Goal: Answer question/provide support: Share knowledge or assist other users

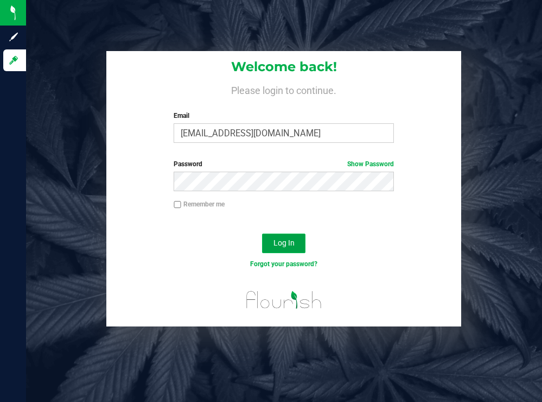
click at [288, 237] on button "Log In" at bounding box center [283, 243] width 43 height 20
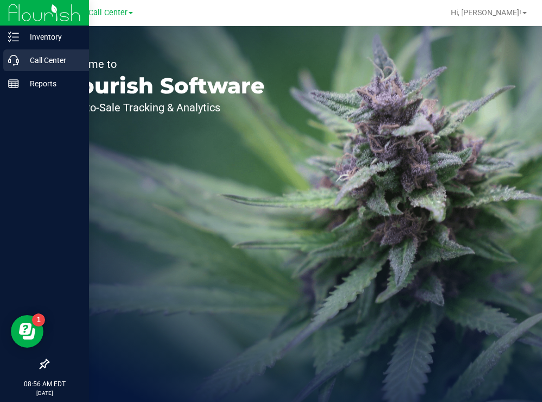
click at [33, 60] on p "Call Center" at bounding box center [51, 60] width 65 height 13
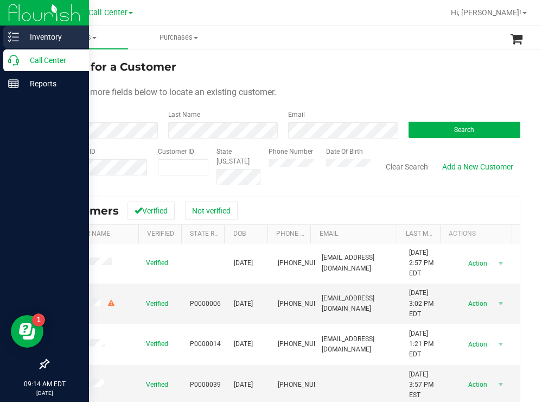
click at [53, 38] on p "Inventory" at bounding box center [51, 36] width 65 height 13
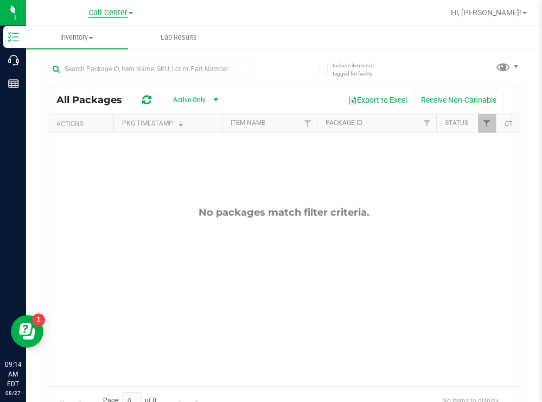
click at [117, 14] on span "Call Center" at bounding box center [107, 13] width 39 height 10
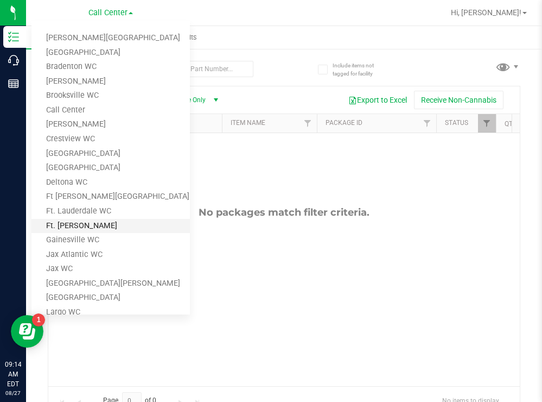
click at [82, 224] on link "Ft. [PERSON_NAME]" at bounding box center [110, 226] width 158 height 15
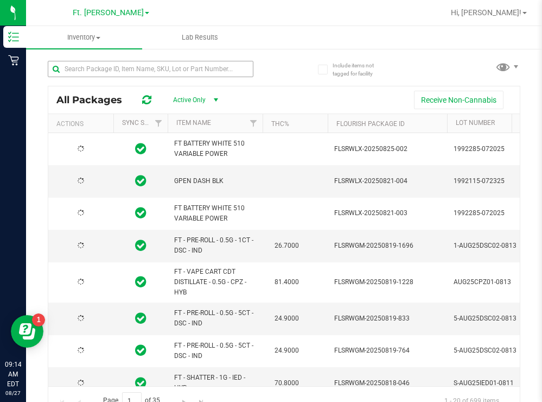
type input "2026-02-15"
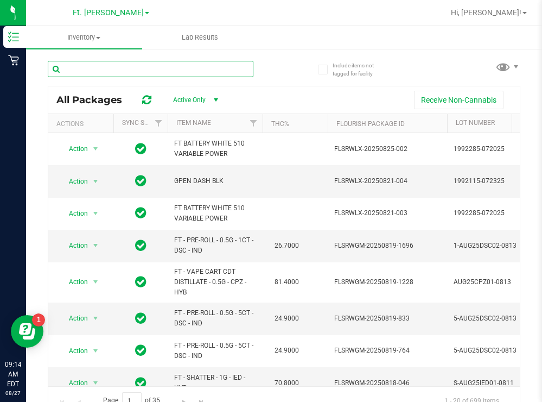
click at [145, 67] on input "text" at bounding box center [151, 69] width 206 height 16
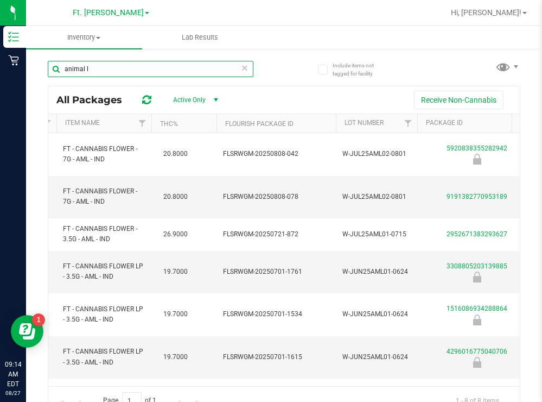
scroll to position [0, 94]
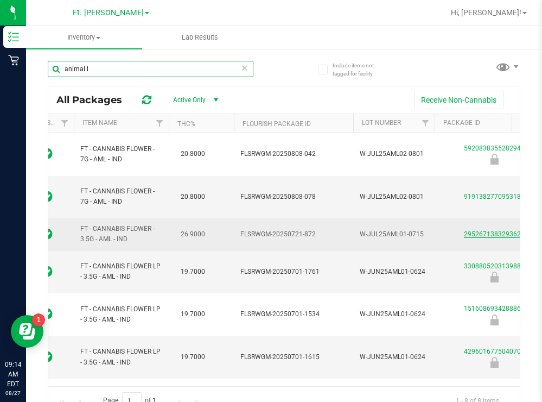
type input "animal l"
click at [481, 230] on link "2952671383293627" at bounding box center [494, 234] width 61 height 8
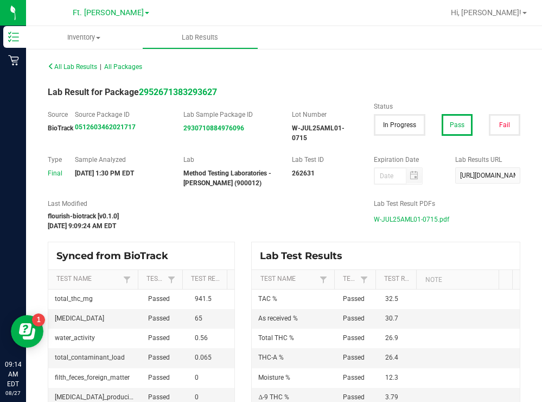
click at [411, 218] on span "W-JUL25AML01-0715.pdf" at bounding box center [411, 219] width 75 height 16
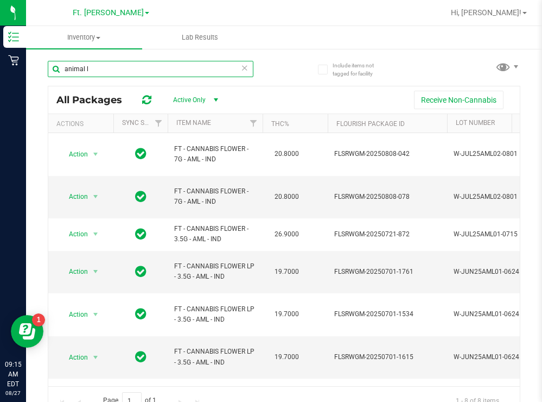
drag, startPoint x: 94, startPoint y: 66, endPoint x: 61, endPoint y: 69, distance: 33.2
click at [61, 69] on input "animal l" at bounding box center [151, 69] width 206 height 16
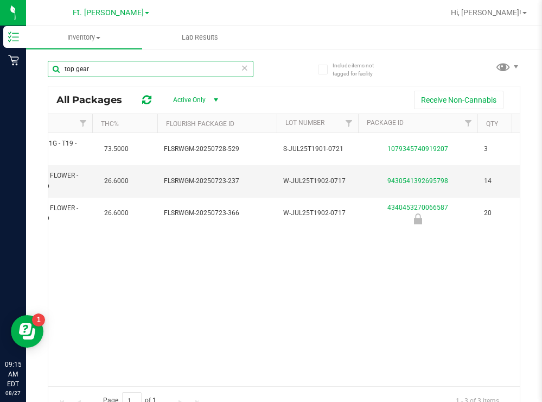
scroll to position [0, 188]
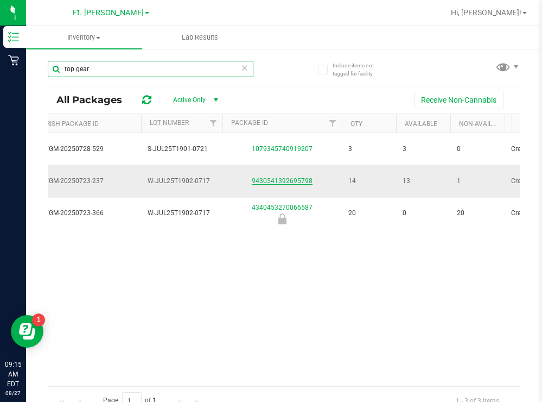
type input "top gear"
click at [270, 181] on link "9430541392695798" at bounding box center [282, 181] width 61 height 8
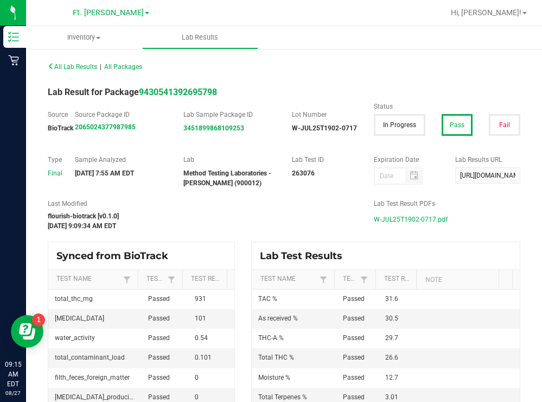
click at [390, 219] on span "W-JUL25T1902-0717.pdf" at bounding box center [411, 219] width 74 height 16
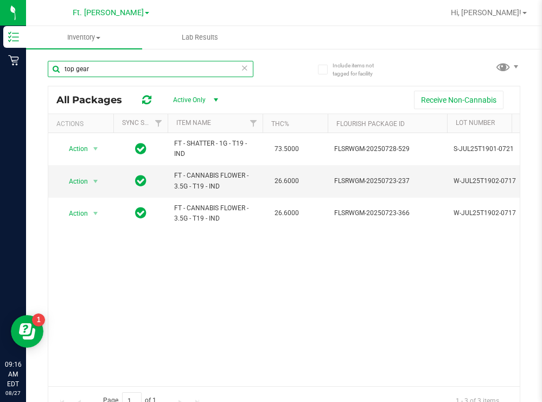
drag, startPoint x: 94, startPoint y: 69, endPoint x: 61, endPoint y: 68, distance: 33.7
click at [61, 68] on input "top gear" at bounding box center [151, 69] width 206 height 16
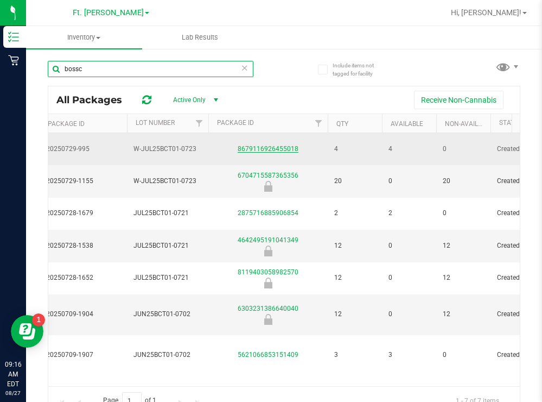
type input "bossc"
click at [262, 145] on link "8679116926455018" at bounding box center [268, 149] width 61 height 8
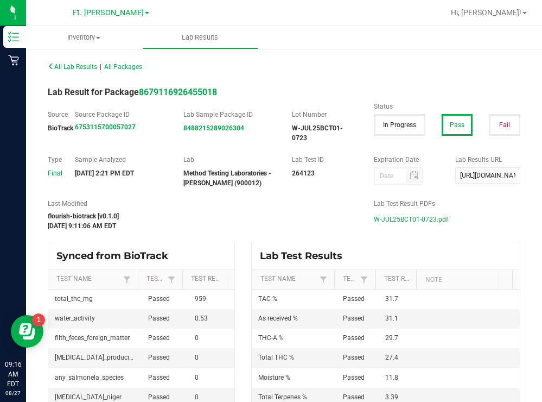
click at [396, 217] on span "W-JUL25BCT01-0723.pdf" at bounding box center [411, 219] width 74 height 16
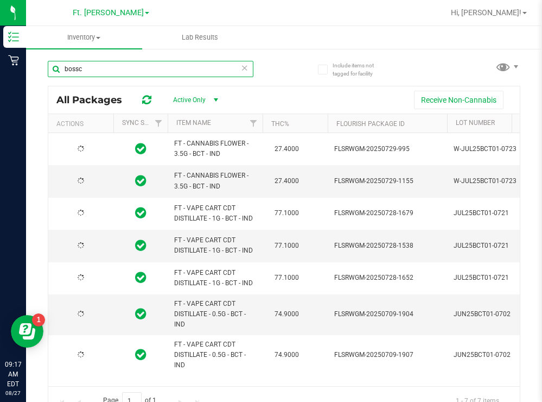
drag, startPoint x: 88, startPoint y: 67, endPoint x: 73, endPoint y: 69, distance: 15.3
click at [73, 69] on input "bossc" at bounding box center [151, 69] width 206 height 16
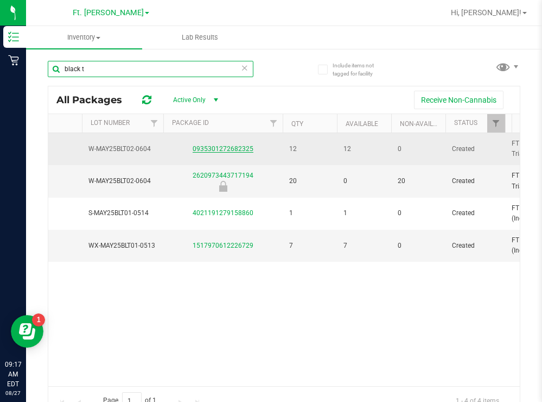
type input "black t"
click at [214, 148] on link "0935301272682325" at bounding box center [223, 149] width 61 height 8
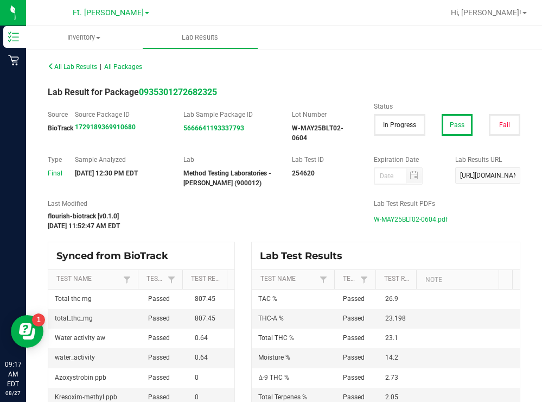
click at [397, 221] on span "W-MAY25BLT02-0604.pdf" at bounding box center [411, 219] width 74 height 16
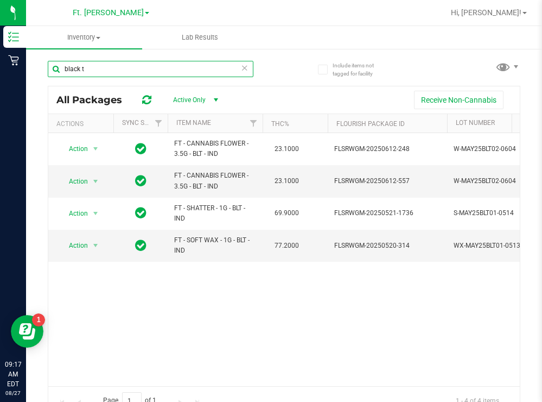
drag, startPoint x: 90, startPoint y: 66, endPoint x: 59, endPoint y: 65, distance: 30.9
click at [59, 65] on input "black t" at bounding box center [151, 69] width 206 height 16
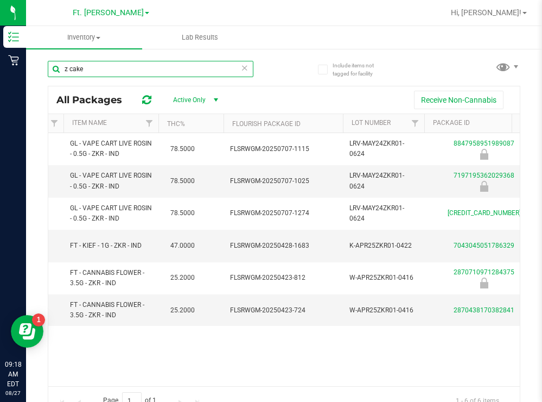
scroll to position [0, 278]
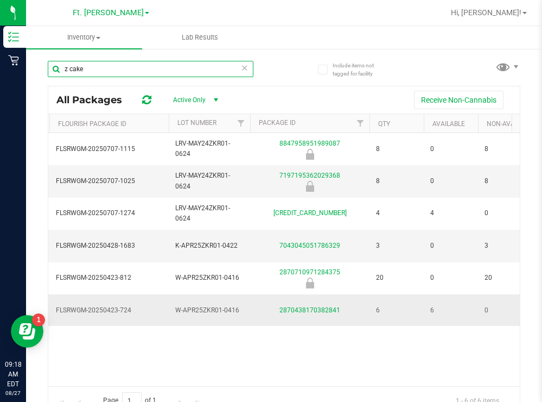
type input "z cake"
click at [309, 302] on td "2870438170382841" at bounding box center [309, 309] width 119 height 31
click at [305, 309] on link "2870438170382841" at bounding box center [309, 310] width 61 height 8
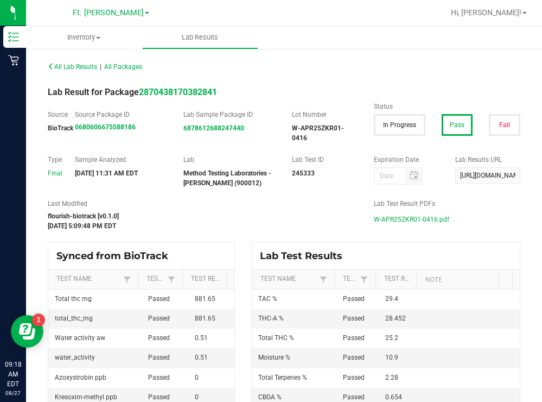
click at [389, 216] on span "W-APR25ZKR01-0416.pdf" at bounding box center [411, 219] width 75 height 16
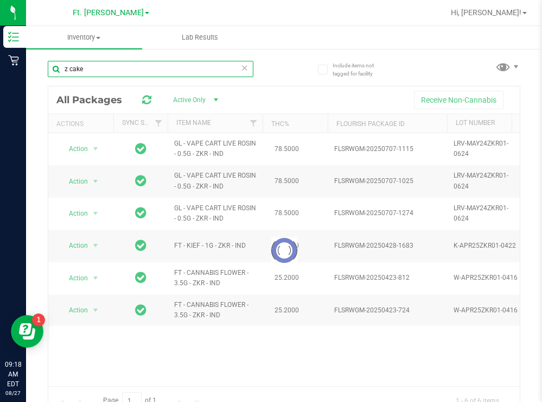
drag, startPoint x: 100, startPoint y: 66, endPoint x: 62, endPoint y: 67, distance: 38.5
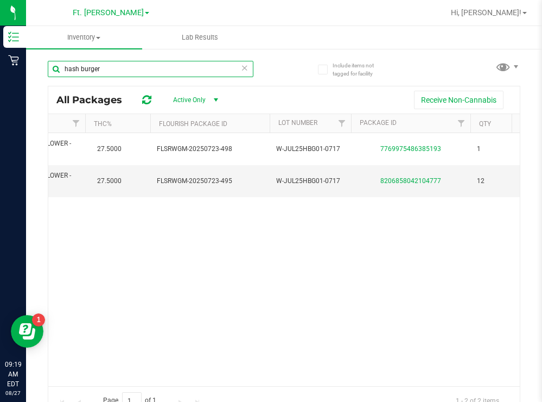
scroll to position [0, 80]
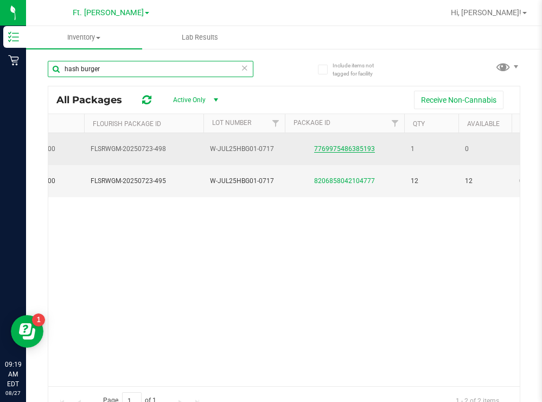
type input "hash burger"
click at [346, 145] on link "7769975486385193" at bounding box center [344, 149] width 61 height 8
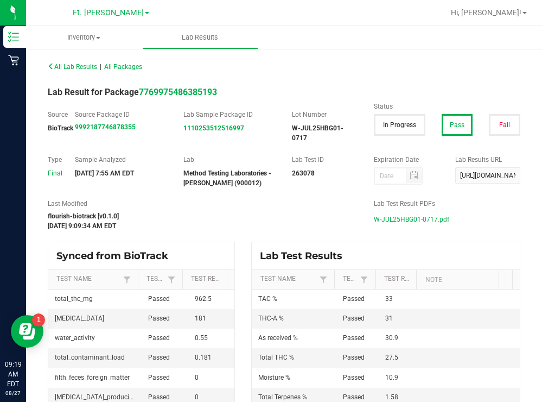
click at [408, 219] on span "W-JUL25HBG01-0717.pdf" at bounding box center [411, 219] width 75 height 16
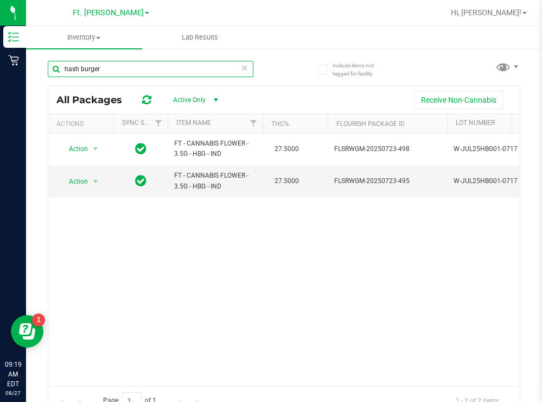
drag, startPoint x: 119, startPoint y: 67, endPoint x: 61, endPoint y: 67, distance: 57.5
click at [61, 67] on input "hash burger" at bounding box center [151, 69] width 206 height 16
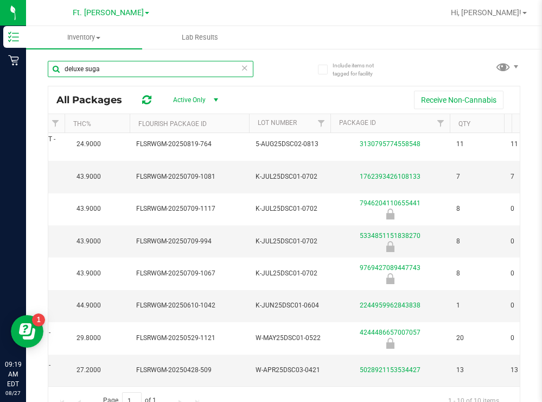
scroll to position [77, 208]
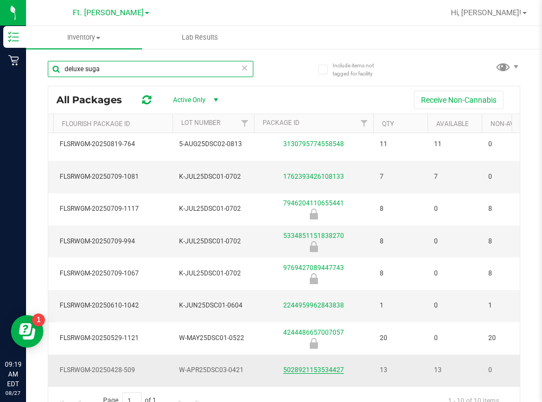
type input "deluxe suga"
click at [297, 366] on link "5028921153534427" at bounding box center [313, 370] width 61 height 8
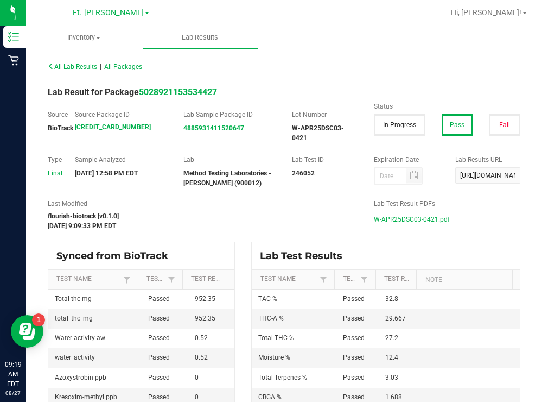
click at [393, 220] on span "W-APR25DSC03-0421.pdf" at bounding box center [412, 219] width 76 height 16
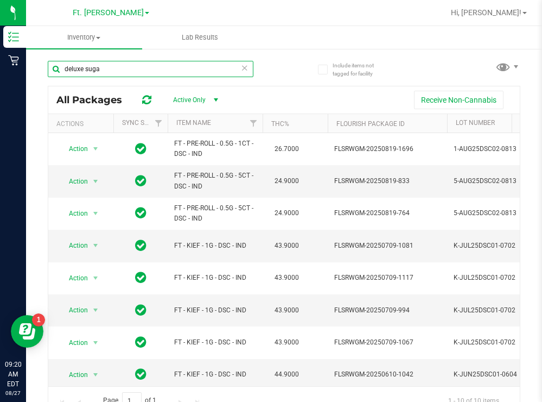
drag, startPoint x: 107, startPoint y: 69, endPoint x: 66, endPoint y: 67, distance: 41.8
click at [66, 67] on input "deluxe suga" at bounding box center [151, 69] width 206 height 16
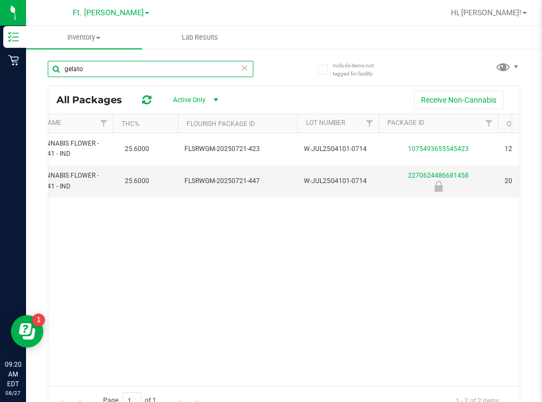
scroll to position [0, 163]
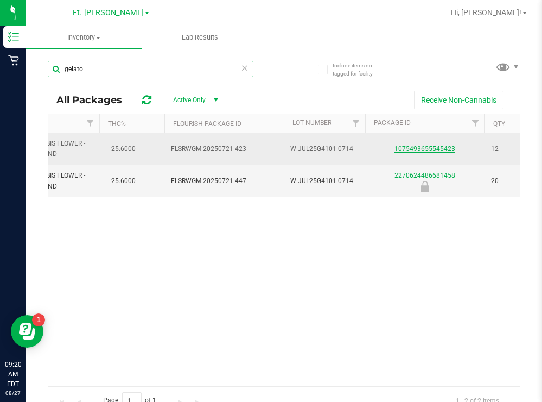
type input "gelato"
click at [421, 151] on link "1075493655545423" at bounding box center [424, 149] width 61 height 8
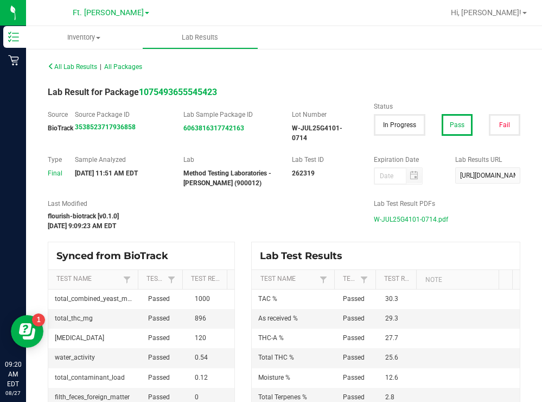
click at [407, 217] on span "W-JUL25G4101-0714.pdf" at bounding box center [411, 219] width 74 height 16
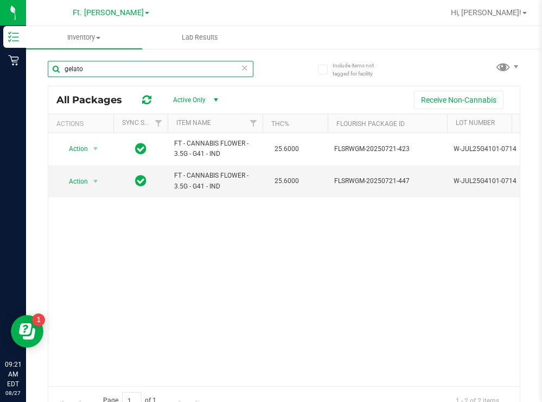
drag, startPoint x: 94, startPoint y: 71, endPoint x: 63, endPoint y: 69, distance: 30.5
click at [63, 69] on input "gelato" at bounding box center [151, 69] width 206 height 16
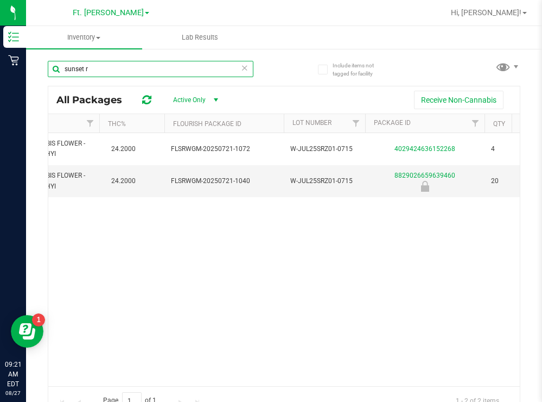
scroll to position [0, 212]
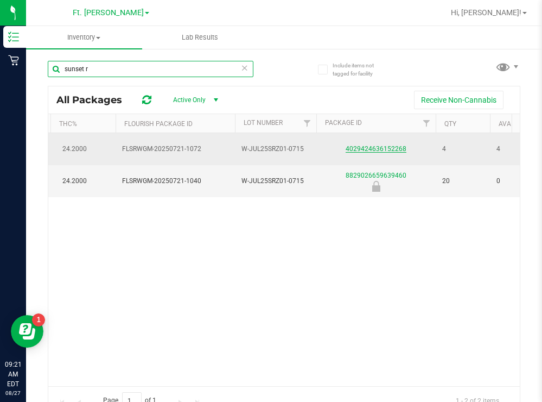
type input "sunset r"
click at [368, 149] on link "4029424636152268" at bounding box center [376, 149] width 61 height 8
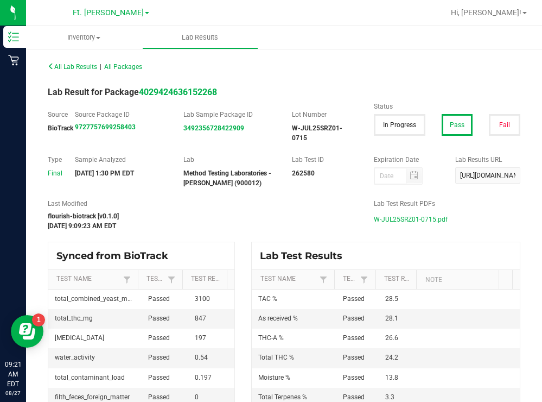
click at [377, 218] on span "W-JUL25SRZ01-0715.pdf" at bounding box center [411, 219] width 74 height 16
click at [416, 219] on span "W-JUL25SRZ01-0715.pdf" at bounding box center [411, 219] width 74 height 16
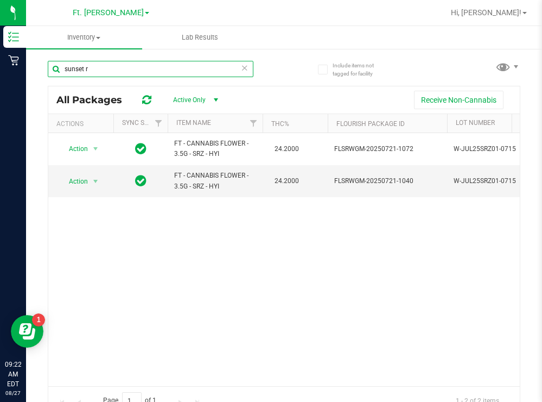
drag, startPoint x: 96, startPoint y: 69, endPoint x: 60, endPoint y: 65, distance: 36.0
click at [60, 65] on input "sunset r" at bounding box center [151, 69] width 206 height 16
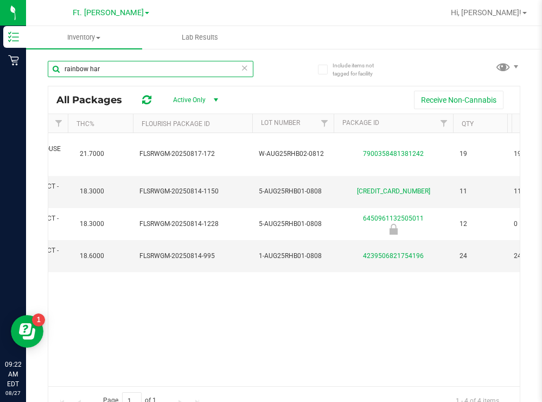
scroll to position [0, 219]
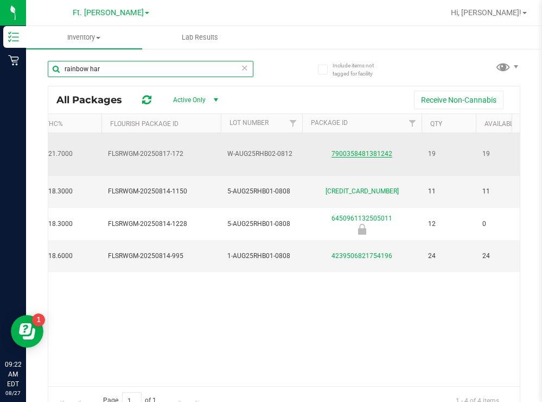
type input "rainbow har"
click at [349, 150] on link "7900358481381242" at bounding box center [362, 154] width 61 height 8
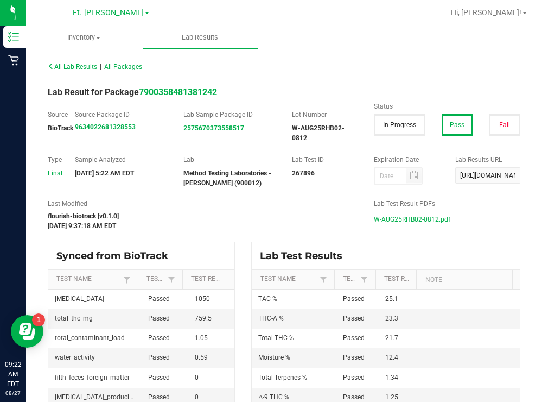
click at [392, 217] on span "W-AUG25RHB02-0812.pdf" at bounding box center [412, 219] width 77 height 16
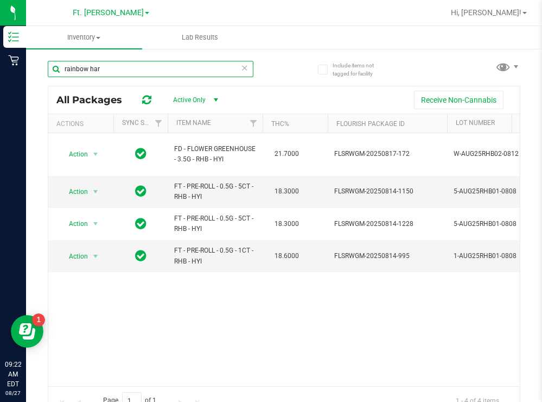
drag, startPoint x: 111, startPoint y: 69, endPoint x: 59, endPoint y: 70, distance: 52.1
click at [59, 70] on input "rainbow har" at bounding box center [151, 69] width 206 height 16
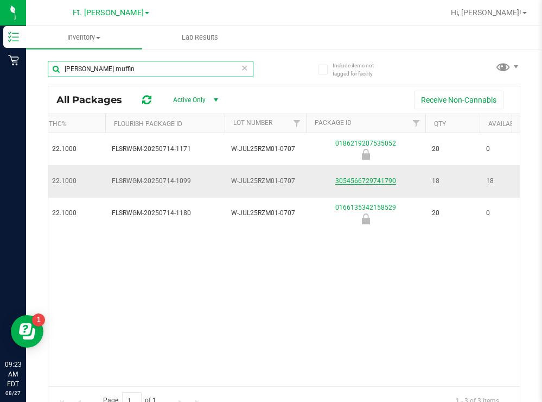
type input "runtz muffin"
click at [349, 181] on link "3054566729741790" at bounding box center [365, 181] width 61 height 8
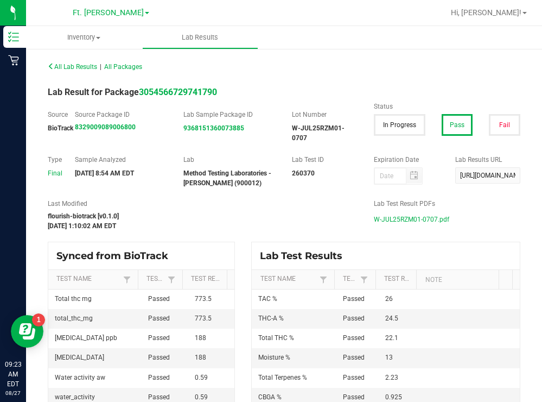
click at [388, 219] on span "W-JUL25RZM01-0707.pdf" at bounding box center [411, 219] width 75 height 16
click at [375, 219] on span "W-JUL25RZM01-0707.pdf" at bounding box center [411, 219] width 75 height 16
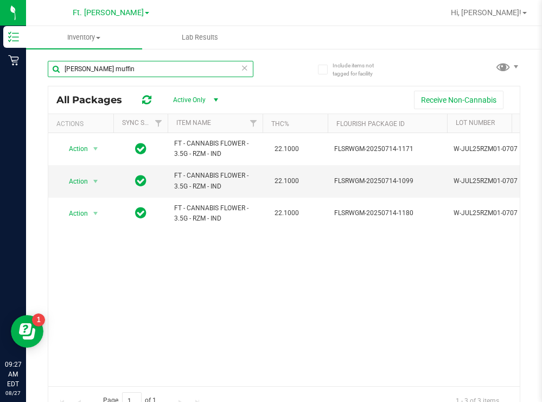
drag, startPoint x: 106, startPoint y: 70, endPoint x: 62, endPoint y: 71, distance: 44.0
click at [62, 71] on input "runtz muffin" at bounding box center [151, 69] width 206 height 16
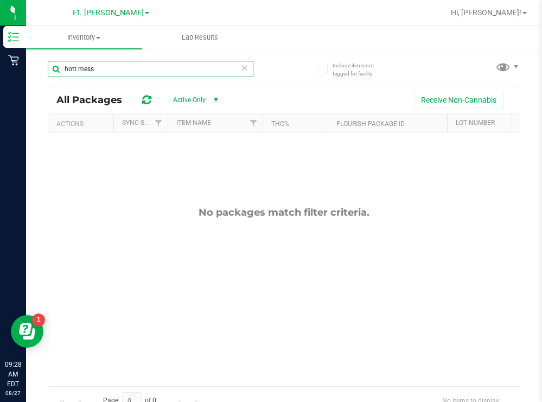
click at [77, 68] on input "hott mess" at bounding box center [151, 69] width 206 height 16
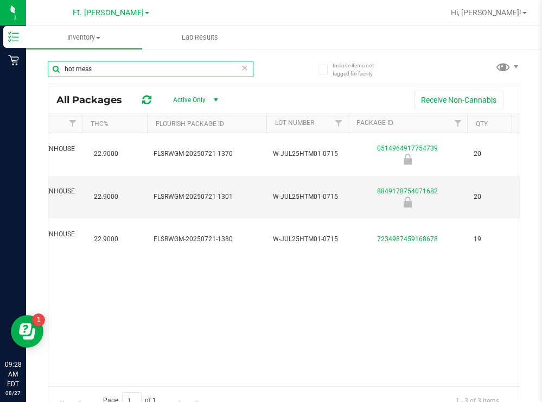
scroll to position [0, 202]
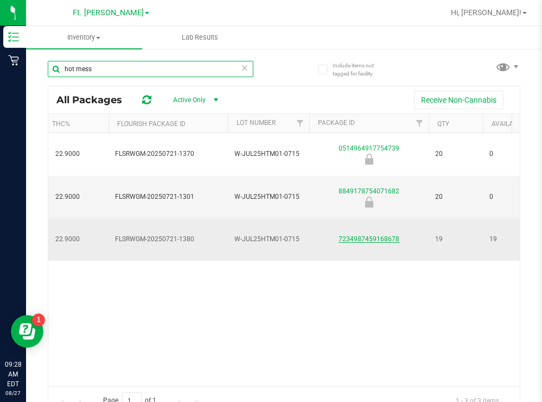
type input "hot mess"
click at [357, 235] on link "7234987459168678" at bounding box center [369, 239] width 61 height 8
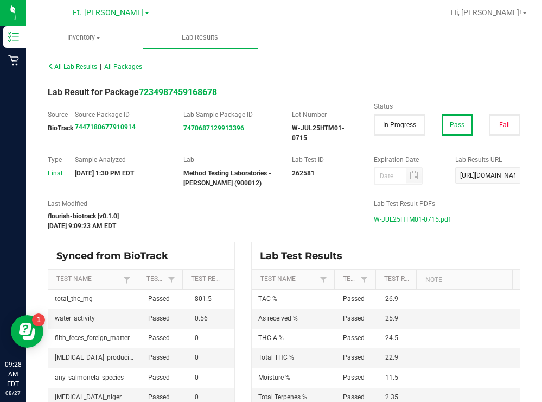
click at [397, 218] on span "W-JUL25HTM01-0715.pdf" at bounding box center [412, 219] width 77 height 16
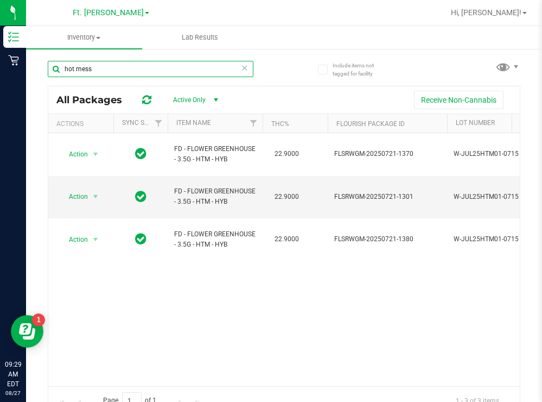
drag, startPoint x: 107, startPoint y: 67, endPoint x: 62, endPoint y: 69, distance: 45.6
click at [62, 69] on input "hot mess" at bounding box center [151, 69] width 206 height 16
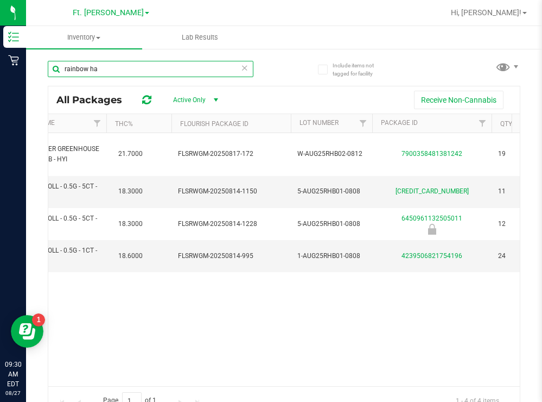
scroll to position [0, 160]
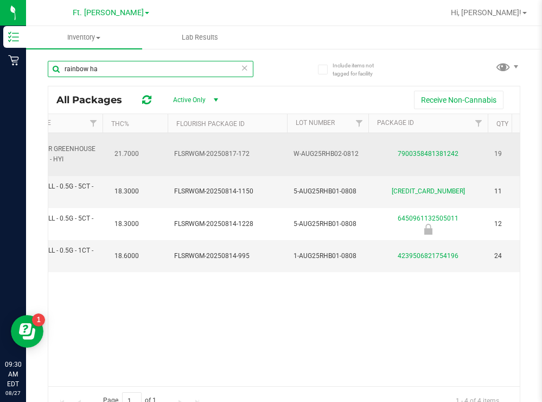
type input "rainbow ha"
click at [317, 149] on span "W-AUG25RHB02-0812" at bounding box center [328, 154] width 68 height 10
click at [427, 152] on link "7900358481381242" at bounding box center [428, 154] width 61 height 8
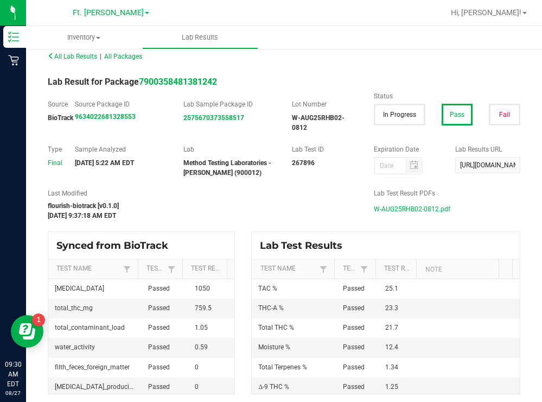
scroll to position [14, 0]
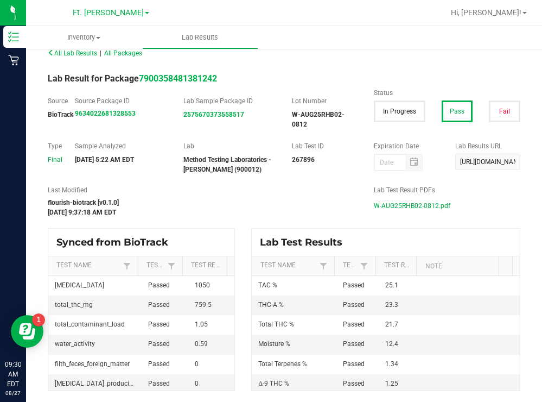
click at [409, 202] on span "W-AUG25RHB02-0812.pdf" at bounding box center [412, 206] width 77 height 16
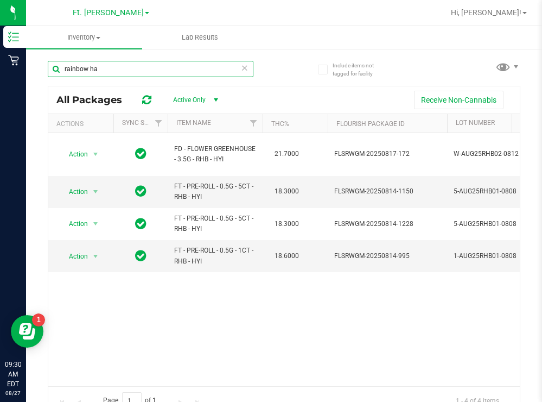
drag, startPoint x: 108, startPoint y: 67, endPoint x: 52, endPoint y: 71, distance: 56.6
click at [52, 70] on input "rainbow ha" at bounding box center [151, 69] width 206 height 16
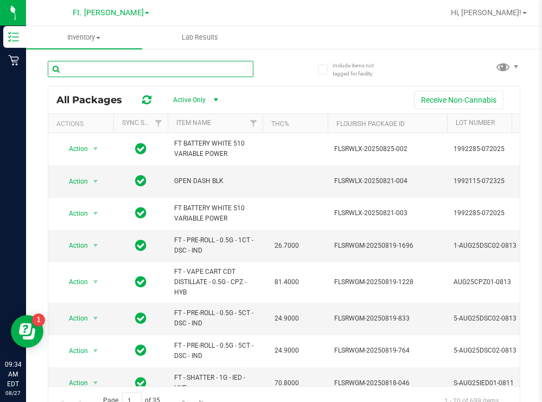
click at [148, 72] on input "text" at bounding box center [151, 69] width 206 height 16
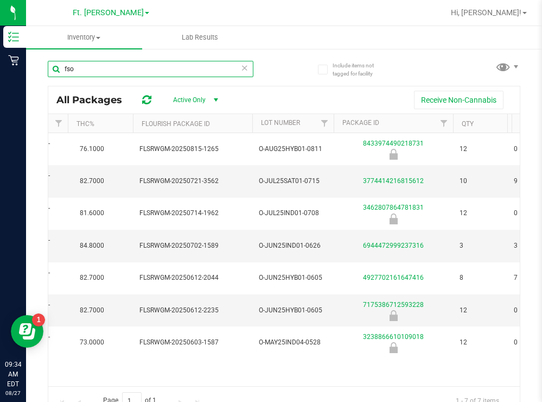
scroll to position [0, 254]
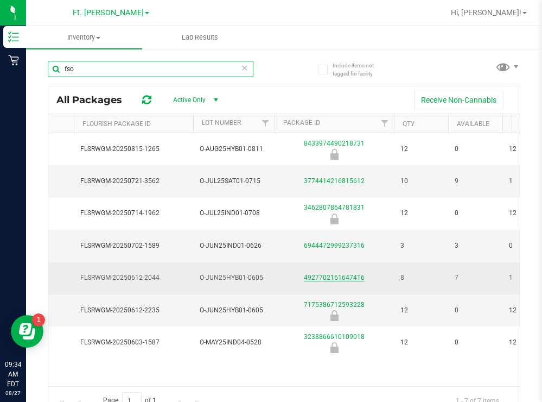
type input "fso"
click at [330, 276] on link "4927702161647416" at bounding box center [334, 277] width 61 height 8
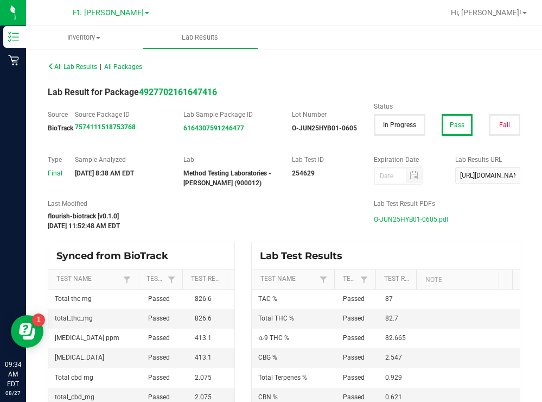
drag, startPoint x: 405, startPoint y: 216, endPoint x: 390, endPoint y: 193, distance: 27.7
click at [405, 216] on span "O-JUN25HYB01-0605.pdf" at bounding box center [411, 219] width 75 height 16
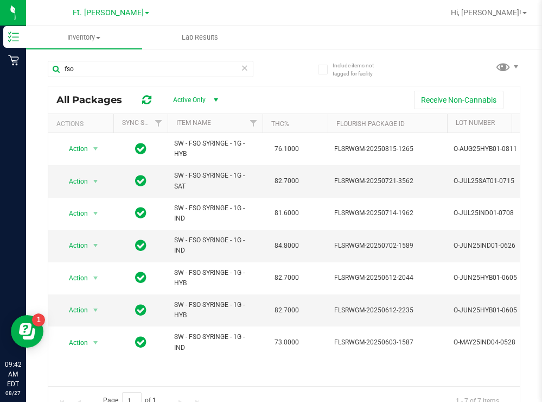
click at [287, 40] on ul "Inventory All packages All inventory Waste log Lab Results" at bounding box center [297, 37] width 542 height 23
drag, startPoint x: 114, startPoint y: 15, endPoint x: 114, endPoint y: 30, distance: 15.2
click at [114, 15] on span "Ft. [PERSON_NAME]" at bounding box center [108, 12] width 71 height 9
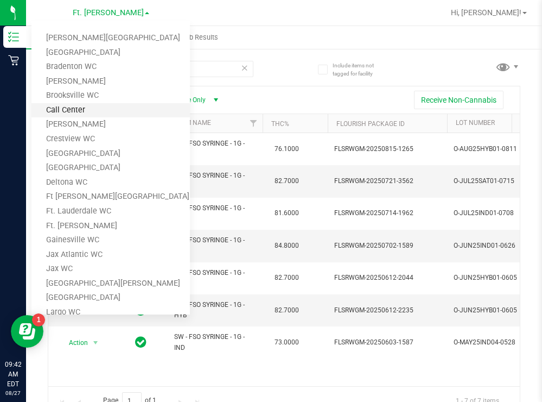
click at [71, 111] on link "Call Center" at bounding box center [110, 110] width 158 height 15
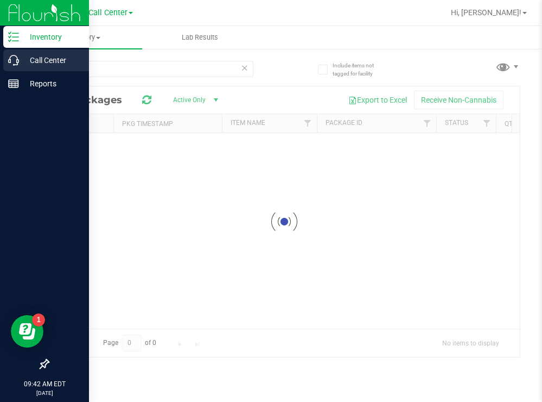
click at [45, 61] on p "Call Center" at bounding box center [51, 60] width 65 height 13
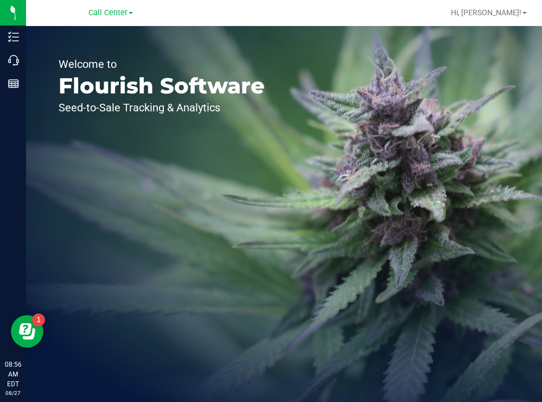
click at [275, 154] on div "Welcome to Flourish Software Seed-to-Sale Tracking & Analytics" at bounding box center [161, 213] width 271 height 375
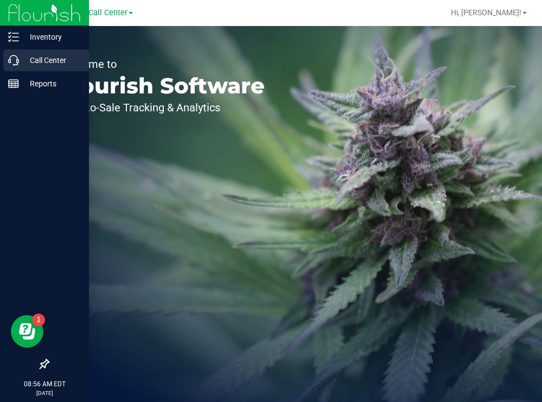
click at [29, 60] on p "Call Center" at bounding box center [51, 60] width 65 height 13
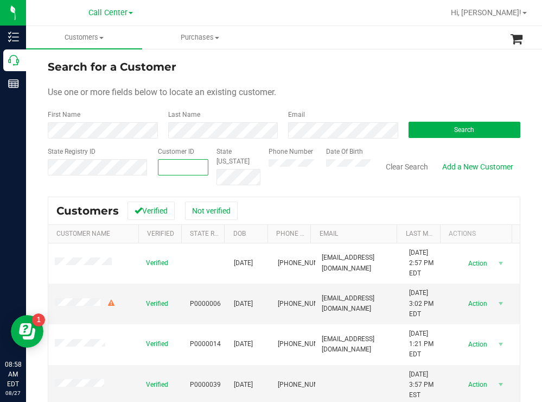
paste input "1491022"
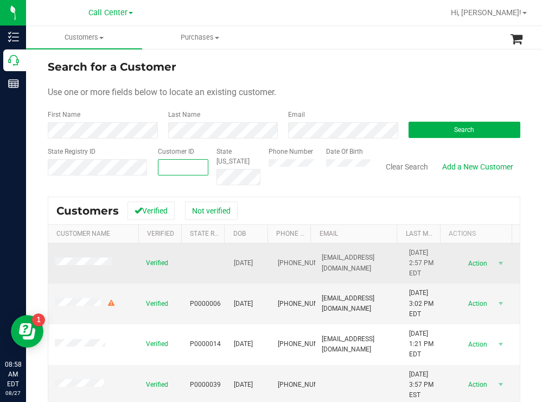
type input "1491022"
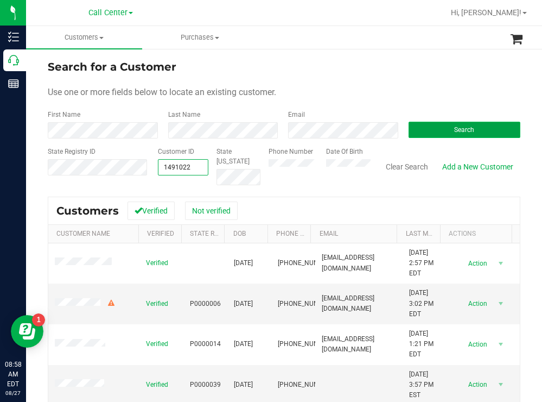
type input "1491022"
click at [449, 133] on button "Search" at bounding box center [465, 130] width 112 height 16
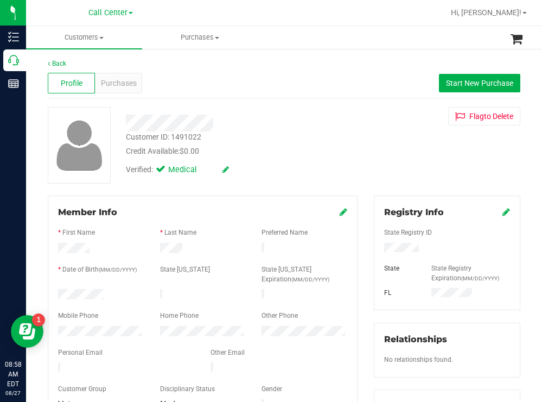
drag, startPoint x: 110, startPoint y: 291, endPoint x: 58, endPoint y: 294, distance: 52.7
click at [58, 294] on div at bounding box center [101, 295] width 102 height 13
drag, startPoint x: 423, startPoint y: 249, endPoint x: 371, endPoint y: 247, distance: 52.1
click at [376, 247] on div at bounding box center [447, 249] width 142 height 12
click at [279, 137] on div "Customer ID: 1491022 Credit Available: $0.00" at bounding box center [240, 144] width 245 height 26
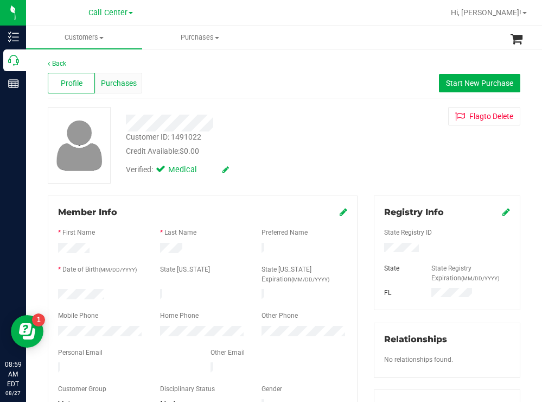
click at [124, 75] on div "Purchases" at bounding box center [118, 83] width 47 height 21
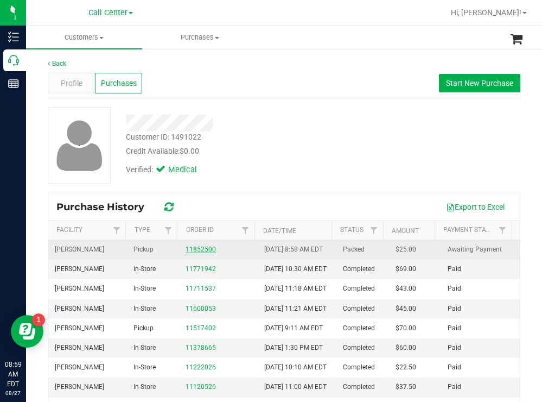
click at [202, 253] on link "11852500" at bounding box center [201, 249] width 30 height 8
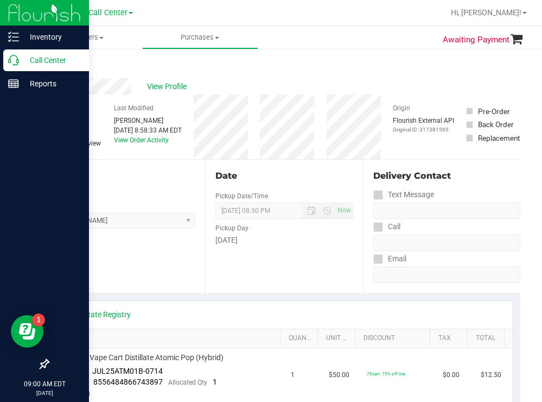
click at [36, 63] on p "Call Center" at bounding box center [51, 60] width 65 height 13
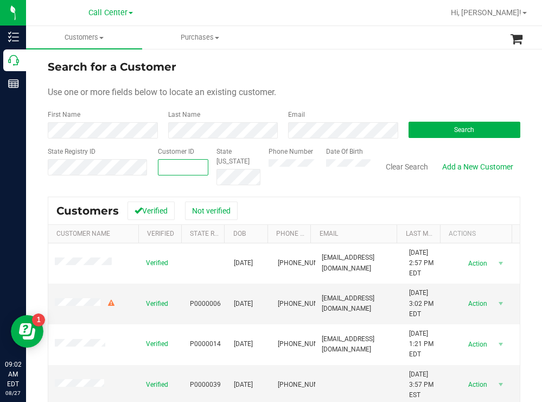
paste input "137122"
type input "137122"
click at [414, 131] on button "Search" at bounding box center [465, 130] width 112 height 16
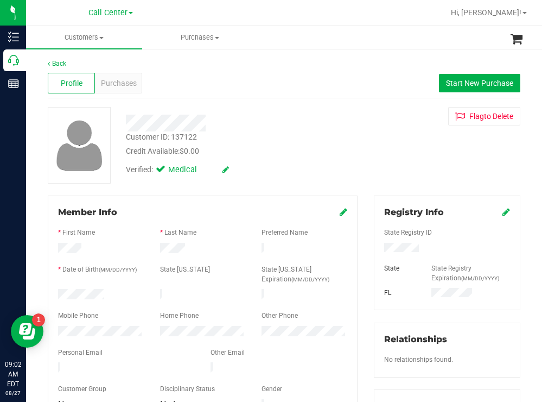
click at [53, 330] on div at bounding box center [101, 332] width 102 height 13
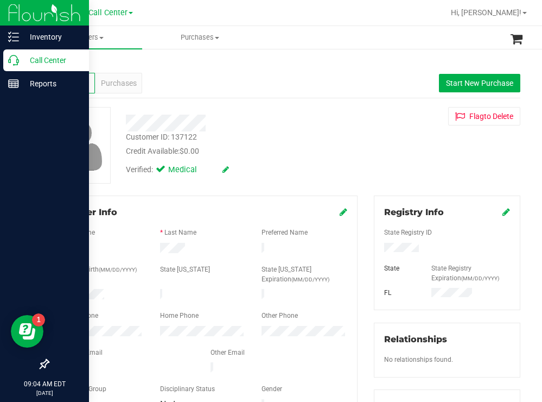
click at [47, 59] on p "Call Center" at bounding box center [51, 60] width 65 height 13
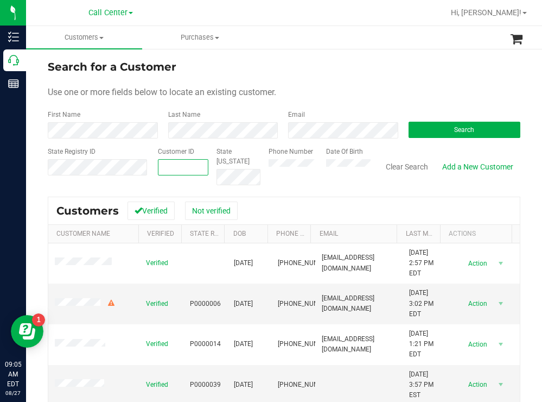
paste input "241395"
type input "241395"
click at [434, 132] on button "Search" at bounding box center [465, 130] width 112 height 16
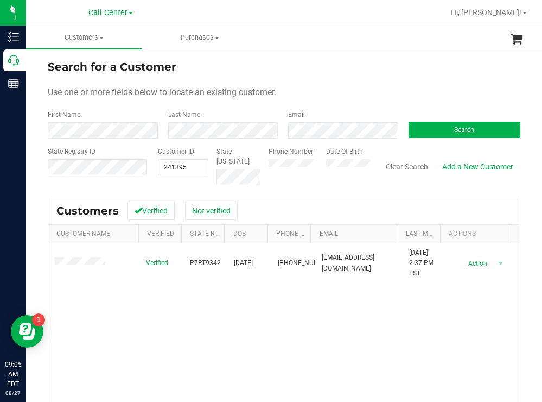
click at [346, 21] on div at bounding box center [319, 12] width 250 height 21
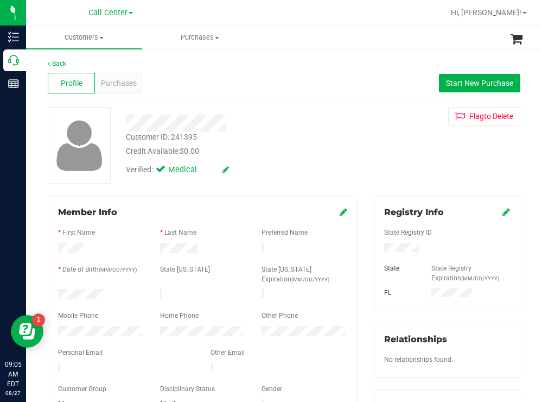
drag, startPoint x: 114, startPoint y: 287, endPoint x: 53, endPoint y: 291, distance: 62.0
click at [53, 290] on div at bounding box center [101, 295] width 102 height 13
drag, startPoint x: 415, startPoint y: 250, endPoint x: 378, endPoint y: 250, distance: 36.9
click at [378, 250] on div at bounding box center [447, 249] width 142 height 12
click at [284, 148] on div "Credit Available: $0.00" at bounding box center [240, 150] width 228 height 11
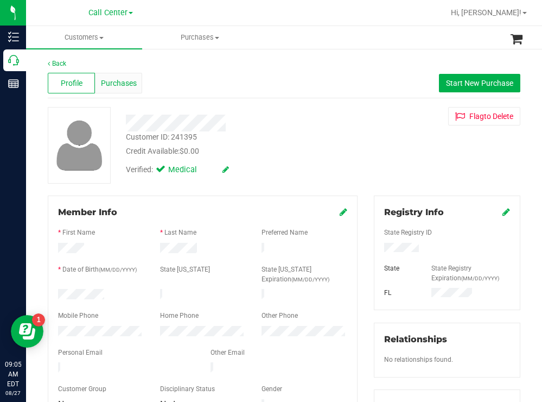
click at [109, 84] on span "Purchases" at bounding box center [119, 83] width 36 height 11
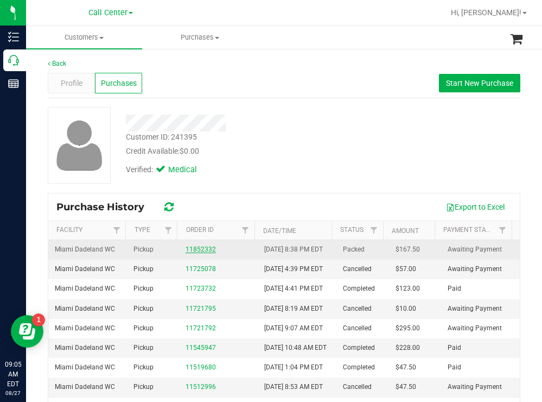
click at [190, 252] on link "11852332" at bounding box center [201, 249] width 30 height 8
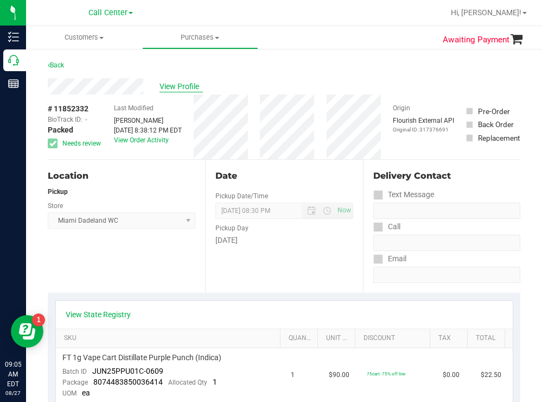
click at [180, 84] on span "View Profile" at bounding box center [181, 86] width 43 height 11
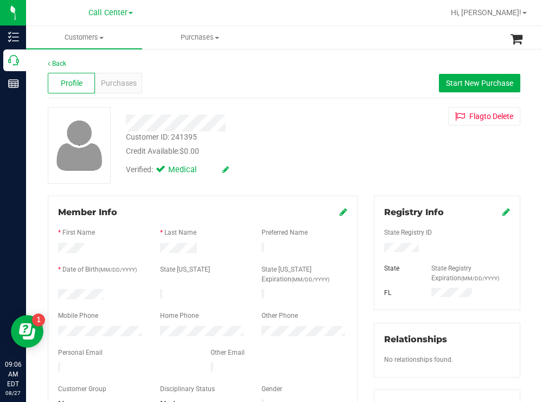
click at [54, 328] on div at bounding box center [101, 332] width 102 height 13
click at [125, 85] on span "Purchases" at bounding box center [119, 83] width 36 height 11
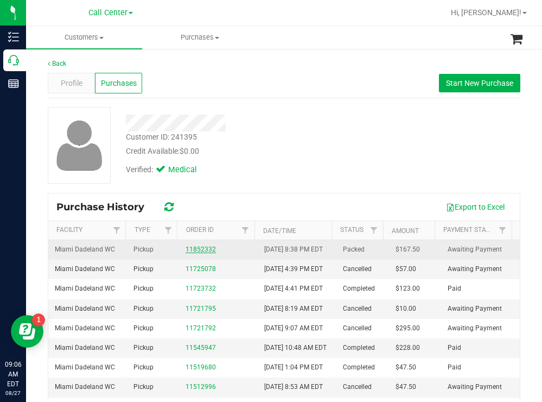
click at [199, 253] on link "11852332" at bounding box center [201, 249] width 30 height 8
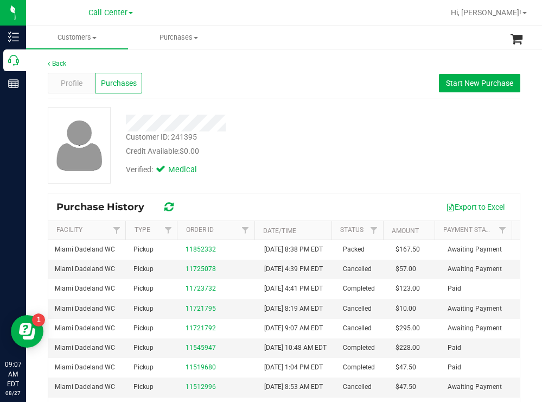
drag, startPoint x: 354, startPoint y: 155, endPoint x: 326, endPoint y: 143, distance: 30.6
click at [354, 155] on div "Customer ID: 241395 Credit Available: $0.00" at bounding box center [240, 144] width 245 height 26
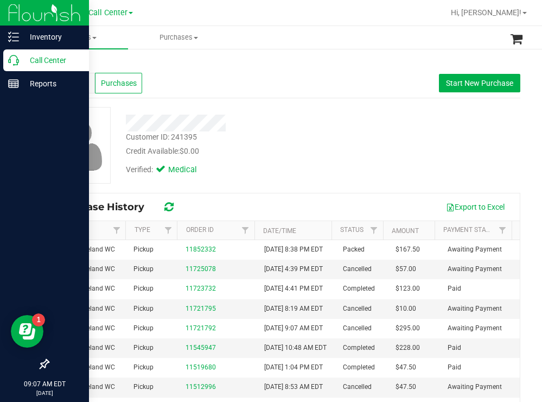
click at [42, 59] on p "Call Center" at bounding box center [51, 60] width 65 height 13
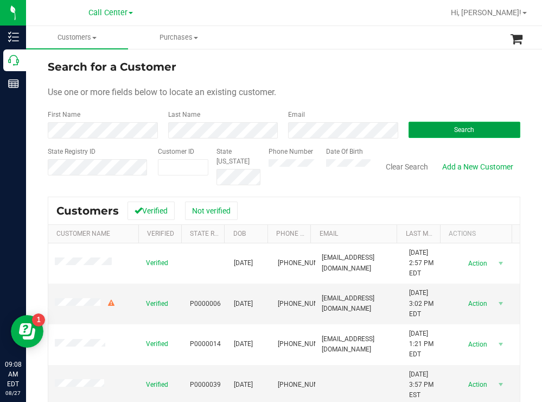
click at [421, 123] on button "Search" at bounding box center [465, 130] width 112 height 16
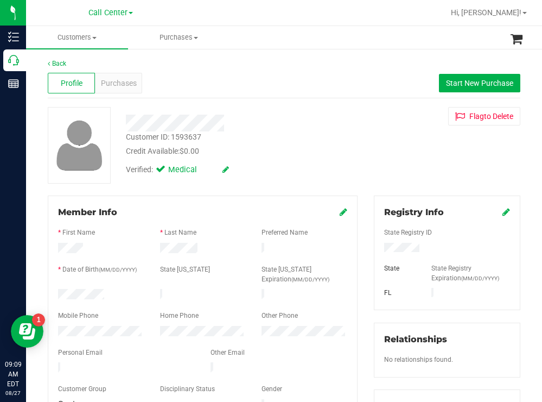
drag, startPoint x: 105, startPoint y: 291, endPoint x: 58, endPoint y: 294, distance: 47.8
click at [58, 294] on div at bounding box center [101, 295] width 102 height 13
drag, startPoint x: 441, startPoint y: 243, endPoint x: 371, endPoint y: 249, distance: 69.7
click at [376, 249] on div at bounding box center [447, 249] width 142 height 12
drag, startPoint x: 351, startPoint y: 142, endPoint x: 325, endPoint y: 144, distance: 25.6
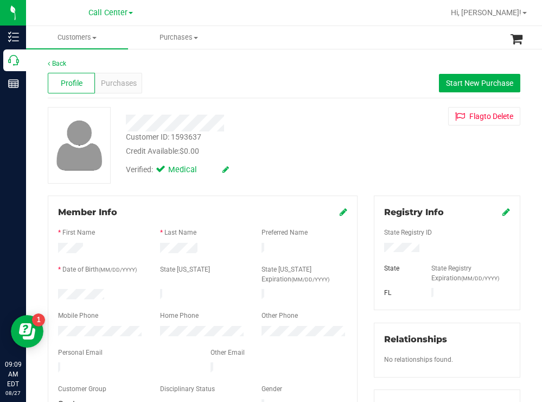
click at [351, 142] on div "Customer ID: 1593637 Credit Available: $0.00" at bounding box center [240, 144] width 245 height 26
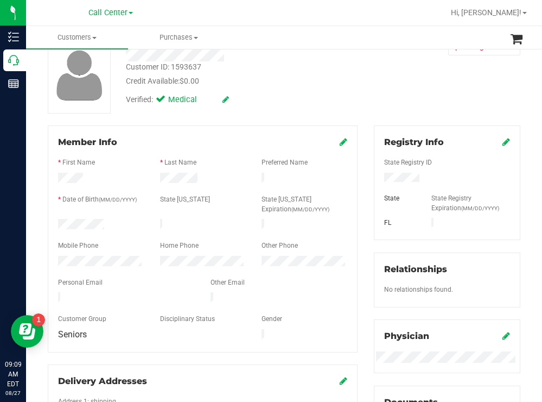
scroll to position [271, 0]
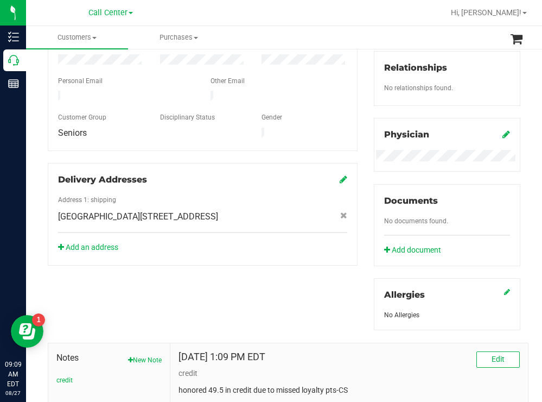
drag, startPoint x: 213, startPoint y: 205, endPoint x: 211, endPoint y: 200, distance: 5.8
click at [211, 210] on div "1507 NE 17th St , Cape Coral , FL 33909" at bounding box center [202, 216] width 305 height 13
copy span "1507 NE 17th St , Cape Coral , FL 33909"
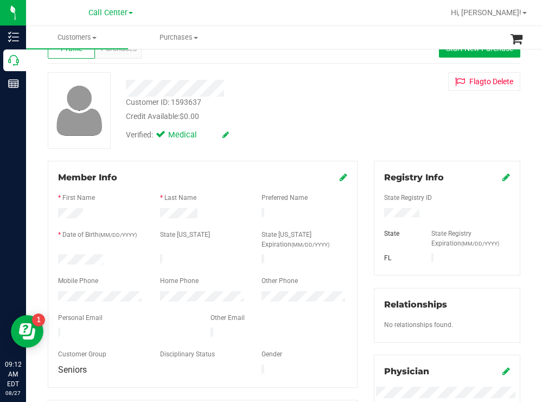
scroll to position [0, 0]
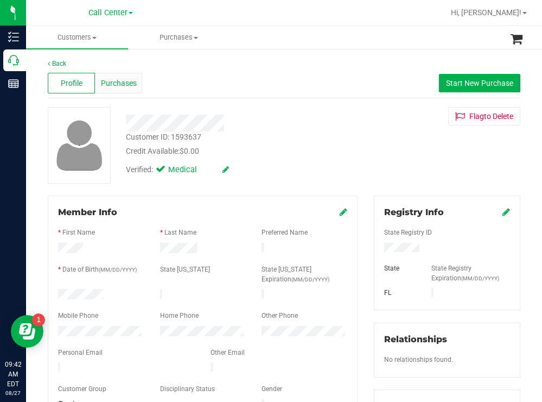
click at [115, 80] on span "Purchases" at bounding box center [119, 83] width 36 height 11
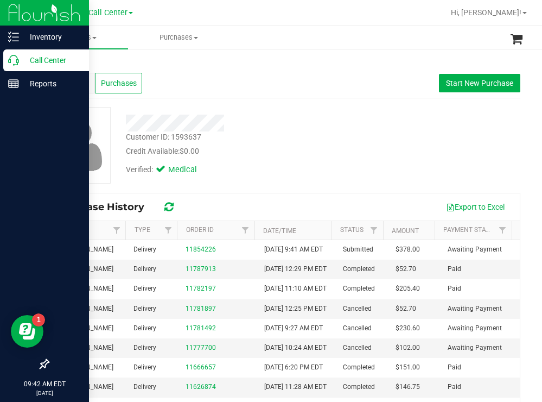
click at [56, 60] on p "Call Center" at bounding box center [51, 60] width 65 height 13
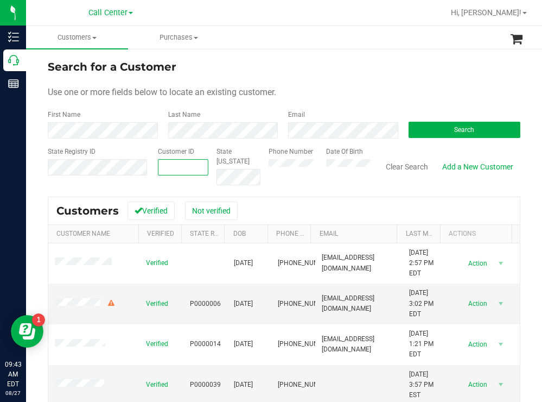
paste input "305568"
type input "305568"
click at [430, 132] on button "Search" at bounding box center [465, 130] width 112 height 16
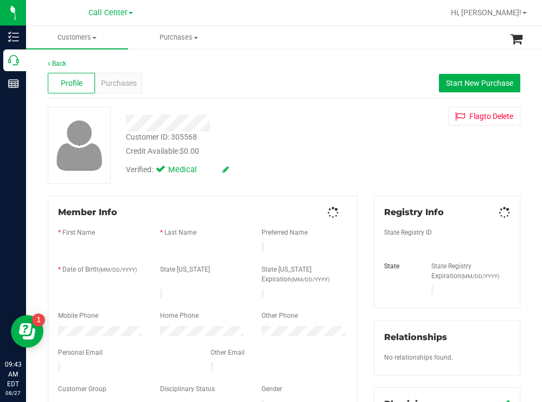
click at [371, 75] on div "Profile Purchases Start New Purchase" at bounding box center [284, 83] width 473 height 30
drag, startPoint x: 110, startPoint y: 294, endPoint x: 52, endPoint y: 290, distance: 58.2
click at [52, 290] on div at bounding box center [101, 295] width 102 height 13
drag, startPoint x: 419, startPoint y: 245, endPoint x: 367, endPoint y: 244, distance: 52.7
click at [367, 244] on div "Registry Info State Registry ID State State Registry Expiration (MM/DD/YYYY) FL…" at bounding box center [447, 398] width 163 height 406
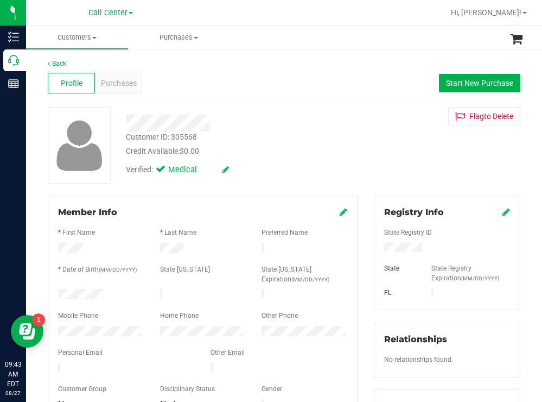
click at [325, 170] on div "Verified: Medical" at bounding box center [240, 169] width 245 height 24
click at [122, 84] on span "Purchases" at bounding box center [119, 83] width 36 height 11
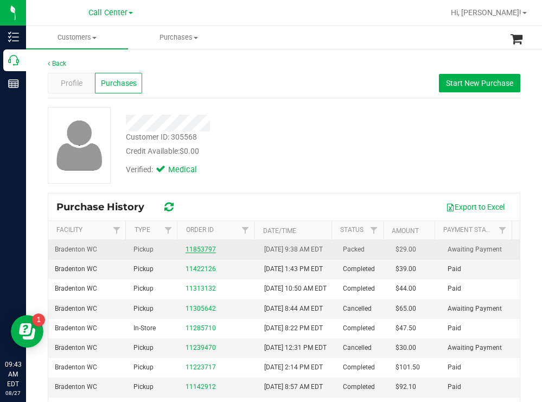
click at [198, 253] on link "11853797" at bounding box center [201, 249] width 30 height 8
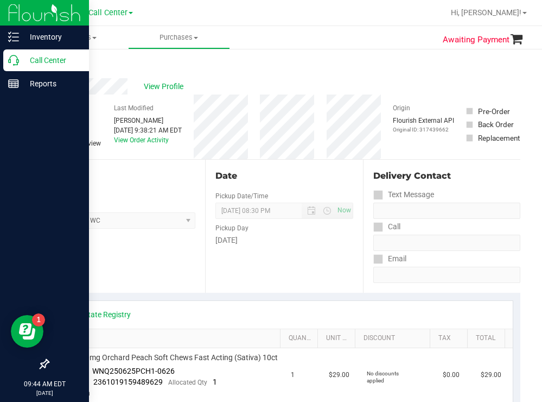
click at [29, 58] on p "Call Center" at bounding box center [51, 60] width 65 height 13
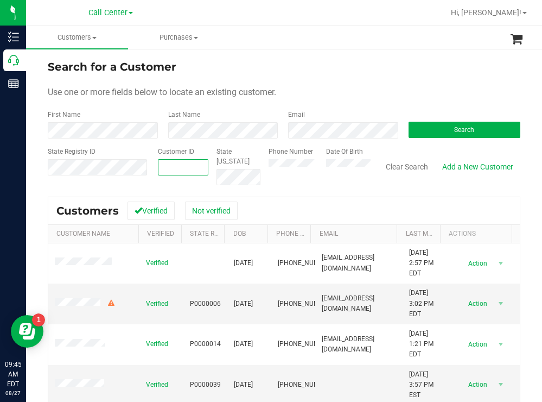
paste input "1495815"
type input "1495815"
click at [431, 132] on button "Search" at bounding box center [465, 130] width 112 height 16
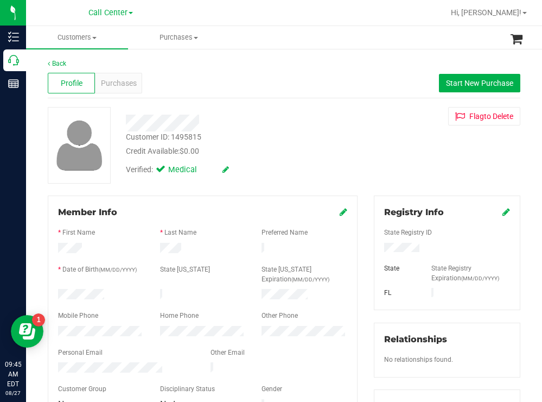
click at [59, 289] on div at bounding box center [101, 295] width 102 height 13
drag, startPoint x: 415, startPoint y: 246, endPoint x: 373, endPoint y: 247, distance: 41.3
click at [376, 247] on div at bounding box center [447, 249] width 142 height 12
click at [275, 155] on div "Credit Available: $0.00" at bounding box center [240, 150] width 228 height 11
click at [340, 139] on div "Customer ID: 1495815 Credit Available: $0.00" at bounding box center [240, 144] width 245 height 26
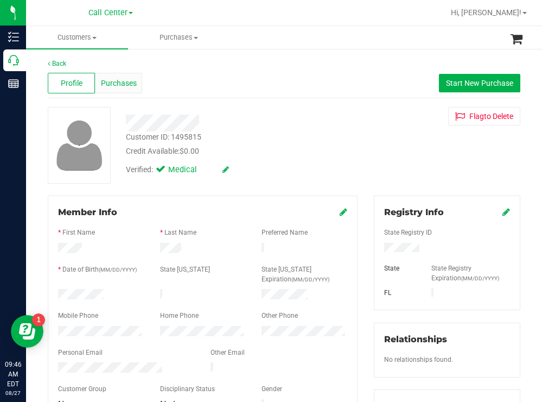
click at [118, 77] on div "Purchases" at bounding box center [118, 83] width 47 height 21
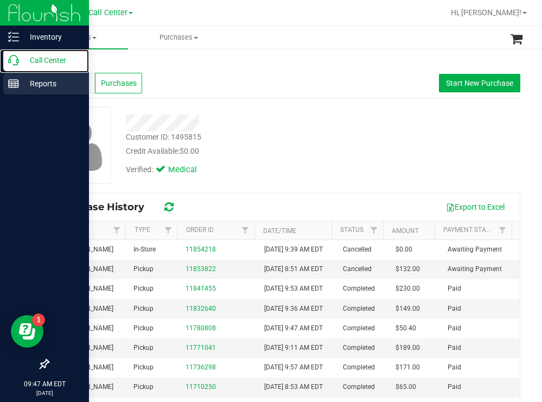
drag, startPoint x: 46, startPoint y: 56, endPoint x: 9, endPoint y: 87, distance: 48.2
click at [46, 56] on p "Call Center" at bounding box center [51, 60] width 65 height 13
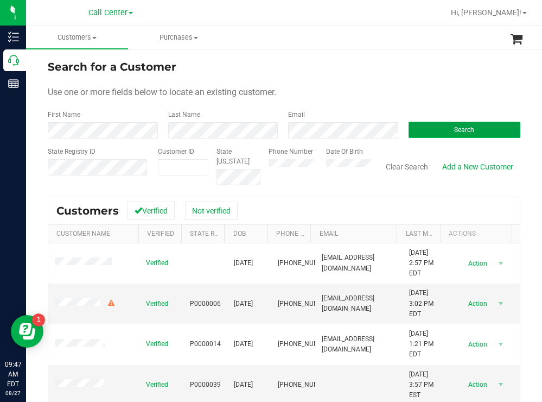
click at [437, 130] on button "Search" at bounding box center [465, 130] width 112 height 16
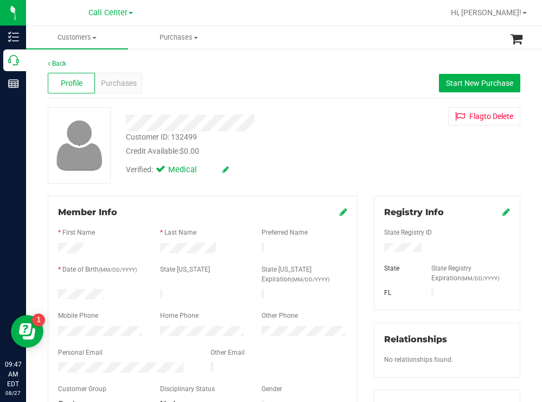
click at [389, 153] on div "Customer ID: 132499 Credit Available: $0.00 Verified: Medical Flag to Delete" at bounding box center [284, 145] width 489 height 77
drag, startPoint x: 418, startPoint y: 249, endPoint x: 374, endPoint y: 249, distance: 44.0
click at [376, 249] on div at bounding box center [447, 249] width 142 height 12
click at [316, 138] on div "Customer ID: 132499 Credit Available: $0.00" at bounding box center [240, 144] width 245 height 26
drag, startPoint x: 112, startPoint y: 289, endPoint x: 54, endPoint y: 289, distance: 57.5
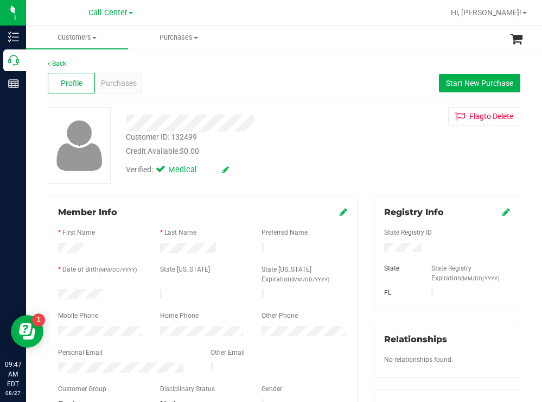
click at [54, 289] on div at bounding box center [101, 295] width 102 height 13
click at [464, 85] on span "Start New Purchase" at bounding box center [479, 83] width 67 height 9
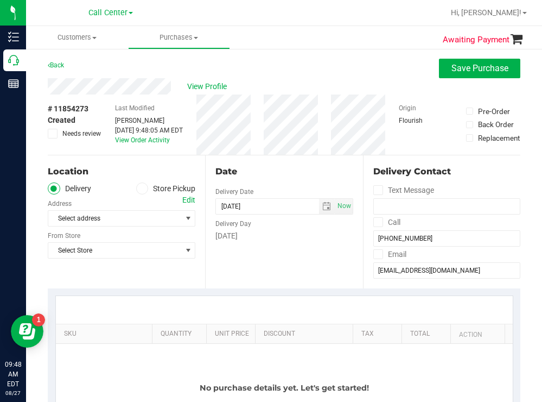
click at [144, 190] on span at bounding box center [142, 188] width 12 height 12
click at [0, 0] on input "Store Pickup" at bounding box center [0, 0] width 0 height 0
click at [122, 217] on span "Select Store" at bounding box center [114, 218] width 133 height 15
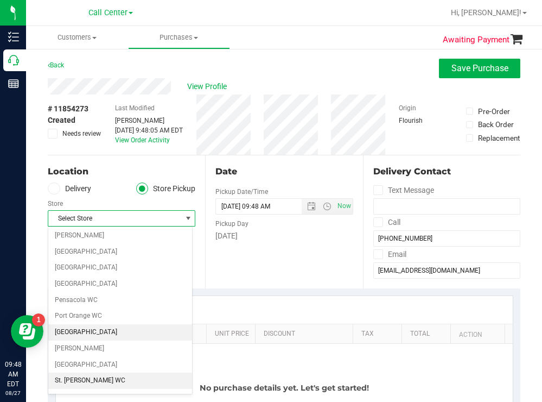
scroll to position [543, 0]
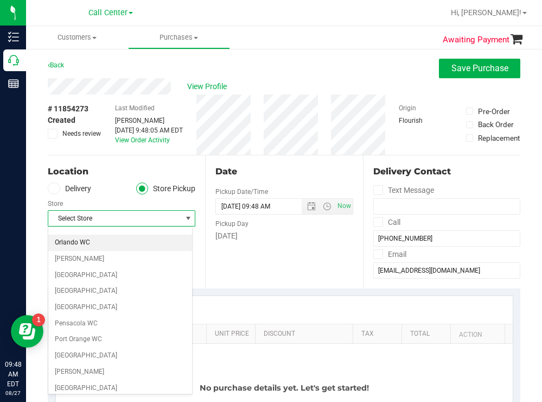
click at [81, 240] on li "Orlando WC" at bounding box center [120, 242] width 144 height 16
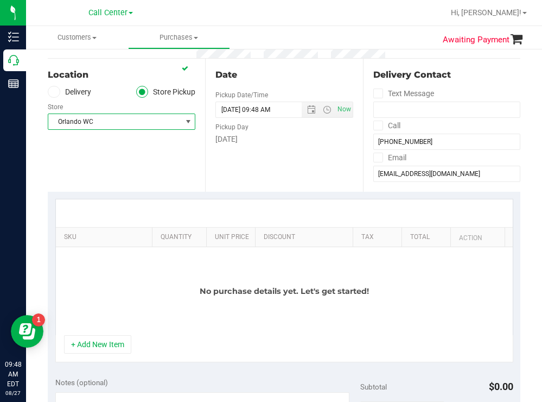
scroll to position [109, 0]
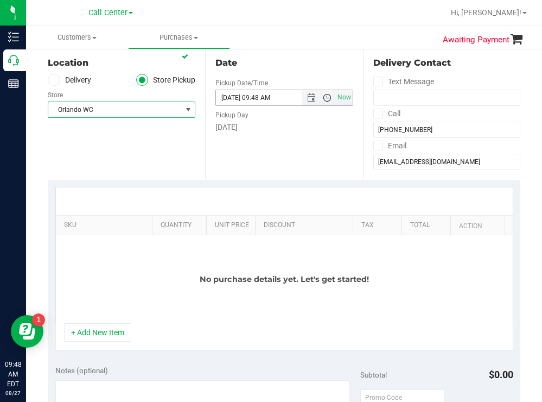
click at [323, 101] on span "Open the time view" at bounding box center [327, 97] width 9 height 9
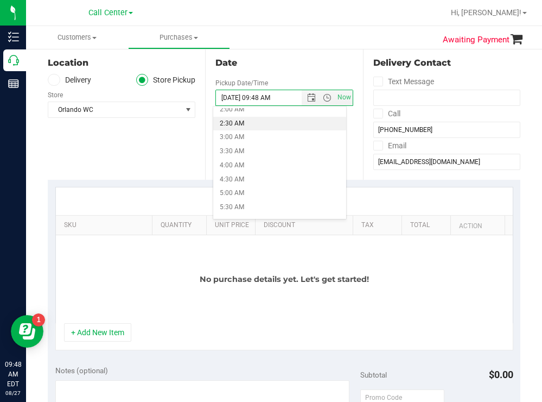
scroll to position [217, 0]
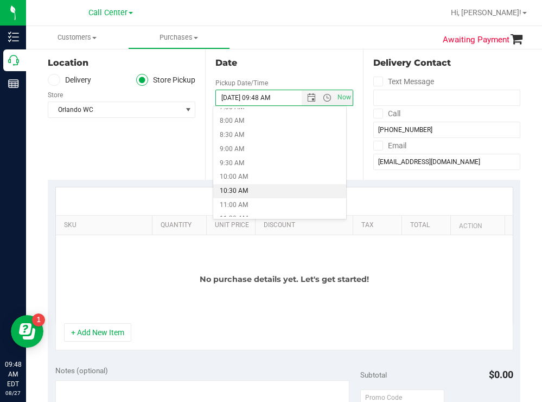
click at [248, 187] on li "10:30 AM" at bounding box center [279, 191] width 132 height 14
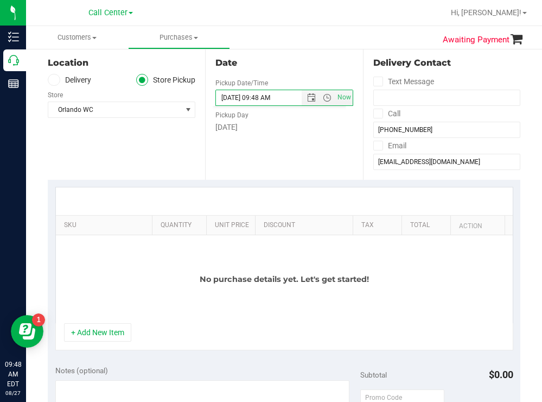
type input "08/27/2025 10:30 AM"
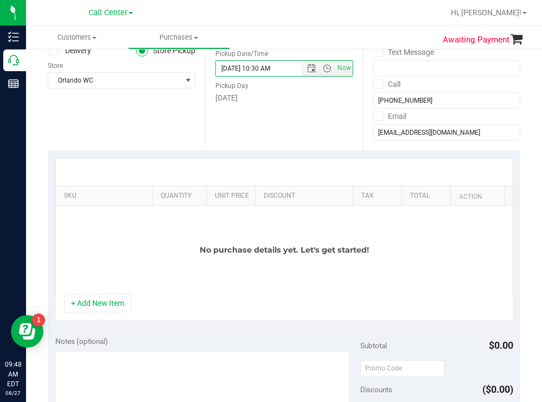
scroll to position [163, 0]
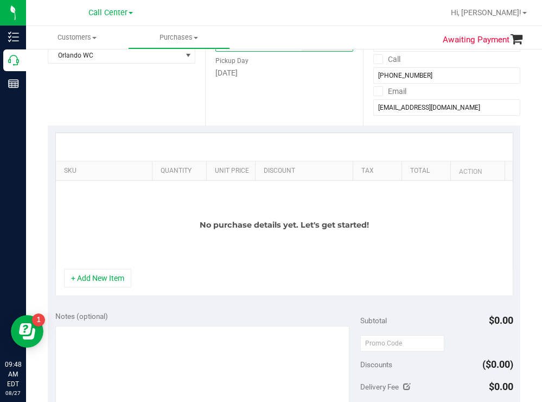
click at [170, 99] on div "Location Delivery Store Pickup Store Orlando WC Select Store Bonita Springs WC …" at bounding box center [126, 58] width 157 height 133
drag, startPoint x: 143, startPoint y: 168, endPoint x: 341, endPoint y: 154, distance: 199.1
click at [341, 154] on div "SKU Quantity Unit Price Discount Tax Total Action No purchase details yet. Let'…" at bounding box center [284, 200] width 458 height 136
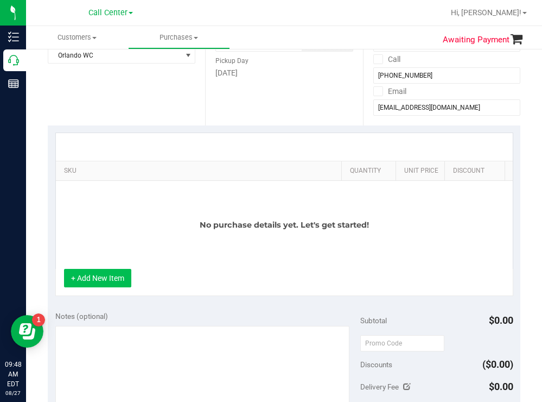
click at [97, 287] on button "+ Add New Item" at bounding box center [97, 278] width 67 height 18
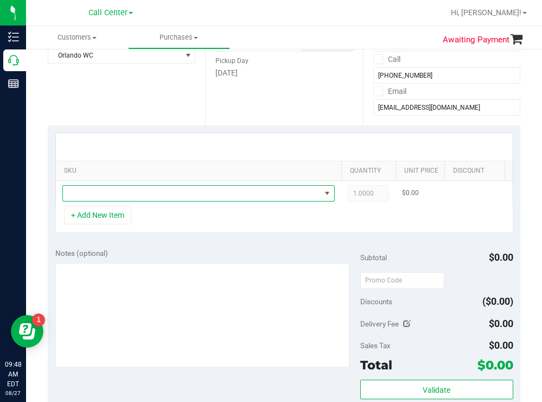
click at [129, 195] on span "NO DATA FOUND" at bounding box center [192, 193] width 258 height 15
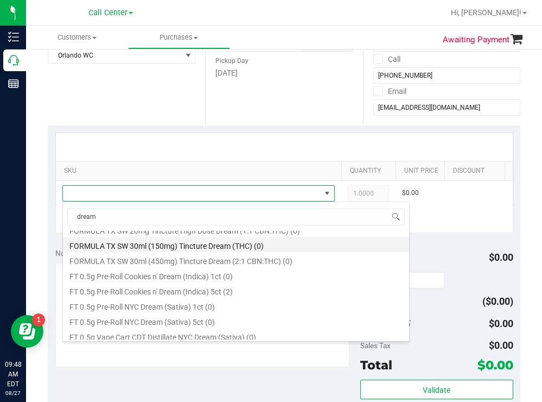
scroll to position [217, 0]
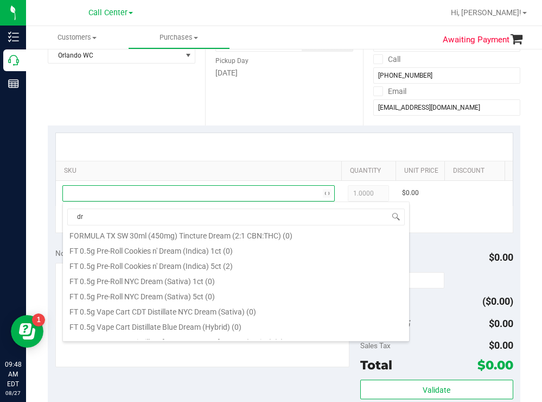
type input "d"
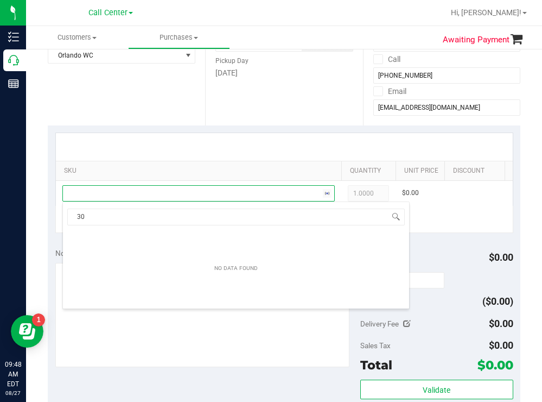
type input "3"
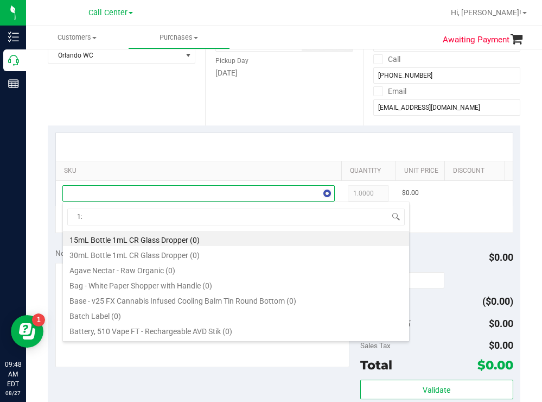
type input "1:9"
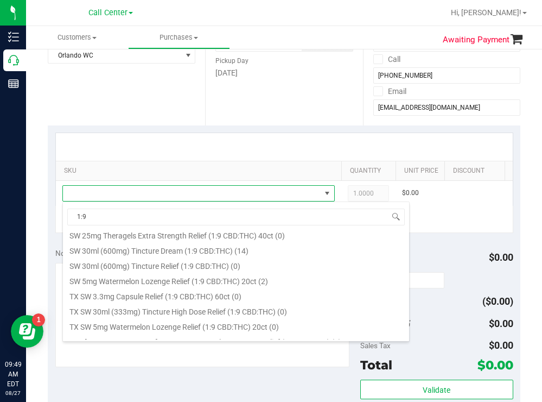
scroll to position [606, 0]
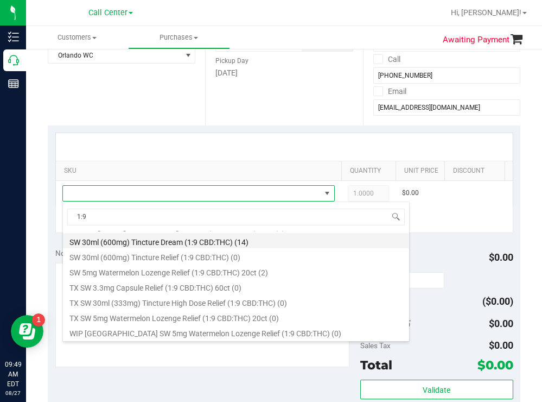
click at [243, 240] on li "SW 30ml (600mg) Tincture Dream (1:9 CBD:THC) (14)" at bounding box center [236, 240] width 346 height 15
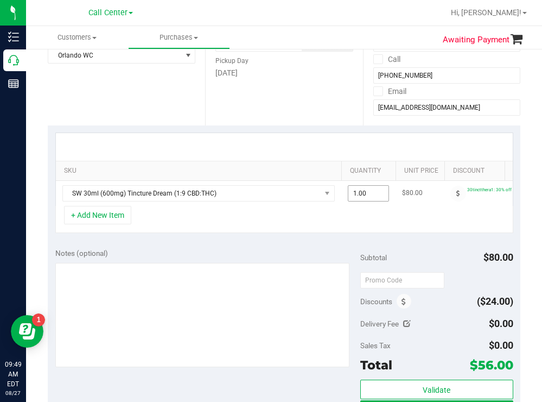
click at [367, 186] on span "1.00 1" at bounding box center [368, 193] width 41 height 16
type input "2"
type input "2.00"
click at [296, 100] on div "Date Pickup Date/Time 08/27/2025 Now 08/27/2025 10:30 AM Now Pickup Day Wednesd…" at bounding box center [283, 58] width 157 height 133
click at [107, 224] on button "+ Add New Item" at bounding box center [97, 215] width 67 height 18
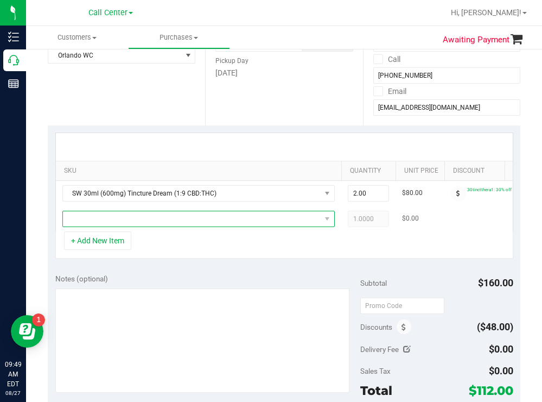
click at [160, 221] on span "NO DATA FOUND" at bounding box center [192, 218] width 258 height 15
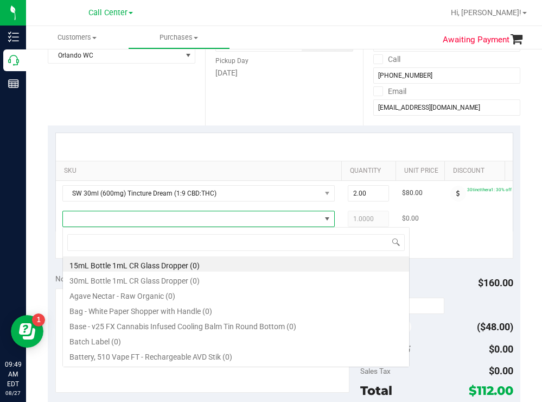
scroll to position [16, 272]
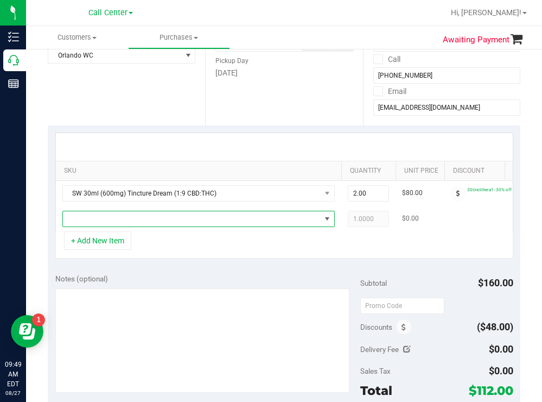
click at [154, 222] on span "NO DATA FOUND" at bounding box center [192, 218] width 258 height 15
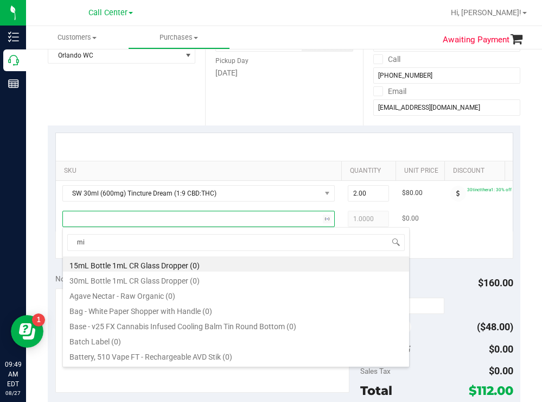
type input "mix"
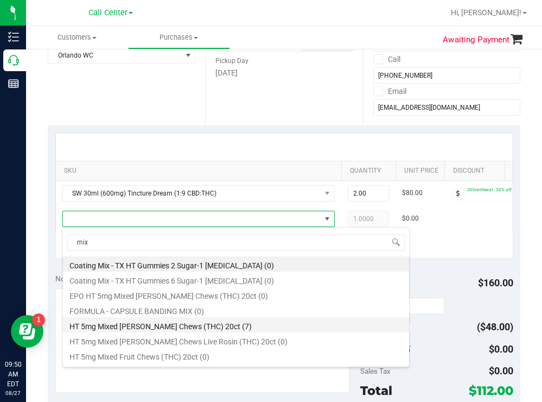
click at [180, 327] on li "HT 5mg Mixed Berry Chews (THC) 20ct (7)" at bounding box center [236, 324] width 346 height 15
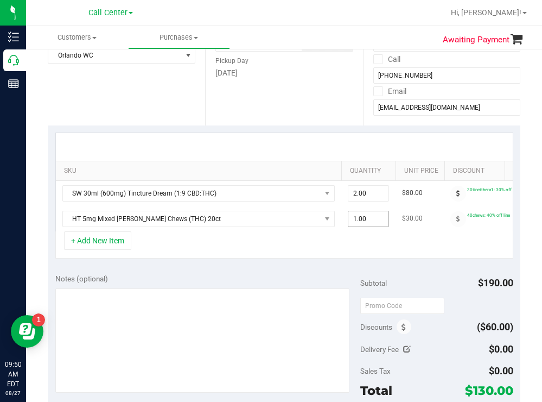
click at [372, 219] on span "1.00 1" at bounding box center [368, 219] width 41 height 16
type input "3"
type input "3.00"
click at [285, 258] on div "+ Add New Item" at bounding box center [284, 244] width 458 height 27
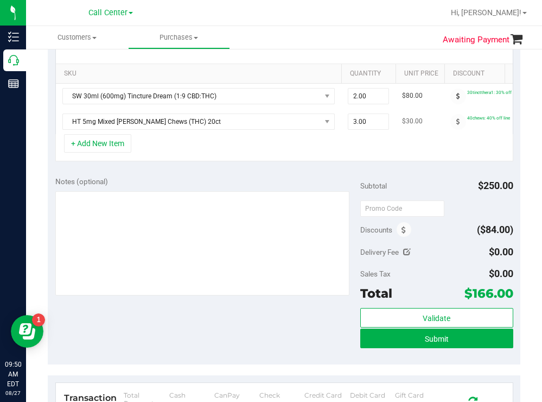
scroll to position [271, 0]
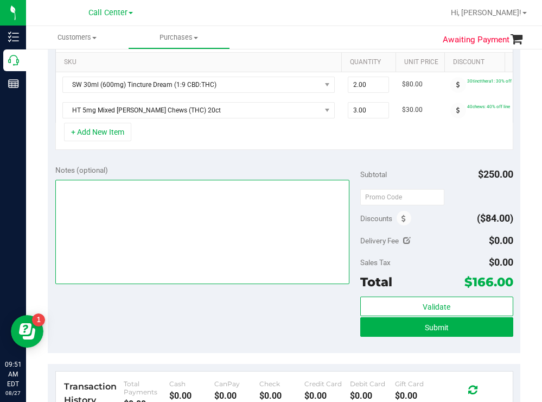
click at [171, 233] on textarea at bounding box center [202, 232] width 295 height 104
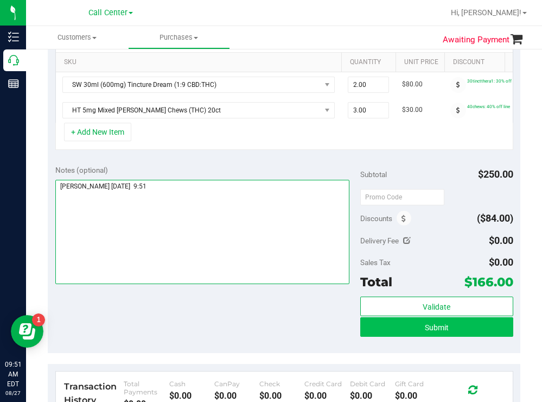
type textarea "orlando todd 8/27 9:51"
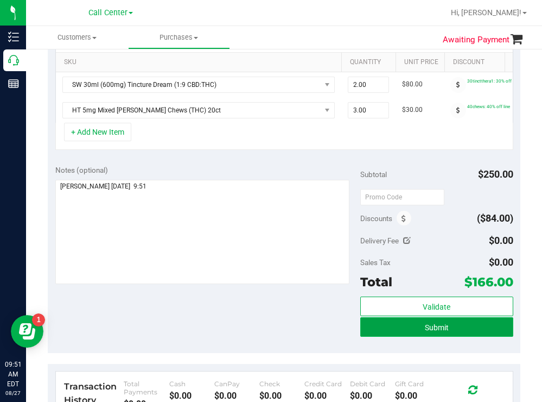
click at [391, 333] on button "Submit" at bounding box center [436, 327] width 152 height 20
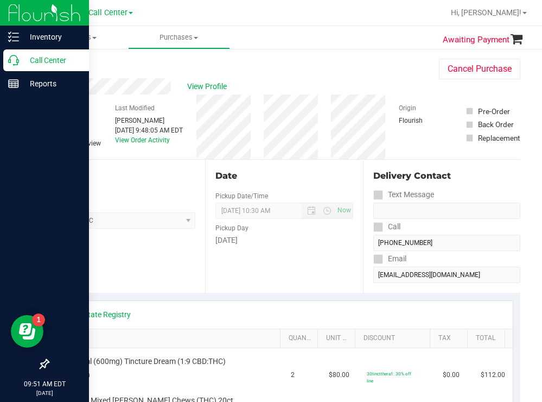
click at [39, 58] on p "Call Center" at bounding box center [51, 60] width 65 height 13
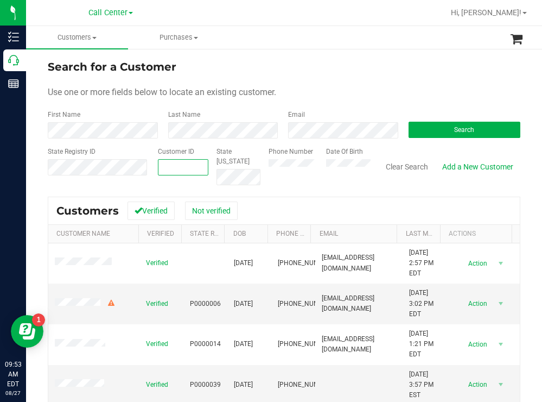
paste input "23513"
type input "23513"
click at [432, 136] on button "Search" at bounding box center [465, 130] width 112 height 16
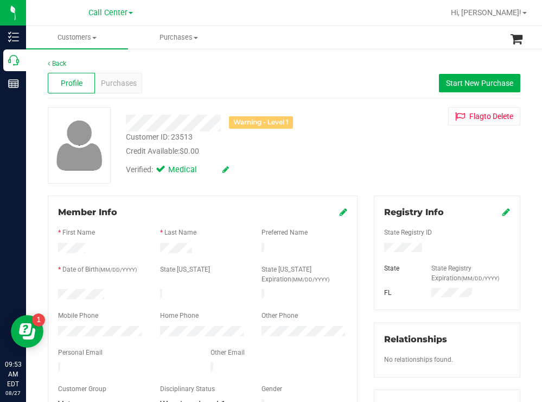
drag, startPoint x: 105, startPoint y: 292, endPoint x: 58, endPoint y: 294, distance: 47.8
click at [58, 294] on div at bounding box center [101, 295] width 102 height 13
drag, startPoint x: 432, startPoint y: 248, endPoint x: 375, endPoint y: 247, distance: 57.0
click at [376, 247] on div at bounding box center [447, 249] width 142 height 12
drag, startPoint x: 330, startPoint y: 142, endPoint x: 310, endPoint y: 143, distance: 19.6
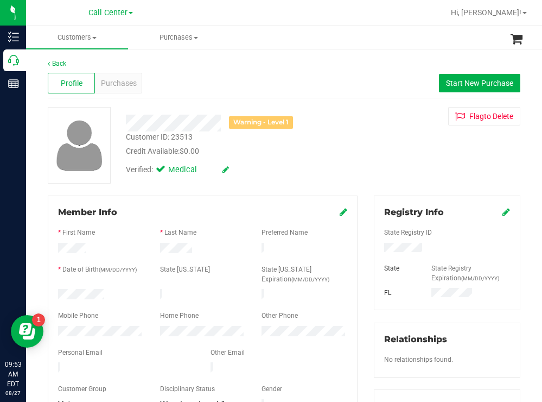
click at [330, 142] on div "Customer ID: 23513 Credit Available: $0.00" at bounding box center [240, 144] width 245 height 26
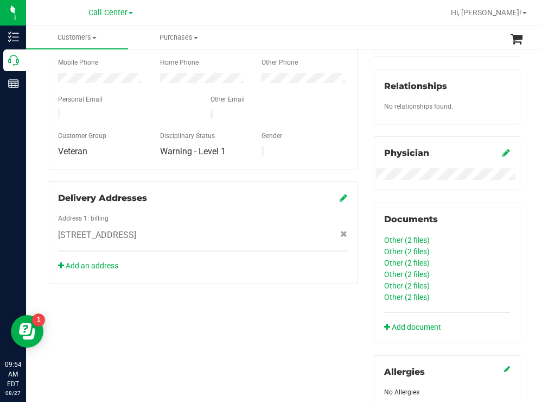
scroll to position [180, 0]
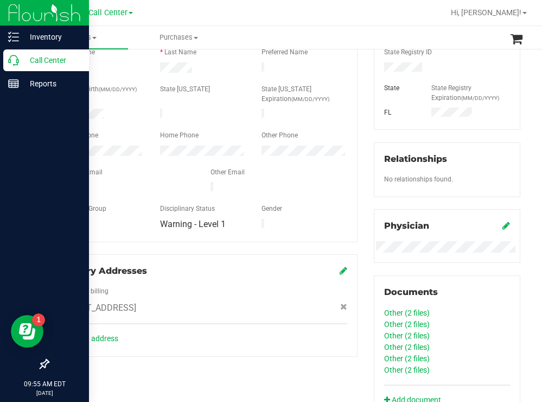
click at [41, 55] on p "Call Center" at bounding box center [51, 60] width 65 height 13
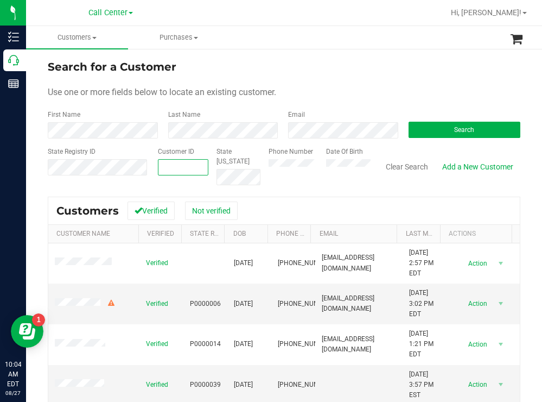
paste input "1469778"
type input "1469778"
click at [409, 126] on button "Search" at bounding box center [465, 130] width 112 height 16
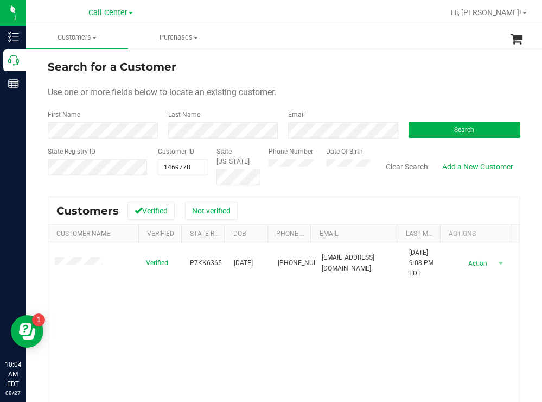
click at [338, 57] on div "Search for a Customer Use one or more fields below to locate an existing custom…" at bounding box center [284, 292] width 516 height 488
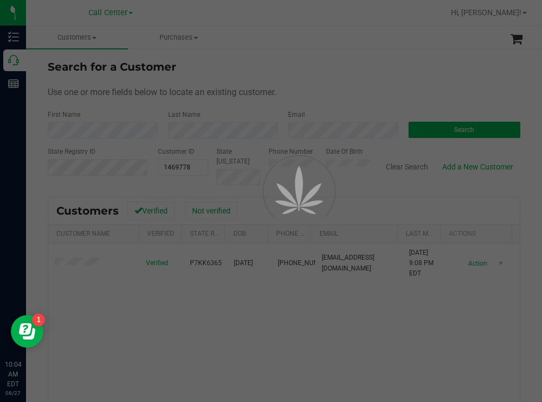
click at [315, 64] on div at bounding box center [271, 201] width 542 height 402
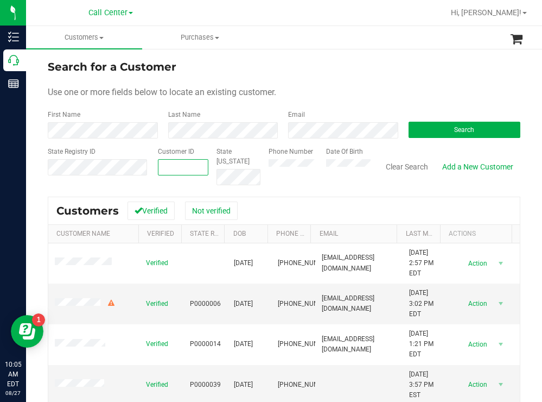
paste input "1469778"
type input "1469778"
click at [421, 130] on button "Search" at bounding box center [465, 130] width 112 height 16
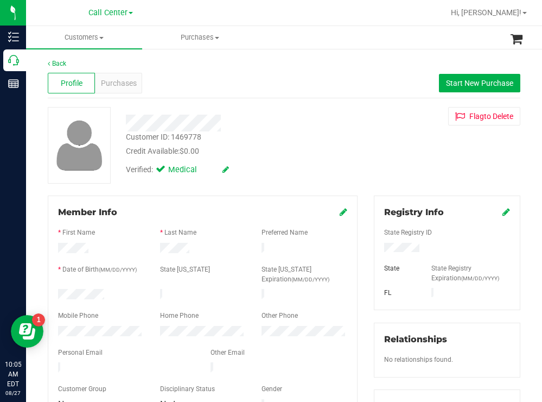
click at [60, 289] on div at bounding box center [101, 295] width 102 height 13
click at [380, 246] on div at bounding box center [447, 249] width 142 height 12
click at [338, 170] on div "Verified: Medical" at bounding box center [240, 169] width 245 height 24
click at [57, 326] on div at bounding box center [101, 332] width 102 height 13
click at [132, 82] on span "Purchases" at bounding box center [119, 83] width 36 height 11
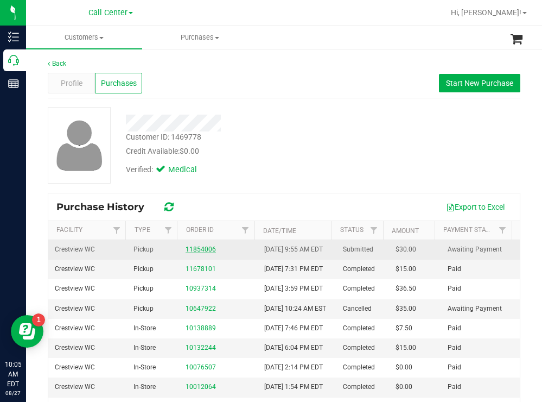
click at [198, 253] on link "11854006" at bounding box center [201, 249] width 30 height 8
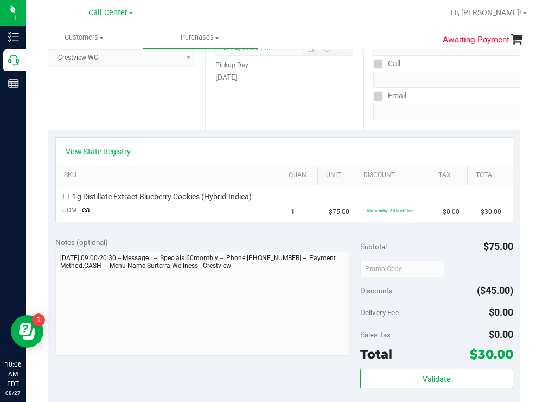
scroll to position [109, 0]
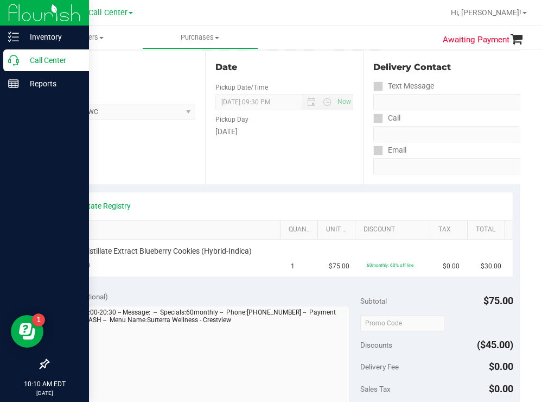
click at [41, 56] on p "Call Center" at bounding box center [51, 60] width 65 height 13
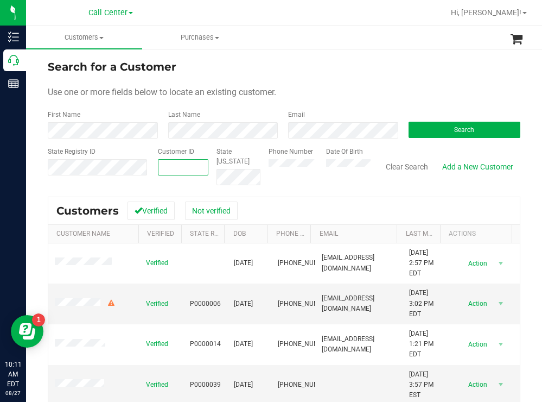
paste input "1452747"
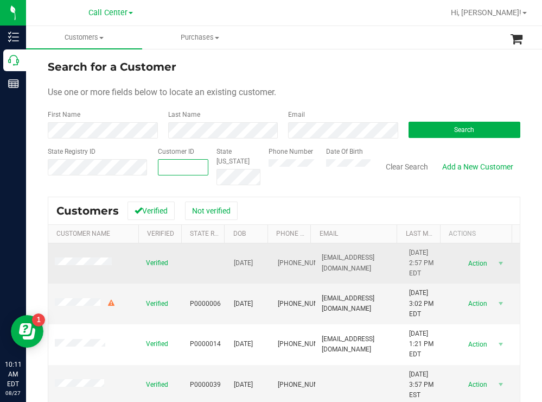
type input "1452747"
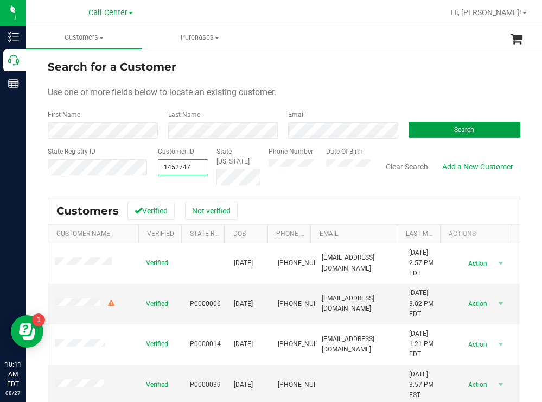
type input "1452747"
click at [418, 131] on button "Search" at bounding box center [465, 130] width 112 height 16
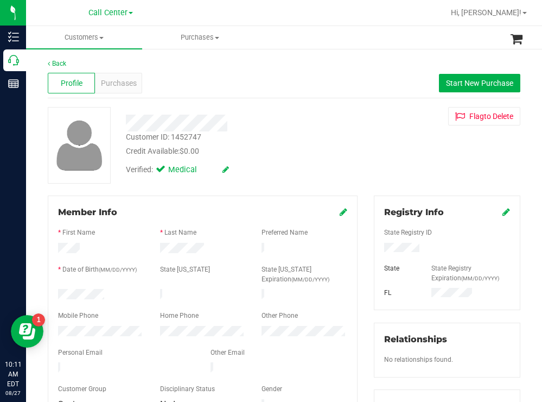
click at [59, 290] on div at bounding box center [101, 295] width 102 height 13
drag, startPoint x: 420, startPoint y: 245, endPoint x: 371, endPoint y: 246, distance: 48.8
click at [376, 246] on div at bounding box center [447, 249] width 142 height 12
click at [335, 128] on div at bounding box center [240, 122] width 245 height 17
click at [57, 326] on div at bounding box center [101, 332] width 102 height 13
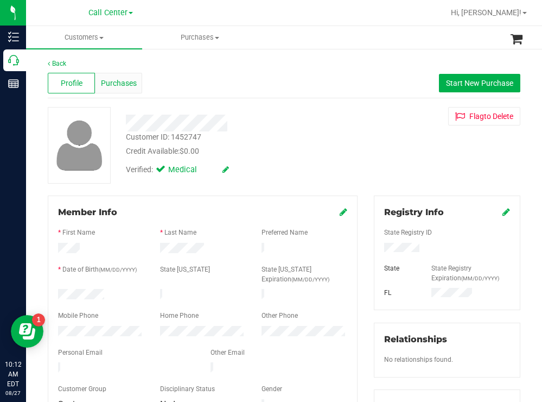
click at [119, 78] on span "Purchases" at bounding box center [119, 83] width 36 height 11
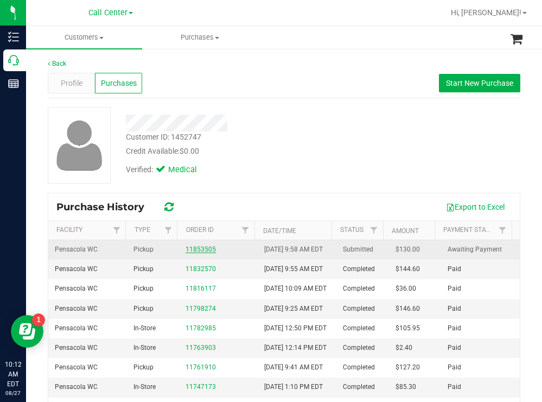
click at [205, 253] on link "11853505" at bounding box center [201, 249] width 30 height 8
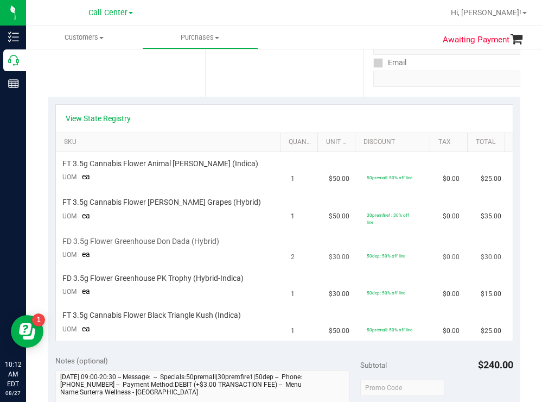
scroll to position [217, 0]
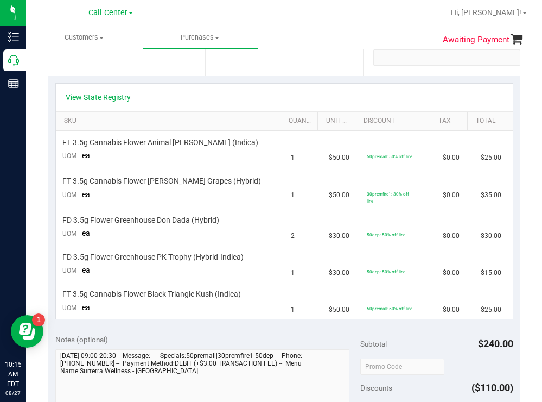
click at [270, 78] on div "View State Registry SKU Quantity Unit Price Discount Tax Total FT 3.5g Cannabis…" at bounding box center [284, 200] width 473 height 251
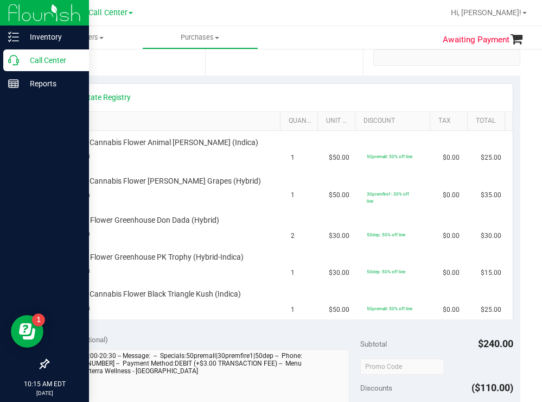
click at [45, 61] on p "Call Center" at bounding box center [51, 60] width 65 height 13
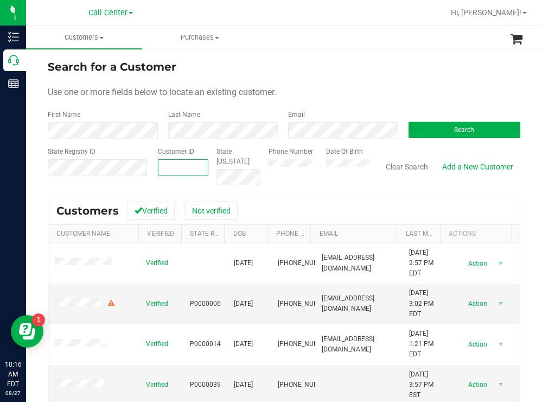
paste input "767832"
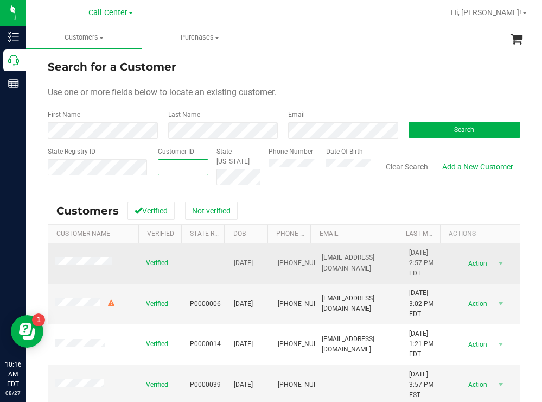
type input "767832"
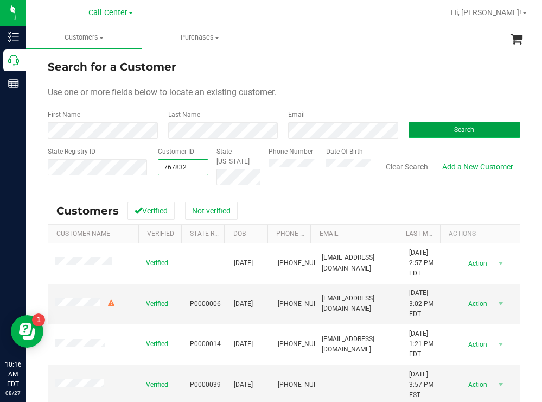
type input "767832"
click at [441, 122] on button "Search" at bounding box center [465, 130] width 112 height 16
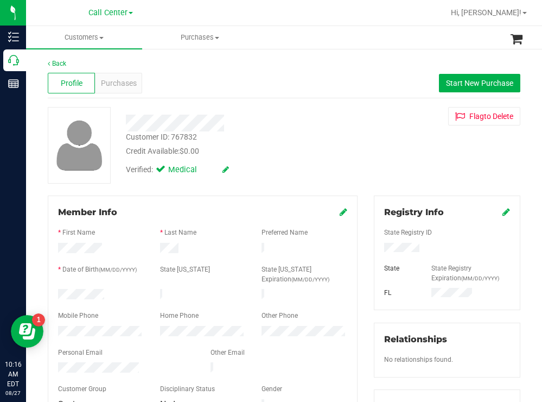
click at [58, 289] on div at bounding box center [101, 295] width 102 height 13
drag, startPoint x: 431, startPoint y: 244, endPoint x: 371, endPoint y: 246, distance: 59.7
click at [376, 246] on div at bounding box center [447, 249] width 142 height 12
click at [301, 154] on div "Credit Available: $0.00" at bounding box center [240, 150] width 228 height 11
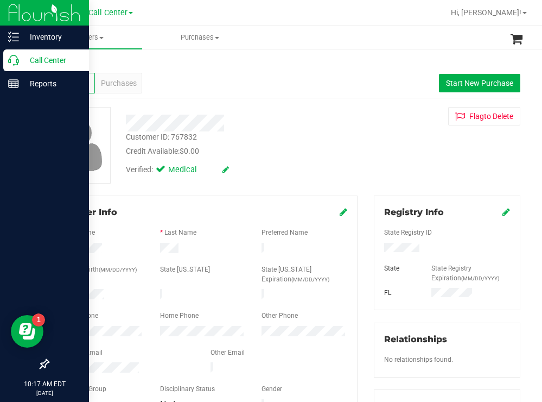
click at [43, 61] on p "Call Center" at bounding box center [51, 60] width 65 height 13
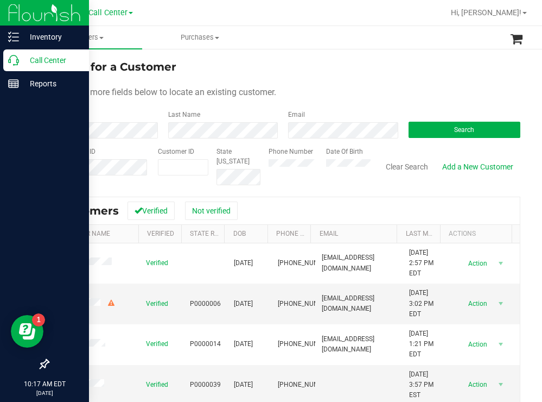
click at [40, 59] on p "Call Center" at bounding box center [51, 60] width 65 height 13
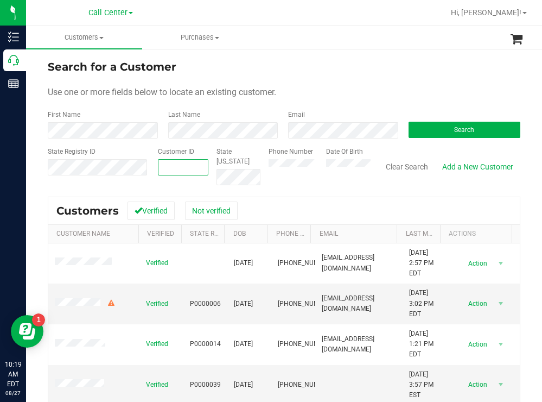
paste input "1413521"
type input "1413521"
click at [425, 130] on button "Search" at bounding box center [465, 130] width 112 height 16
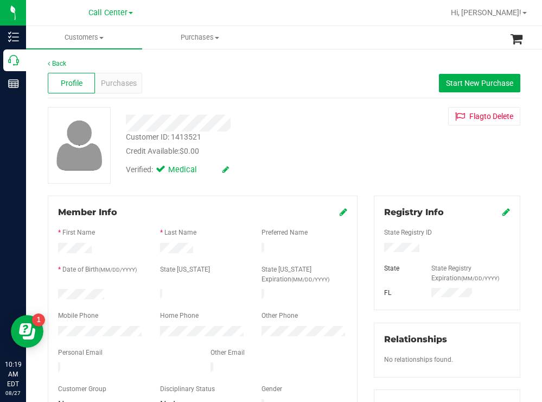
click at [311, 154] on div "Credit Available: $0.00" at bounding box center [240, 150] width 228 height 11
drag, startPoint x: 417, startPoint y: 248, endPoint x: 378, endPoint y: 246, distance: 39.1
click at [378, 246] on div at bounding box center [447, 249] width 142 height 12
click at [302, 170] on div "Verified: Medical" at bounding box center [240, 169] width 245 height 24
click at [58, 289] on div at bounding box center [101, 295] width 102 height 13
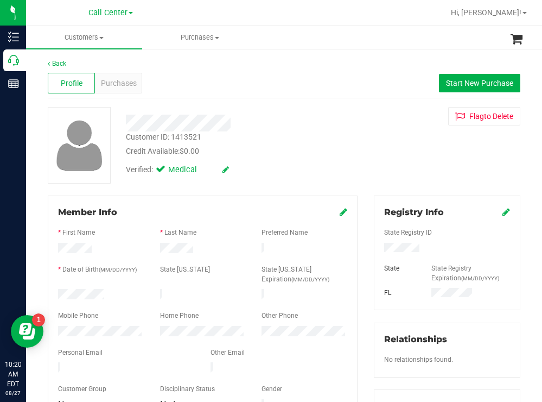
drag, startPoint x: 313, startPoint y: 144, endPoint x: 303, endPoint y: 152, distance: 12.3
click at [313, 144] on div "Customer ID: 1413521 Credit Available: $0.00" at bounding box center [240, 144] width 245 height 26
click at [56, 326] on div at bounding box center [101, 332] width 102 height 13
click at [123, 80] on span "Purchases" at bounding box center [119, 83] width 36 height 11
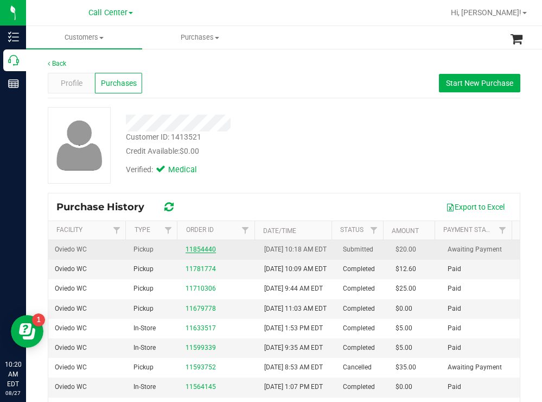
click at [195, 252] on link "11854440" at bounding box center [201, 249] width 30 height 8
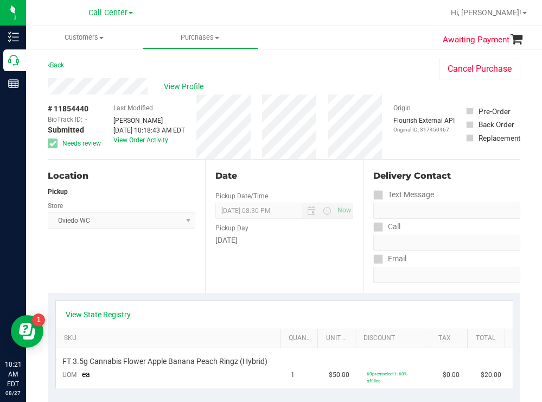
click at [268, 68] on div "Back Cancel Purchase" at bounding box center [284, 69] width 473 height 20
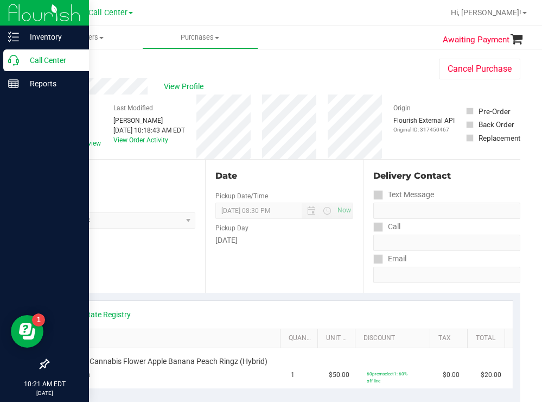
click at [46, 60] on p "Call Center" at bounding box center [51, 60] width 65 height 13
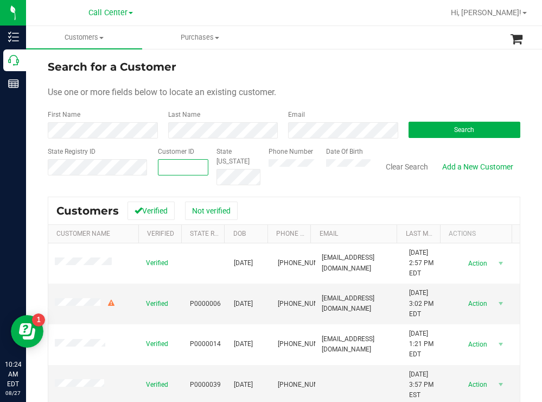
paste input "598298"
type input "598298"
drag, startPoint x: 431, startPoint y: 133, endPoint x: 418, endPoint y: 131, distance: 13.1
click at [418, 131] on button "Search" at bounding box center [465, 130] width 112 height 16
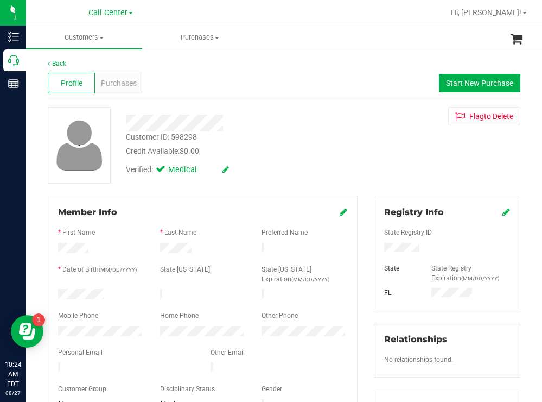
click at [59, 291] on div at bounding box center [101, 295] width 102 height 13
drag, startPoint x: 429, startPoint y: 246, endPoint x: 372, endPoint y: 247, distance: 57.0
click at [376, 247] on div at bounding box center [447, 249] width 142 height 12
drag, startPoint x: 345, startPoint y: 162, endPoint x: 239, endPoint y: 130, distance: 110.4
click at [343, 162] on div "Verified: Medical" at bounding box center [240, 169] width 245 height 24
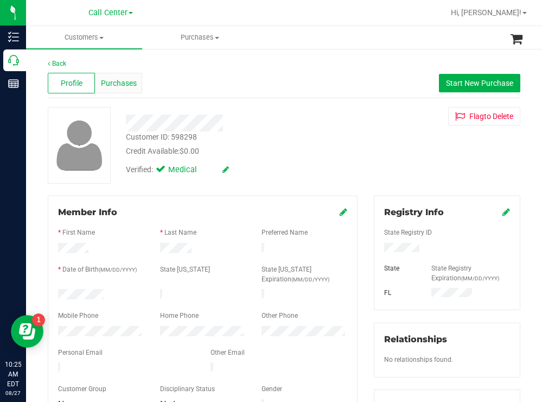
click at [120, 81] on span "Purchases" at bounding box center [119, 83] width 36 height 11
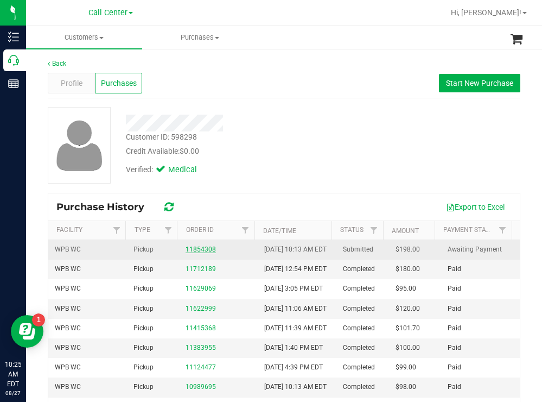
click at [208, 253] on link "11854308" at bounding box center [201, 249] width 30 height 8
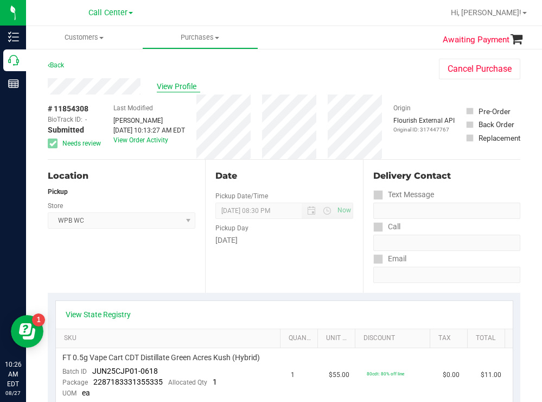
click at [174, 85] on span "View Profile" at bounding box center [178, 86] width 43 height 11
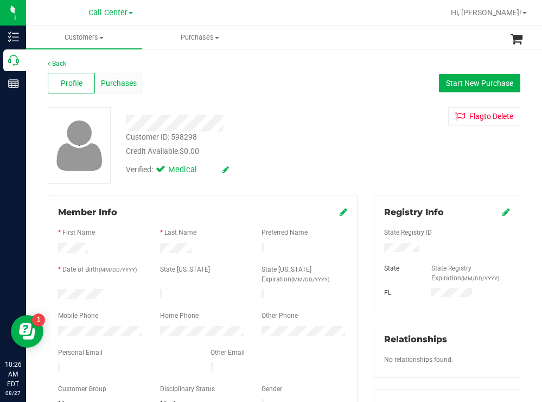
click at [123, 81] on span "Purchases" at bounding box center [119, 83] width 36 height 11
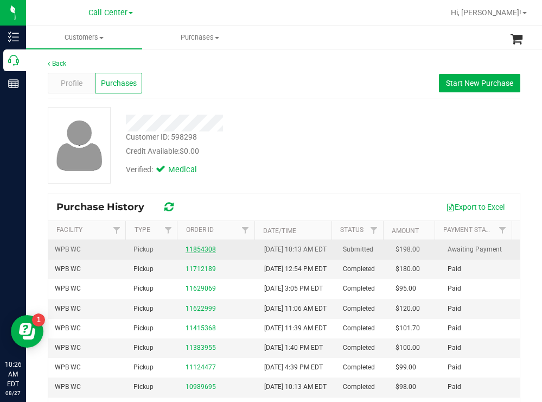
click at [196, 253] on link "11854308" at bounding box center [201, 249] width 30 height 8
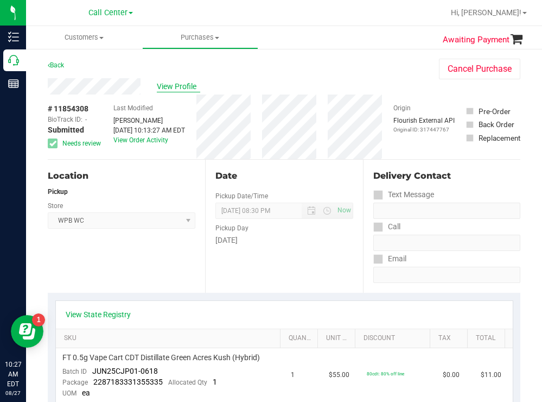
click at [175, 87] on span "View Profile" at bounding box center [178, 86] width 43 height 11
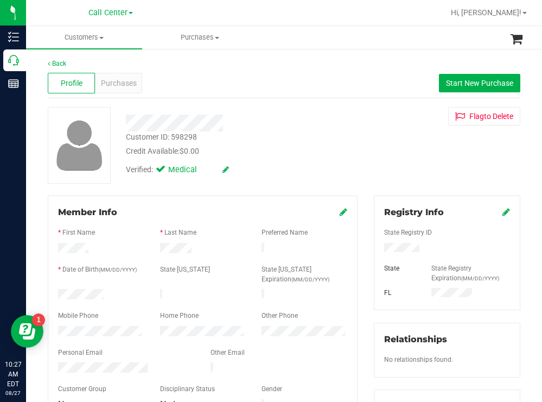
click at [58, 326] on div at bounding box center [101, 332] width 102 height 13
click at [117, 90] on div "Purchases" at bounding box center [118, 83] width 47 height 21
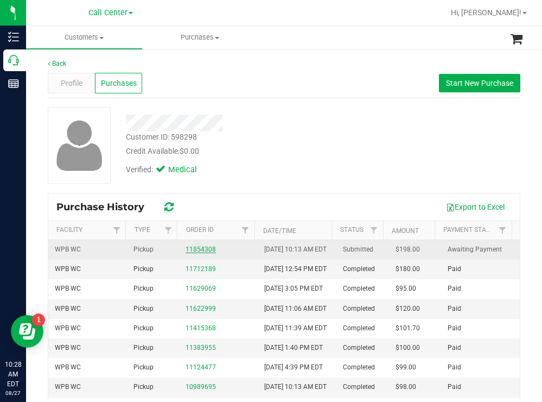
click at [195, 253] on link "11854308" at bounding box center [201, 249] width 30 height 8
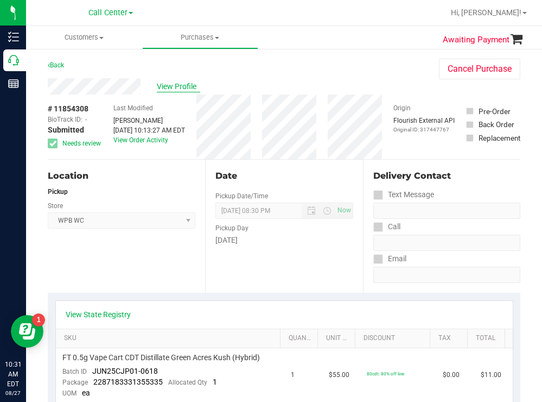
click at [182, 81] on span "View Profile" at bounding box center [178, 86] width 43 height 11
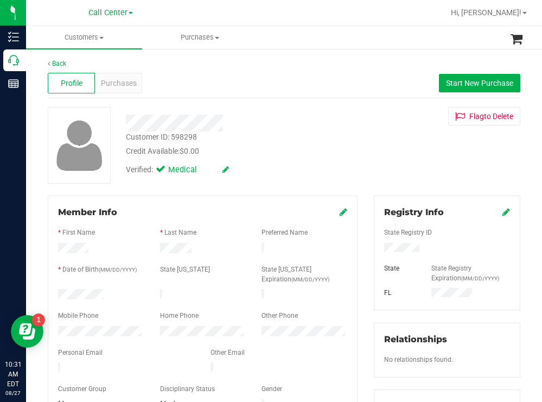
click at [56, 332] on div at bounding box center [101, 332] width 102 height 13
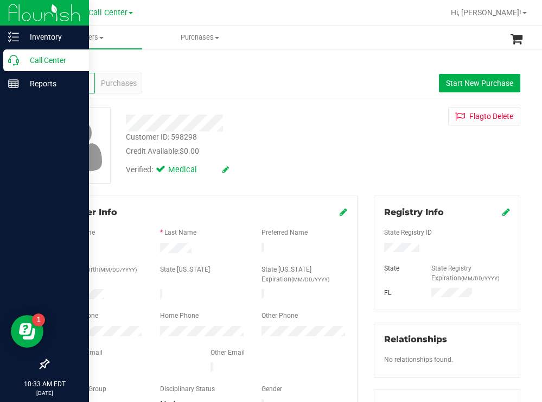
click at [26, 58] on p "Call Center" at bounding box center [51, 60] width 65 height 13
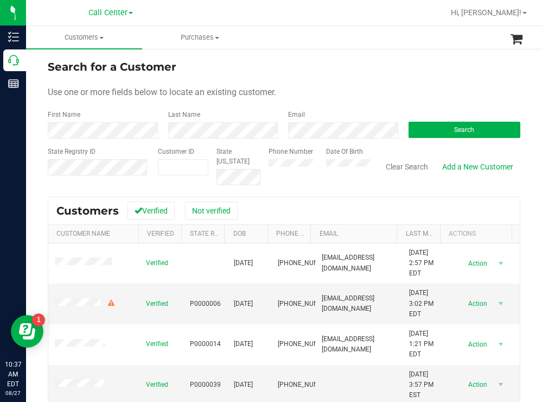
click at [310, 60] on div "Search for a Customer" at bounding box center [284, 67] width 473 height 16
paste input "677617"
type input "677617"
click at [436, 136] on button "Search" at bounding box center [465, 130] width 112 height 16
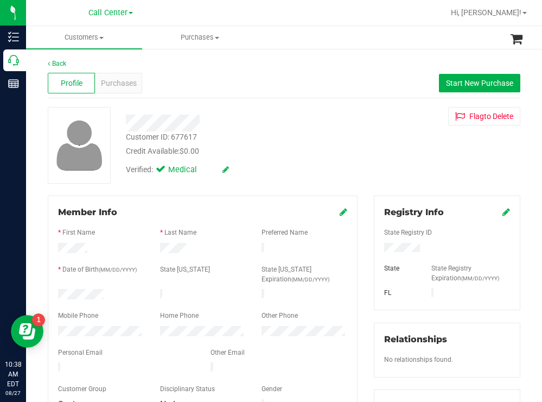
click at [60, 290] on div at bounding box center [101, 295] width 102 height 13
click at [379, 246] on div at bounding box center [447, 249] width 142 height 12
click at [298, 146] on div "Credit Available: $0.00" at bounding box center [240, 150] width 228 height 11
click at [55, 326] on div at bounding box center [101, 332] width 102 height 13
click at [123, 82] on span "Purchases" at bounding box center [119, 83] width 36 height 11
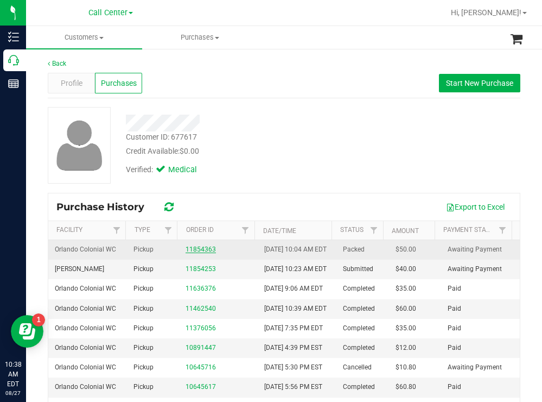
click at [190, 253] on link "11854363" at bounding box center [201, 249] width 30 height 8
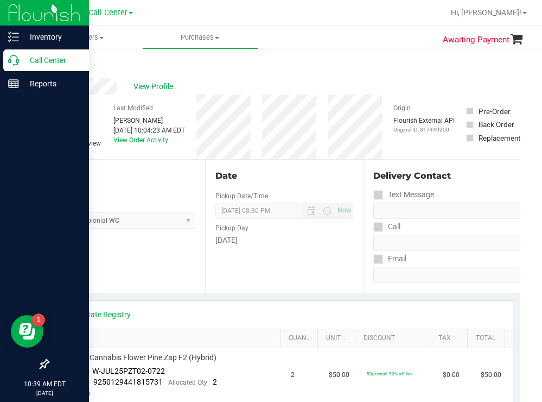
click at [45, 61] on p "Call Center" at bounding box center [51, 60] width 65 height 13
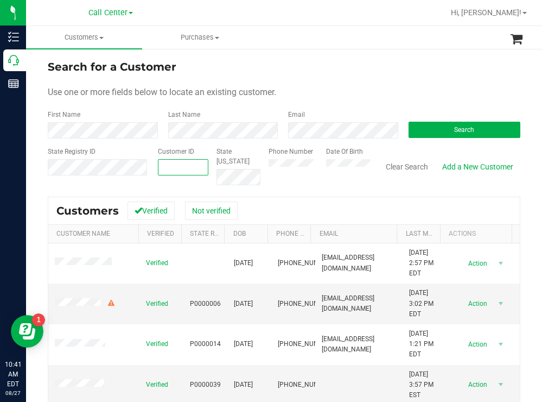
paste input "1564737"
type input "1564737"
click at [435, 132] on button "Search" at bounding box center [465, 130] width 112 height 16
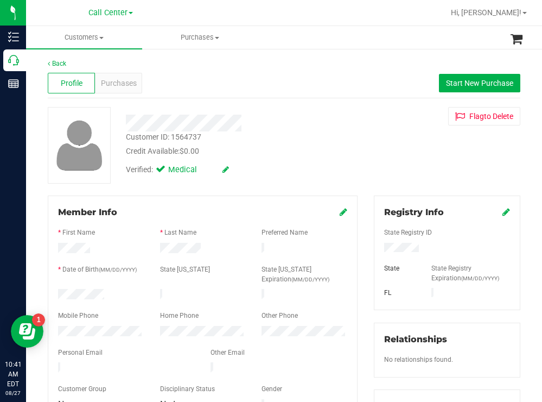
drag, startPoint x: 428, startPoint y: 247, endPoint x: 368, endPoint y: 246, distance: 60.2
click at [374, 246] on div "Registry Info State Registry ID State State Registry Expiration (MM/DD/YYYY) FL" at bounding box center [447, 252] width 147 height 114
click at [381, 162] on div "Customer ID: 1564737 Credit Available: $0.00 Verified: Medical Flag to Delete" at bounding box center [284, 145] width 489 height 77
click at [255, 168] on div "Verified: Medical" at bounding box center [240, 169] width 245 height 24
click at [54, 327] on div at bounding box center [101, 332] width 102 height 13
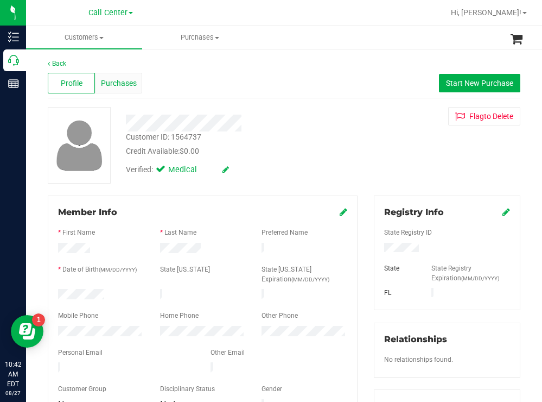
click at [119, 83] on span "Purchases" at bounding box center [119, 83] width 36 height 11
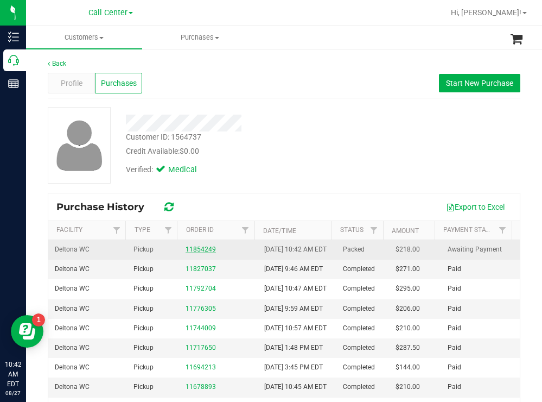
click at [203, 253] on link "11854249" at bounding box center [201, 249] width 30 height 8
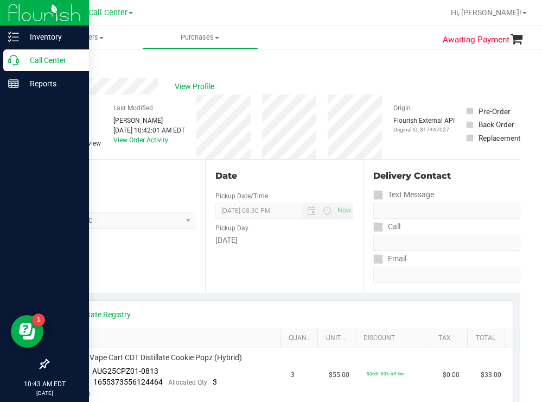
click at [57, 63] on p "Call Center" at bounding box center [51, 60] width 65 height 13
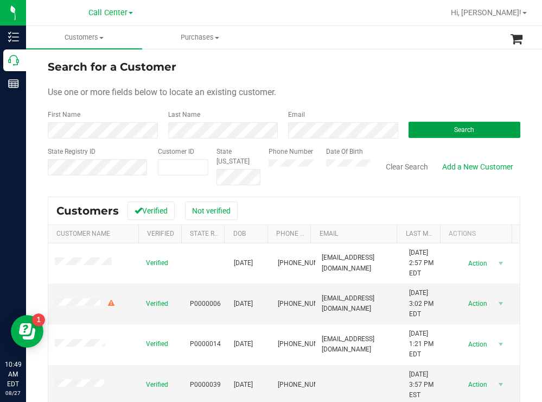
drag, startPoint x: 417, startPoint y: 132, endPoint x: 292, endPoint y: 96, distance: 129.5
click at [414, 132] on button "Search" at bounding box center [465, 130] width 112 height 16
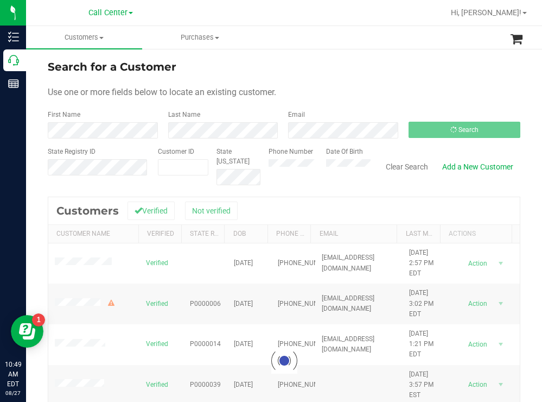
click at [326, 44] on ul "Customers All customers Add a new customer All physicians Purchases All purchas…" at bounding box center [297, 37] width 542 height 23
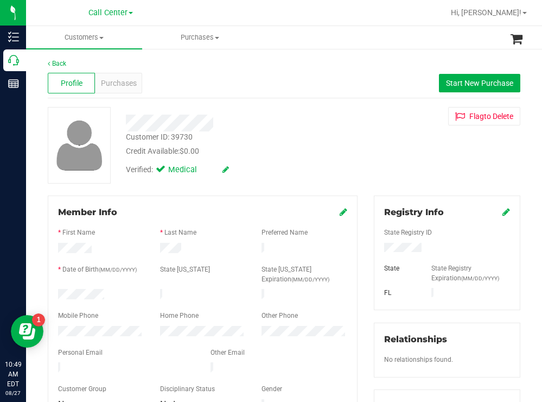
drag, startPoint x: 110, startPoint y: 288, endPoint x: 53, endPoint y: 294, distance: 57.8
click at [53, 294] on div at bounding box center [101, 295] width 102 height 13
drag, startPoint x: 418, startPoint y: 243, endPoint x: 375, endPoint y: 251, distance: 43.6
click at [376, 251] on div at bounding box center [447, 249] width 142 height 12
click at [348, 142] on div "Customer ID: 39730 Credit Available: $0.00" at bounding box center [240, 144] width 245 height 26
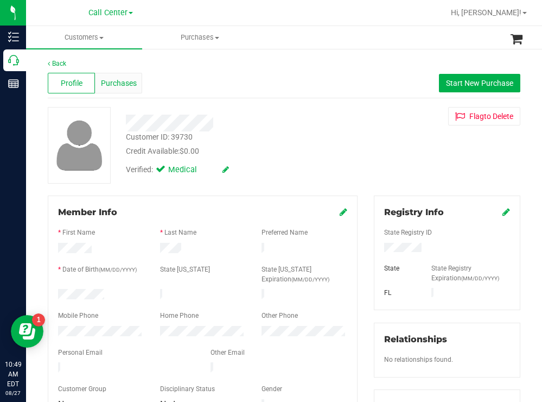
click at [126, 82] on span "Purchases" at bounding box center [119, 83] width 36 height 11
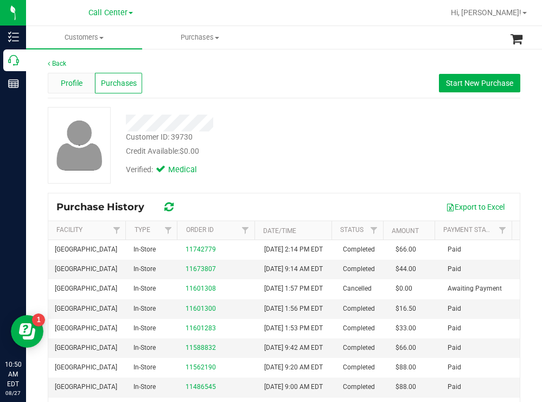
click at [66, 84] on span "Profile" at bounding box center [72, 83] width 22 height 11
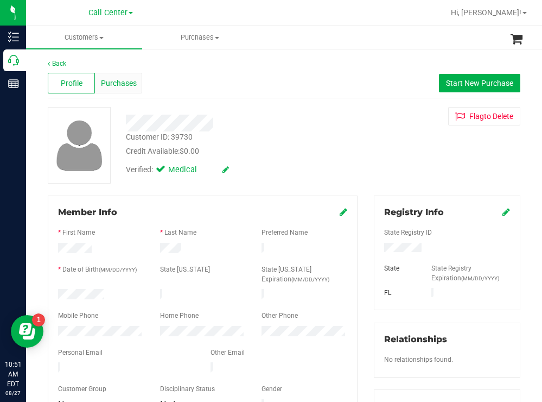
click at [114, 74] on div "Purchases" at bounding box center [118, 83] width 47 height 21
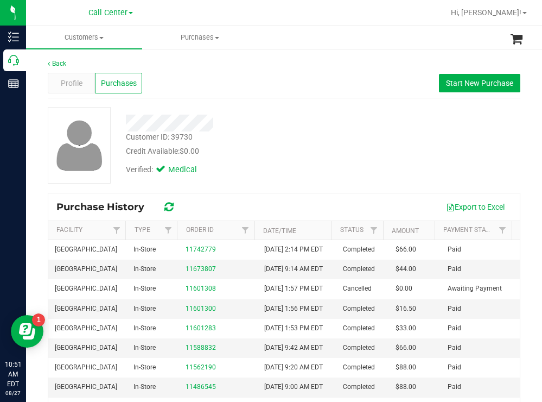
drag, startPoint x: 348, startPoint y: 137, endPoint x: 327, endPoint y: 124, distance: 25.1
click at [346, 136] on div "Customer ID: 39730 Credit Available: $0.00" at bounding box center [240, 144] width 245 height 26
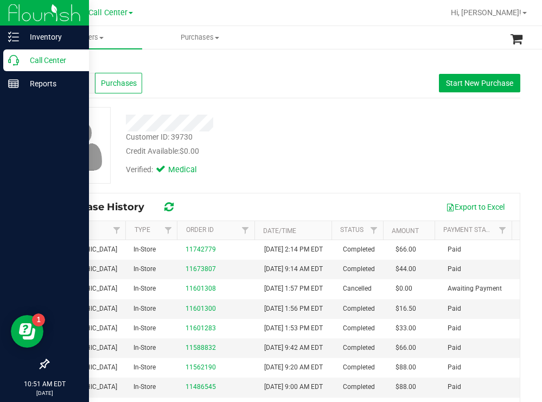
click at [39, 60] on p "Call Center" at bounding box center [51, 60] width 65 height 13
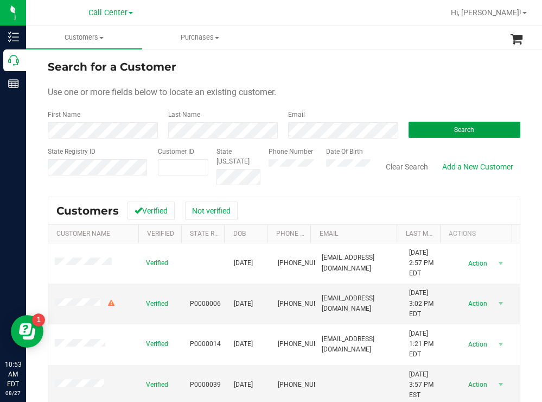
click at [422, 128] on button "Search" at bounding box center [465, 130] width 112 height 16
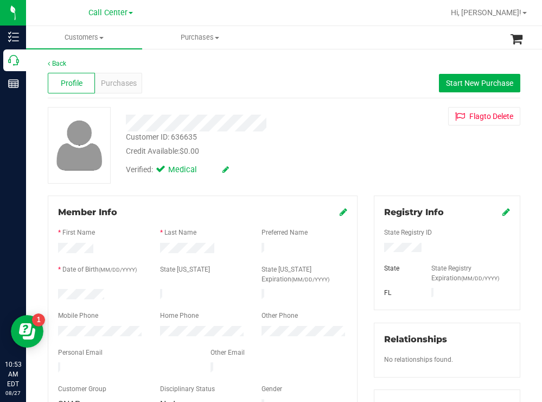
click at [61, 292] on div at bounding box center [101, 295] width 102 height 13
click at [124, 289] on div at bounding box center [101, 295] width 102 height 13
drag, startPoint x: 111, startPoint y: 289, endPoint x: 57, endPoint y: 291, distance: 54.3
click at [57, 291] on div at bounding box center [101, 295] width 102 height 13
click at [379, 250] on div at bounding box center [447, 249] width 142 height 12
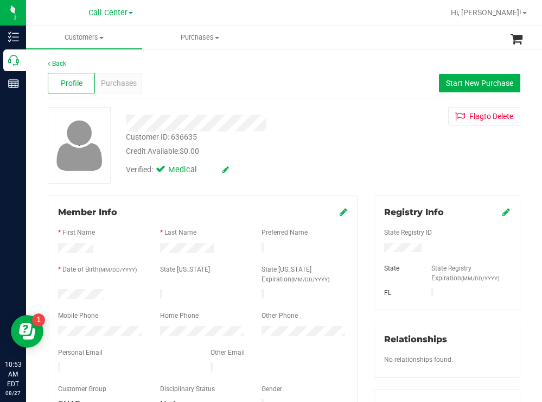
click at [305, 154] on div "Credit Available: $0.00" at bounding box center [240, 150] width 228 height 11
click at [135, 81] on span "Purchases" at bounding box center [119, 83] width 36 height 11
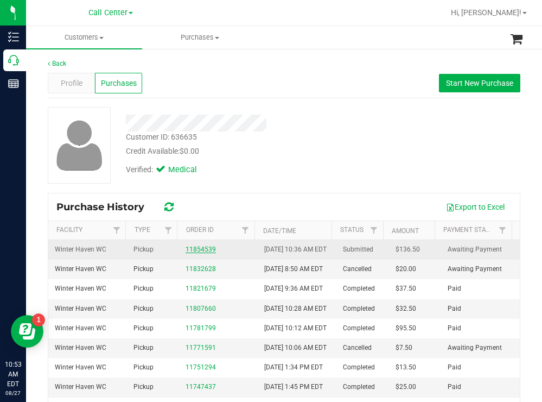
click at [200, 253] on link "11854539" at bounding box center [201, 249] width 30 height 8
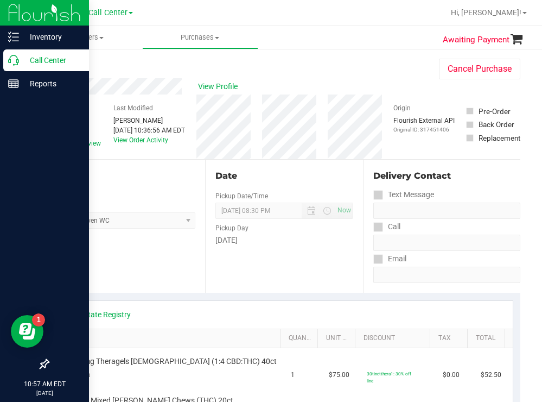
drag, startPoint x: 55, startPoint y: 58, endPoint x: 35, endPoint y: 60, distance: 20.1
click at [55, 58] on p "Call Center" at bounding box center [51, 60] width 65 height 13
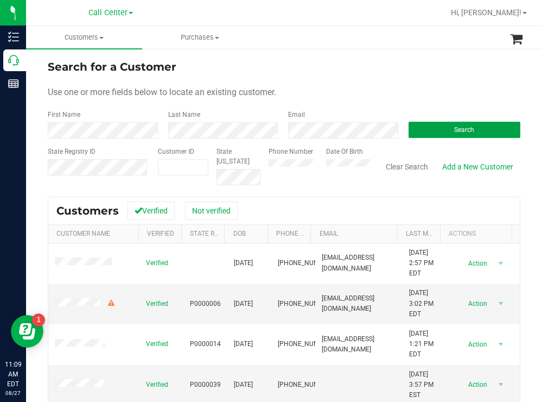
drag, startPoint x: 420, startPoint y: 128, endPoint x: 299, endPoint y: 73, distance: 133.1
click at [420, 128] on button "Search" at bounding box center [465, 130] width 112 height 16
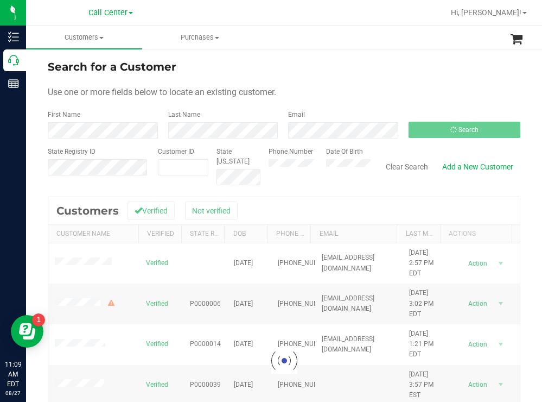
drag, startPoint x: 332, startPoint y: 55, endPoint x: 315, endPoint y: 56, distance: 16.9
click at [330, 55] on div "Search for a Customer Use one or more fields below to locate an existing custom…" at bounding box center [284, 292] width 516 height 488
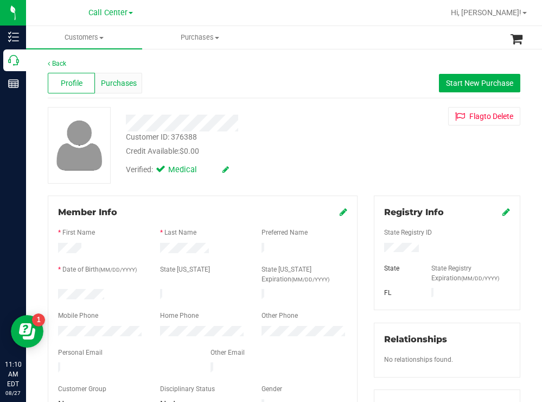
click at [126, 82] on span "Purchases" at bounding box center [119, 83] width 36 height 11
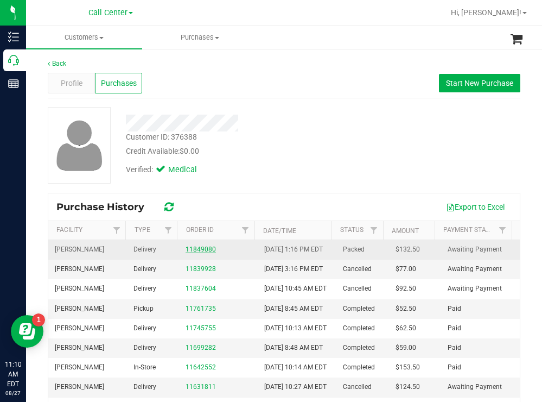
click at [193, 253] on link "11849080" at bounding box center [201, 249] width 30 height 8
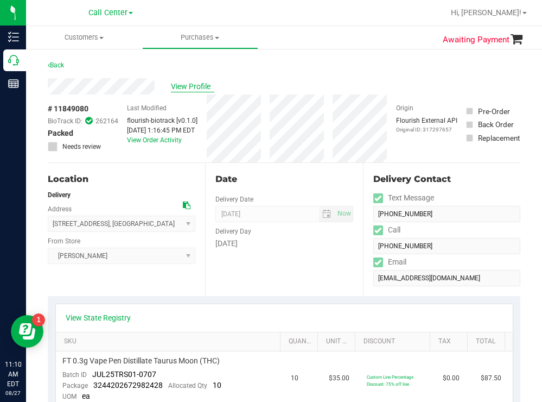
click at [187, 90] on span "View Profile" at bounding box center [192, 86] width 43 height 11
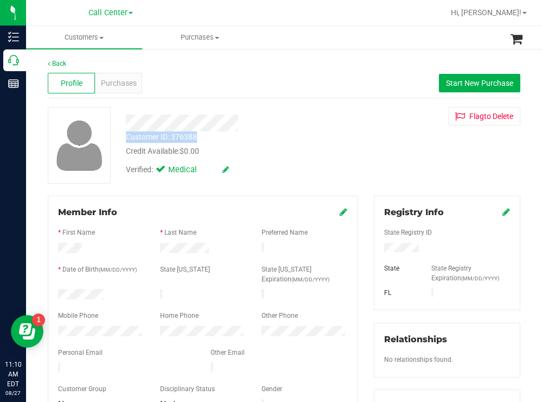
drag, startPoint x: 202, startPoint y: 137, endPoint x: 128, endPoint y: 139, distance: 74.4
click at [128, 139] on div "Customer ID: 376388 Credit Available: $0.00" at bounding box center [240, 144] width 245 height 26
copy div "Customer ID: 376388"
click at [122, 78] on span "Purchases" at bounding box center [119, 83] width 36 height 11
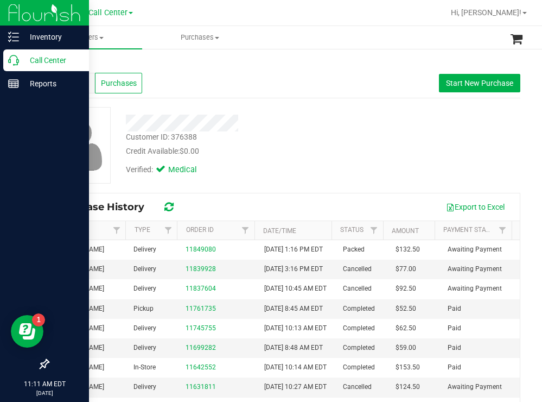
click at [42, 57] on p "Call Center" at bounding box center [51, 60] width 65 height 13
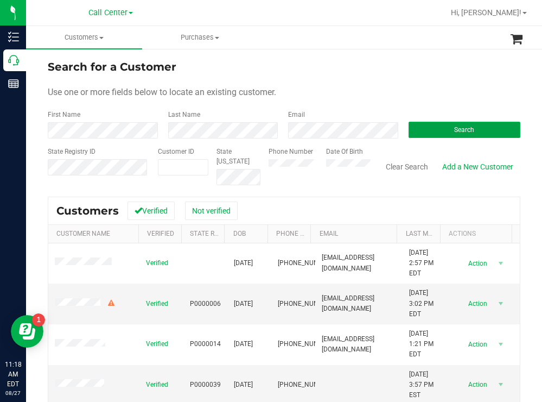
click at [421, 128] on button "Search" at bounding box center [465, 130] width 112 height 16
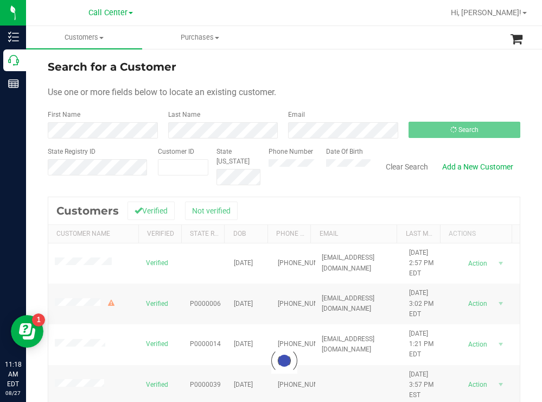
click at [327, 99] on form "Search for a Customer Use one or more fields below to locate an existing custom…" at bounding box center [284, 122] width 473 height 126
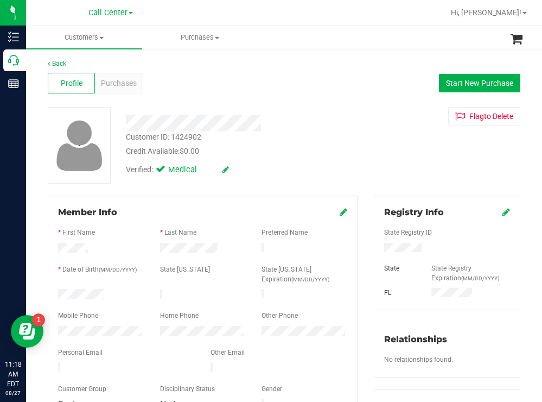
drag, startPoint x: 116, startPoint y: 289, endPoint x: 55, endPoint y: 291, distance: 60.8
click at [55, 291] on div at bounding box center [101, 295] width 102 height 13
drag, startPoint x: 427, startPoint y: 245, endPoint x: 376, endPoint y: 249, distance: 51.2
click at [376, 249] on div at bounding box center [447, 249] width 142 height 12
click at [322, 143] on div "Customer ID: 1424902 Credit Available: $0.00" at bounding box center [240, 144] width 245 height 26
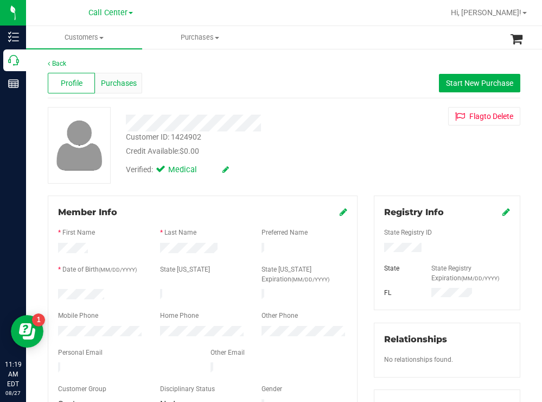
click at [113, 82] on span "Purchases" at bounding box center [119, 83] width 36 height 11
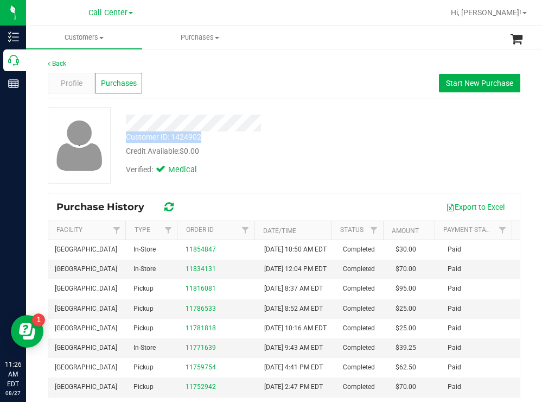
drag, startPoint x: 209, startPoint y: 140, endPoint x: 126, endPoint y: 138, distance: 83.0
click at [126, 138] on div "Customer ID: 1424902 Credit Available: $0.00" at bounding box center [240, 144] width 245 height 26
copy div "Customer ID: 1424902"
click at [75, 80] on span "Profile" at bounding box center [72, 83] width 22 height 11
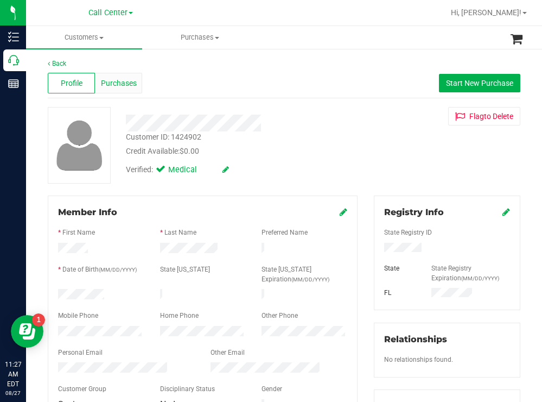
click at [130, 84] on span "Purchases" at bounding box center [119, 83] width 36 height 11
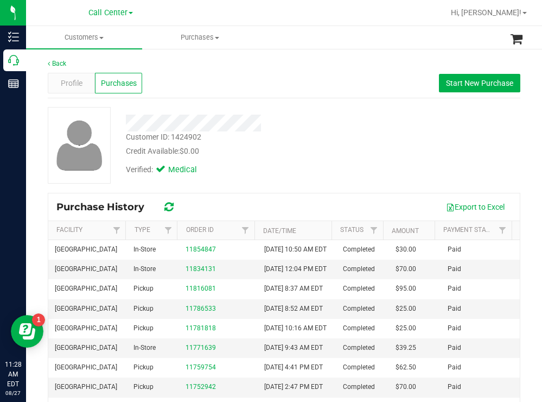
drag, startPoint x: 0, startPoint y: 125, endPoint x: 293, endPoint y: 148, distance: 293.9
click at [293, 148] on div "Credit Available: $0.00" at bounding box center [240, 150] width 228 height 11
click at [75, 84] on span "Profile" at bounding box center [72, 83] width 22 height 11
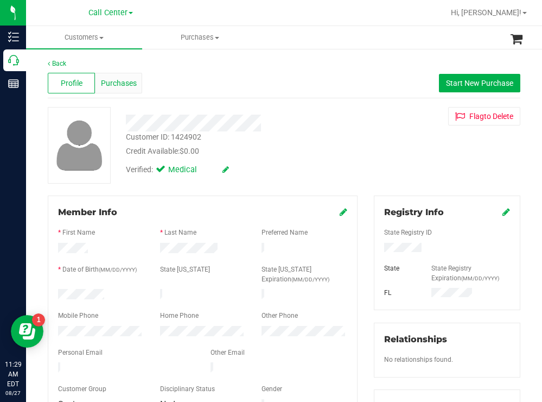
click at [129, 77] on div "Purchases" at bounding box center [118, 83] width 47 height 21
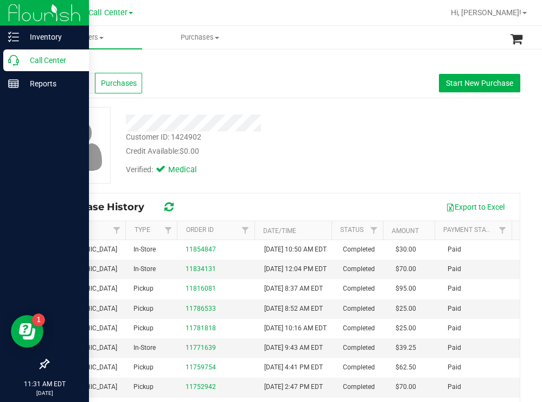
click at [44, 57] on p "Call Center" at bounding box center [51, 60] width 65 height 13
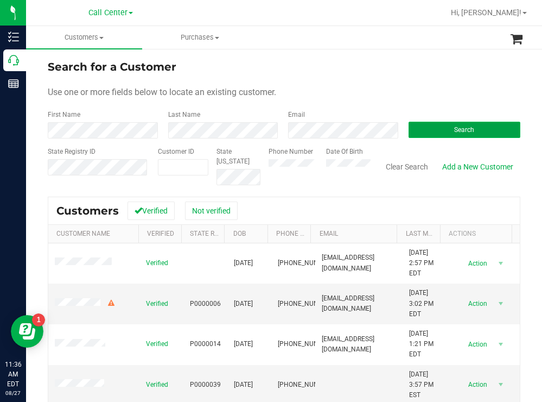
click at [423, 124] on button "Search" at bounding box center [465, 130] width 112 height 16
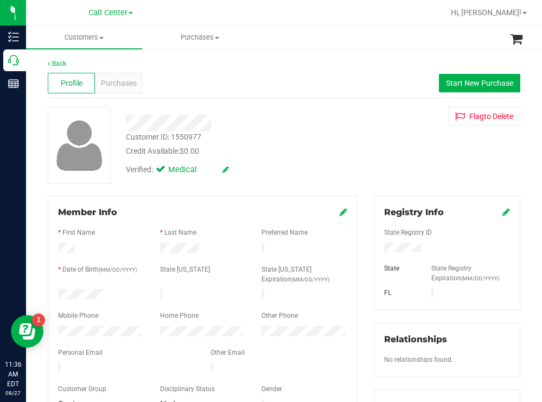
click at [279, 126] on div at bounding box center [240, 122] width 245 height 17
drag, startPoint x: 111, startPoint y: 286, endPoint x: 110, endPoint y: 292, distance: 6.2
click at [110, 292] on form "Member Info * First Name * Last Name Preferred Name * Date of Birth (MM/DD/YYYY…" at bounding box center [202, 309] width 289 height 206
copy form
drag, startPoint x: 431, startPoint y: 245, endPoint x: 371, endPoint y: 251, distance: 60.5
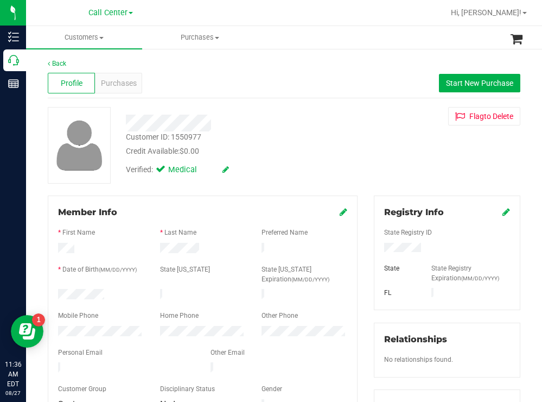
click at [374, 250] on div "Registry Info State Registry ID State State Registry Expiration (MM/DD/YYYY) FL" at bounding box center [447, 252] width 147 height 114
drag, startPoint x: 305, startPoint y: 154, endPoint x: 255, endPoint y: 130, distance: 55.1
click at [303, 152] on div "Credit Available: $0.00" at bounding box center [240, 150] width 228 height 11
click at [133, 81] on span "Purchases" at bounding box center [119, 83] width 36 height 11
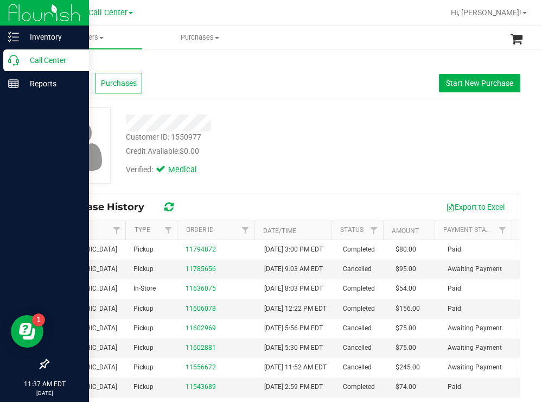
click at [43, 61] on p "Call Center" at bounding box center [51, 60] width 65 height 13
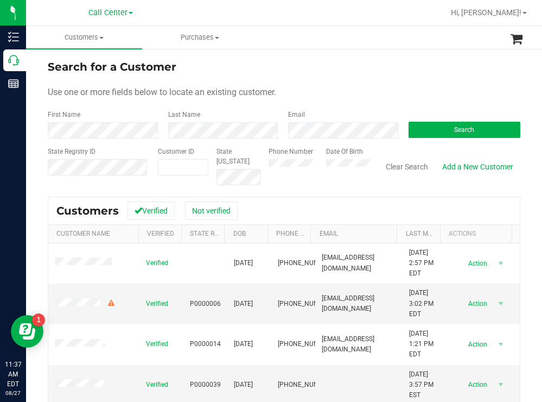
click at [313, 69] on div "Search for a Customer" at bounding box center [284, 67] width 473 height 16
click at [447, 133] on button "Search" at bounding box center [465, 130] width 112 height 16
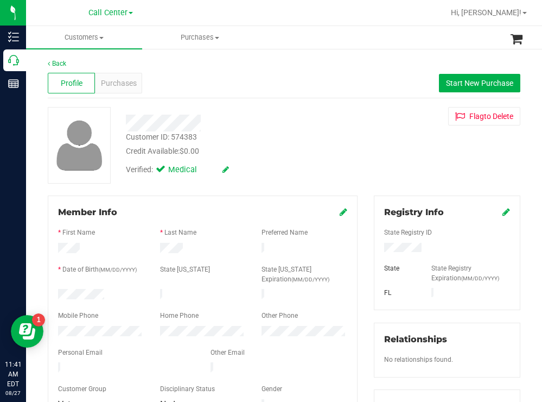
click at [59, 291] on div at bounding box center [101, 295] width 102 height 13
drag, startPoint x: 417, startPoint y: 249, endPoint x: 371, endPoint y: 251, distance: 46.7
click at [376, 251] on div at bounding box center [447, 249] width 142 height 12
click at [325, 146] on div "Credit Available: $0.00" at bounding box center [240, 150] width 228 height 11
click at [130, 81] on span "Purchases" at bounding box center [119, 83] width 36 height 11
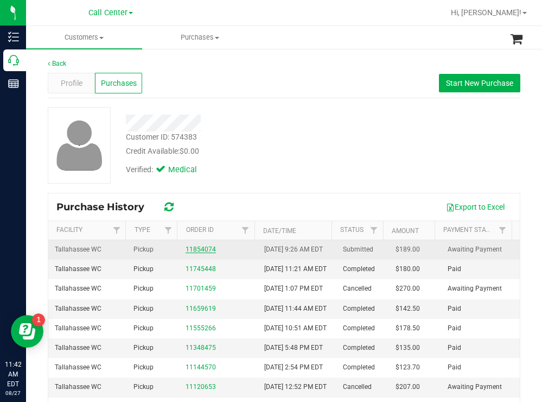
click at [198, 253] on link "11854074" at bounding box center [201, 249] width 30 height 8
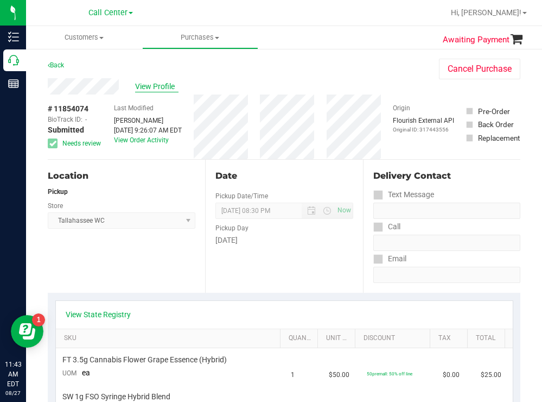
click at [165, 83] on span "View Profile" at bounding box center [156, 86] width 43 height 11
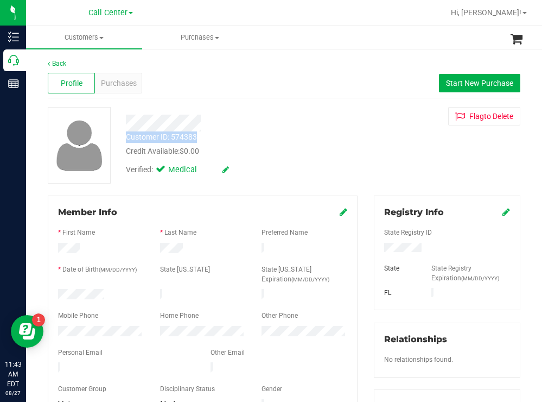
drag, startPoint x: 206, startPoint y: 139, endPoint x: 122, endPoint y: 138, distance: 83.6
click at [122, 138] on div "Customer ID: 574383 Credit Available: $0.00" at bounding box center [240, 144] width 245 height 26
copy div "Customer ID: 574383"
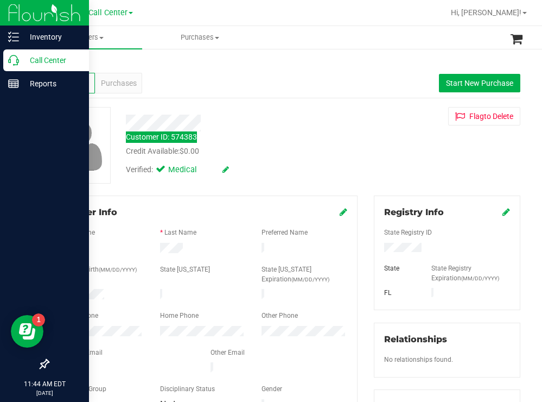
click at [40, 56] on p "Call Center" at bounding box center [51, 60] width 65 height 13
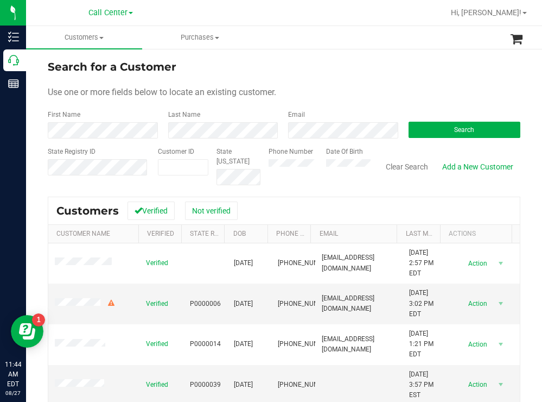
drag, startPoint x: 195, startPoint y: 165, endPoint x: 327, endPoint y: 93, distance: 150.3
click at [327, 93] on div "Use one or more fields below to locate an existing customer." at bounding box center [284, 92] width 473 height 13
click at [421, 123] on button "Search" at bounding box center [465, 130] width 112 height 16
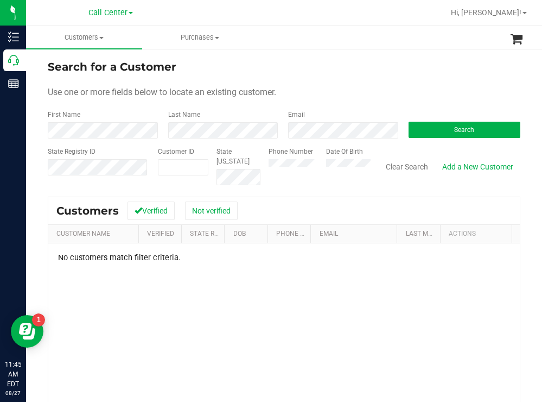
click at [447, 120] on div "Search" at bounding box center [460, 124] width 120 height 29
click at [444, 124] on button "Search" at bounding box center [465, 130] width 112 height 16
paste input "1594234"
type input "1594234"
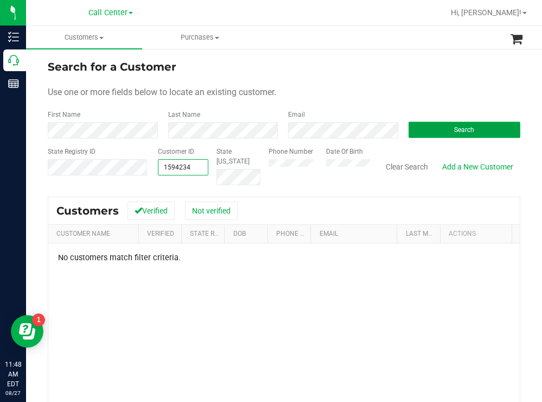
click at [419, 128] on button "Search" at bounding box center [465, 130] width 112 height 16
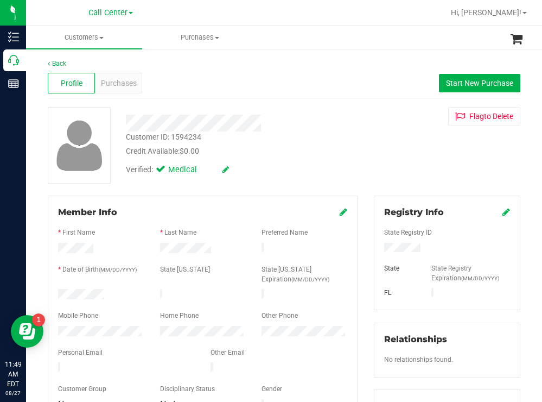
click at [60, 289] on div at bounding box center [101, 295] width 102 height 13
drag, startPoint x: 431, startPoint y: 243, endPoint x: 373, endPoint y: 245, distance: 58.6
click at [376, 245] on div at bounding box center [447, 249] width 142 height 12
click at [290, 165] on div "Verified: Medical" at bounding box center [240, 169] width 245 height 24
click at [56, 330] on div at bounding box center [101, 332] width 102 height 13
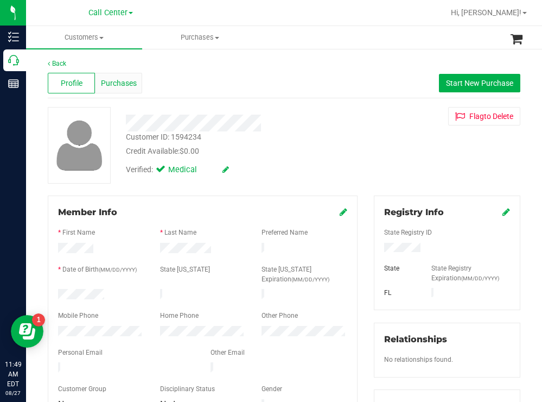
click at [128, 75] on div "Purchases" at bounding box center [118, 83] width 47 height 21
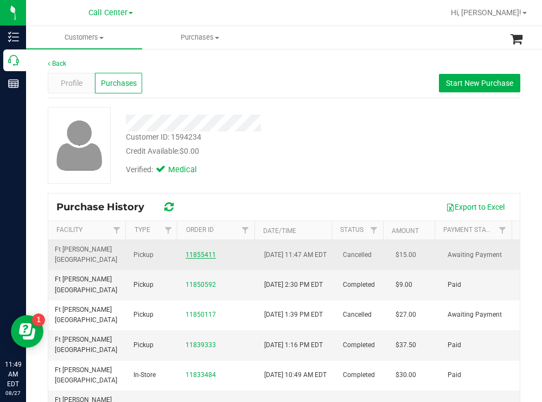
click at [190, 254] on link "11855411" at bounding box center [201, 255] width 30 height 8
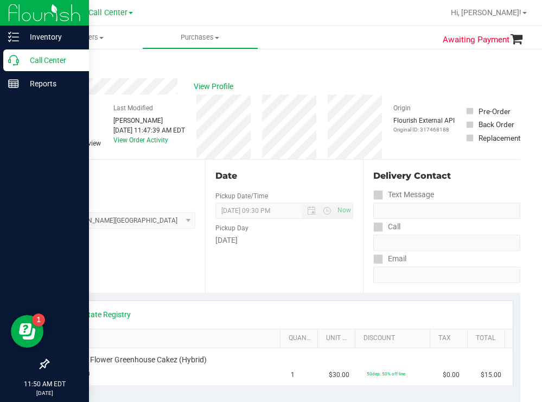
click at [46, 58] on p "Call Center" at bounding box center [51, 60] width 65 height 13
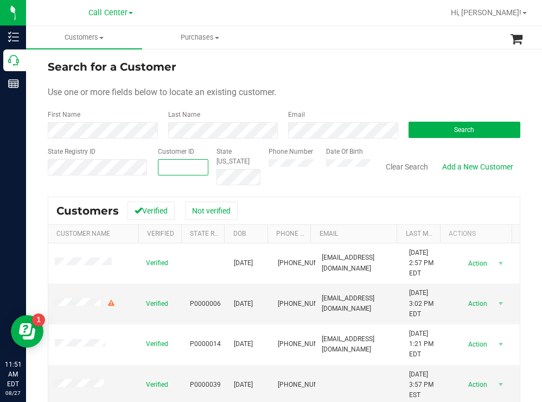
paste input "53108"
type input "53108"
click at [429, 124] on button "Search" at bounding box center [465, 130] width 112 height 16
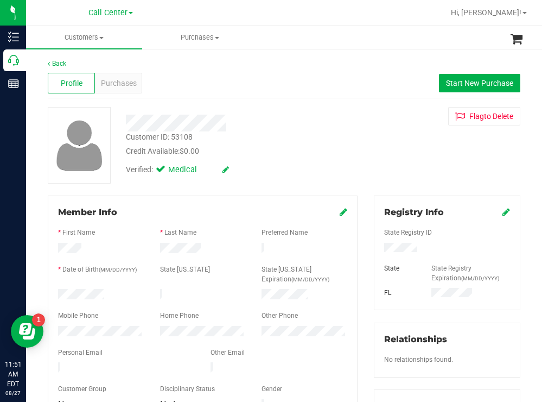
drag, startPoint x: 111, startPoint y: 288, endPoint x: 55, endPoint y: 294, distance: 55.7
click at [55, 294] on div at bounding box center [101, 295] width 102 height 13
drag, startPoint x: 422, startPoint y: 245, endPoint x: 377, endPoint y: 246, distance: 44.5
click at [376, 250] on div at bounding box center [447, 249] width 142 height 12
drag, startPoint x: 348, startPoint y: 144, endPoint x: 342, endPoint y: 142, distance: 5.7
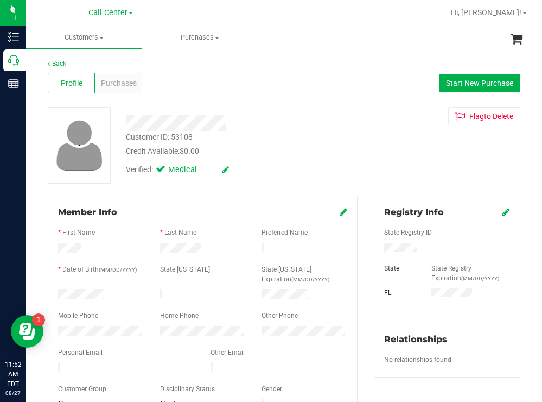
click at [348, 143] on div "Customer ID: 53108 Credit Available: $0.00" at bounding box center [240, 144] width 245 height 26
click at [127, 82] on span "Purchases" at bounding box center [119, 83] width 36 height 11
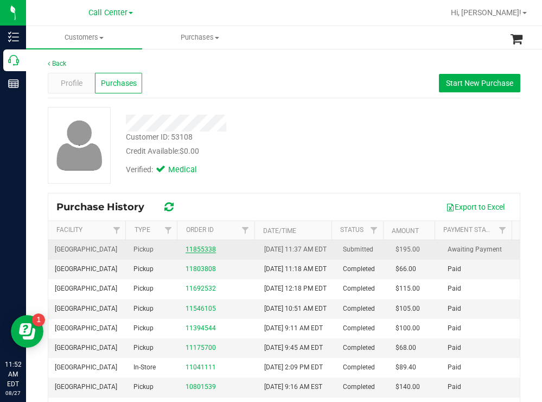
click at [200, 252] on link "11855338" at bounding box center [201, 249] width 30 height 8
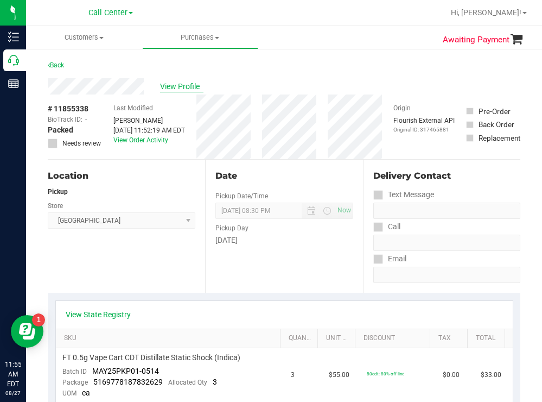
click at [186, 85] on span "View Profile" at bounding box center [181, 86] width 43 height 11
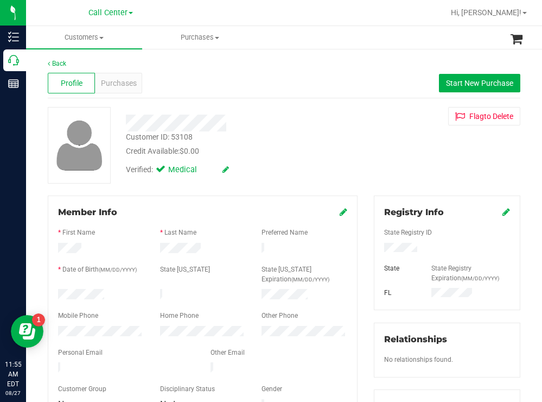
click at [58, 330] on div at bounding box center [101, 332] width 102 height 13
click at [136, 81] on div "Purchases" at bounding box center [118, 83] width 47 height 21
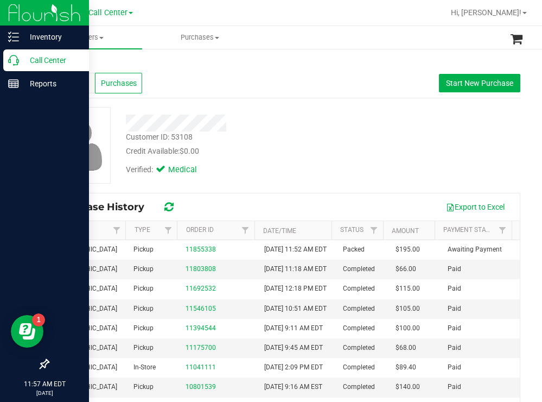
click at [35, 54] on p "Call Center" at bounding box center [51, 60] width 65 height 13
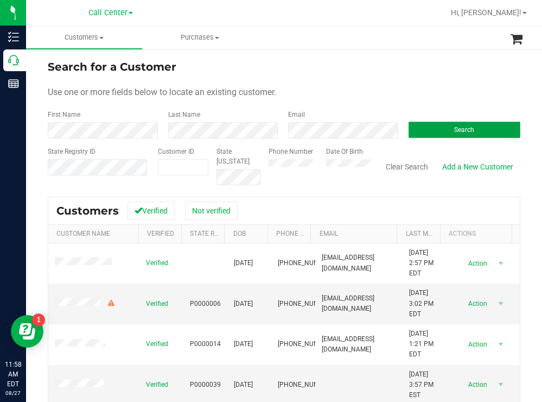
click at [423, 135] on button "Search" at bounding box center [465, 130] width 112 height 16
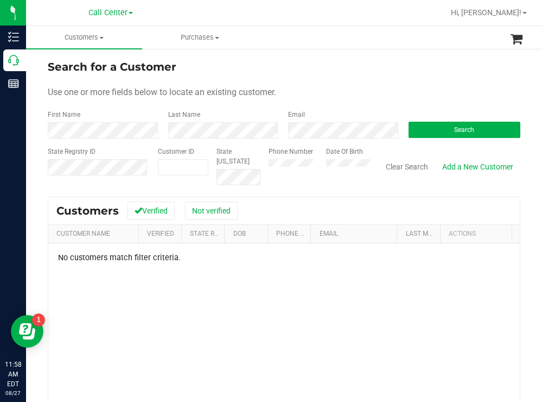
click at [313, 163] on div "Phone Number Date Of Birth" at bounding box center [315, 166] width 110 height 39
click at [430, 131] on button "Search" at bounding box center [465, 130] width 112 height 16
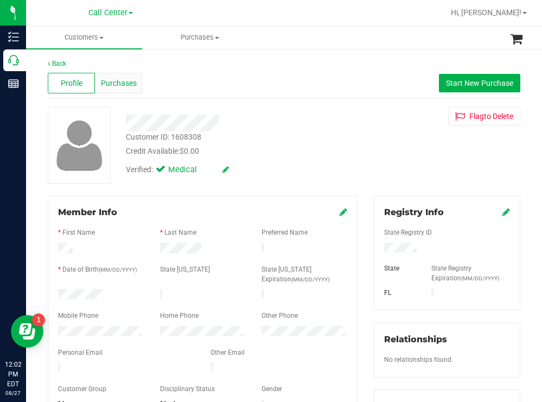
click at [123, 80] on span "Purchases" at bounding box center [119, 83] width 36 height 11
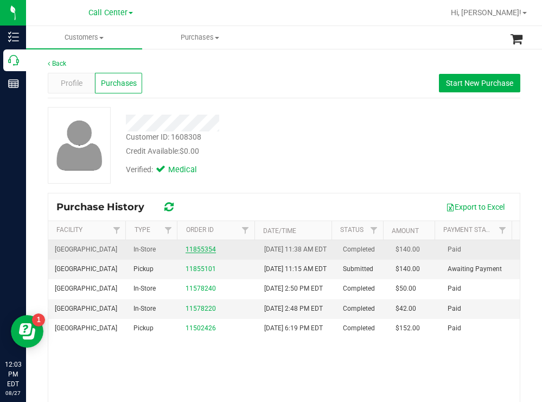
click at [200, 252] on link "11855354" at bounding box center [201, 249] width 30 height 8
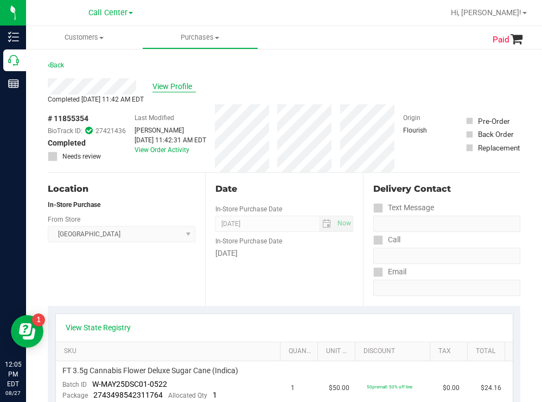
click at [184, 83] on span "View Profile" at bounding box center [173, 86] width 43 height 11
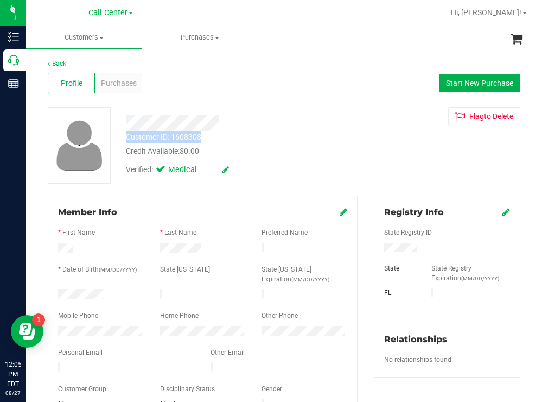
drag, startPoint x: 205, startPoint y: 138, endPoint x: 128, endPoint y: 138, distance: 77.1
click at [128, 138] on div "Customer ID: 1608308 Credit Available: $0.00" at bounding box center [240, 144] width 245 height 26
copy div "Customer ID: 1608308"
click at [129, 83] on span "Purchases" at bounding box center [119, 83] width 36 height 11
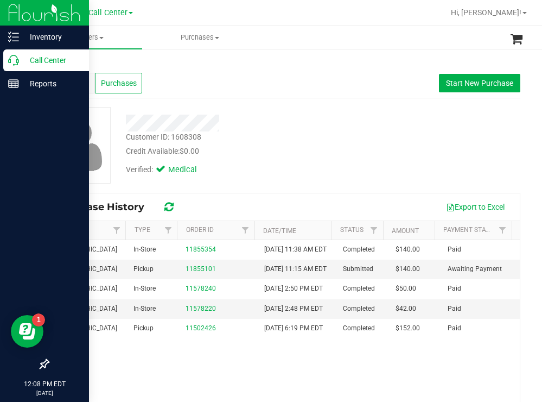
click at [43, 57] on p "Call Center" at bounding box center [51, 60] width 65 height 13
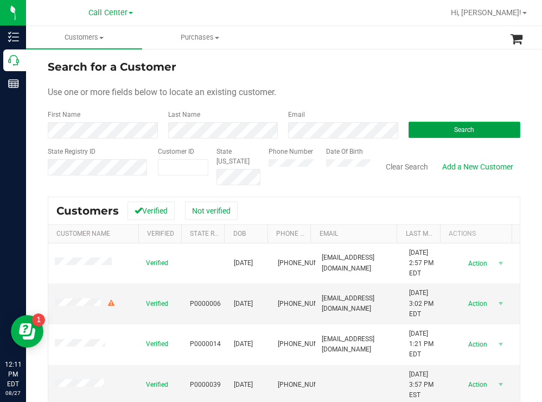
click at [445, 133] on button "Search" at bounding box center [465, 130] width 112 height 16
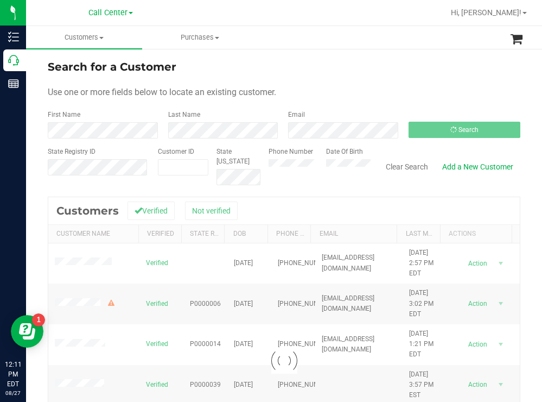
click at [363, 79] on form "Search for a Customer Use one or more fields below to locate an existing custom…" at bounding box center [284, 122] width 473 height 126
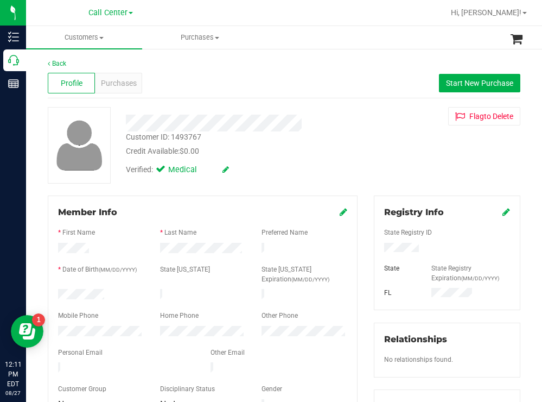
drag, startPoint x: 106, startPoint y: 293, endPoint x: 56, endPoint y: 289, distance: 50.1
click at [56, 289] on div at bounding box center [101, 295] width 102 height 13
drag, startPoint x: 418, startPoint y: 245, endPoint x: 378, endPoint y: 245, distance: 39.6
click at [378, 245] on div at bounding box center [447, 249] width 142 height 12
click at [355, 158] on div "Verified: Medical" at bounding box center [240, 169] width 245 height 24
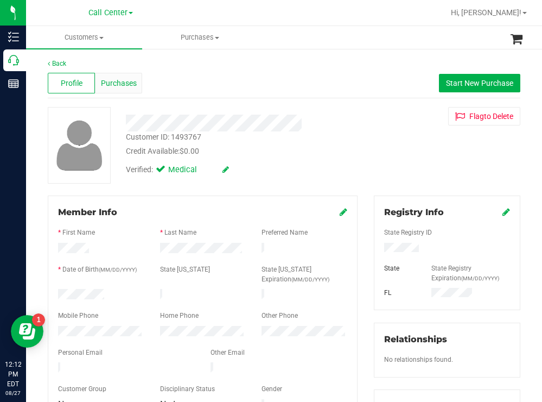
click at [124, 82] on span "Purchases" at bounding box center [119, 83] width 36 height 11
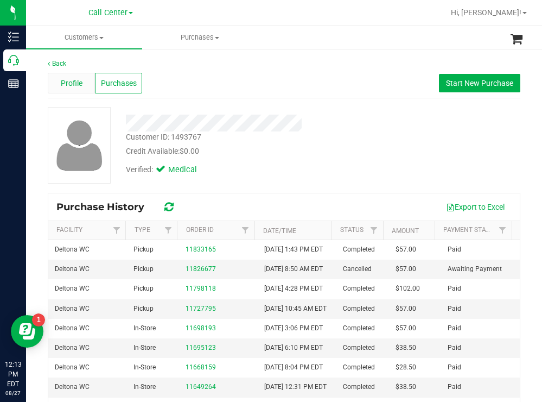
click at [61, 81] on span "Profile" at bounding box center [72, 83] width 22 height 11
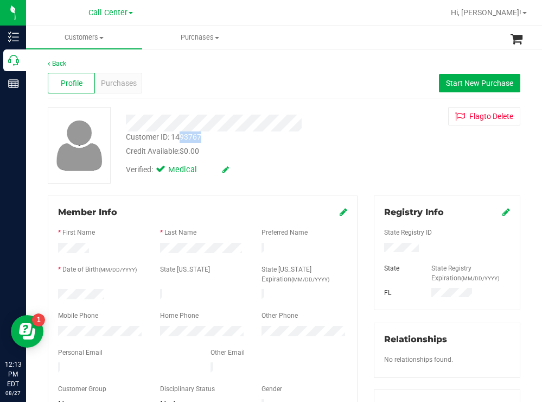
drag, startPoint x: 209, startPoint y: 138, endPoint x: 179, endPoint y: 138, distance: 30.9
click at [179, 138] on div "Customer ID: 1493767 Credit Available: $0.00" at bounding box center [240, 144] width 245 height 26
click at [419, 250] on div at bounding box center [447, 249] width 142 height 12
drag, startPoint x: 418, startPoint y: 248, endPoint x: 377, endPoint y: 247, distance: 40.7
click at [377, 247] on div at bounding box center [447, 249] width 142 height 12
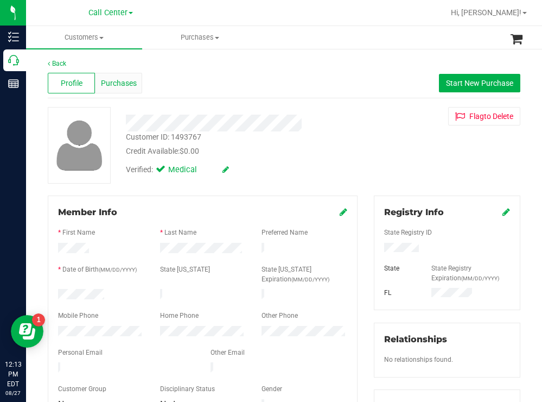
click at [129, 81] on span "Purchases" at bounding box center [119, 83] width 36 height 11
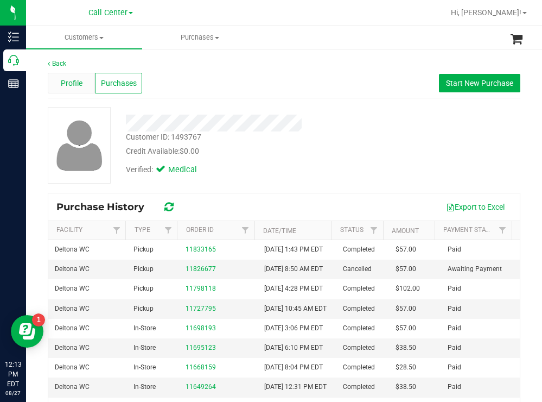
click at [81, 80] on span "Profile" at bounding box center [72, 83] width 22 height 11
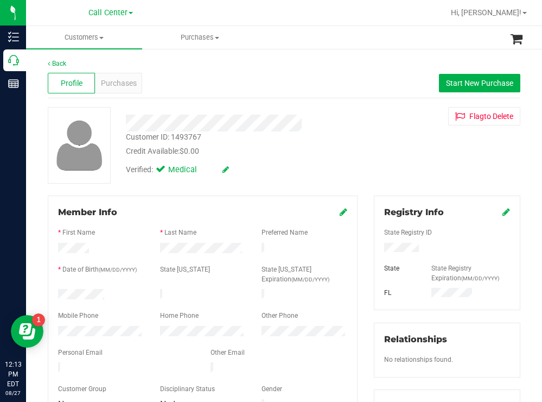
drag, startPoint x: 164, startPoint y: 362, endPoint x: 52, endPoint y: 361, distance: 112.3
click at [52, 362] on div at bounding box center [126, 368] width 152 height 13
click at [129, 82] on span "Purchases" at bounding box center [119, 83] width 36 height 11
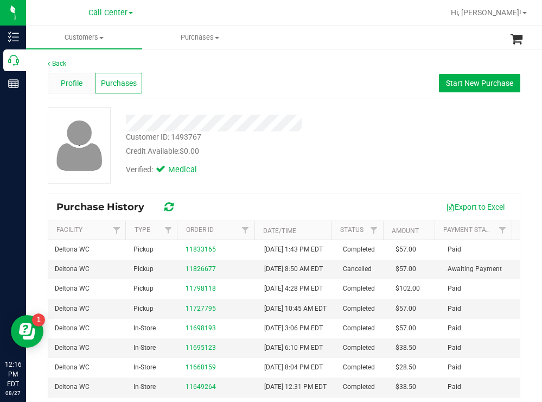
click at [73, 82] on span "Profile" at bounding box center [72, 83] width 22 height 11
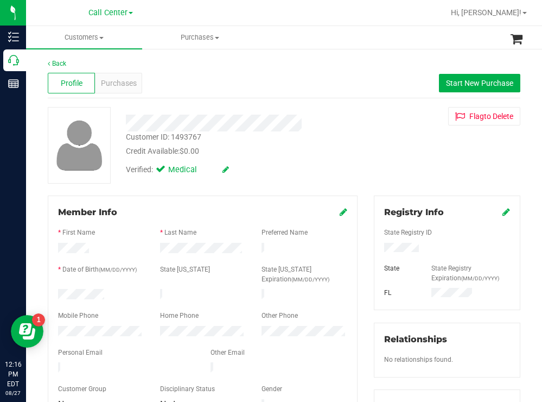
click at [379, 252] on div at bounding box center [447, 249] width 142 height 12
click at [372, 134] on div "Customer ID: 1493767 Credit Available: $0.00 Verified: Medical Flag to Delete" at bounding box center [284, 145] width 489 height 77
click at [156, 363] on form "Member Info * First Name * Last Name Preferred Name * Date of Birth (MM/DD/YYYY…" at bounding box center [202, 309] width 289 height 206
copy form
click at [61, 247] on div at bounding box center [101, 249] width 102 height 13
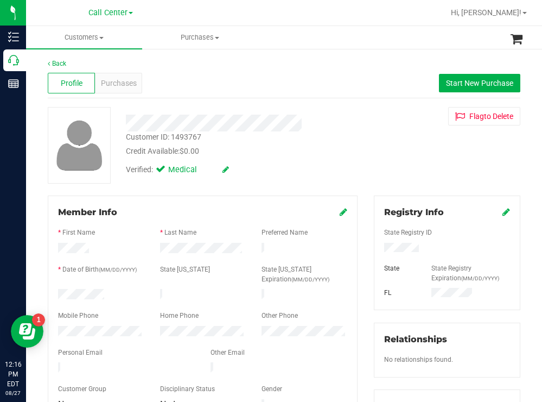
drag, startPoint x: 101, startPoint y: 247, endPoint x: 55, endPoint y: 249, distance: 46.2
click at [55, 249] on div at bounding box center [101, 249] width 102 height 13
drag, startPoint x: 245, startPoint y: 246, endPoint x: 149, endPoint y: 249, distance: 96.1
click at [149, 249] on div at bounding box center [202, 249] width 305 height 13
click at [283, 79] on div "Profile Purchases Start New Purchase" at bounding box center [284, 83] width 473 height 30
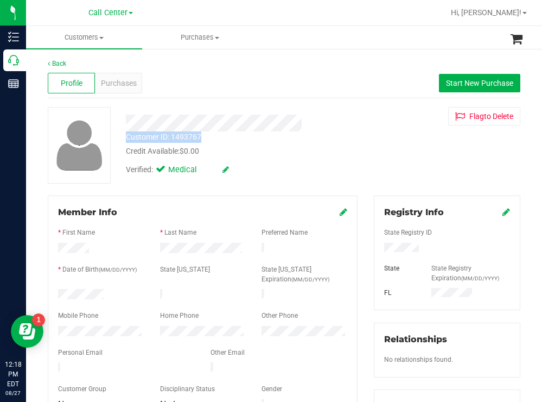
drag, startPoint x: 207, startPoint y: 135, endPoint x: 137, endPoint y: 136, distance: 69.5
click at [125, 136] on div "Customer ID: 1493767 Credit Available: $0.00" at bounding box center [240, 144] width 245 height 26
copy div "Customer ID: 1493767"
click at [109, 79] on span "Purchases" at bounding box center [119, 83] width 36 height 11
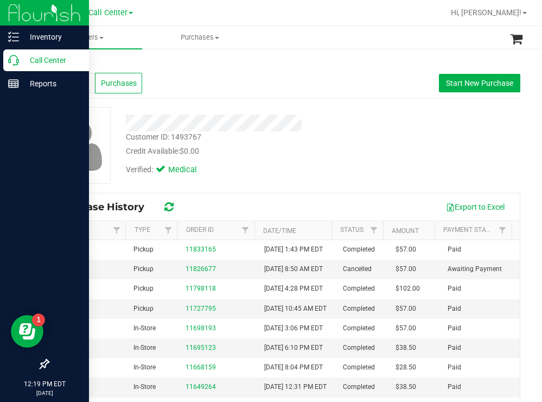
click at [48, 58] on p "Call Center" at bounding box center [51, 60] width 65 height 13
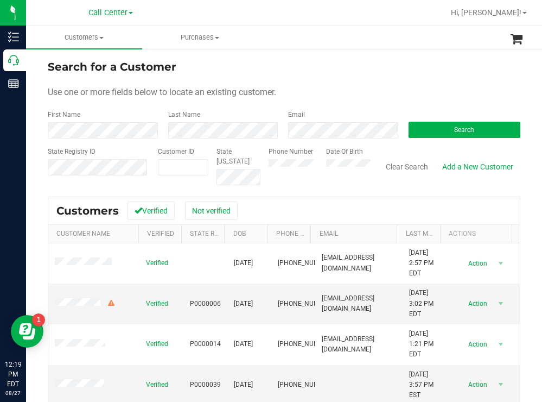
drag, startPoint x: 370, startPoint y: 63, endPoint x: 347, endPoint y: 58, distance: 22.8
click at [370, 62] on div "Search for a Customer" at bounding box center [284, 67] width 473 height 16
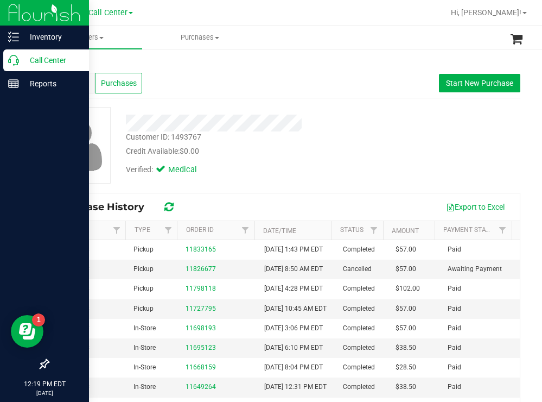
click at [30, 56] on p "Call Center" at bounding box center [51, 60] width 65 height 13
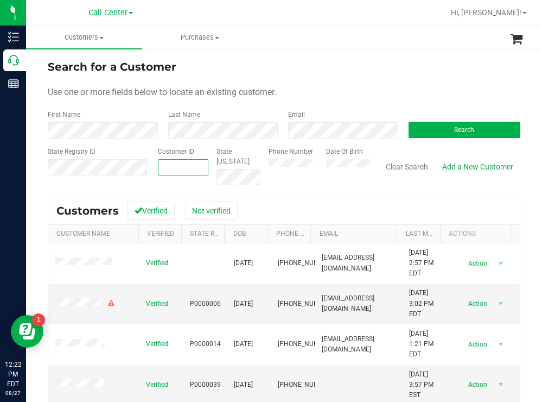
paste input "1613184"
type input "1613184"
click at [446, 124] on button "Search" at bounding box center [465, 130] width 112 height 16
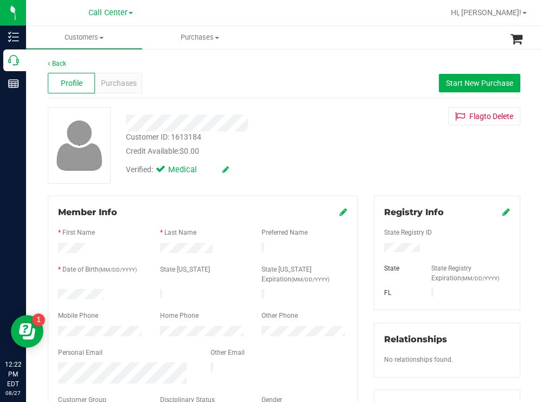
click at [59, 294] on div at bounding box center [101, 295] width 102 height 13
drag, startPoint x: 419, startPoint y: 247, endPoint x: 377, endPoint y: 245, distance: 41.8
click at [377, 245] on div at bounding box center [447, 249] width 142 height 12
click at [358, 143] on div "Customer ID: 1613184 Credit Available: $0.00 Verified: Medical Flag to Delete" at bounding box center [284, 145] width 489 height 77
drag, startPoint x: 372, startPoint y: 151, endPoint x: 362, endPoint y: 149, distance: 10.4
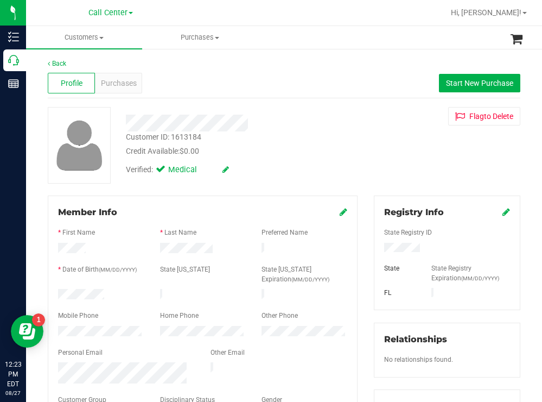
click at [371, 151] on div "Customer ID: 1613184 Credit Available: $0.00 Verified: Medical Flag to Delete" at bounding box center [284, 145] width 489 height 77
click at [123, 85] on span "Purchases" at bounding box center [119, 83] width 36 height 11
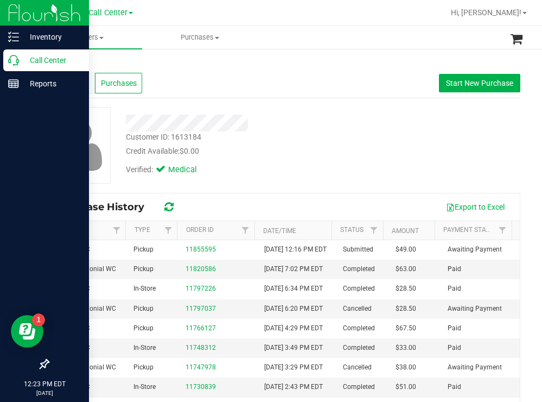
click at [50, 63] on p "Call Center" at bounding box center [51, 60] width 65 height 13
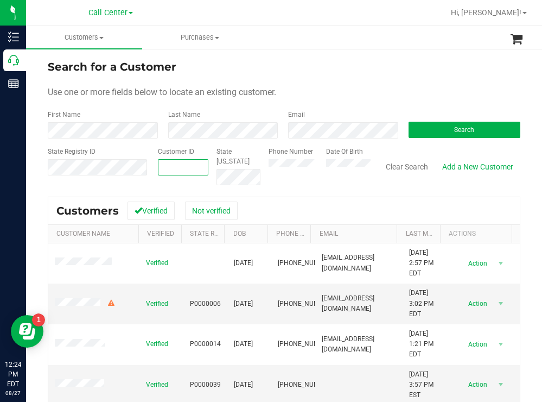
paste input "646155"
type input "646155"
click at [424, 132] on button "Search" at bounding box center [465, 130] width 112 height 16
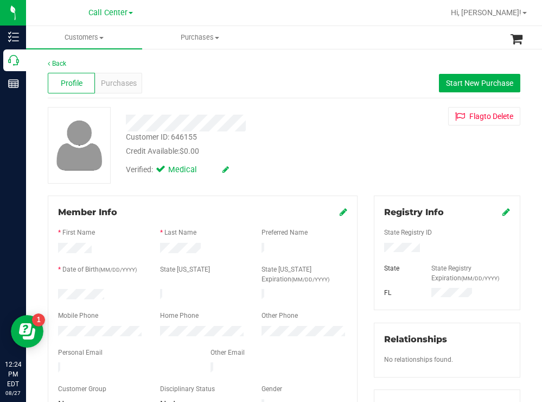
click at [60, 292] on div at bounding box center [101, 295] width 102 height 13
click at [379, 250] on div at bounding box center [447, 249] width 142 height 12
click at [309, 156] on div "Credit Available: $0.00" at bounding box center [240, 150] width 228 height 11
click at [56, 327] on div at bounding box center [101, 332] width 102 height 13
click at [120, 77] on div "Purchases" at bounding box center [118, 83] width 47 height 21
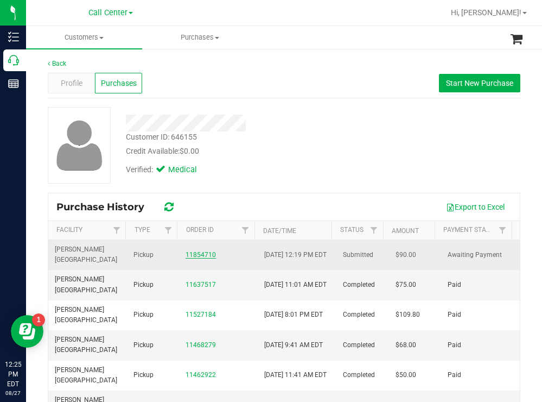
click at [200, 253] on link "11854710" at bounding box center [201, 255] width 30 height 8
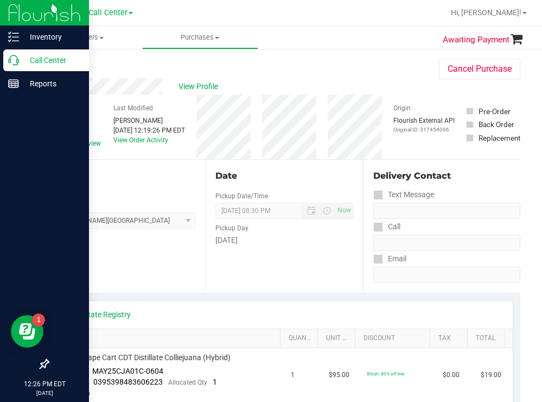
click at [48, 58] on p "Call Center" at bounding box center [51, 60] width 65 height 13
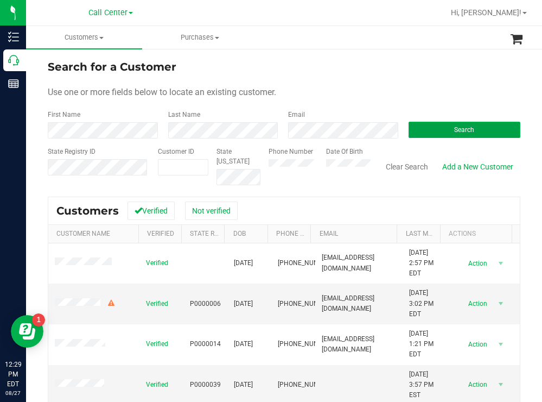
click at [434, 130] on button "Search" at bounding box center [465, 130] width 112 height 16
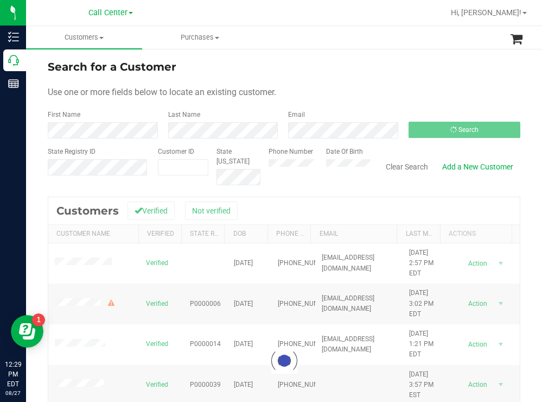
click at [328, 78] on form "Search for a Customer Use one or more fields below to locate an existing custom…" at bounding box center [284, 122] width 473 height 126
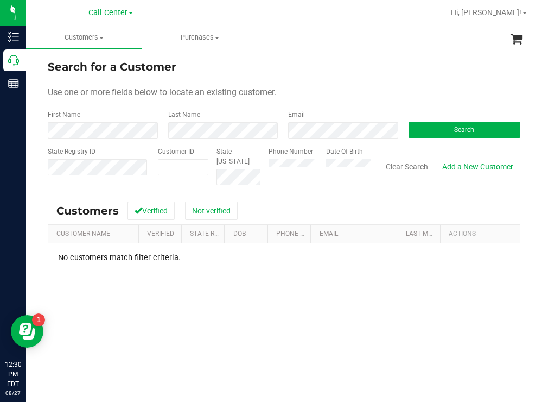
click at [311, 160] on div "Phone Number Date Of Birth" at bounding box center [315, 166] width 110 height 39
click at [432, 122] on button "Search" at bounding box center [465, 130] width 112 height 16
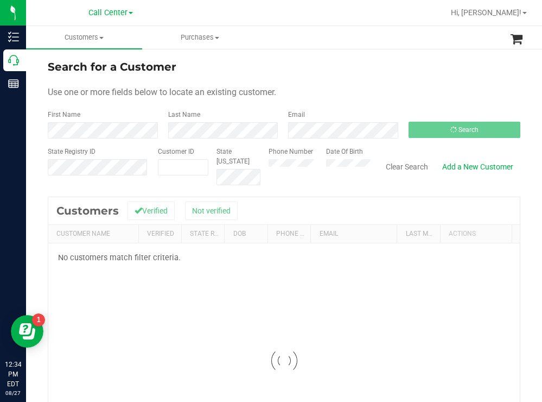
click at [349, 81] on form "Search for a Customer Use one or more fields below to locate an existing custom…" at bounding box center [284, 122] width 473 height 126
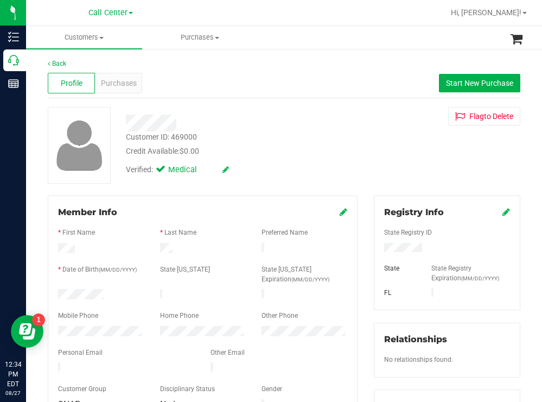
click at [59, 290] on div at bounding box center [101, 295] width 102 height 13
drag, startPoint x: 431, startPoint y: 249, endPoint x: 378, endPoint y: 249, distance: 53.2
click at [378, 249] on div at bounding box center [447, 249] width 142 height 12
drag, startPoint x: 322, startPoint y: 137, endPoint x: 296, endPoint y: 117, distance: 32.6
click at [318, 134] on div "Customer ID: 469000 Credit Available: $0.00" at bounding box center [240, 144] width 245 height 26
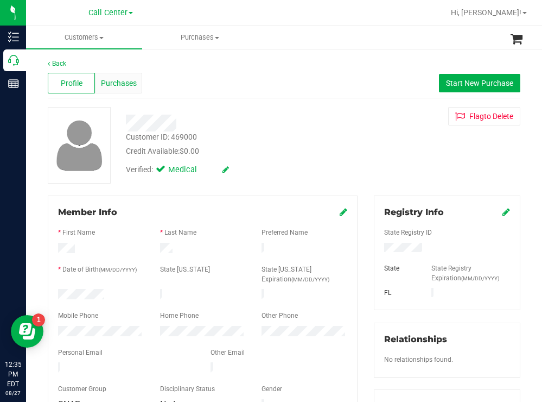
click at [119, 78] on span "Purchases" at bounding box center [119, 83] width 36 height 11
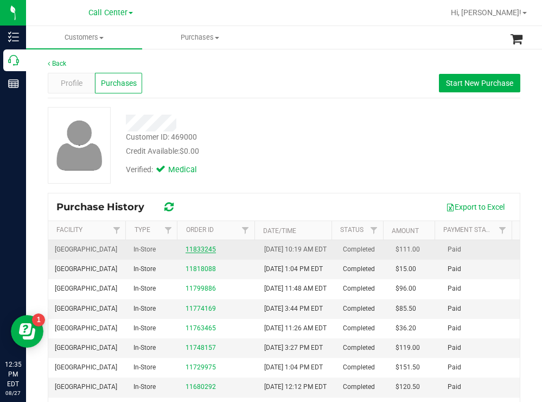
click at [206, 253] on link "11833245" at bounding box center [201, 249] width 30 height 8
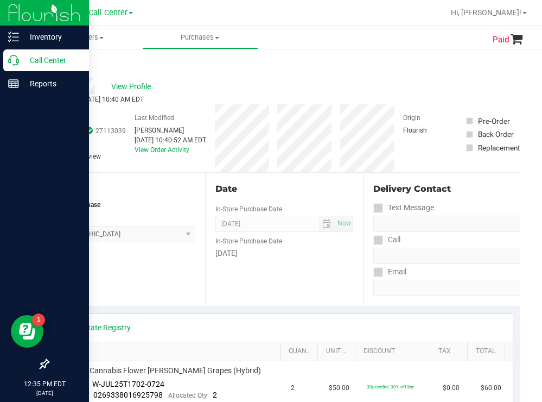
click at [45, 55] on p "Call Center" at bounding box center [51, 60] width 65 height 13
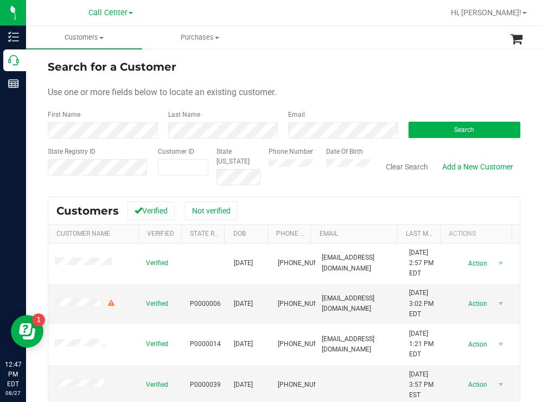
click at [426, 118] on div "Search" at bounding box center [460, 124] width 120 height 29
click at [425, 126] on button "Search" at bounding box center [465, 130] width 112 height 16
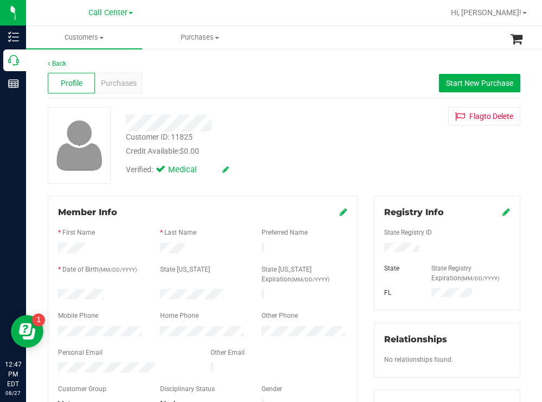
click at [59, 295] on div at bounding box center [101, 295] width 102 height 13
drag, startPoint x: 418, startPoint y: 245, endPoint x: 375, endPoint y: 254, distance: 44.3
click at [376, 253] on div at bounding box center [447, 249] width 142 height 12
click at [269, 160] on div "Verified: Medical" at bounding box center [240, 169] width 245 height 24
click at [111, 84] on span "Purchases" at bounding box center [119, 83] width 36 height 11
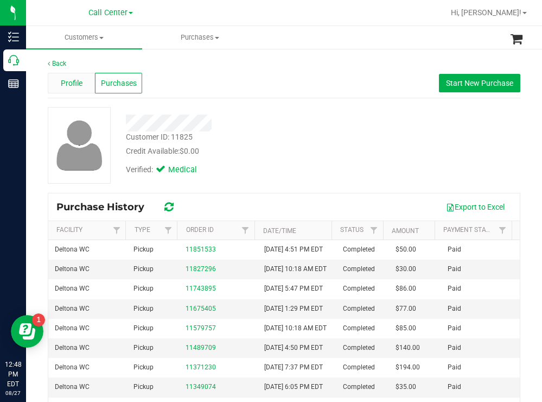
click at [54, 81] on div "Profile" at bounding box center [71, 83] width 47 height 21
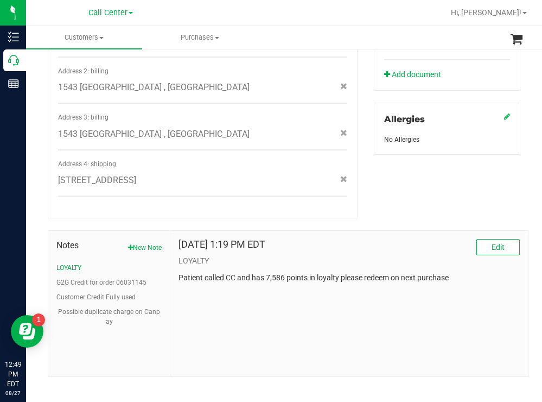
scroll to position [175, 0]
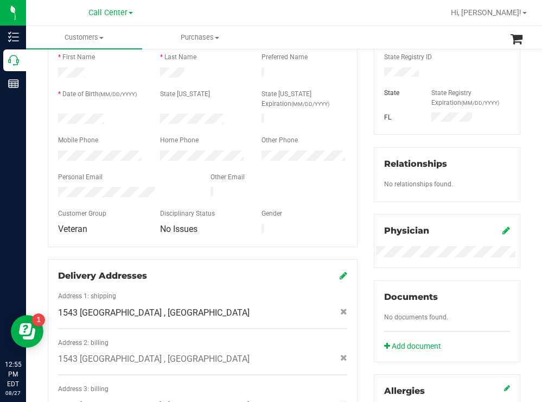
click at [334, 105] on label "State ID Expiration (MM/DD/YYYY)" at bounding box center [305, 99] width 86 height 20
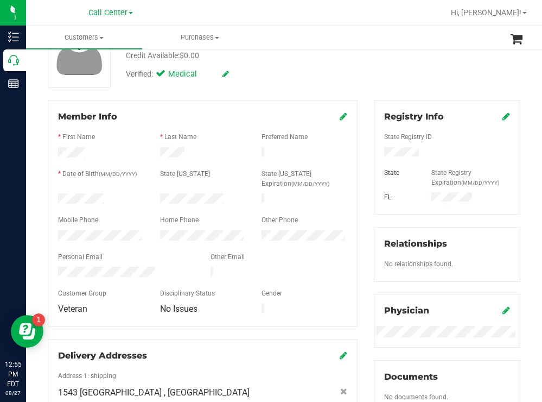
scroll to position [0, 0]
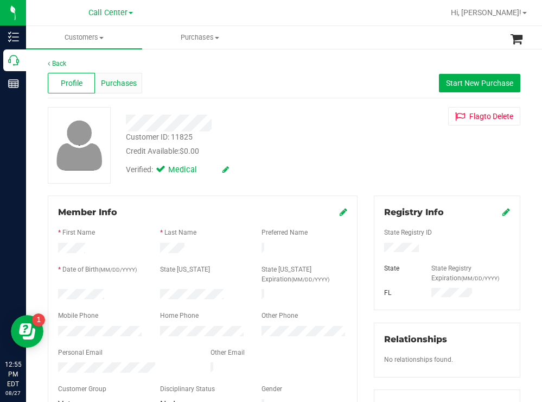
click at [128, 82] on span "Purchases" at bounding box center [119, 83] width 36 height 11
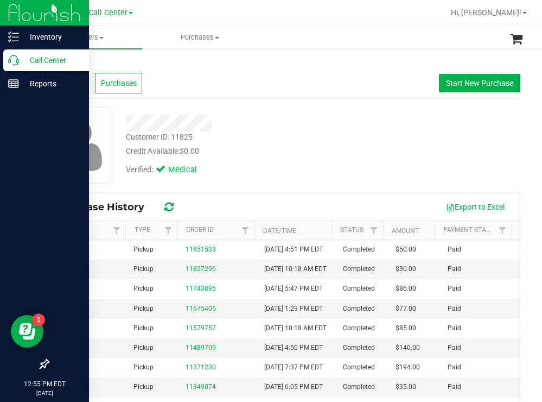
click at [35, 59] on p "Call Center" at bounding box center [51, 60] width 65 height 13
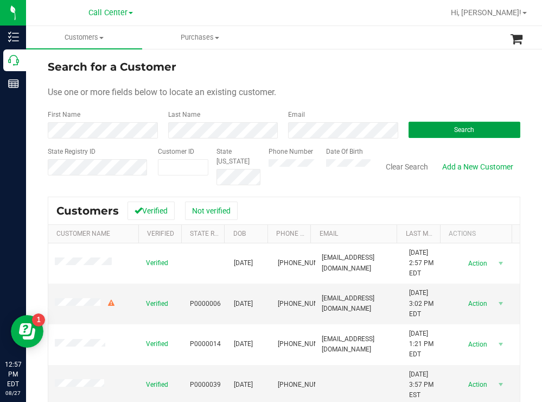
drag, startPoint x: 421, startPoint y: 133, endPoint x: 279, endPoint y: 78, distance: 151.4
click at [419, 132] on button "Search" at bounding box center [465, 130] width 112 height 16
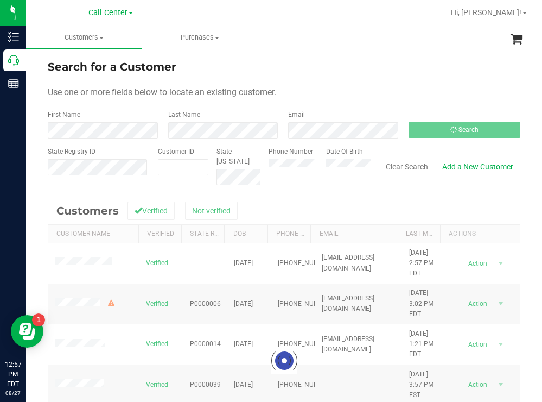
click at [257, 56] on div "Search for a Customer Use one or more fields below to locate an existing custom…" at bounding box center [284, 292] width 516 height 488
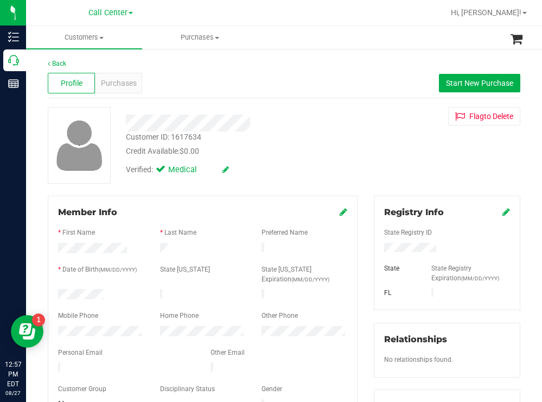
drag, startPoint x: 110, startPoint y: 290, endPoint x: 55, endPoint y: 291, distance: 54.8
click at [53, 290] on div at bounding box center [101, 295] width 102 height 13
click at [334, 169] on div "Verified: Medical" at bounding box center [240, 169] width 245 height 24
drag, startPoint x: 439, startPoint y: 244, endPoint x: 373, endPoint y: 252, distance: 66.7
click at [376, 252] on div at bounding box center [447, 249] width 142 height 12
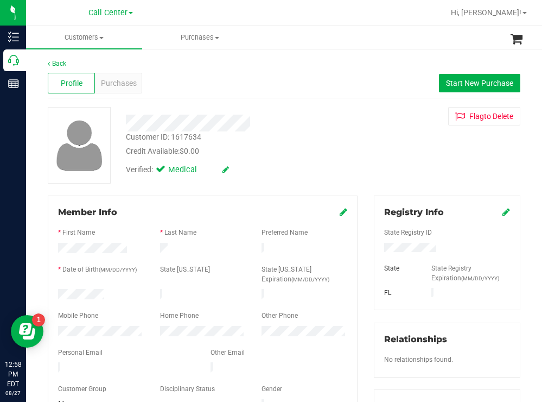
click at [277, 161] on div "Verified: Medical" at bounding box center [240, 169] width 245 height 24
click at [59, 292] on div at bounding box center [101, 295] width 102 height 13
click at [502, 209] on icon at bounding box center [506, 211] width 8 height 9
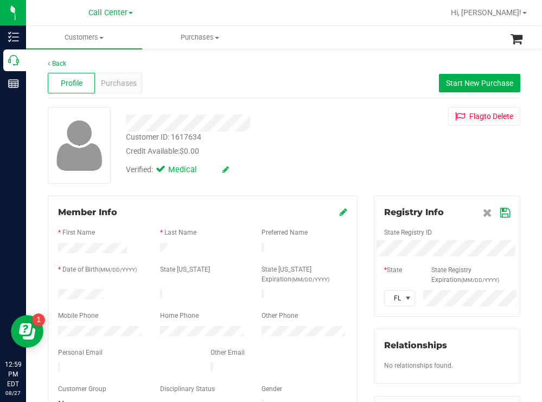
click at [500, 212] on icon at bounding box center [505, 212] width 10 height 9
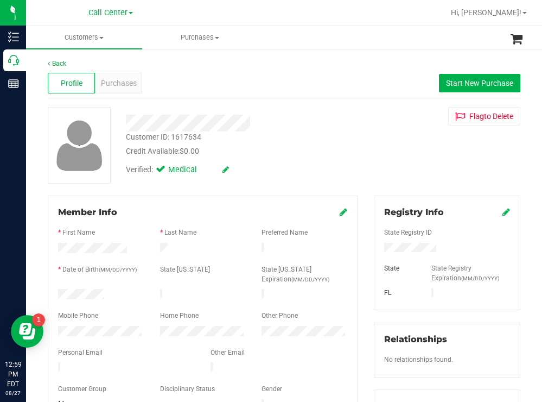
drag, startPoint x: 340, startPoint y: 44, endPoint x: 332, endPoint y: 39, distance: 9.8
click at [336, 41] on ul "Customers All customers Add a new customer All physicians Purchases All purchas…" at bounding box center [297, 37] width 542 height 23
click at [340, 213] on icon at bounding box center [344, 211] width 8 height 9
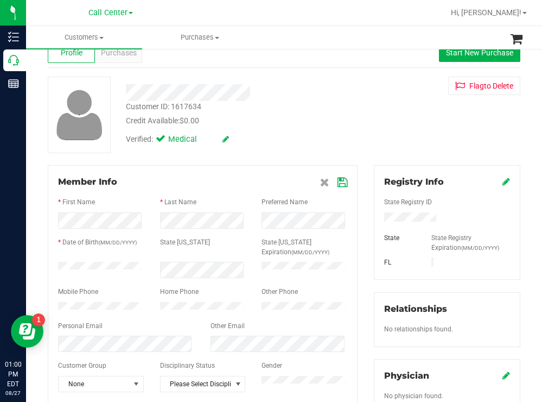
scroll to position [54, 0]
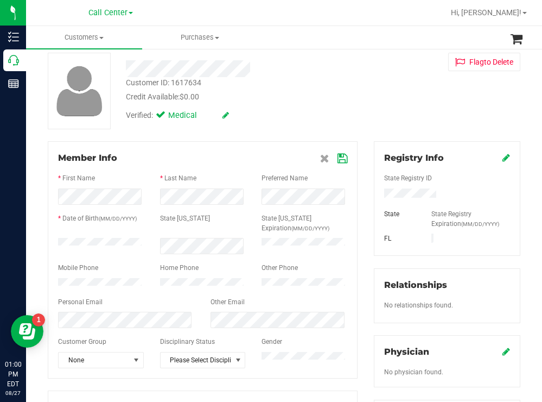
click at [338, 155] on icon at bounding box center [343, 158] width 10 height 9
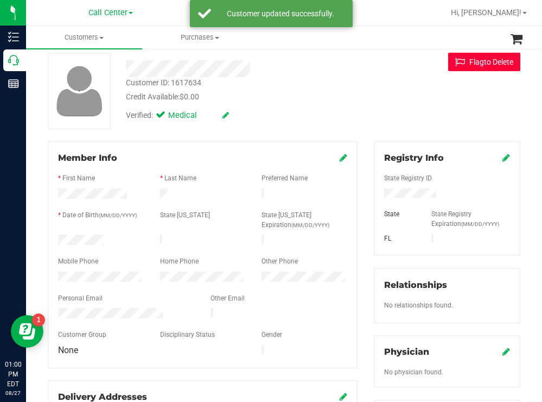
click at [473, 66] on button "Flag to Delete" at bounding box center [484, 62] width 72 height 18
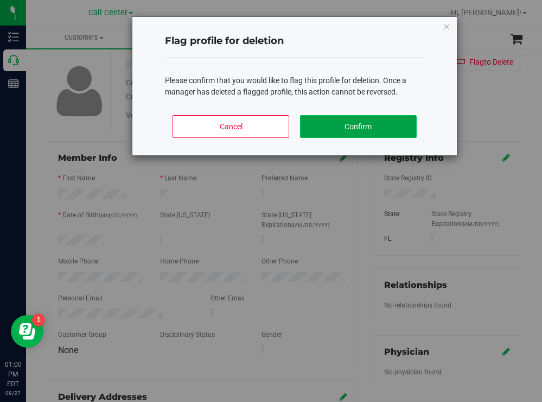
click at [338, 121] on button "Confirm" at bounding box center [358, 126] width 117 height 23
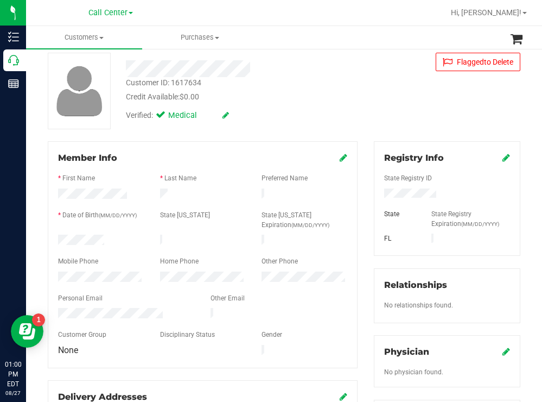
click at [300, 96] on div "Credit Available: $0.00" at bounding box center [240, 96] width 228 height 11
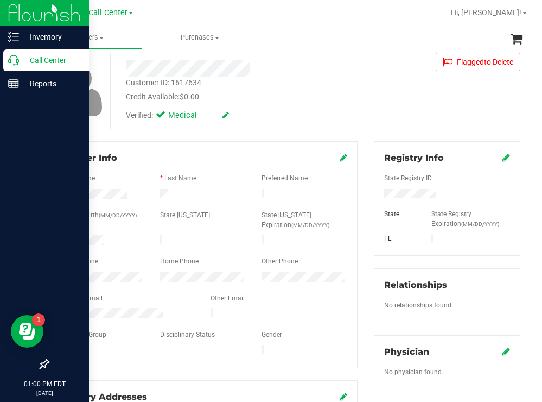
click at [40, 64] on p "Call Center" at bounding box center [51, 60] width 65 height 13
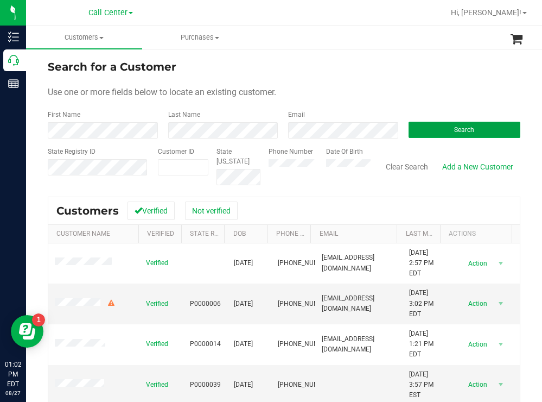
drag, startPoint x: 419, startPoint y: 131, endPoint x: 345, endPoint y: 103, distance: 79.7
click at [419, 131] on button "Search" at bounding box center [465, 130] width 112 height 16
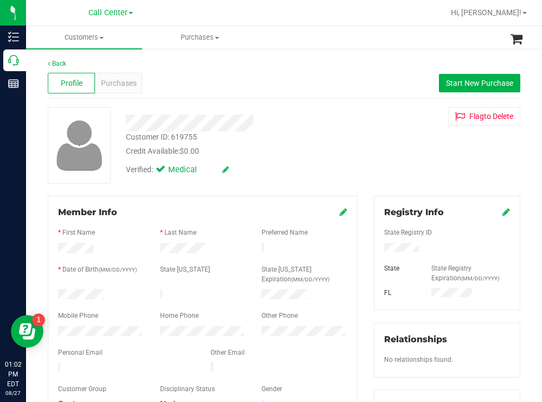
drag, startPoint x: 114, startPoint y: 292, endPoint x: 56, endPoint y: 286, distance: 58.4
click at [56, 286] on div "Member Info * First Name * Last Name Preferred Name * Date of Birth (MM/DD/YYYY…" at bounding box center [203, 308] width 310 height 227
click at [351, 163] on div "Verified: Medical" at bounding box center [240, 169] width 245 height 24
drag, startPoint x: 419, startPoint y: 248, endPoint x: 365, endPoint y: 250, distance: 54.3
click at [366, 250] on div "Registry Info State Registry ID State State Registry Expiration (MM/DD/YYYY) FL…" at bounding box center [447, 398] width 163 height 406
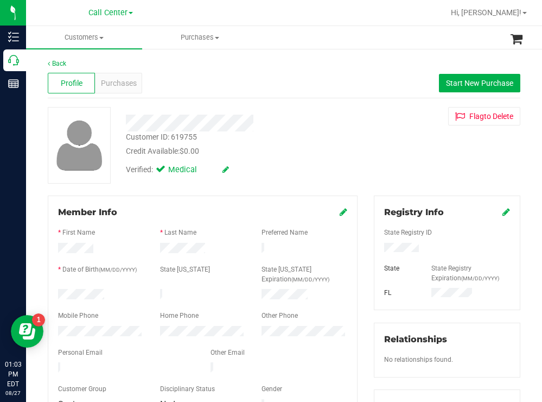
click at [311, 153] on div "Credit Available: $0.00" at bounding box center [240, 150] width 228 height 11
click at [316, 149] on div "Credit Available: $0.00" at bounding box center [240, 150] width 228 height 11
click at [119, 82] on span "Purchases" at bounding box center [119, 83] width 36 height 11
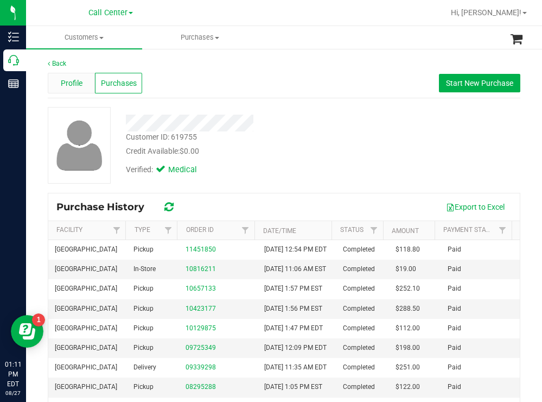
click at [68, 82] on span "Profile" at bounding box center [72, 83] width 22 height 11
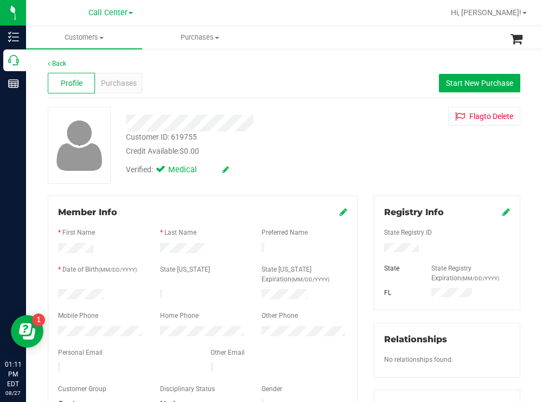
drag, startPoint x: 313, startPoint y: 130, endPoint x: 304, endPoint y: 124, distance: 10.7
click at [313, 130] on div at bounding box center [240, 122] width 245 height 17
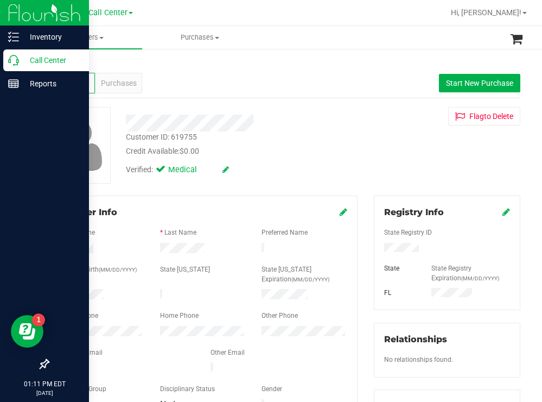
click at [48, 58] on p "Call Center" at bounding box center [51, 60] width 65 height 13
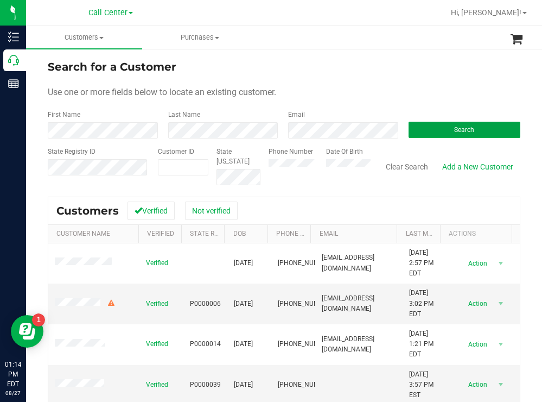
drag, startPoint x: 418, startPoint y: 130, endPoint x: 376, endPoint y: 113, distance: 45.0
click at [418, 130] on button "Search" at bounding box center [465, 130] width 112 height 16
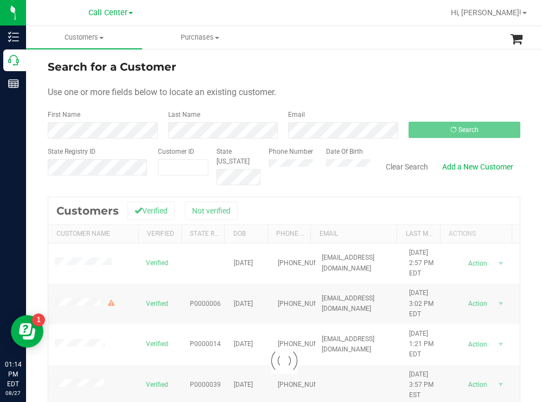
drag, startPoint x: 332, startPoint y: 69, endPoint x: 322, endPoint y: 68, distance: 9.8
click at [332, 69] on div "Search for a Customer" at bounding box center [284, 67] width 473 height 16
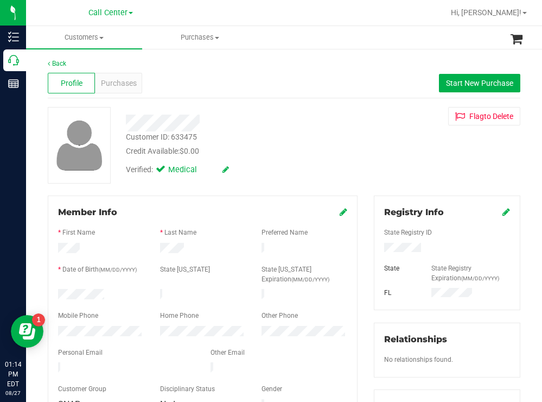
drag, startPoint x: 108, startPoint y: 291, endPoint x: 55, endPoint y: 291, distance: 53.2
click at [55, 290] on div at bounding box center [101, 295] width 102 height 13
click at [380, 248] on div at bounding box center [447, 249] width 142 height 12
drag, startPoint x: 284, startPoint y: 137, endPoint x: 236, endPoint y: 94, distance: 64.5
click at [278, 134] on div "Customer ID: 633475 Credit Available: $0.00" at bounding box center [240, 144] width 245 height 26
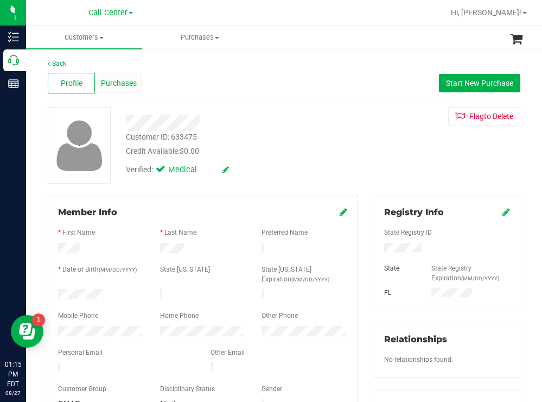
click at [126, 78] on span "Purchases" at bounding box center [119, 83] width 36 height 11
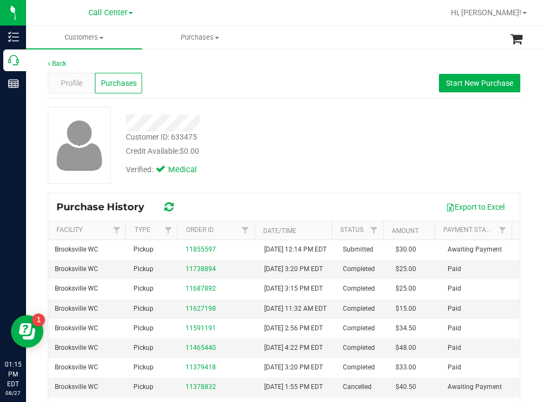
drag, startPoint x: 361, startPoint y: 139, endPoint x: 273, endPoint y: 114, distance: 91.5
click at [344, 136] on div "Customer ID: 633475 Credit Available: $0.00 Verified: Medical" at bounding box center [284, 145] width 489 height 77
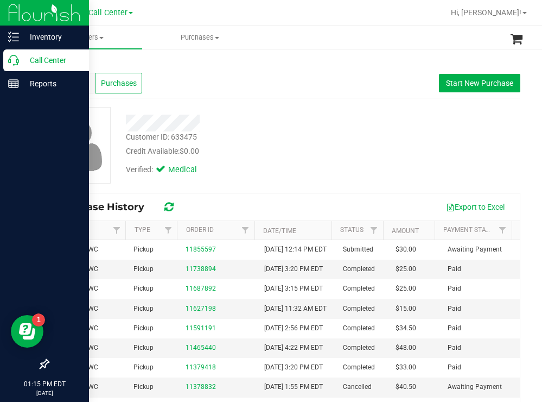
click at [46, 55] on p "Call Center" at bounding box center [51, 60] width 65 height 13
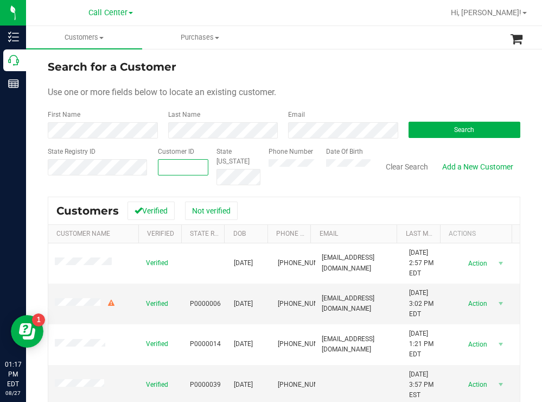
paste input "249159"
type input "249159"
click at [340, 158] on div "Phone Number Date Of Birth" at bounding box center [315, 166] width 110 height 39
click at [438, 125] on button "Search" at bounding box center [465, 130] width 112 height 16
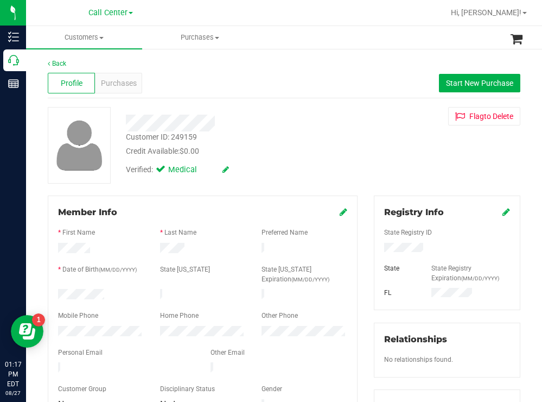
click at [343, 139] on div "Customer ID: 249159 Credit Available: $0.00" at bounding box center [240, 144] width 245 height 26
drag, startPoint x: 436, startPoint y: 252, endPoint x: 373, endPoint y: 249, distance: 62.5
click at [376, 249] on div at bounding box center [447, 249] width 142 height 12
click at [292, 137] on div "Customer ID: 249159 Credit Available: $0.00" at bounding box center [240, 144] width 245 height 26
drag, startPoint x: 109, startPoint y: 289, endPoint x: 43, endPoint y: 290, distance: 65.1
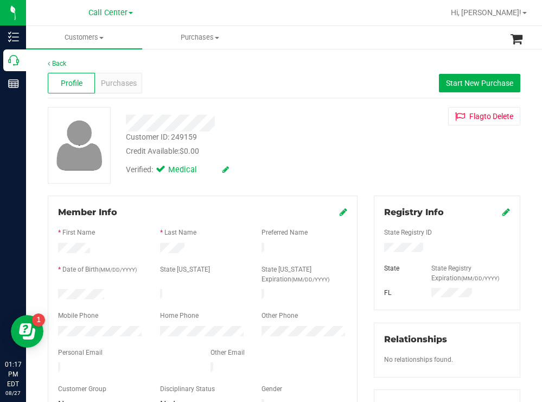
click at [43, 290] on div "Member Info * First Name * Last Name Preferred Name * Date of Birth (MM/DD/YYYY…" at bounding box center [203, 406] width 326 height 423
drag, startPoint x: 374, startPoint y: 144, endPoint x: 347, endPoint y: 152, distance: 28.3
click at [373, 144] on div "Customer ID: 249159 Credit Available: $0.00 Verified: Medical Flag to Delete" at bounding box center [284, 145] width 489 height 77
click at [55, 326] on div at bounding box center [101, 332] width 102 height 13
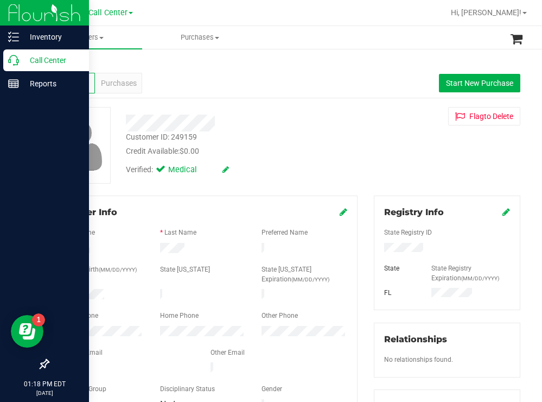
click at [39, 56] on p "Call Center" at bounding box center [51, 60] width 65 height 13
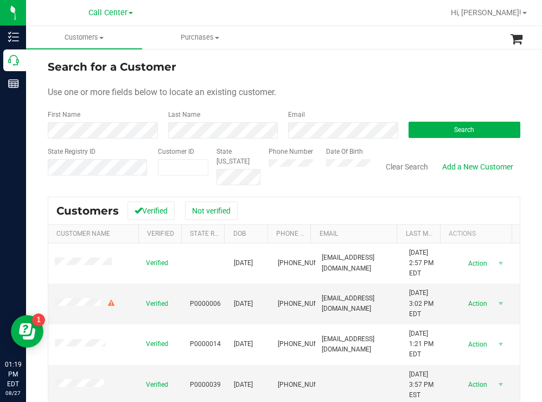
click at [314, 161] on div "Phone Number Date Of Birth" at bounding box center [315, 166] width 110 height 39
paste input "1509586"
type input "1509586"
click at [454, 127] on span "Search" at bounding box center [464, 130] width 20 height 8
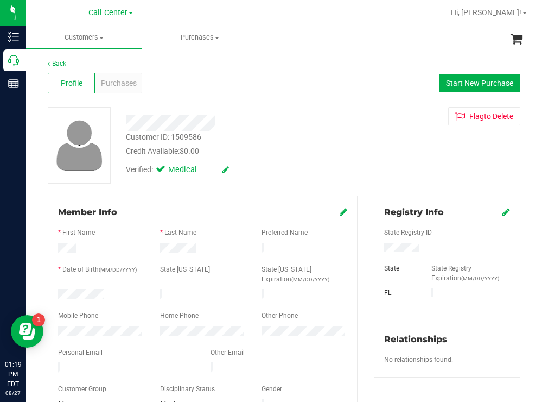
drag, startPoint x: 106, startPoint y: 294, endPoint x: 57, endPoint y: 290, distance: 49.5
click at [47, 292] on div "Member Info * First Name * Last Name Preferred Name * Date of Birth (MM/DD/YYYY…" at bounding box center [203, 358] width 326 height 326
drag, startPoint x: 425, startPoint y: 241, endPoint x: 420, endPoint y: 244, distance: 5.6
click at [420, 244] on div "State Registry ID State State Registry Expiration (MM/DD/YYYY) FL" at bounding box center [447, 259] width 126 height 81
copy div
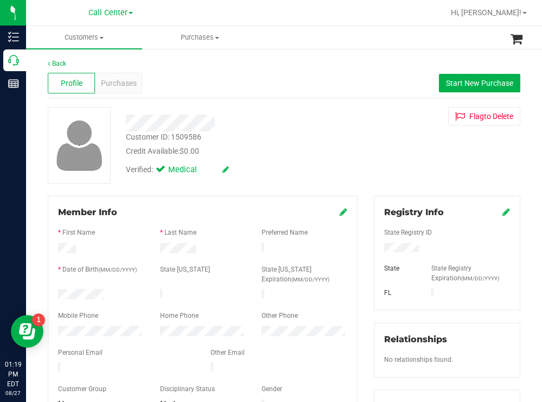
click at [321, 155] on div "Credit Available: $0.00" at bounding box center [240, 150] width 228 height 11
click at [112, 77] on div "Purchases" at bounding box center [118, 83] width 47 height 21
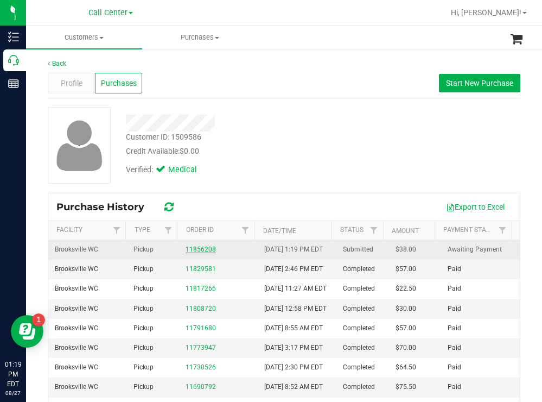
click at [202, 253] on link "11856208" at bounding box center [201, 249] width 30 height 8
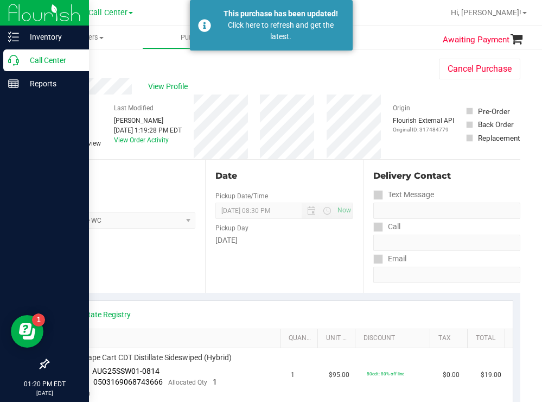
click at [39, 61] on p "Call Center" at bounding box center [51, 60] width 65 height 13
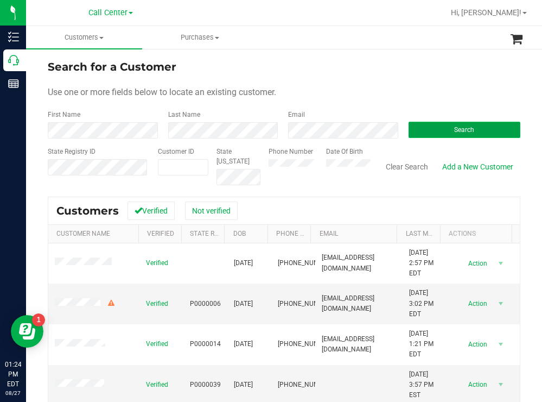
click at [409, 129] on button "Search" at bounding box center [465, 130] width 112 height 16
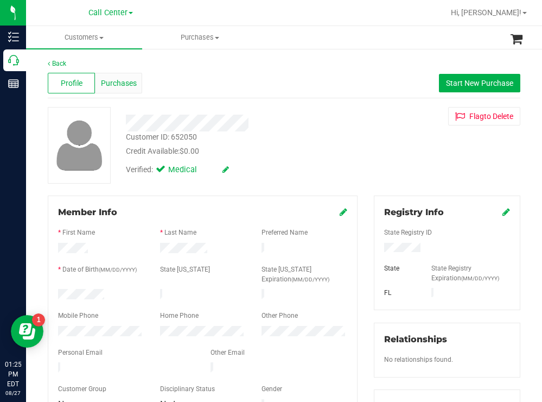
click at [131, 83] on span "Purchases" at bounding box center [119, 83] width 36 height 11
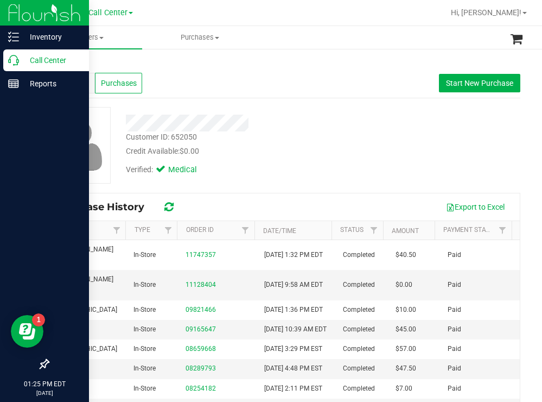
click at [32, 55] on p "Call Center" at bounding box center [51, 60] width 65 height 13
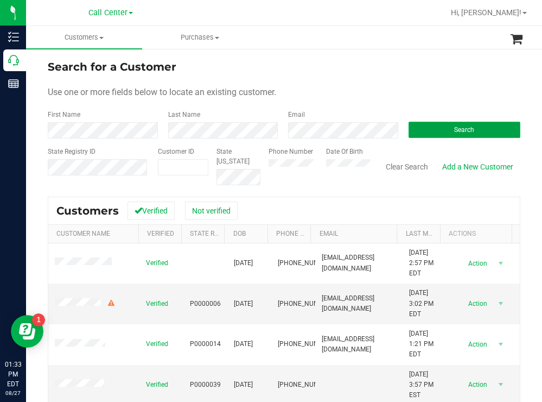
click at [434, 126] on button "Search" at bounding box center [465, 130] width 112 height 16
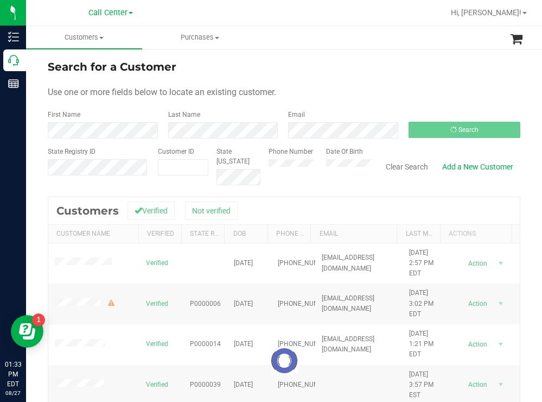
click at [375, 77] on form "Search for a Customer Use one or more fields below to locate an existing custom…" at bounding box center [284, 122] width 473 height 126
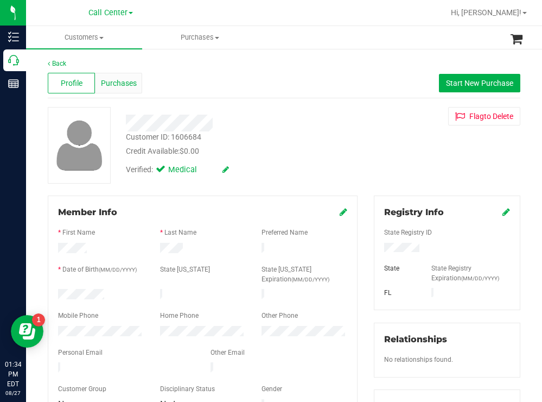
click at [135, 78] on span "Purchases" at bounding box center [119, 83] width 36 height 11
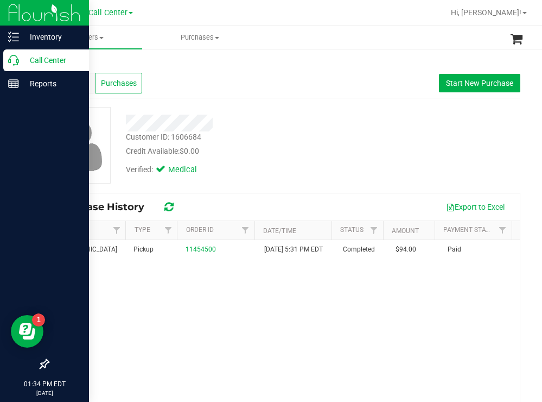
click at [37, 59] on p "Call Center" at bounding box center [51, 60] width 65 height 13
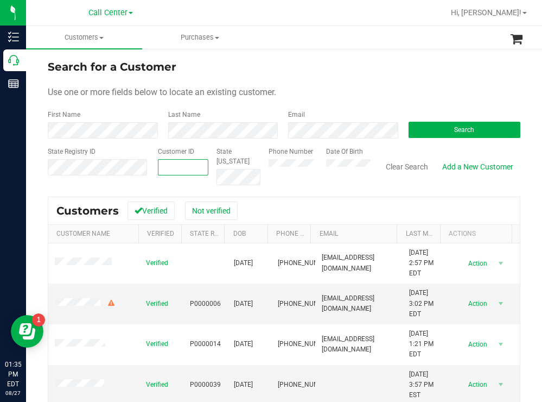
paste input "130450"
type input "130450"
click at [431, 132] on button "Search" at bounding box center [465, 130] width 112 height 16
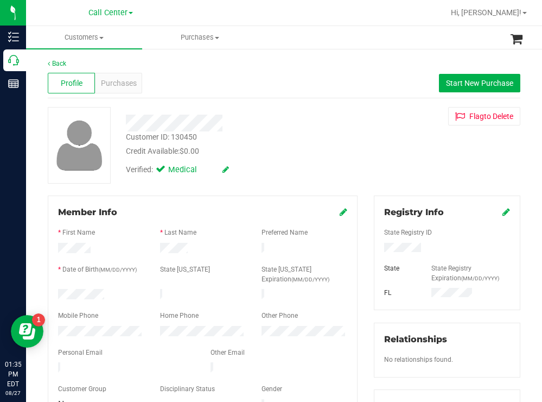
click at [58, 292] on div at bounding box center [101, 295] width 102 height 13
drag, startPoint x: 436, startPoint y: 244, endPoint x: 373, endPoint y: 250, distance: 62.7
click at [376, 250] on div at bounding box center [447, 249] width 142 height 12
click at [285, 158] on div "Verified: Medical" at bounding box center [240, 169] width 245 height 24
click at [129, 85] on span "Purchases" at bounding box center [119, 83] width 36 height 11
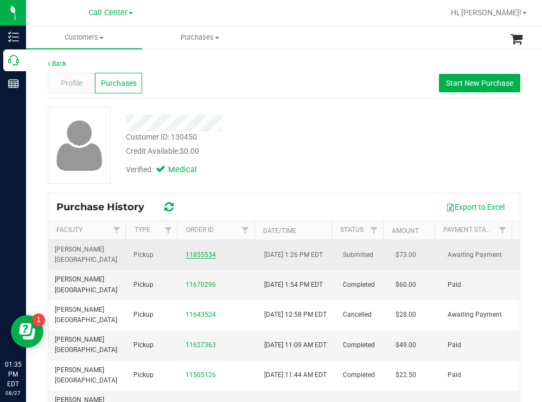
click at [198, 253] on link "11855534" at bounding box center [201, 255] width 30 height 8
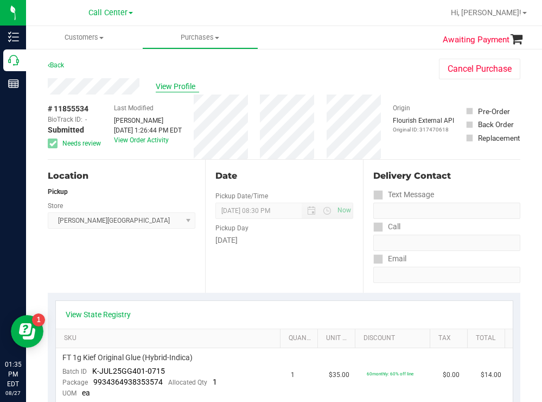
click at [182, 86] on span "View Profile" at bounding box center [177, 86] width 43 height 11
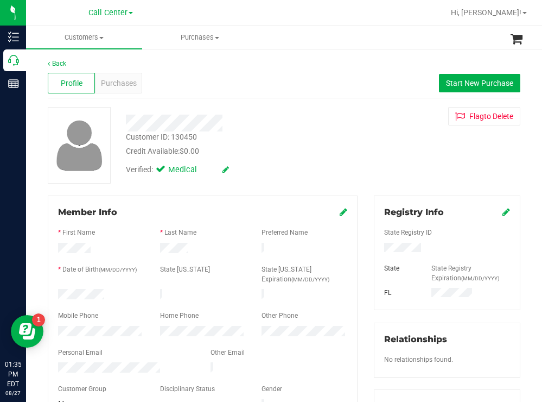
click at [52, 326] on div at bounding box center [101, 332] width 102 height 13
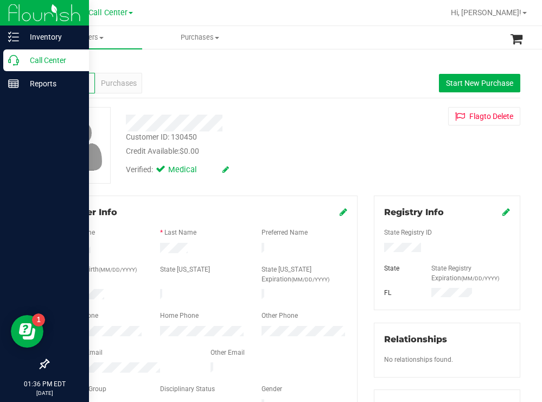
click at [40, 63] on p "Call Center" at bounding box center [51, 60] width 65 height 13
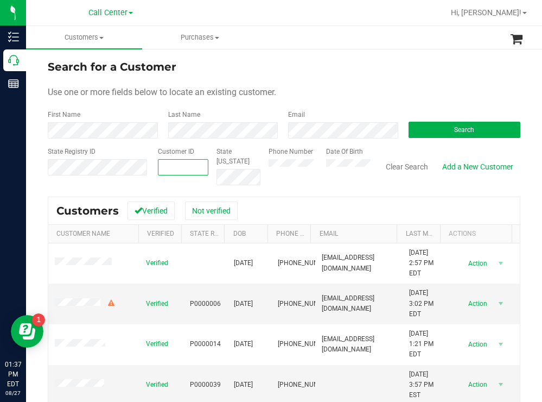
drag, startPoint x: 309, startPoint y: 160, endPoint x: 187, endPoint y: 166, distance: 122.3
paste input "976857"
type input "976857"
drag, startPoint x: 436, startPoint y: 128, endPoint x: 402, endPoint y: 120, distance: 34.9
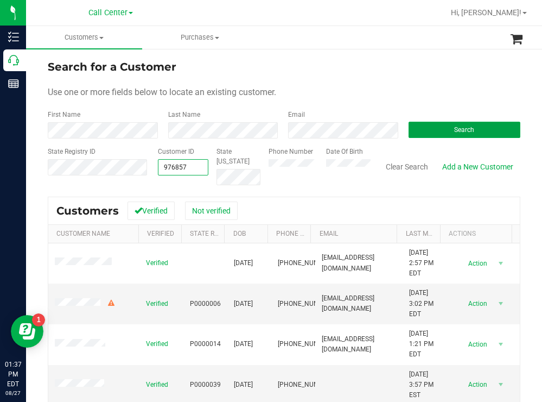
click at [436, 127] on button "Search" at bounding box center [465, 130] width 112 height 16
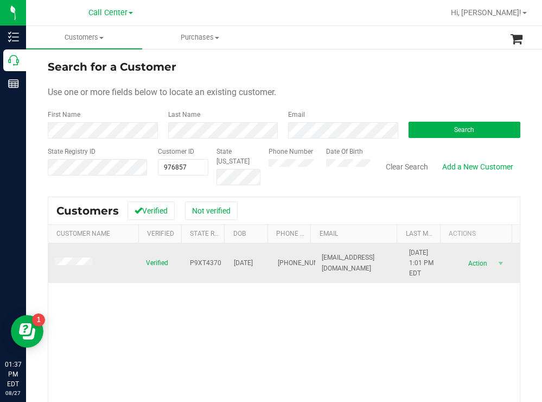
click at [87, 257] on span at bounding box center [75, 262] width 41 height 11
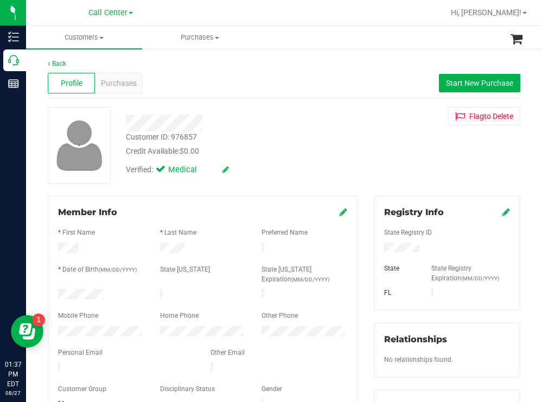
click at [281, 90] on div "Profile Purchases Start New Purchase" at bounding box center [284, 83] width 473 height 30
drag, startPoint x: 428, startPoint y: 244, endPoint x: 378, endPoint y: 250, distance: 49.7
click at [378, 250] on div at bounding box center [447, 249] width 142 height 12
click at [331, 144] on div "Customer ID: 976857 Credit Available: $0.00" at bounding box center [240, 144] width 245 height 26
drag, startPoint x: 106, startPoint y: 291, endPoint x: 55, endPoint y: 293, distance: 51.1
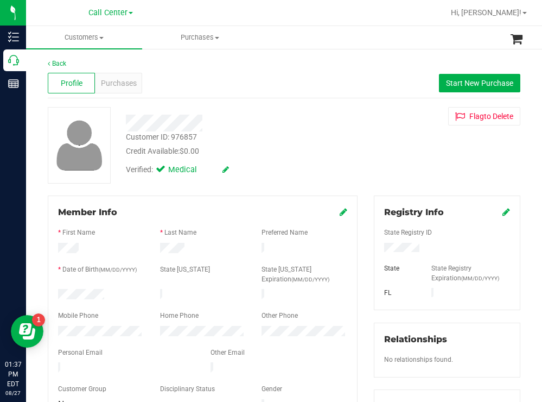
click at [55, 292] on div at bounding box center [101, 295] width 102 height 13
drag, startPoint x: 327, startPoint y: 114, endPoint x: 279, endPoint y: 132, distance: 50.3
click at [326, 114] on div at bounding box center [240, 122] width 245 height 17
click at [55, 327] on div at bounding box center [101, 332] width 102 height 13
click at [125, 76] on div "Purchases" at bounding box center [118, 83] width 47 height 21
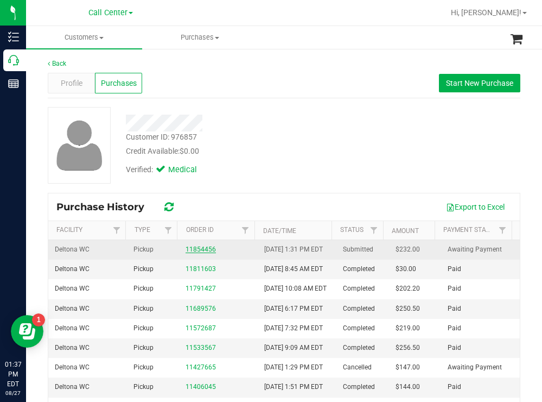
click at [201, 253] on link "11854456" at bounding box center [201, 249] width 30 height 8
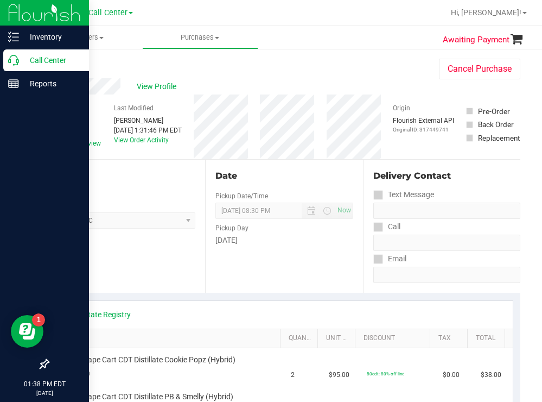
click at [45, 56] on p "Call Center" at bounding box center [51, 60] width 65 height 13
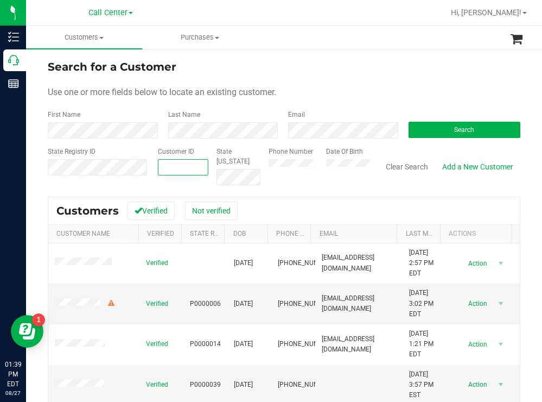
drag, startPoint x: 285, startPoint y: 155, endPoint x: 182, endPoint y: 164, distance: 103.5
paste input "1512427"
type input "1512427"
click at [461, 126] on span "Search" at bounding box center [464, 130] width 20 height 8
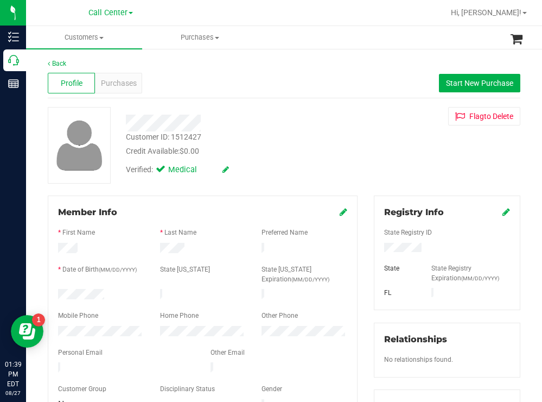
drag, startPoint x: 339, startPoint y: 135, endPoint x: 341, endPoint y: 144, distance: 9.6
click at [339, 135] on div "Customer ID: 1512427 Credit Available: $0.00" at bounding box center [240, 144] width 245 height 26
drag, startPoint x: 426, startPoint y: 245, endPoint x: 371, endPoint y: 252, distance: 55.7
click at [376, 252] on div at bounding box center [447, 249] width 142 height 12
drag, startPoint x: 321, startPoint y: 156, endPoint x: 198, endPoint y: 231, distance: 143.9
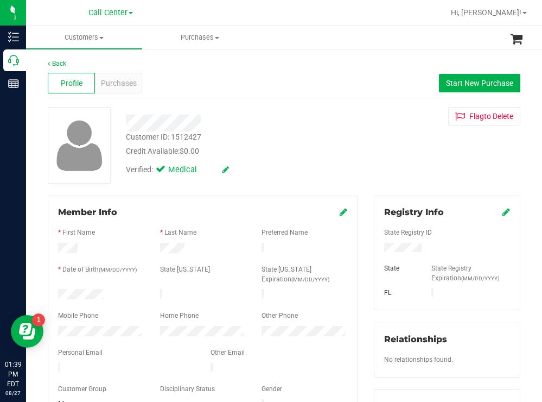
click at [320, 156] on div "Credit Available: $0.00" at bounding box center [240, 150] width 228 height 11
drag, startPoint x: 108, startPoint y: 295, endPoint x: 57, endPoint y: 291, distance: 51.2
click at [57, 291] on div at bounding box center [101, 295] width 102 height 13
click at [258, 135] on div "Customer ID: 1512427 Credit Available: $0.00" at bounding box center [240, 144] width 245 height 26
click at [125, 82] on span "Purchases" at bounding box center [119, 83] width 36 height 11
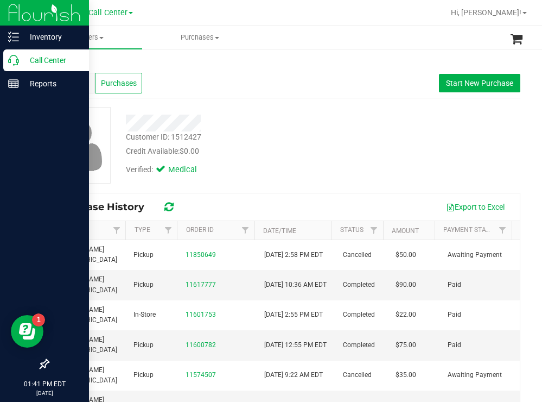
click at [46, 53] on div "Call Center" at bounding box center [46, 60] width 86 height 22
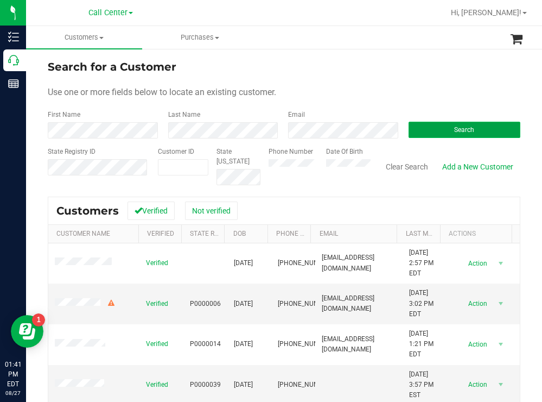
click at [430, 128] on button "Search" at bounding box center [465, 130] width 112 height 16
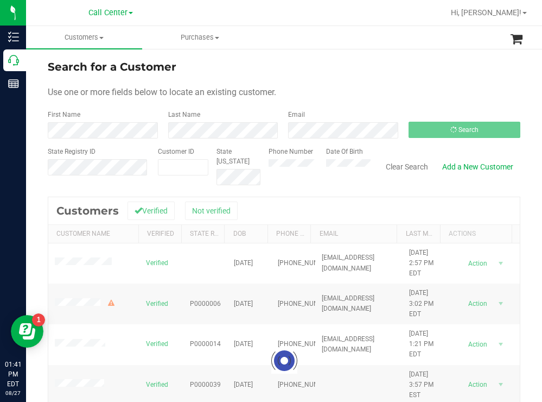
click at [312, 164] on div "Phone Number Date Of Birth" at bounding box center [315, 166] width 110 height 39
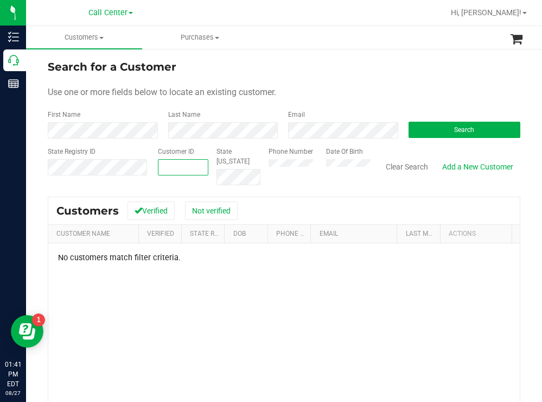
paste input "1560696"
type input "1560696"
click at [443, 134] on button "Search" at bounding box center [465, 130] width 112 height 16
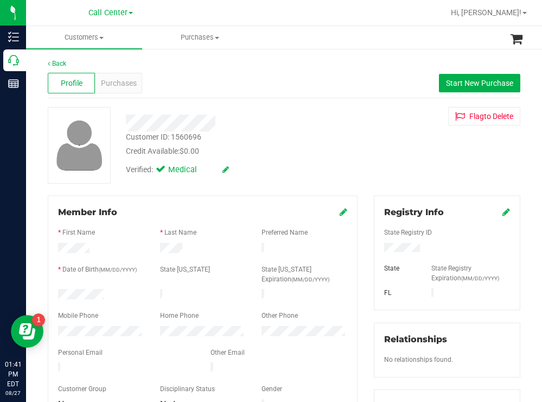
click at [59, 290] on div at bounding box center [101, 295] width 102 height 13
drag, startPoint x: 426, startPoint y: 249, endPoint x: 377, endPoint y: 250, distance: 48.8
click at [376, 249] on div at bounding box center [447, 249] width 142 height 12
click at [307, 125] on div at bounding box center [240, 122] width 245 height 17
click at [49, 329] on div "Member Info * First Name * Last Name Preferred Name * Date of Birth (MM/DD/YYYY…" at bounding box center [203, 308] width 310 height 227
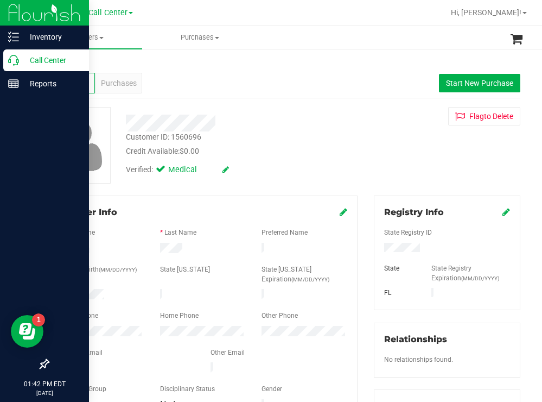
click at [42, 58] on p "Call Center" at bounding box center [51, 60] width 65 height 13
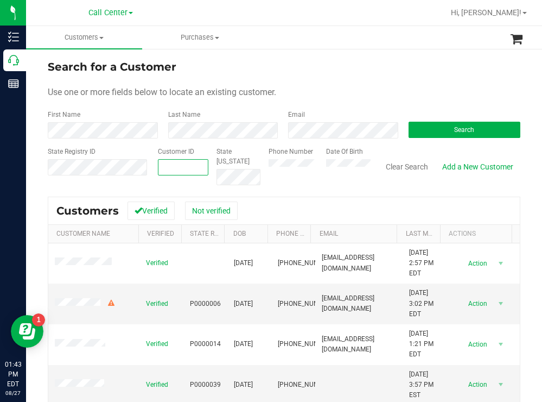
paste input "1582644"
type input "1582644"
click at [419, 131] on button "Search" at bounding box center [465, 130] width 112 height 16
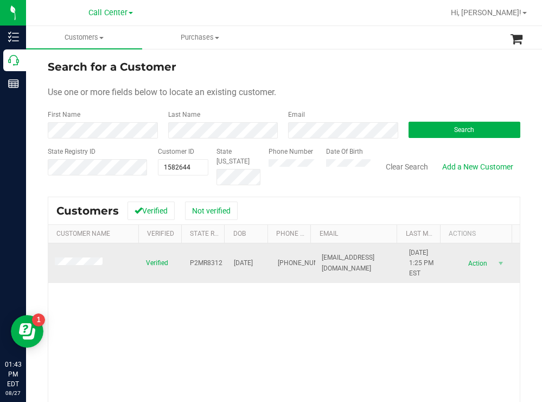
click at [85, 258] on span at bounding box center [80, 262] width 51 height 11
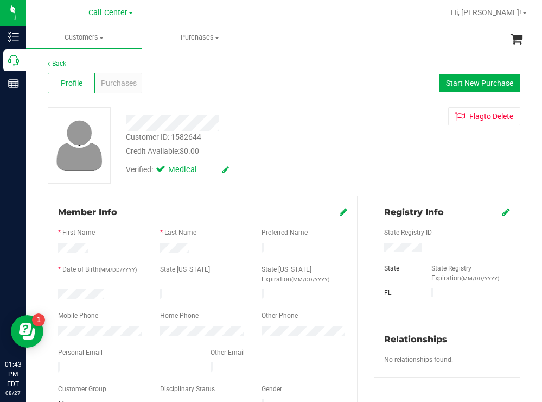
click at [59, 289] on div at bounding box center [101, 295] width 102 height 13
click at [120, 304] on div at bounding box center [202, 306] width 289 height 9
drag, startPoint x: 104, startPoint y: 291, endPoint x: 49, endPoint y: 292, distance: 54.8
click at [49, 292] on div "Member Info * First Name * Last Name Preferred Name * Date of Birth (MM/DD/YYYY…" at bounding box center [203, 308] width 310 height 227
drag, startPoint x: 434, startPoint y: 245, endPoint x: 361, endPoint y: 252, distance: 73.1
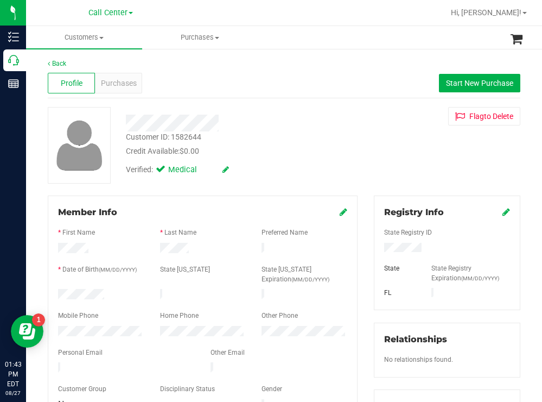
click at [366, 252] on div "Registry Info State Registry ID State State Registry Expiration (MM/DD/YYYY) FL…" at bounding box center [447, 398] width 163 height 406
click at [321, 171] on div "Verified: Medical" at bounding box center [240, 169] width 245 height 24
click at [111, 85] on span "Purchases" at bounding box center [119, 83] width 36 height 11
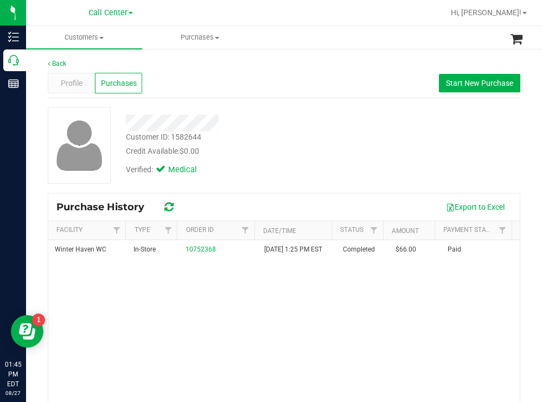
drag, startPoint x: 310, startPoint y: 116, endPoint x: 272, endPoint y: 91, distance: 45.3
click at [307, 112] on div at bounding box center [240, 119] width 245 height 24
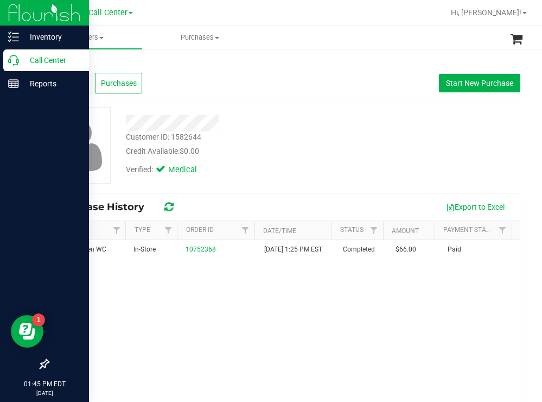
click at [48, 59] on p "Call Center" at bounding box center [51, 60] width 65 height 13
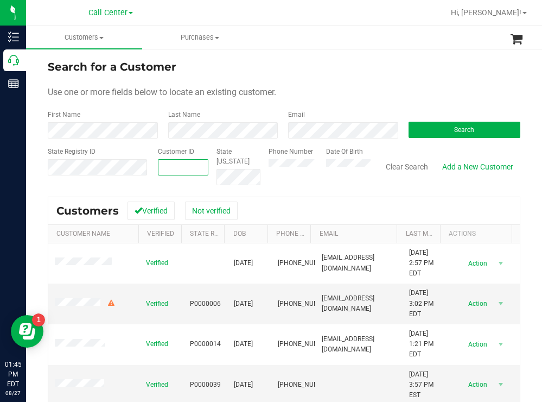
paste input "1524315"
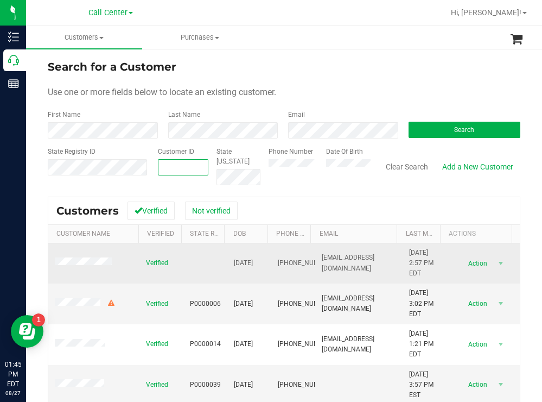
type input "1524315"
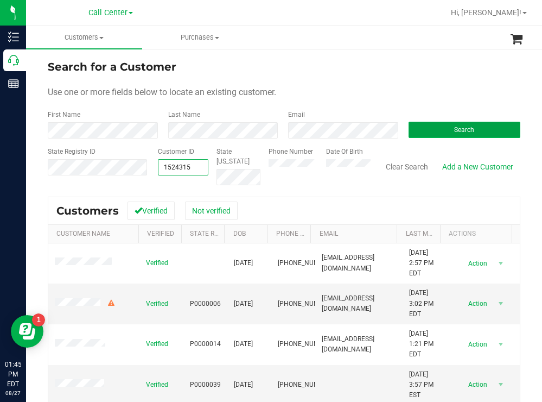
type input "1524315"
click at [430, 128] on button "Search" at bounding box center [465, 130] width 112 height 16
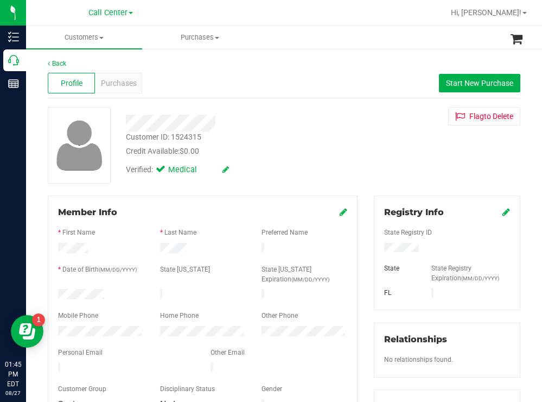
drag, startPoint x: 416, startPoint y: 249, endPoint x: 377, endPoint y: 248, distance: 39.6
click at [377, 248] on div at bounding box center [447, 249] width 142 height 12
click at [338, 156] on div "Credit Available: $0.00" at bounding box center [240, 150] width 228 height 11
drag, startPoint x: 105, startPoint y: 295, endPoint x: 51, endPoint y: 296, distance: 53.7
click at [51, 296] on div at bounding box center [101, 295] width 102 height 13
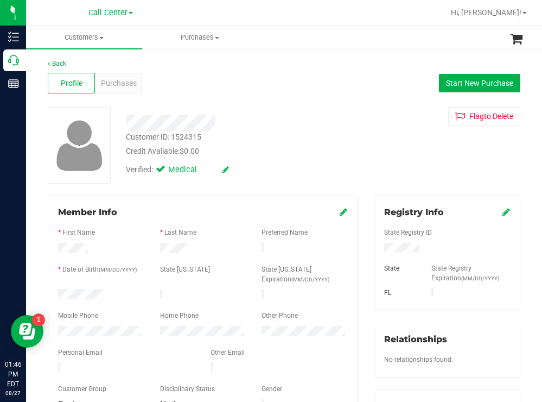
click at [321, 169] on div "Verified: Medical" at bounding box center [240, 169] width 245 height 24
click at [58, 328] on div at bounding box center [101, 332] width 102 height 13
click at [119, 84] on span "Purchases" at bounding box center [119, 83] width 36 height 11
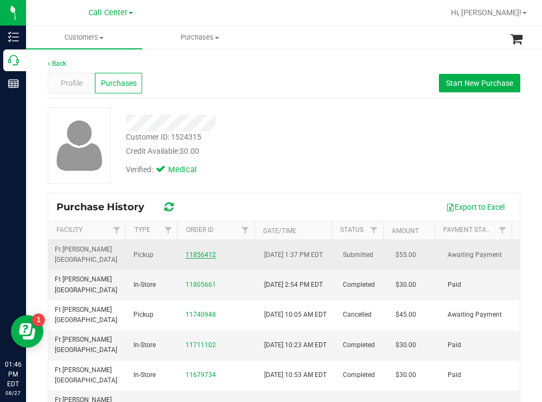
click at [190, 252] on link "11856412" at bounding box center [201, 255] width 30 height 8
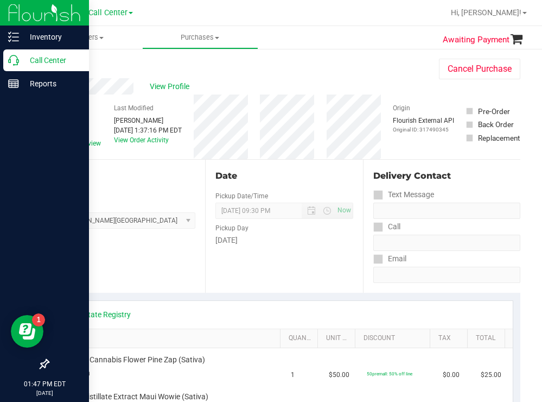
click at [50, 58] on p "Call Center" at bounding box center [51, 60] width 65 height 13
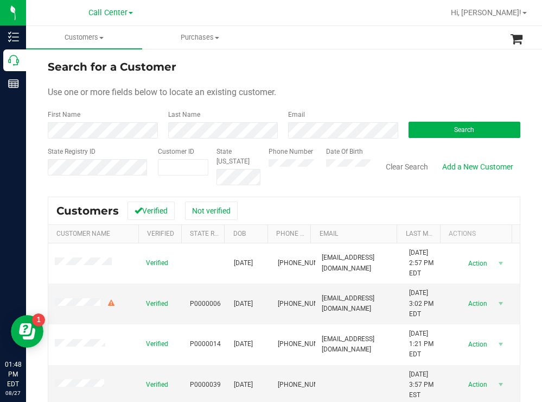
click at [457, 121] on div "Search" at bounding box center [460, 124] width 120 height 29
click at [437, 125] on button "Search" at bounding box center [465, 130] width 112 height 16
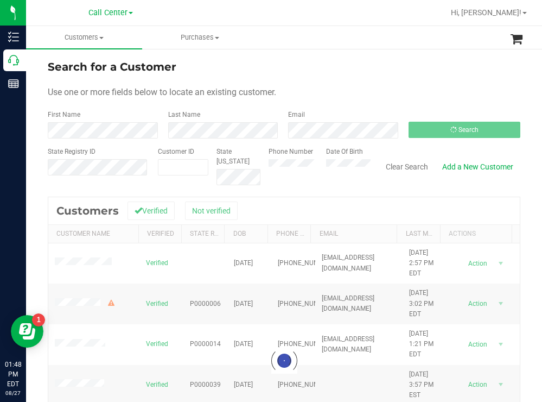
click at [331, 93] on div "Use one or more fields below to locate an existing customer." at bounding box center [284, 92] width 473 height 13
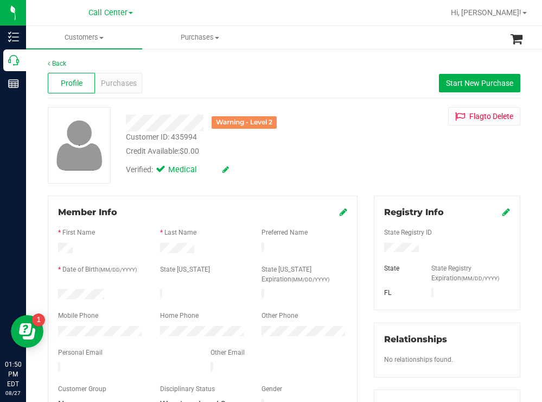
drag, startPoint x: 117, startPoint y: 289, endPoint x: 50, endPoint y: 289, distance: 66.7
click at [50, 289] on div at bounding box center [101, 295] width 102 height 13
drag, startPoint x: 454, startPoint y: 249, endPoint x: 374, endPoint y: 249, distance: 79.8
click at [376, 249] on div at bounding box center [447, 249] width 142 height 12
click at [294, 165] on div "Verified: Medical" at bounding box center [240, 169] width 245 height 24
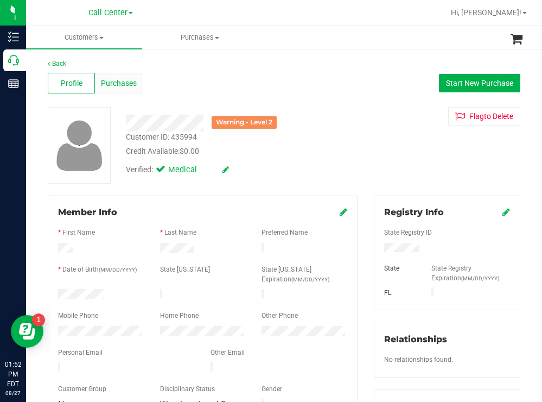
click at [117, 85] on span "Purchases" at bounding box center [119, 83] width 36 height 11
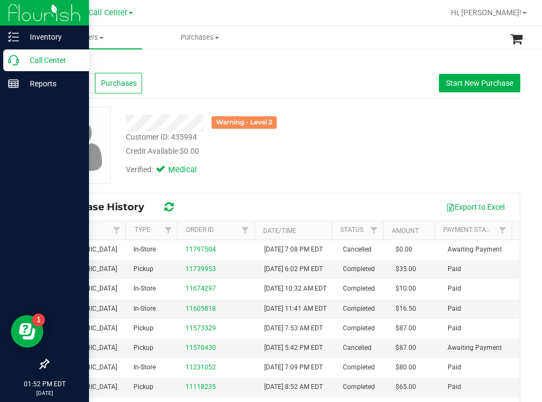
click at [43, 59] on p "Call Center" at bounding box center [51, 60] width 65 height 13
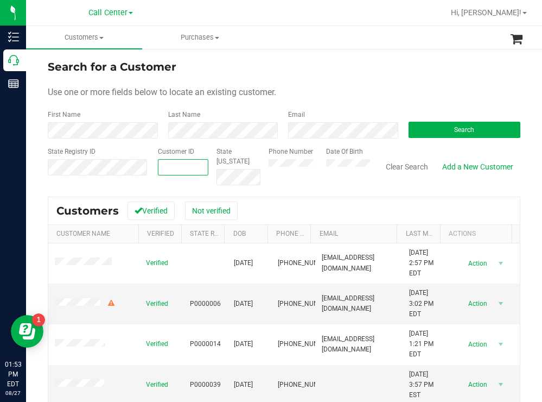
paste input "1536511"
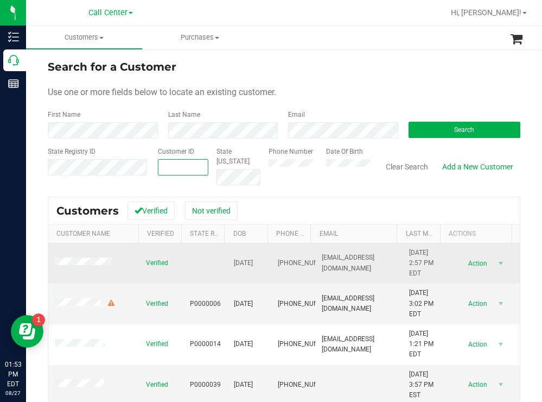
type input "1536511"
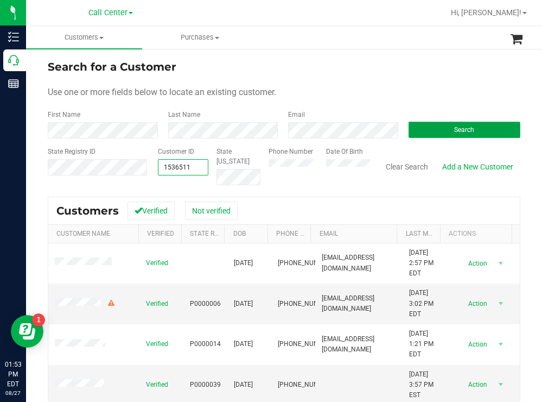
type input "1536511"
drag, startPoint x: 421, startPoint y: 126, endPoint x: 355, endPoint y: 108, distance: 68.2
click at [420, 126] on button "Search" at bounding box center [465, 130] width 112 height 16
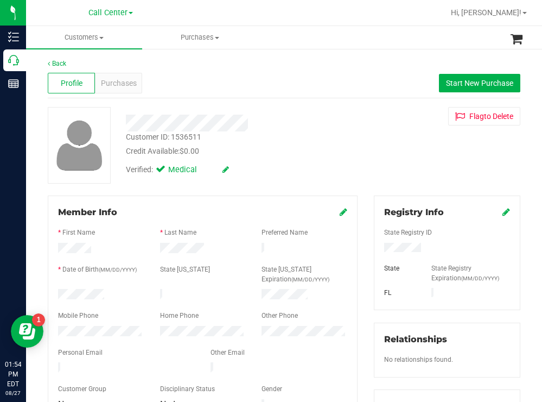
drag, startPoint x: 421, startPoint y: 248, endPoint x: 377, endPoint y: 252, distance: 44.7
click at [377, 252] on div at bounding box center [447, 249] width 142 height 12
drag, startPoint x: 389, startPoint y: 162, endPoint x: 383, endPoint y: 162, distance: 6.0
click at [386, 162] on div "Customer ID: 1536511 Credit Available: $0.00 Verified: Medical Flag to Delete" at bounding box center [284, 145] width 489 height 77
drag, startPoint x: 107, startPoint y: 295, endPoint x: 52, endPoint y: 296, distance: 55.4
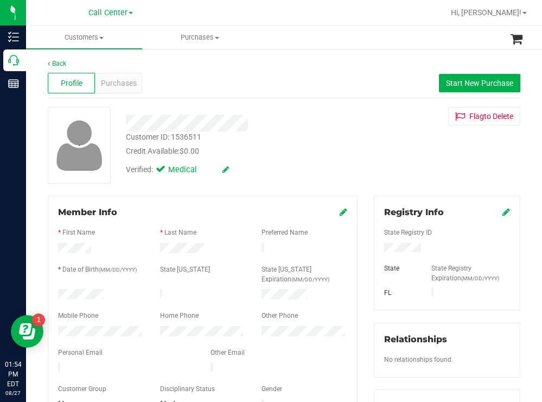
click at [52, 296] on div at bounding box center [101, 295] width 102 height 13
click at [311, 174] on div "Verified: Medical" at bounding box center [240, 169] width 245 height 24
click at [130, 84] on span "Purchases" at bounding box center [119, 83] width 36 height 11
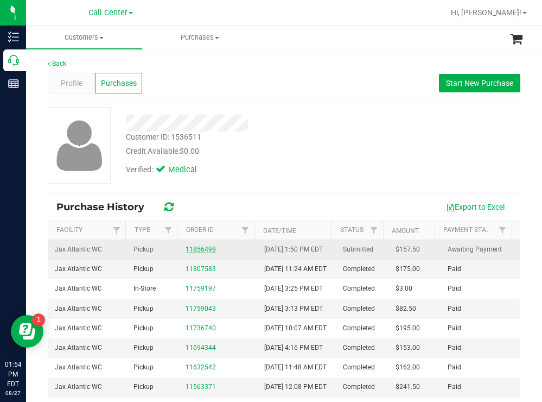
click at [194, 252] on link "11856498" at bounding box center [201, 249] width 30 height 8
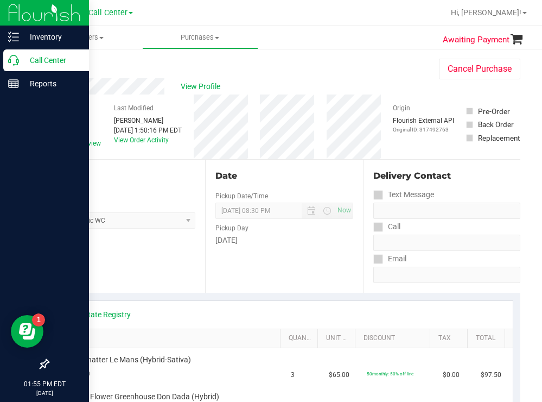
drag, startPoint x: 46, startPoint y: 67, endPoint x: 39, endPoint y: 67, distance: 7.1
click at [46, 67] on div "Call Center" at bounding box center [46, 60] width 86 height 22
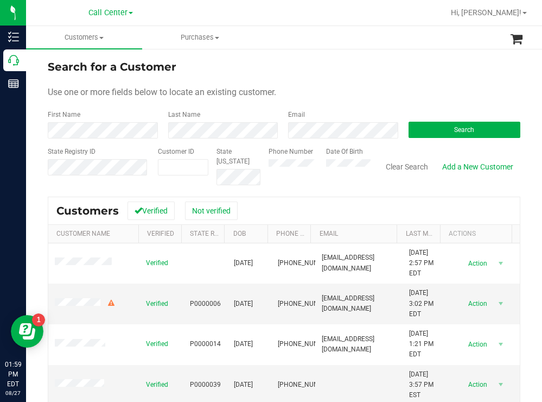
click at [440, 121] on div "Search" at bounding box center [460, 124] width 120 height 29
click at [435, 131] on button "Search" at bounding box center [465, 130] width 112 height 16
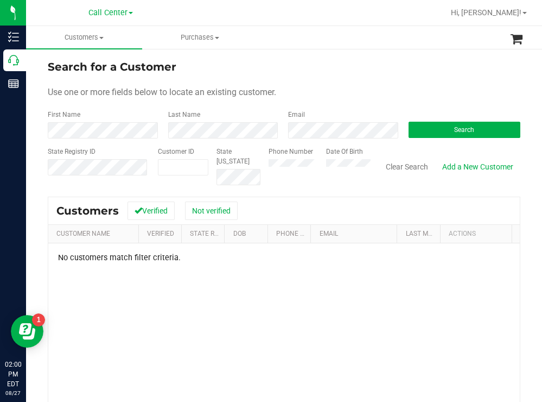
click at [441, 120] on div "Search" at bounding box center [460, 124] width 120 height 29
click at [440, 127] on button "Search" at bounding box center [465, 130] width 112 height 16
click at [310, 165] on div "Phone Number Date Of Birth" at bounding box center [315, 166] width 110 height 39
paste input "90806"
type input "90806"
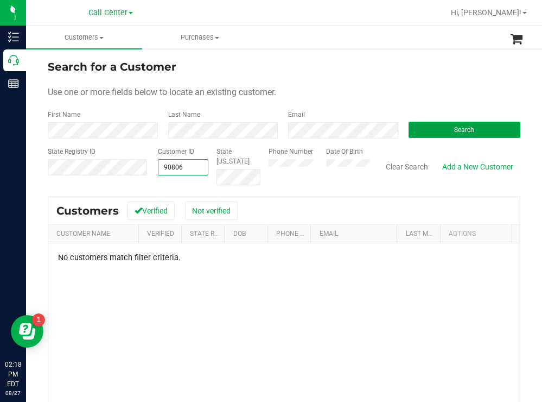
type input "90806"
click at [420, 130] on button "Search" at bounding box center [465, 130] width 112 height 16
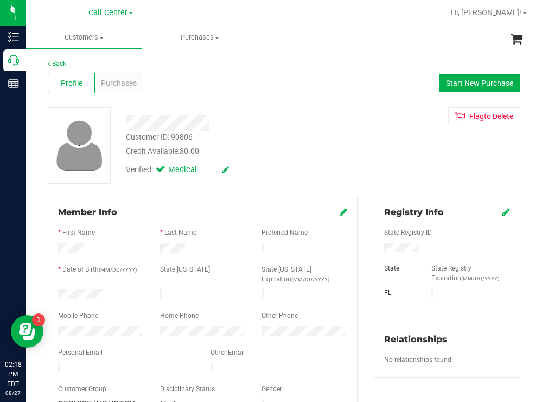
click at [332, 147] on div "Credit Available: $0.00" at bounding box center [240, 150] width 228 height 11
drag, startPoint x: 424, startPoint y: 245, endPoint x: 372, endPoint y: 249, distance: 51.7
click at [376, 249] on div at bounding box center [447, 249] width 142 height 12
click at [391, 147] on div "Customer ID: 90806 Credit Available: $0.00 Verified: Medical Flag to Delete" at bounding box center [284, 145] width 489 height 77
click at [58, 291] on div at bounding box center [101, 295] width 102 height 13
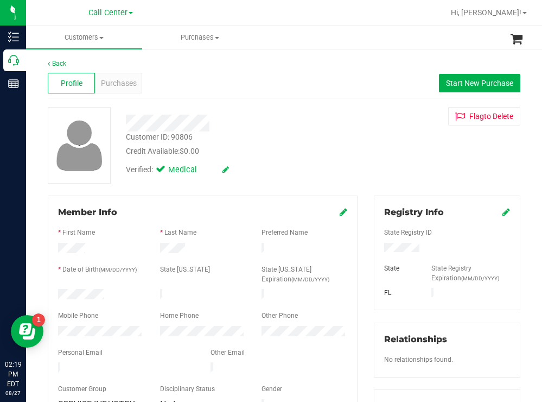
drag, startPoint x: 427, startPoint y: 252, endPoint x: 364, endPoint y: 252, distance: 62.9
click at [366, 252] on div "Registry Info State Registry ID State State Registry Expiration (MM/DD/YYYY) FL…" at bounding box center [447, 398] width 163 height 406
click at [323, 164] on div "Verified: Medical" at bounding box center [240, 169] width 245 height 24
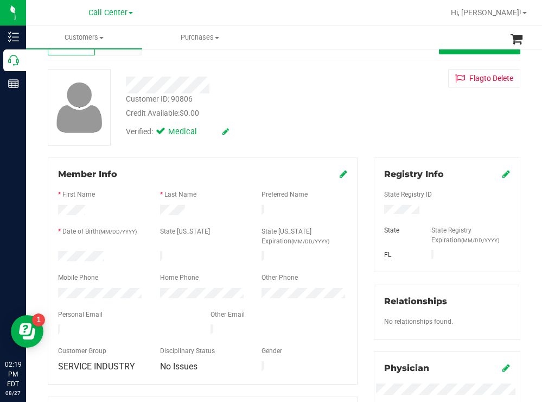
scroll to position [109, 0]
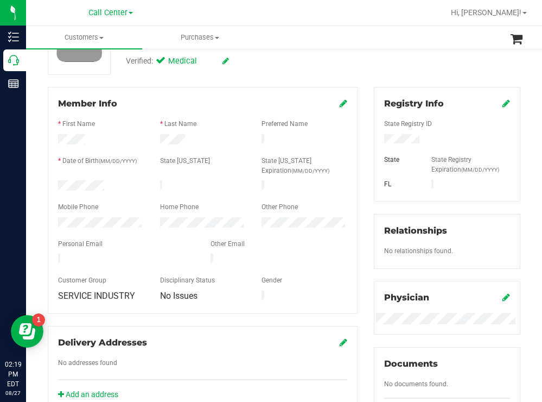
click at [53, 217] on div at bounding box center [101, 223] width 102 height 13
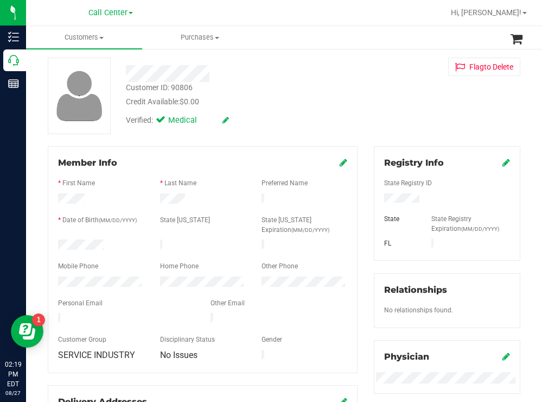
scroll to position [0, 0]
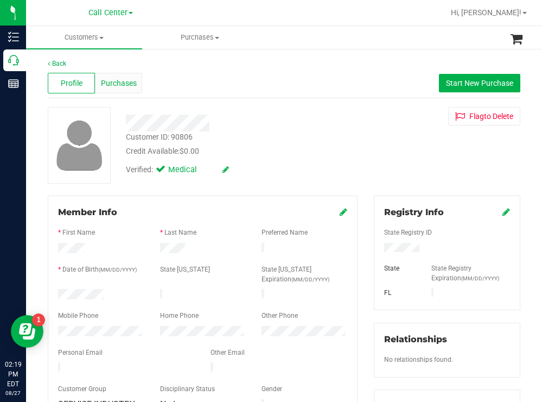
click at [124, 88] on span "Purchases" at bounding box center [119, 83] width 36 height 11
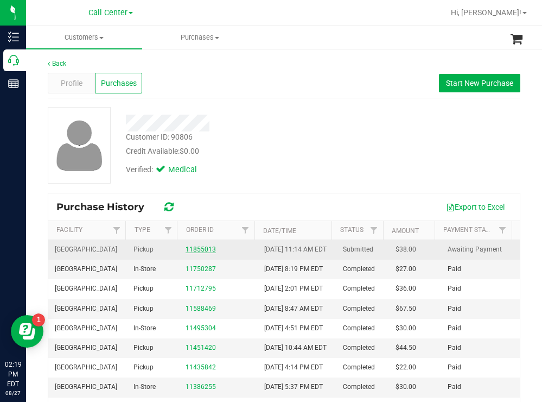
click at [186, 251] on link "11855013" at bounding box center [201, 249] width 30 height 8
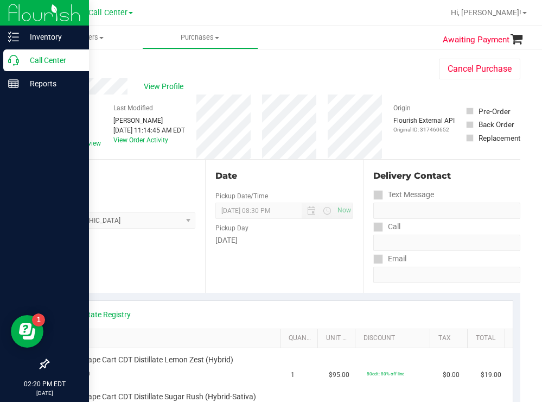
click at [44, 60] on p "Call Center" at bounding box center [51, 60] width 65 height 13
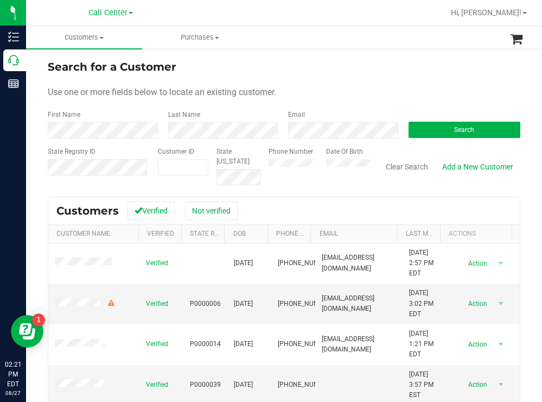
click at [341, 67] on div "Search for a Customer" at bounding box center [284, 67] width 473 height 16
click at [429, 138] on form "Search for a Customer Use one or more fields below to locate an existing custom…" at bounding box center [284, 122] width 473 height 126
click at [425, 135] on button "Search" at bounding box center [465, 130] width 112 height 16
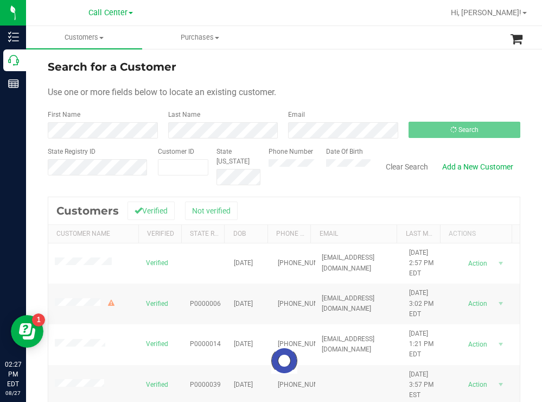
click at [340, 102] on form "Search for a Customer Use one or more fields below to locate an existing custom…" at bounding box center [284, 122] width 473 height 126
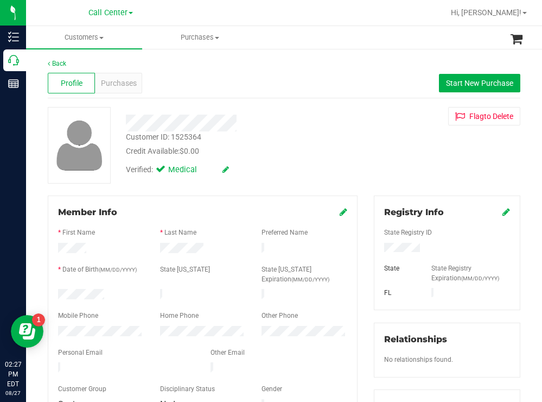
drag, startPoint x: 106, startPoint y: 291, endPoint x: 55, endPoint y: 293, distance: 50.5
click at [55, 293] on div at bounding box center [101, 295] width 102 height 13
click at [381, 245] on div at bounding box center [447, 249] width 142 height 12
click at [425, 243] on div at bounding box center [447, 249] width 142 height 12
click at [424, 248] on div at bounding box center [447, 249] width 142 height 12
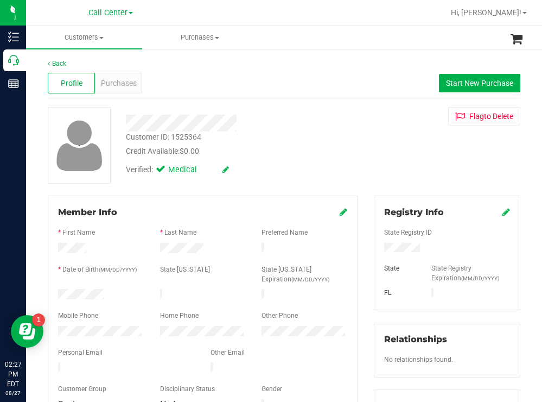
click at [425, 246] on div at bounding box center [447, 249] width 142 height 12
drag, startPoint x: 425, startPoint y: 246, endPoint x: 378, endPoint y: 249, distance: 47.3
click at [378, 249] on div at bounding box center [447, 249] width 142 height 12
drag, startPoint x: 313, startPoint y: 143, endPoint x: 281, endPoint y: 115, distance: 43.1
click at [312, 143] on div "Customer ID: 1525364 Credit Available: $0.00" at bounding box center [240, 144] width 245 height 26
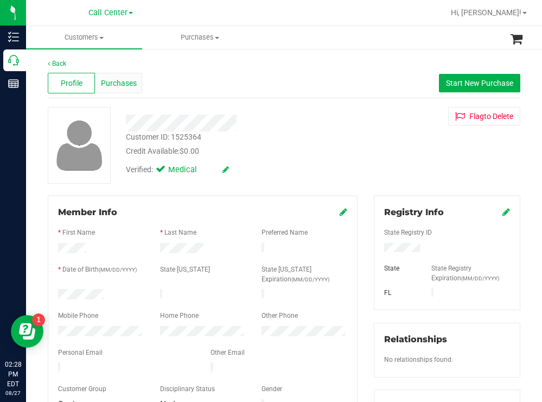
click at [124, 75] on div "Purchases" at bounding box center [118, 83] width 47 height 21
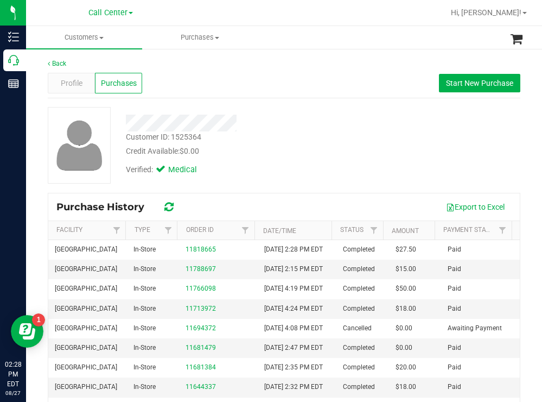
drag, startPoint x: 365, startPoint y: 165, endPoint x: 352, endPoint y: 160, distance: 14.6
click at [357, 162] on div "Customer ID: 1525364 Credit Available: $0.00 Verified: Medical" at bounding box center [284, 145] width 489 height 77
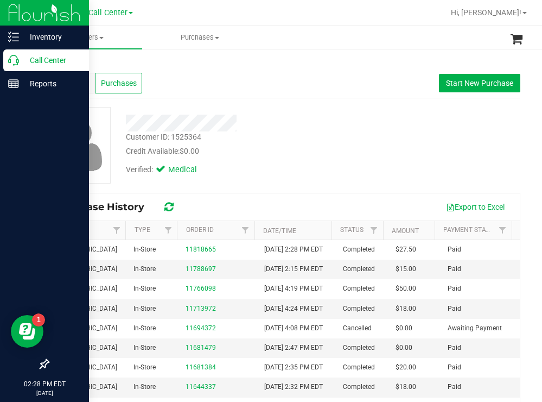
click at [44, 57] on p "Call Center" at bounding box center [51, 60] width 65 height 13
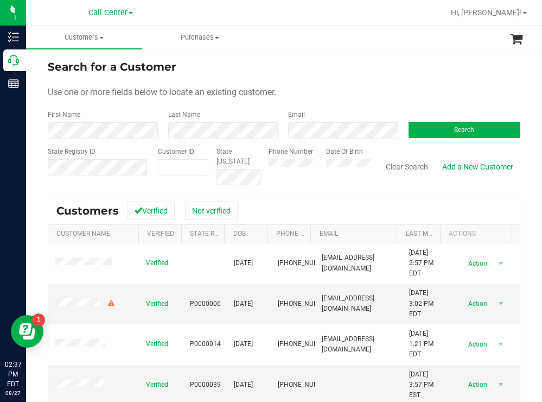
click at [321, 168] on div "Phone Number Date Of Birth" at bounding box center [315, 166] width 110 height 39
paste input "316727"
type input "316727"
drag, startPoint x: 461, startPoint y: 125, endPoint x: 386, endPoint y: 111, distance: 76.2
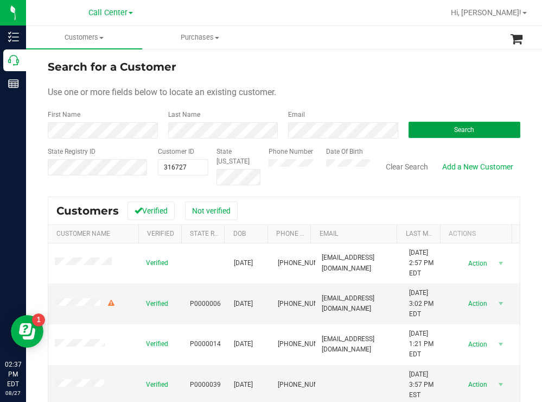
click at [460, 125] on button "Search" at bounding box center [465, 130] width 112 height 16
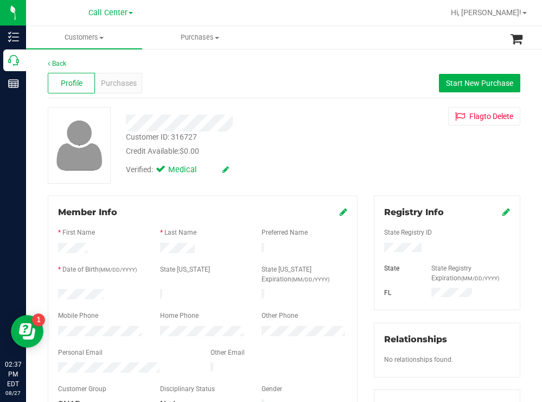
drag, startPoint x: 109, startPoint y: 290, endPoint x: 57, endPoint y: 292, distance: 52.1
click at [57, 292] on div at bounding box center [101, 295] width 102 height 13
drag, startPoint x: 445, startPoint y: 245, endPoint x: 372, endPoint y: 246, distance: 73.3
click at [376, 246] on div at bounding box center [447, 249] width 142 height 12
click at [269, 120] on div at bounding box center [240, 122] width 245 height 17
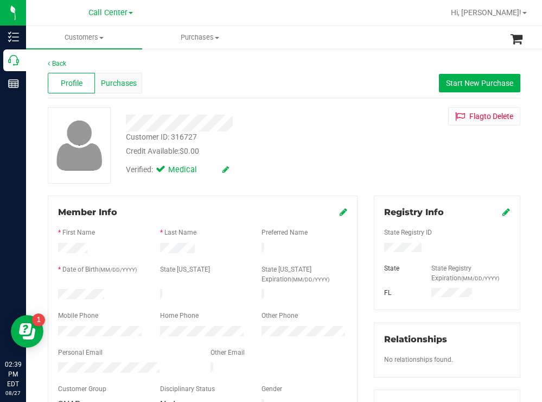
click at [133, 86] on span "Purchases" at bounding box center [119, 83] width 36 height 11
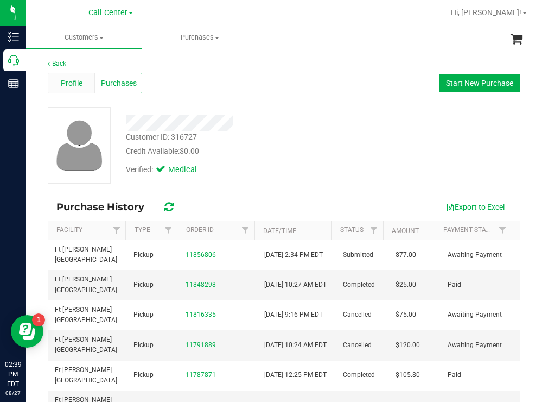
click at [79, 85] on span "Profile" at bounding box center [72, 83] width 22 height 11
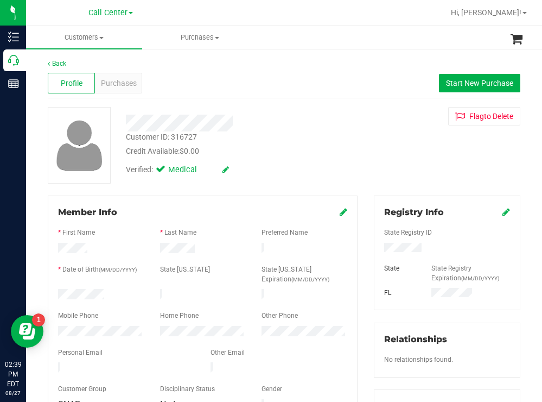
click at [58, 332] on div at bounding box center [101, 332] width 102 height 13
click at [119, 84] on span "Purchases" at bounding box center [119, 83] width 36 height 11
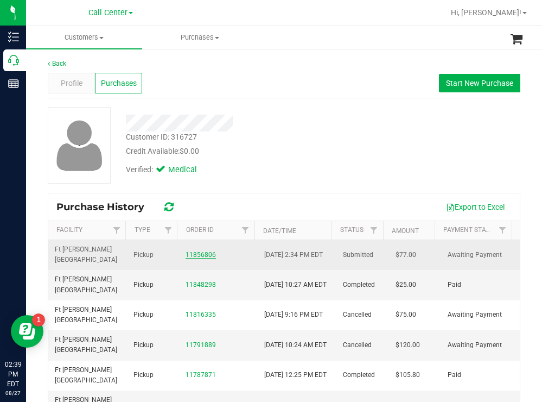
click at [194, 253] on link "11856806" at bounding box center [201, 255] width 30 height 8
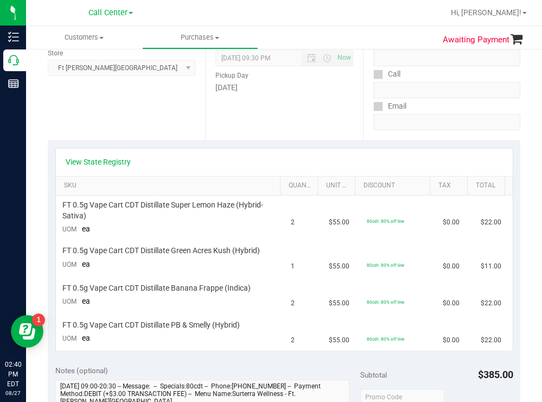
scroll to position [163, 0]
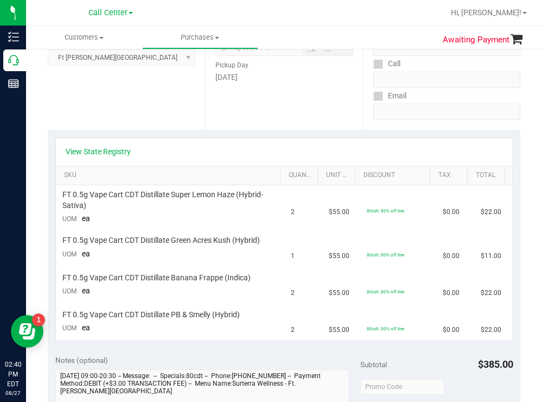
click at [249, 106] on div "Date Pickup Date/Time 08/27/2025 Now 08/27/2025 09:30 PM Now Pickup Day Wednesd…" at bounding box center [283, 63] width 157 height 133
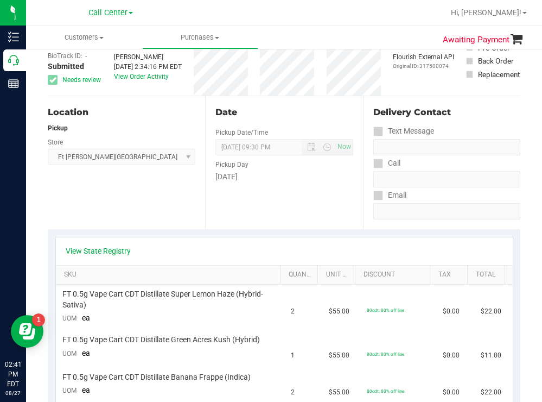
scroll to position [54, 0]
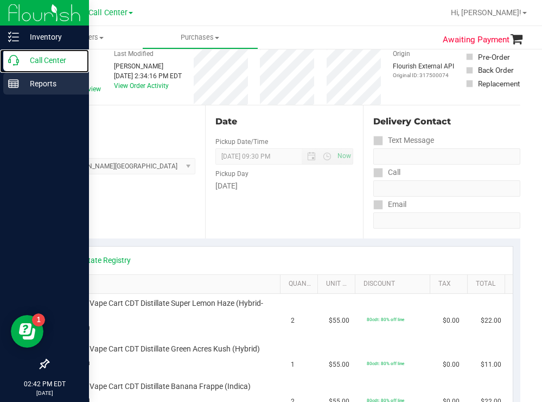
drag, startPoint x: 43, startPoint y: 56, endPoint x: 0, endPoint y: 90, distance: 54.6
click at [42, 58] on p "Call Center" at bounding box center [51, 60] width 65 height 13
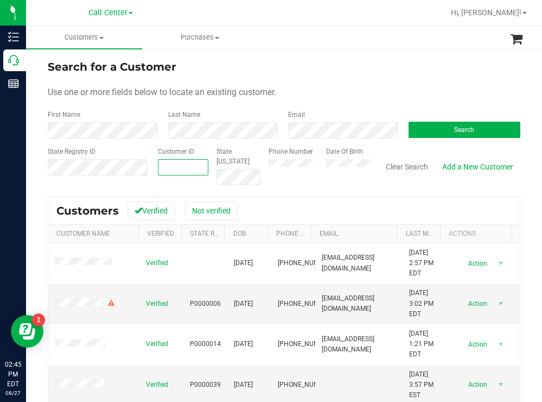
paste input "1619782"
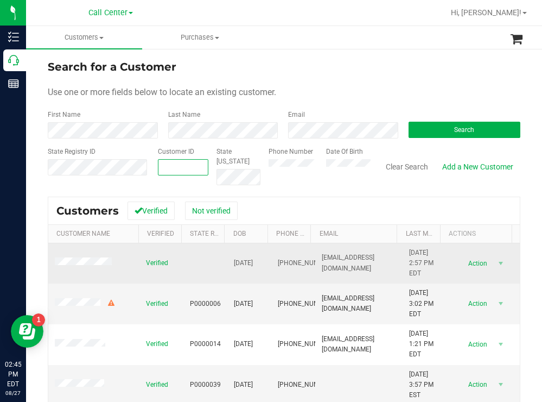
type input "1619782"
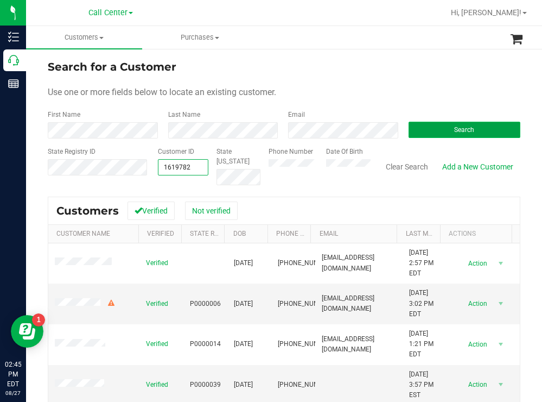
type input "1619782"
click at [443, 125] on button "Search" at bounding box center [465, 130] width 112 height 16
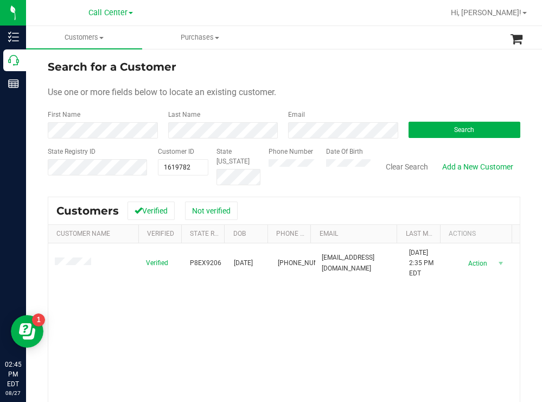
click at [371, 54] on div "Search for a Customer Use one or more fields below to locate an existing custom…" at bounding box center [284, 292] width 516 height 488
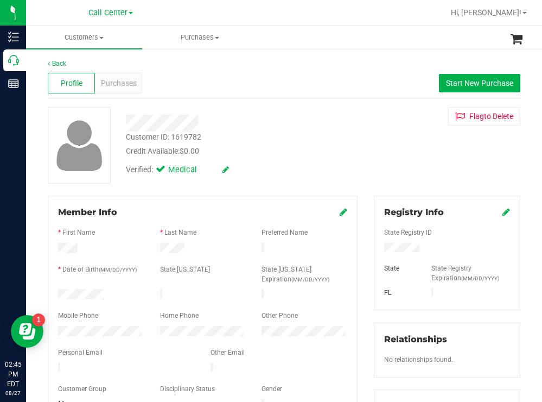
drag, startPoint x: 111, startPoint y: 294, endPoint x: 50, endPoint y: 293, distance: 60.8
click at [50, 293] on div at bounding box center [101, 295] width 102 height 13
drag, startPoint x: 425, startPoint y: 247, endPoint x: 370, endPoint y: 252, distance: 55.0
click at [376, 252] on div at bounding box center [447, 249] width 142 height 12
click at [306, 152] on div "Credit Available: $0.00" at bounding box center [240, 150] width 228 height 11
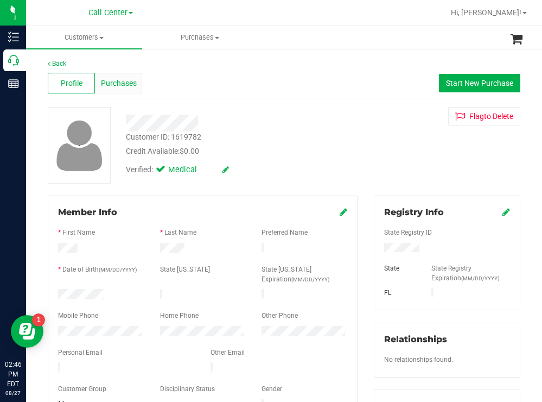
click at [125, 79] on span "Purchases" at bounding box center [119, 83] width 36 height 11
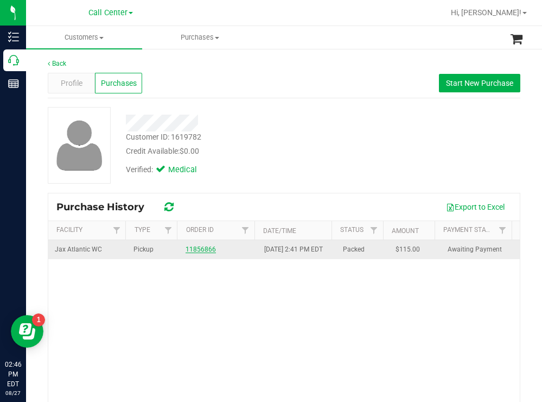
click at [206, 253] on link "11856866" at bounding box center [201, 249] width 30 height 8
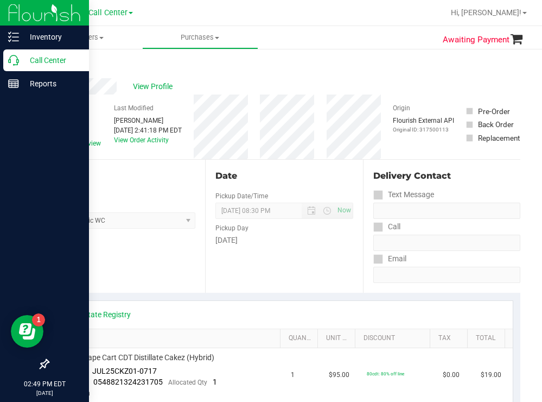
click at [41, 60] on p "Call Center" at bounding box center [51, 60] width 65 height 13
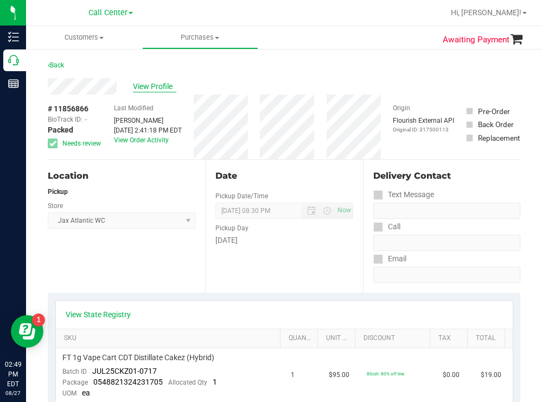
click at [156, 90] on span "View Profile" at bounding box center [154, 86] width 43 height 11
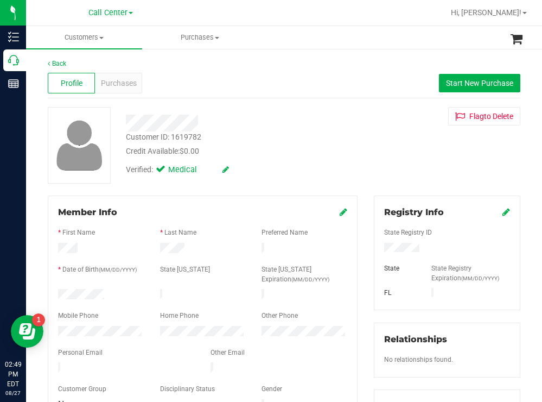
click at [56, 329] on div at bounding box center [101, 332] width 102 height 13
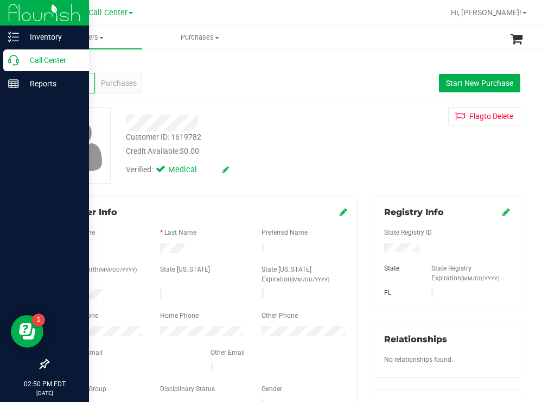
drag, startPoint x: 29, startPoint y: 58, endPoint x: 5, endPoint y: 70, distance: 26.7
click at [29, 58] on p "Call Center" at bounding box center [51, 60] width 65 height 13
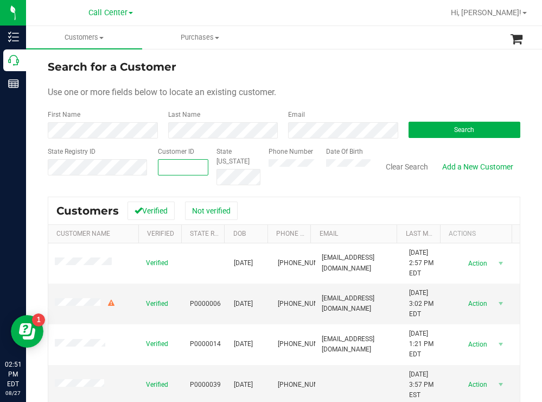
paste input "1564087"
type input "1564087"
click at [427, 130] on button "Search" at bounding box center [465, 130] width 112 height 16
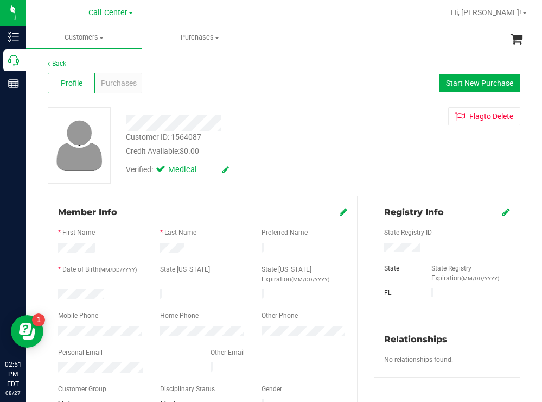
click at [60, 291] on div at bounding box center [101, 295] width 102 height 13
drag, startPoint x: 416, startPoint y: 244, endPoint x: 372, endPoint y: 247, distance: 44.6
click at [376, 247] on div at bounding box center [447, 249] width 142 height 12
drag, startPoint x: 318, startPoint y: 143, endPoint x: 310, endPoint y: 147, distance: 9.2
click at [316, 145] on div "Customer ID: 1564087 Credit Available: $0.00" at bounding box center [240, 144] width 245 height 26
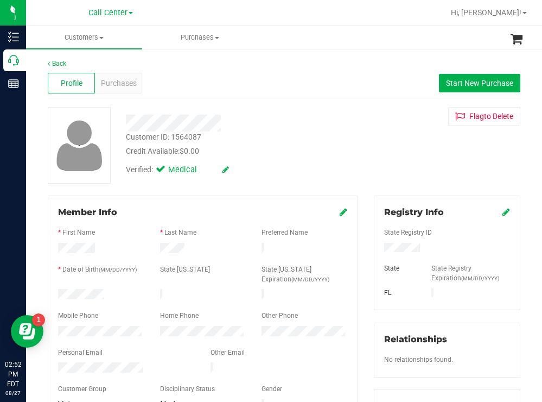
click at [55, 327] on div at bounding box center [101, 332] width 102 height 13
click at [126, 79] on span "Purchases" at bounding box center [119, 83] width 36 height 11
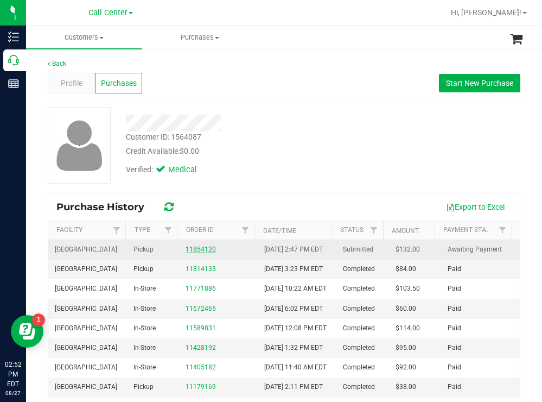
click at [187, 252] on link "11854120" at bounding box center [201, 249] width 30 height 8
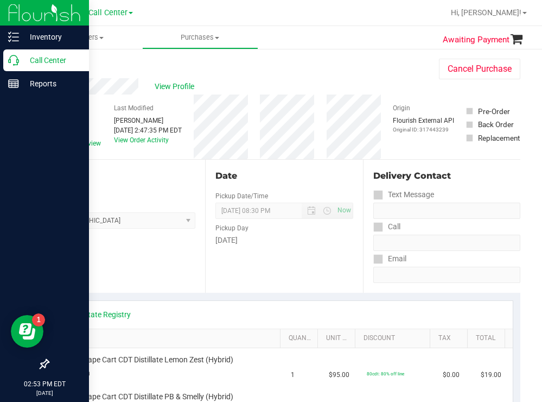
click at [38, 61] on p "Call Center" at bounding box center [51, 60] width 65 height 13
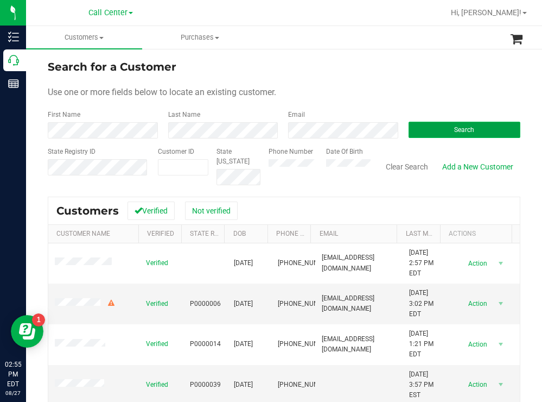
click at [412, 133] on button "Search" at bounding box center [465, 130] width 112 height 16
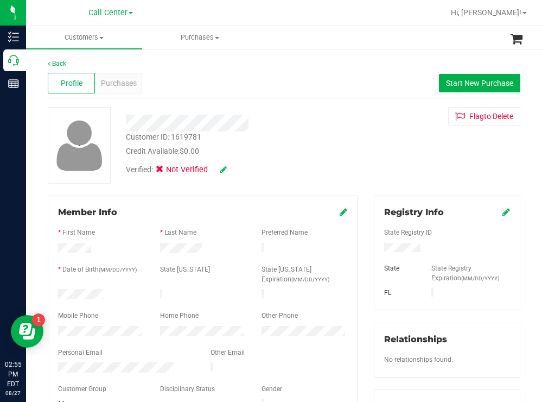
drag, startPoint x: 415, startPoint y: 247, endPoint x: 378, endPoint y: 252, distance: 37.2
click at [378, 251] on div at bounding box center [447, 249] width 142 height 12
click at [271, 152] on div "Credit Available: $0.00" at bounding box center [240, 150] width 228 height 11
click at [52, 291] on div at bounding box center [101, 295] width 102 height 13
drag, startPoint x: 296, startPoint y: 149, endPoint x: 271, endPoint y: 133, distance: 29.0
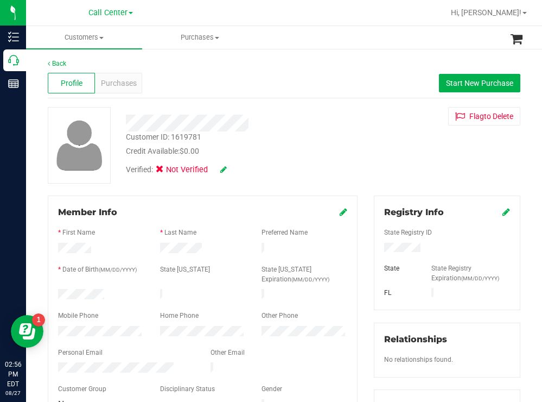
click at [294, 148] on div "Credit Available: $0.00" at bounding box center [240, 150] width 228 height 11
click at [106, 78] on span "Purchases" at bounding box center [119, 83] width 36 height 11
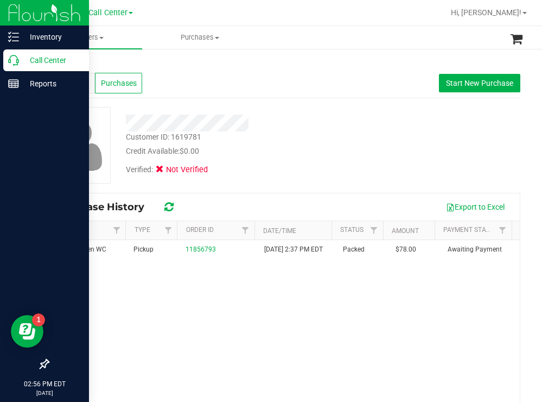
click at [56, 52] on div "Call Center" at bounding box center [46, 60] width 86 height 22
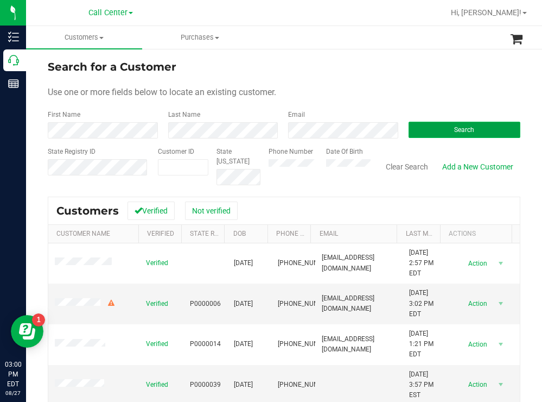
drag, startPoint x: 420, startPoint y: 131, endPoint x: 409, endPoint y: 129, distance: 11.0
click at [419, 131] on button "Search" at bounding box center [465, 130] width 112 height 16
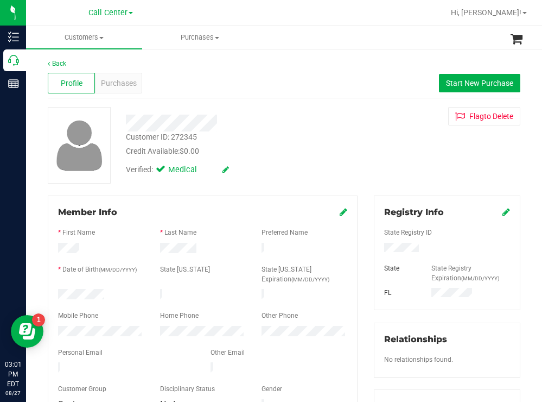
click at [58, 291] on div at bounding box center [101, 295] width 102 height 13
drag, startPoint x: 422, startPoint y: 247, endPoint x: 375, endPoint y: 248, distance: 46.7
click at [376, 248] on div at bounding box center [447, 249] width 142 height 12
click at [309, 140] on div "Customer ID: 272345 Credit Available: $0.00" at bounding box center [240, 144] width 245 height 26
click at [119, 83] on span "Purchases" at bounding box center [119, 83] width 36 height 11
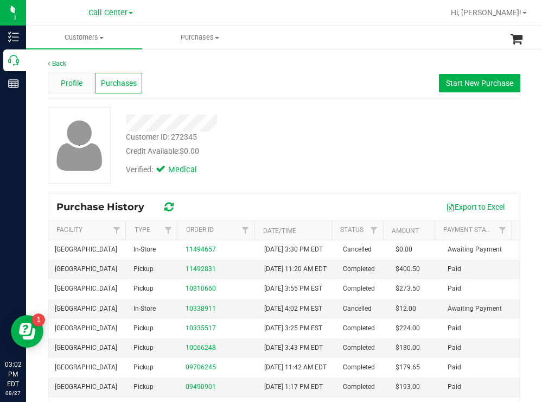
click at [77, 82] on span "Profile" at bounding box center [72, 83] width 22 height 11
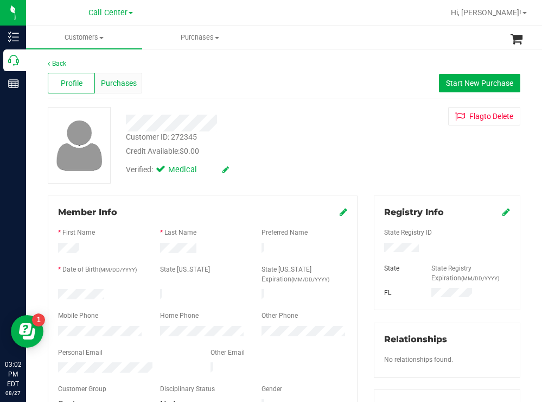
click at [128, 86] on span "Purchases" at bounding box center [119, 83] width 36 height 11
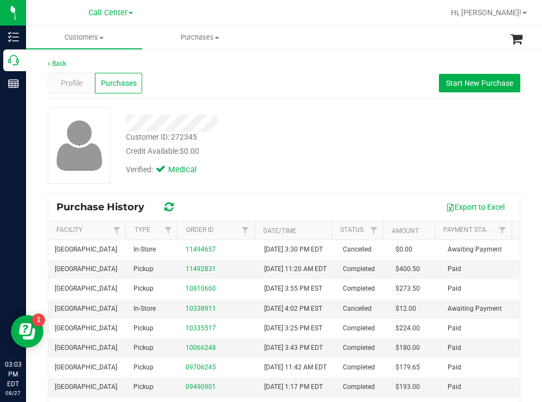
drag, startPoint x: 295, startPoint y: 141, endPoint x: 259, endPoint y: 125, distance: 38.9
click at [295, 139] on div "Customer ID: 272345 Credit Available: $0.00" at bounding box center [240, 144] width 245 height 26
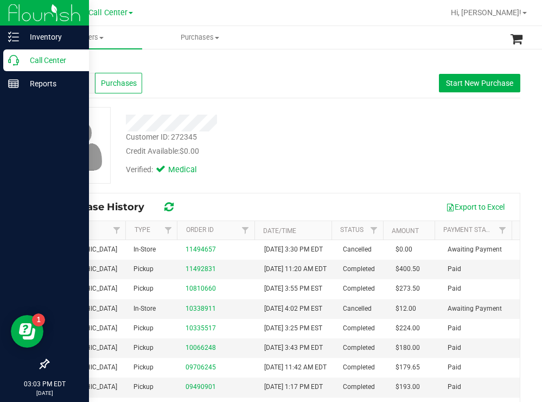
click at [35, 60] on p "Call Center" at bounding box center [51, 60] width 65 height 13
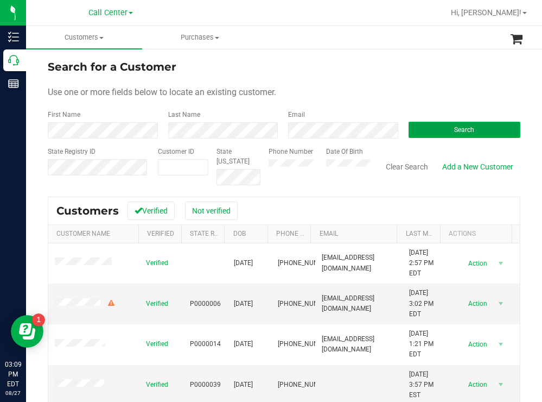
click at [417, 130] on button "Search" at bounding box center [465, 130] width 112 height 16
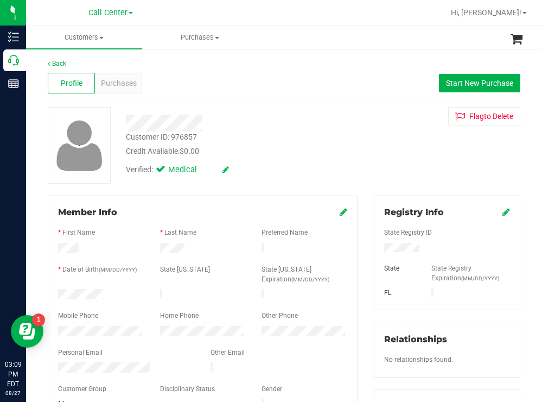
drag, startPoint x: 118, startPoint y: 288, endPoint x: 55, endPoint y: 291, distance: 63.6
click at [55, 291] on div at bounding box center [101, 295] width 102 height 13
drag, startPoint x: 421, startPoint y: 244, endPoint x: 377, endPoint y: 248, distance: 44.7
click at [377, 248] on div at bounding box center [447, 249] width 142 height 12
drag, startPoint x: 326, startPoint y: 158, endPoint x: 243, endPoint y: 101, distance: 100.4
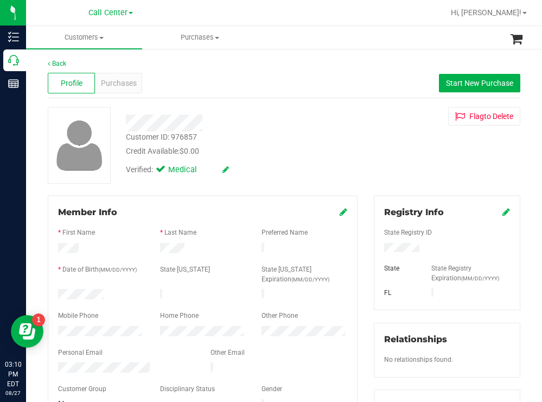
click at [324, 158] on div "Verified: Medical" at bounding box center [240, 169] width 245 height 24
click at [134, 77] on div "Purchases" at bounding box center [118, 83] width 47 height 21
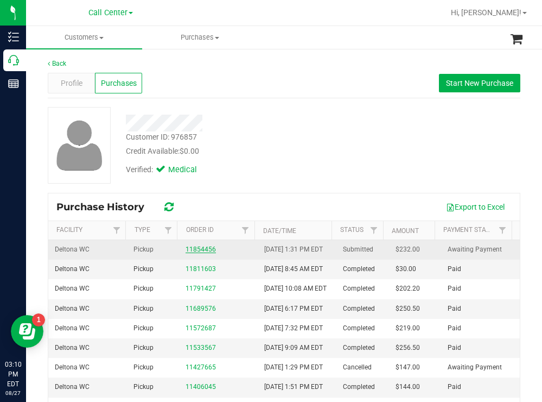
click at [200, 253] on link "11854456" at bounding box center [201, 249] width 30 height 8
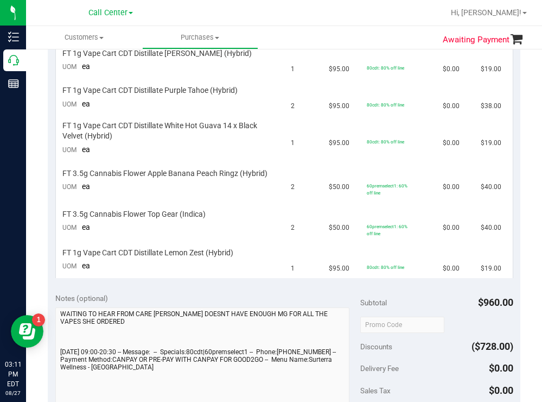
scroll to position [271, 0]
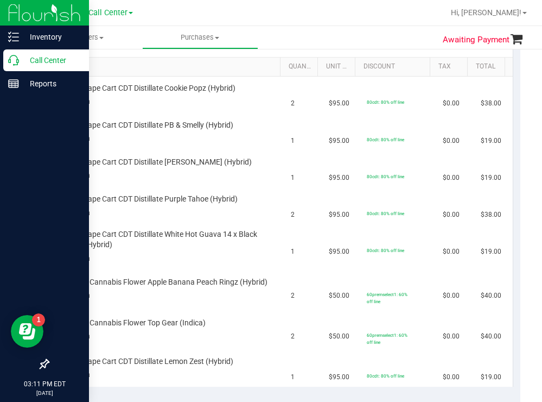
click at [52, 58] on p "Call Center" at bounding box center [51, 60] width 65 height 13
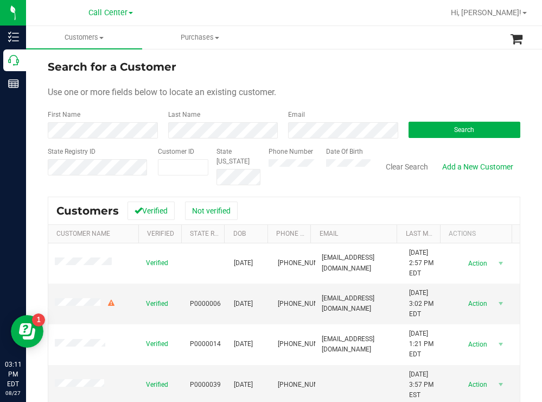
click at [351, 74] on div "Search for a Customer" at bounding box center [284, 67] width 473 height 16
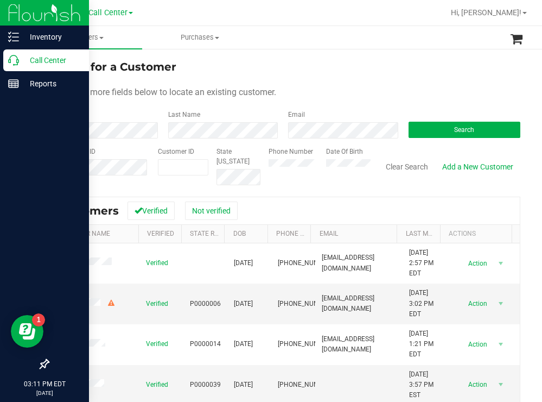
click at [40, 56] on p "Call Center" at bounding box center [51, 60] width 65 height 13
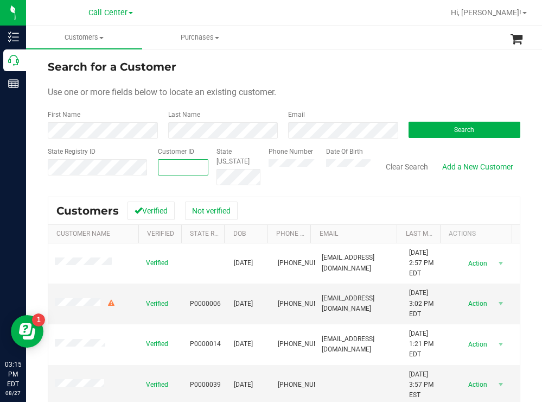
paste input "139883"
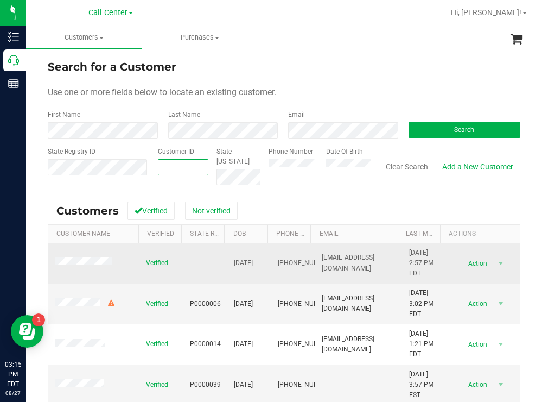
type input "139883"
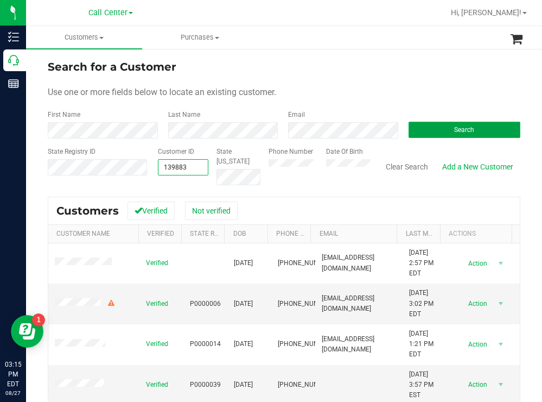
type input "139883"
click at [455, 128] on span "Search" at bounding box center [464, 130] width 20 height 8
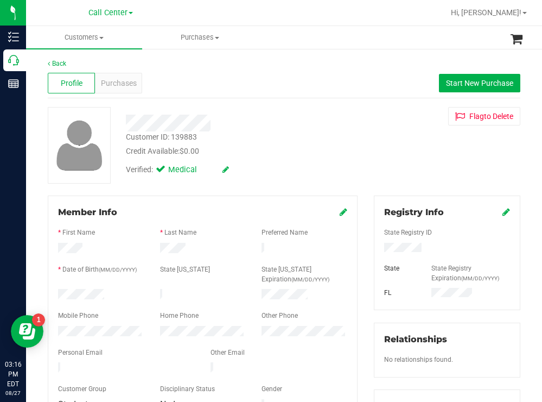
click at [308, 129] on div at bounding box center [240, 122] width 245 height 17
drag, startPoint x: 105, startPoint y: 290, endPoint x: 53, endPoint y: 294, distance: 52.2
click at [53, 292] on div at bounding box center [101, 295] width 102 height 13
drag, startPoint x: 435, startPoint y: 247, endPoint x: 376, endPoint y: 249, distance: 58.6
click at [376, 249] on div at bounding box center [447, 249] width 142 height 12
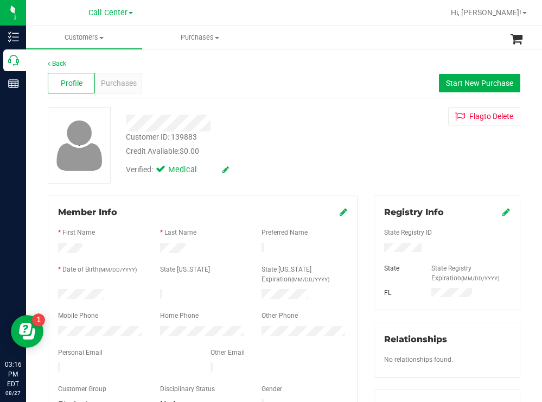
click at [334, 143] on div "Customer ID: 139883 Credit Available: $0.00" at bounding box center [240, 144] width 245 height 26
click at [128, 83] on span "Purchases" at bounding box center [119, 83] width 36 height 11
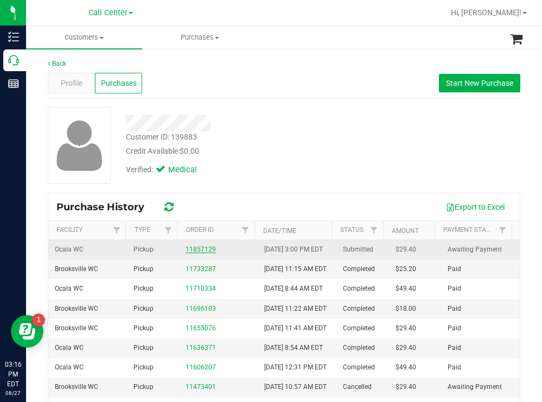
click at [196, 253] on link "11857129" at bounding box center [201, 249] width 30 height 8
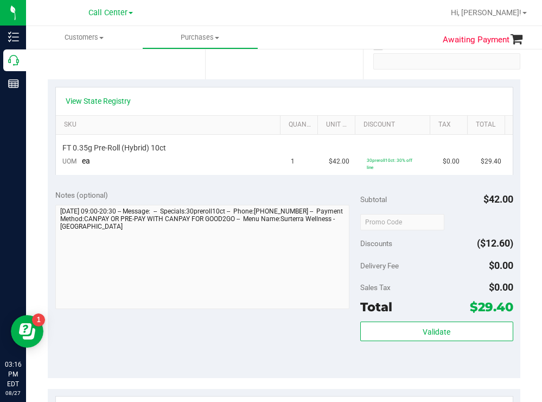
scroll to position [217, 0]
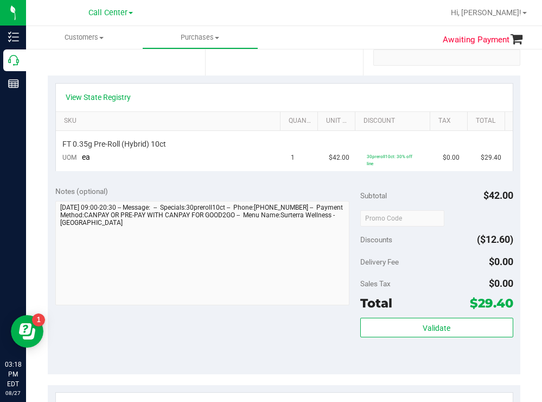
click at [317, 65] on div "Date Pickup Date/Time 08/27/2025 Now 08/27/2025 08:30 PM Now Pickup Day Wednesd…" at bounding box center [283, 8] width 157 height 133
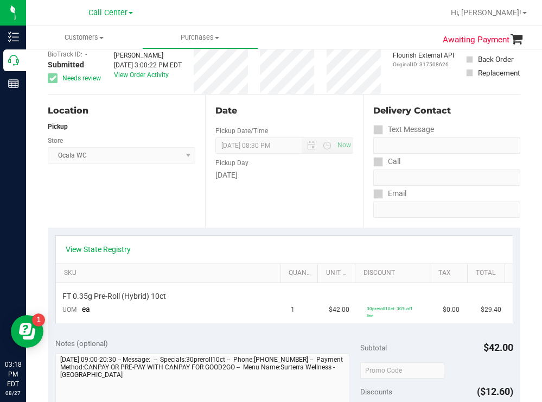
scroll to position [0, 0]
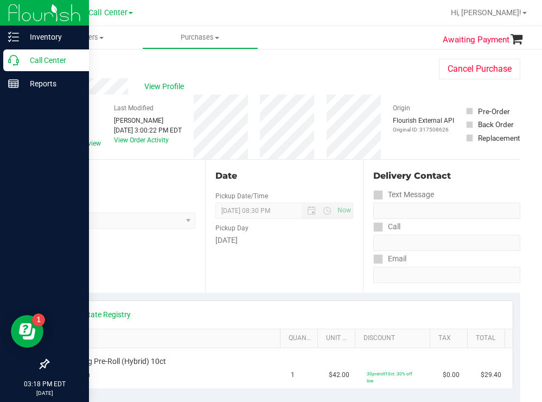
click at [44, 60] on p "Call Center" at bounding box center [51, 60] width 65 height 13
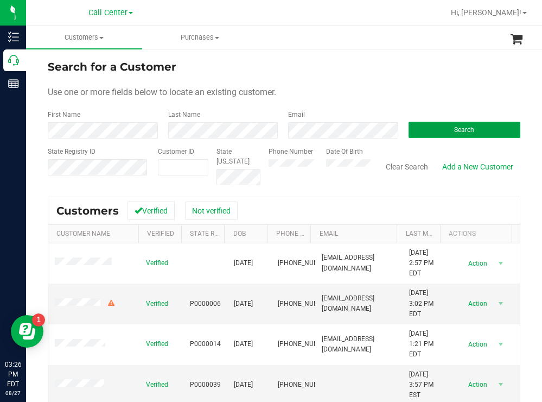
click at [413, 132] on button "Search" at bounding box center [465, 130] width 112 height 16
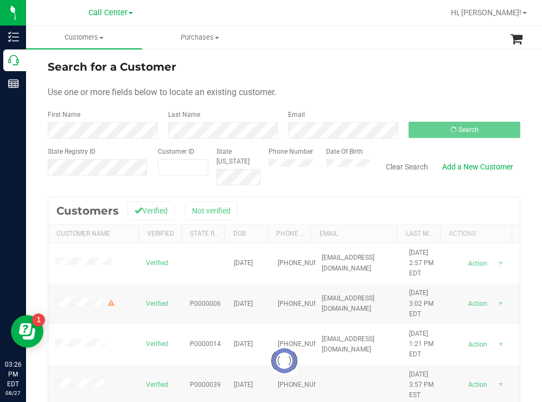
drag, startPoint x: 395, startPoint y: 72, endPoint x: 366, endPoint y: 72, distance: 28.8
click at [395, 72] on div "Search for a Customer" at bounding box center [284, 67] width 473 height 16
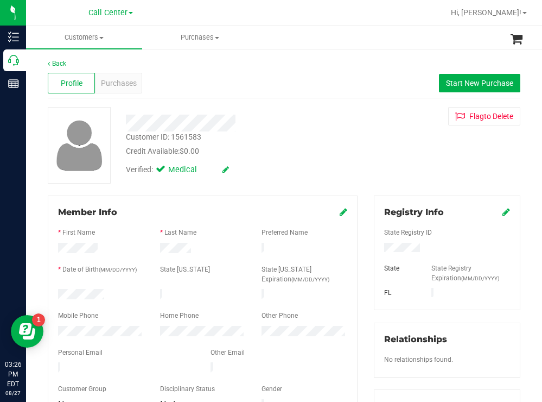
drag, startPoint x: 108, startPoint y: 292, endPoint x: 58, endPoint y: 291, distance: 50.5
click at [58, 291] on div at bounding box center [101, 295] width 102 height 13
drag, startPoint x: 421, startPoint y: 244, endPoint x: 375, endPoint y: 251, distance: 46.1
click at [376, 251] on div at bounding box center [447, 249] width 142 height 12
click at [322, 142] on div "Customer ID: 1561583 Credit Available: $0.00" at bounding box center [240, 144] width 245 height 26
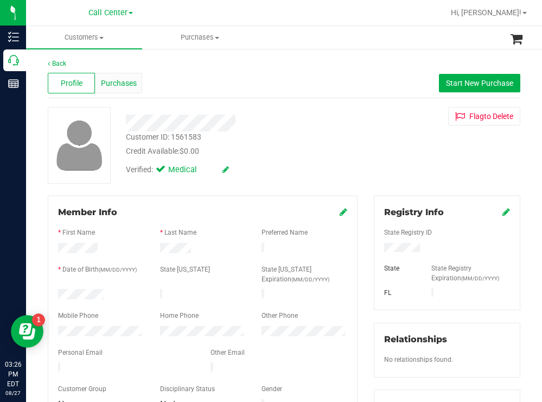
click at [122, 80] on span "Purchases" at bounding box center [119, 83] width 36 height 11
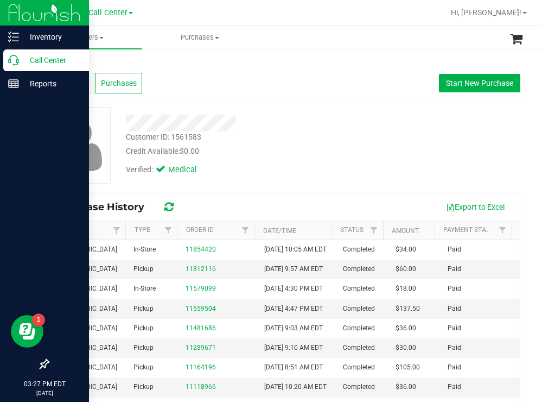
click at [53, 63] on p "Call Center" at bounding box center [51, 60] width 65 height 13
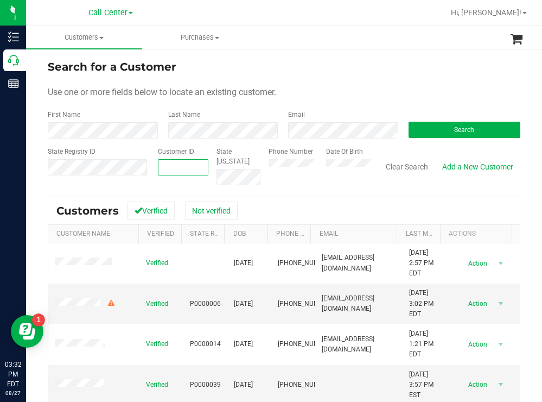
paste input "1610090"
type input "1610090"
click at [417, 133] on button "Search" at bounding box center [465, 130] width 112 height 16
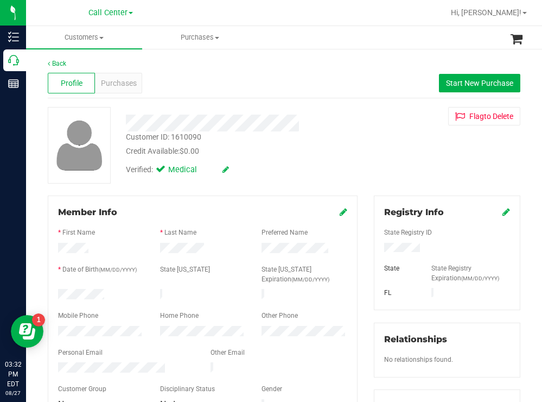
click at [386, 150] on div "Customer ID: 1610090 Credit Available: $0.00 Verified: Medical Flag to Delete" at bounding box center [284, 145] width 489 height 77
drag, startPoint x: 439, startPoint y: 249, endPoint x: 373, endPoint y: 247, distance: 66.2
click at [376, 247] on div at bounding box center [447, 249] width 142 height 12
click at [325, 172] on div "Verified: Medical" at bounding box center [240, 169] width 245 height 24
drag, startPoint x: 116, startPoint y: 290, endPoint x: 59, endPoint y: 285, distance: 57.2
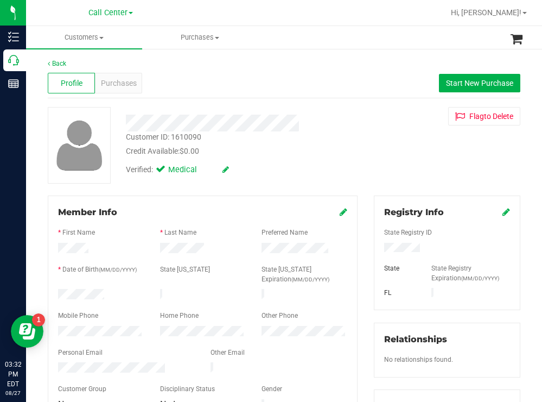
click at [59, 285] on form "Member Info * First Name * Last Name Preferred Name * Date of Birth (MM/DD/YYYY…" at bounding box center [202, 309] width 289 height 206
click at [316, 161] on div "Verified: Medical" at bounding box center [240, 169] width 245 height 24
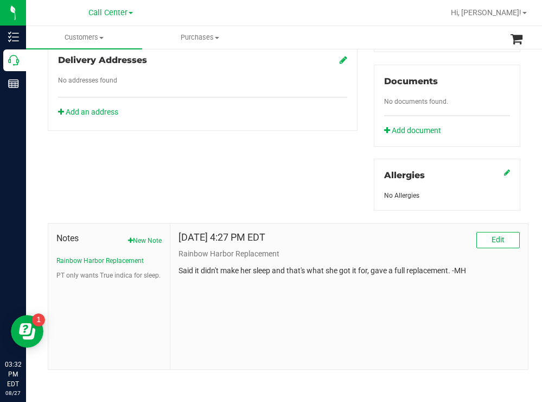
scroll to position [393, 0]
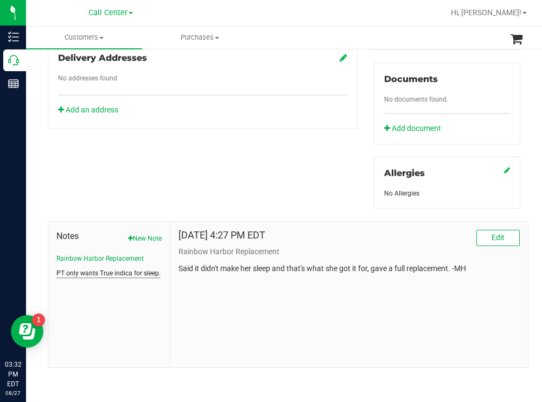
click at [135, 276] on button "PT only wants True indica for sleep." at bounding box center [108, 273] width 104 height 10
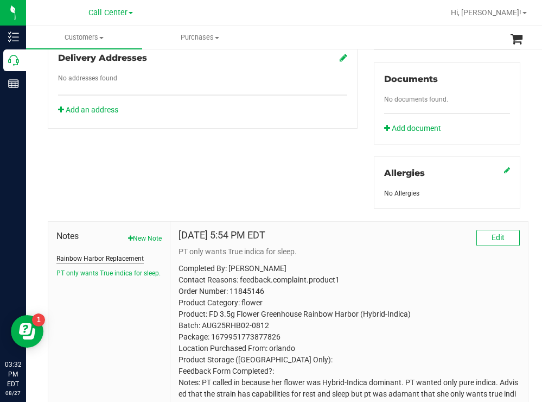
click at [128, 257] on button "Rainbow Harbor Replacement" at bounding box center [99, 258] width 87 height 10
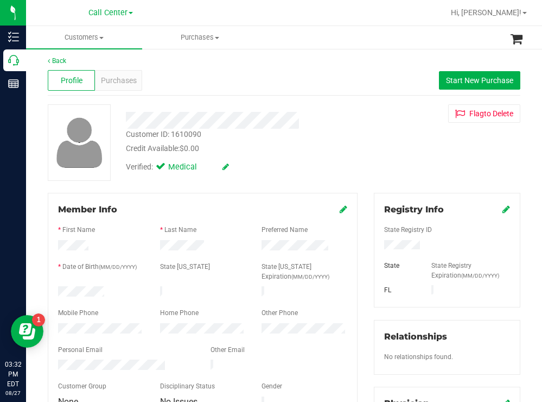
scroll to position [0, 0]
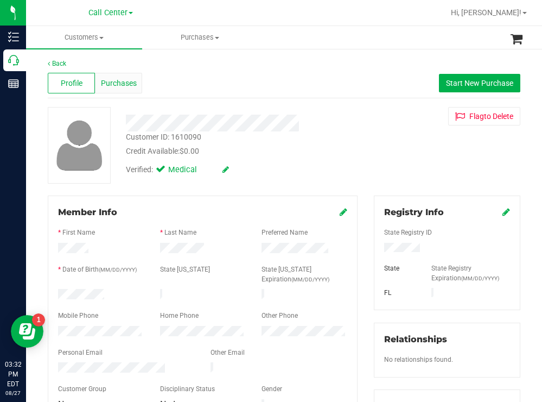
click at [128, 85] on span "Purchases" at bounding box center [119, 83] width 36 height 11
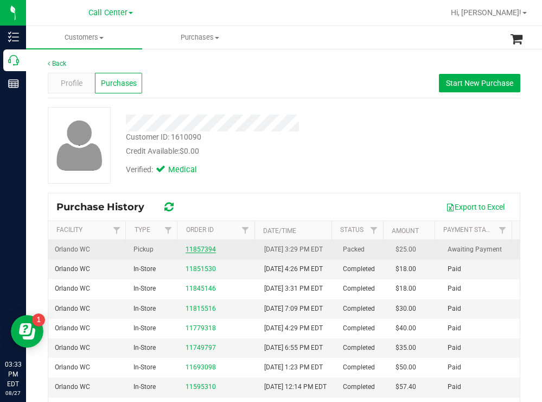
click at [207, 253] on link "11857394" at bounding box center [201, 249] width 30 height 8
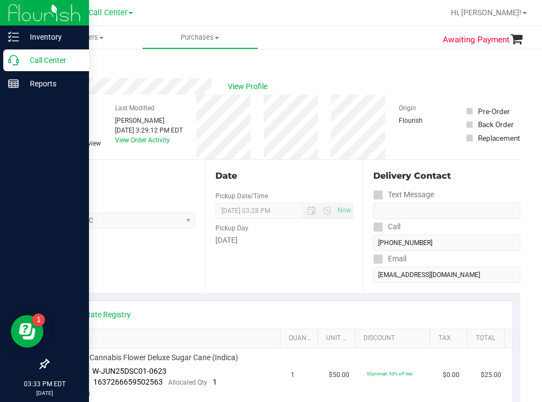
click at [52, 62] on p "Call Center" at bounding box center [51, 60] width 65 height 13
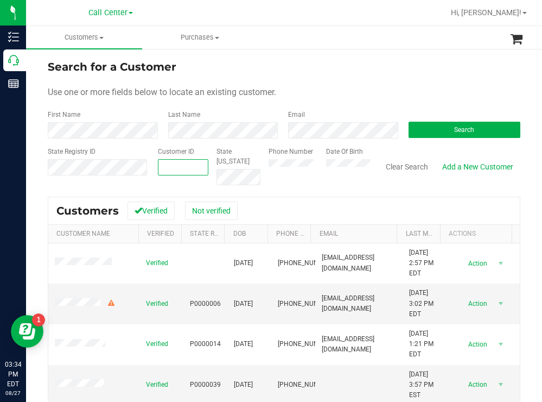
paste input "367634"
type input "367634"
click at [413, 130] on button "Search" at bounding box center [465, 130] width 112 height 16
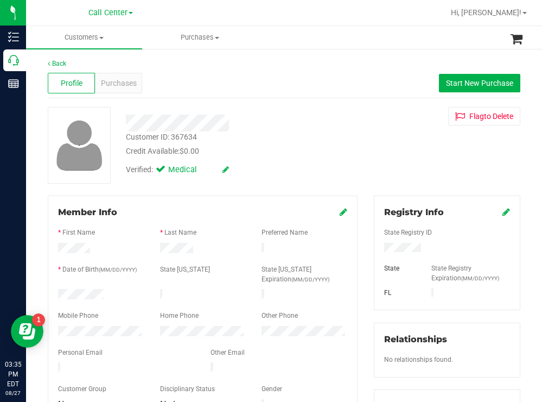
click at [60, 289] on div at bounding box center [101, 295] width 102 height 13
click at [382, 251] on div at bounding box center [447, 249] width 142 height 12
click at [431, 245] on div at bounding box center [447, 249] width 142 height 12
click at [382, 250] on div at bounding box center [447, 249] width 142 height 12
click at [271, 163] on div "Verified: Medical" at bounding box center [240, 169] width 245 height 24
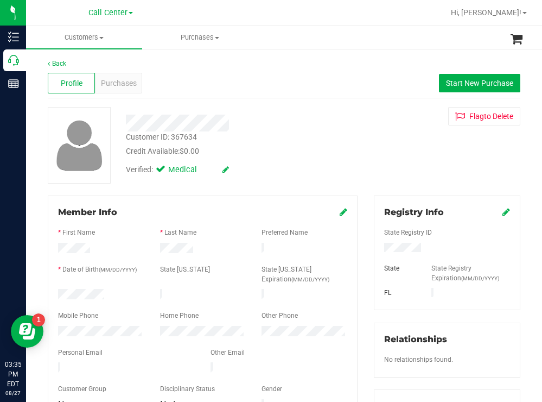
click at [57, 330] on div at bounding box center [101, 332] width 102 height 13
click at [121, 78] on span "Purchases" at bounding box center [119, 83] width 36 height 11
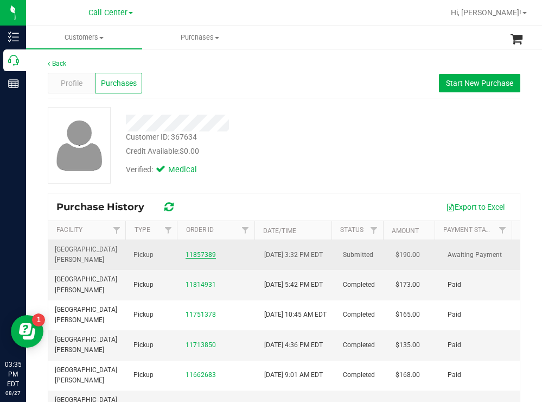
click at [198, 254] on link "11857389" at bounding box center [201, 255] width 30 height 8
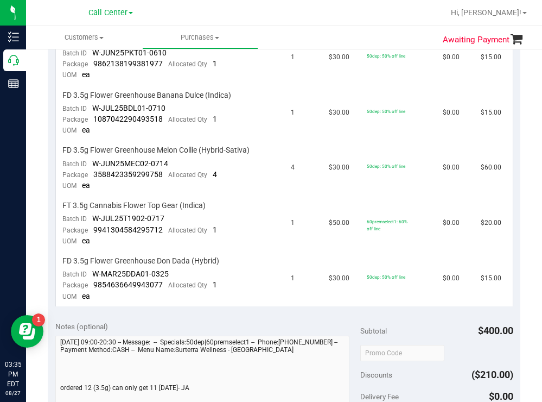
scroll to position [651, 0]
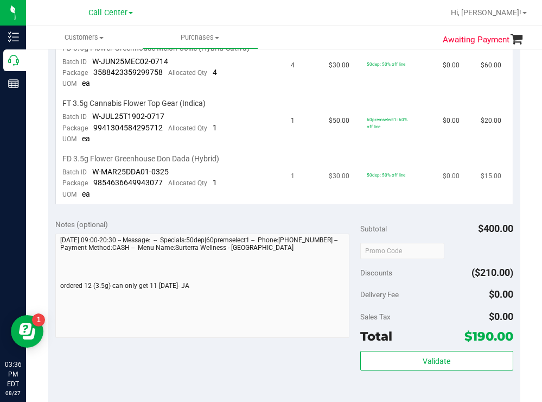
click at [271, 149] on td "FD 3.5g Flower Greenhouse Don Dada (Hybrid) Batch ID W-MAR25DDA01-0325 Package …" at bounding box center [170, 176] width 228 height 55
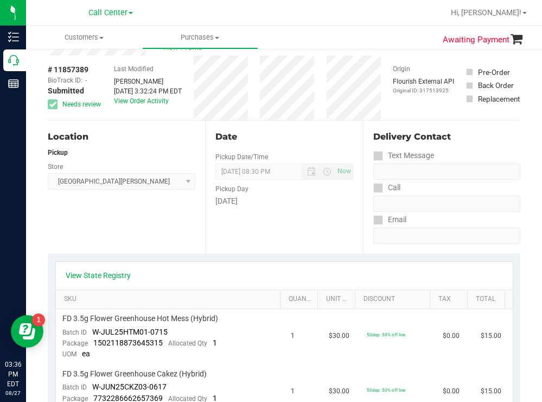
scroll to position [0, 0]
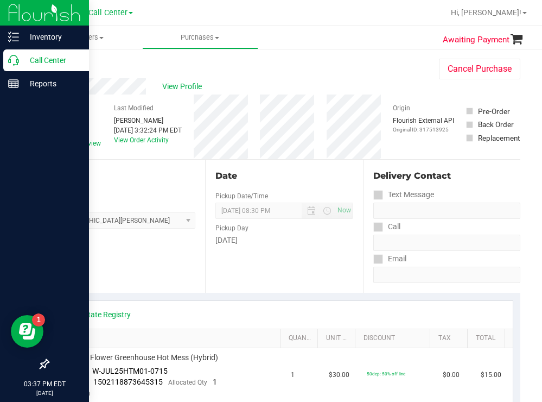
drag, startPoint x: 38, startPoint y: 58, endPoint x: 25, endPoint y: 58, distance: 13.0
click at [37, 58] on p "Call Center" at bounding box center [51, 60] width 65 height 13
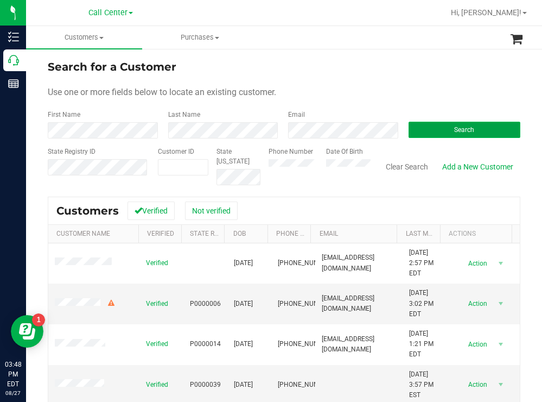
click at [424, 129] on button "Search" at bounding box center [465, 130] width 112 height 16
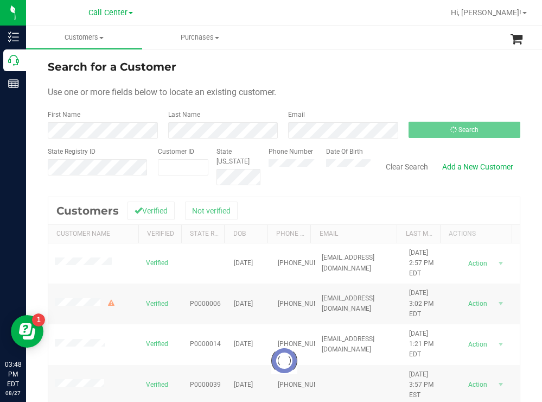
click at [374, 62] on div "Search for a Customer" at bounding box center [284, 67] width 473 height 16
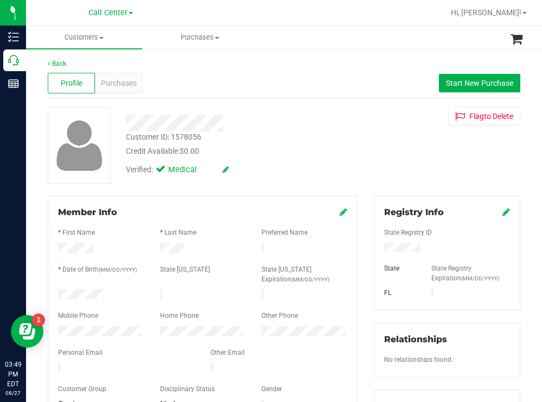
click at [269, 148] on div "Credit Available: $0.00" at bounding box center [240, 150] width 228 height 11
click at [123, 84] on span "Purchases" at bounding box center [119, 83] width 36 height 11
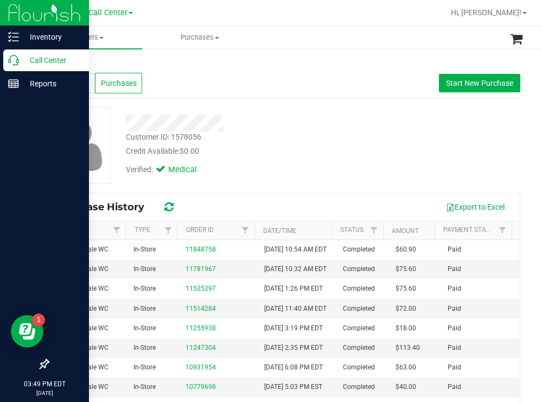
click at [40, 59] on p "Call Center" at bounding box center [51, 60] width 65 height 13
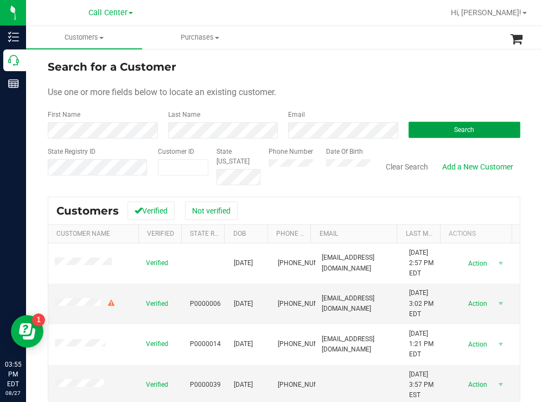
click at [459, 122] on button "Search" at bounding box center [465, 130] width 112 height 16
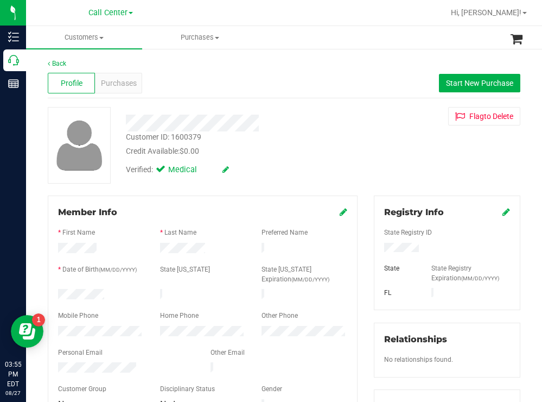
drag, startPoint x: 115, startPoint y: 294, endPoint x: 55, endPoint y: 297, distance: 59.8
click at [49, 296] on div "Member Info * First Name * Last Name Preferred Name * Date of Birth (MM/DD/YYYY…" at bounding box center [203, 308] width 310 height 227
drag, startPoint x: 425, startPoint y: 246, endPoint x: 371, endPoint y: 249, distance: 54.9
click at [376, 249] on div at bounding box center [447, 249] width 142 height 12
click at [337, 160] on div "Verified: Medical" at bounding box center [240, 169] width 245 height 24
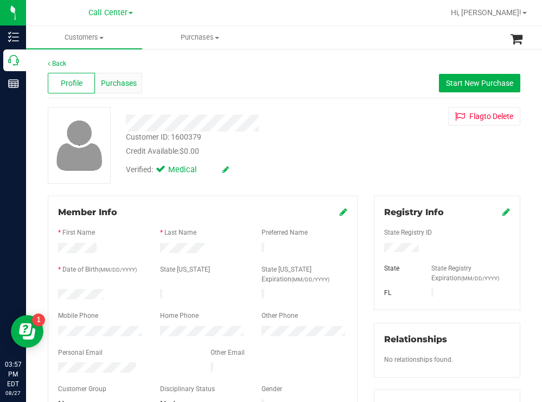
click at [122, 78] on span "Purchases" at bounding box center [119, 83] width 36 height 11
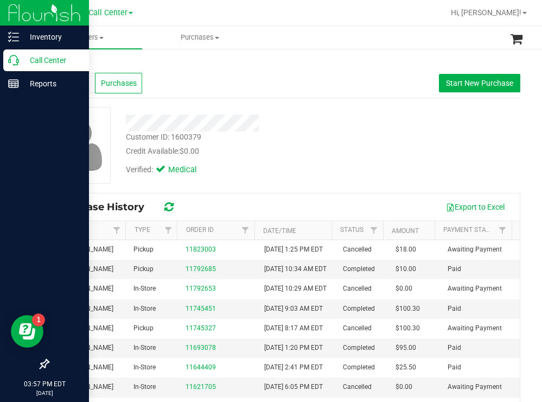
click at [53, 63] on p "Call Center" at bounding box center [51, 60] width 65 height 13
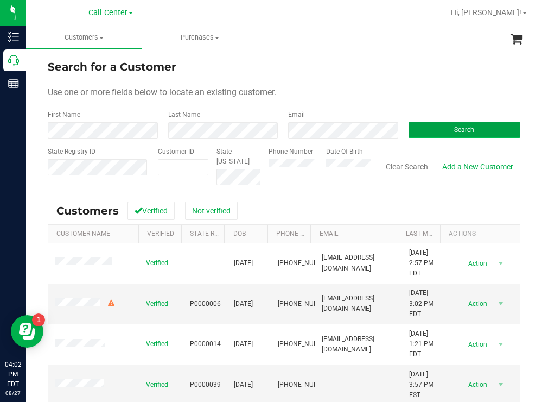
click at [437, 128] on button "Search" at bounding box center [465, 130] width 112 height 16
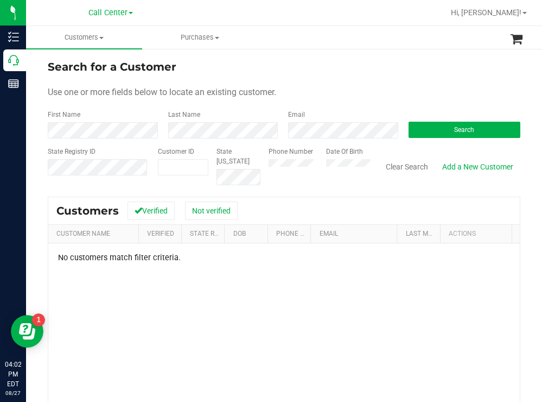
click at [321, 167] on div "Phone Number Date Of Birth" at bounding box center [315, 166] width 110 height 39
click at [454, 129] on span "Search" at bounding box center [464, 130] width 20 height 8
click at [388, 73] on div "Search for a Customer" at bounding box center [284, 67] width 473 height 16
click at [409, 132] on button "Search" at bounding box center [465, 130] width 112 height 16
drag, startPoint x: 445, startPoint y: 126, endPoint x: 444, endPoint y: 120, distance: 6.2
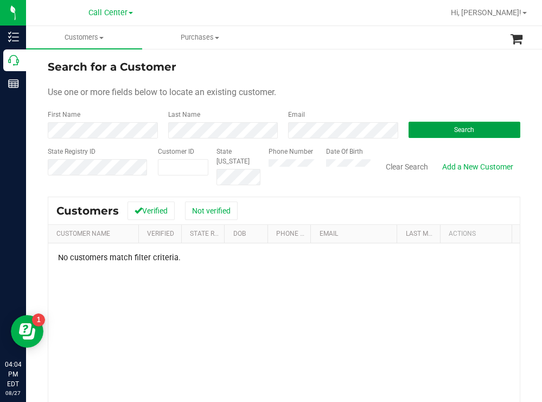
click at [445, 126] on button "Search" at bounding box center [465, 130] width 112 height 16
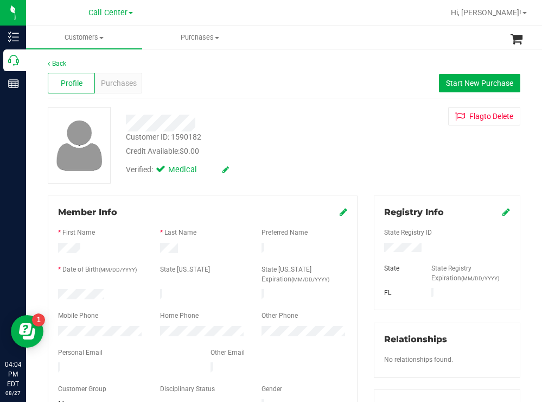
drag, startPoint x: 114, startPoint y: 290, endPoint x: 55, endPoint y: 296, distance: 60.0
click at [55, 296] on div at bounding box center [101, 295] width 102 height 13
drag, startPoint x: 417, startPoint y: 243, endPoint x: 372, endPoint y: 251, distance: 46.3
click at [376, 251] on div at bounding box center [447, 249] width 142 height 12
click at [304, 112] on div at bounding box center [240, 119] width 245 height 24
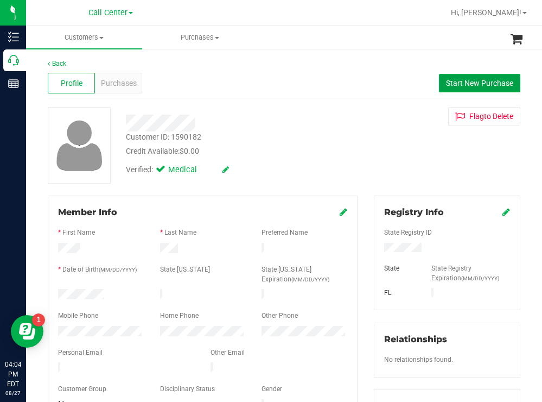
click at [454, 85] on span "Start New Purchase" at bounding box center [479, 83] width 67 height 9
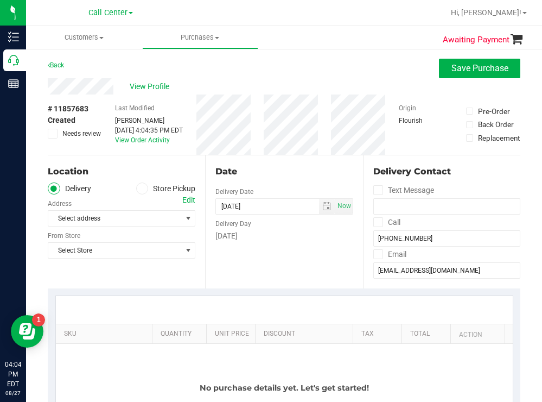
click at [147, 187] on label "Store Pickup" at bounding box center [166, 188] width 60 height 12
click at [0, 0] on input "Store Pickup" at bounding box center [0, 0] width 0 height 0
click at [105, 221] on span "Select Store" at bounding box center [114, 218] width 133 height 15
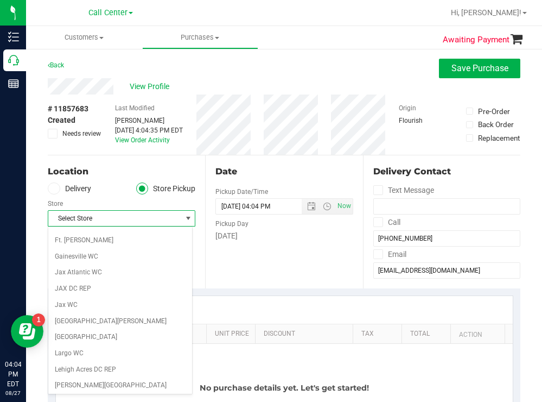
scroll to position [271, 0]
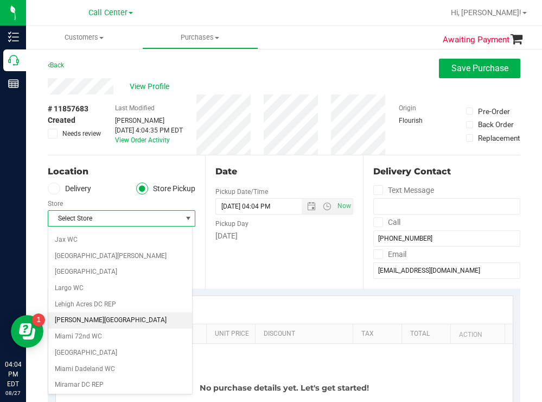
click at [99, 320] on li "[PERSON_NAME][GEOGRAPHIC_DATA]" at bounding box center [120, 320] width 144 height 16
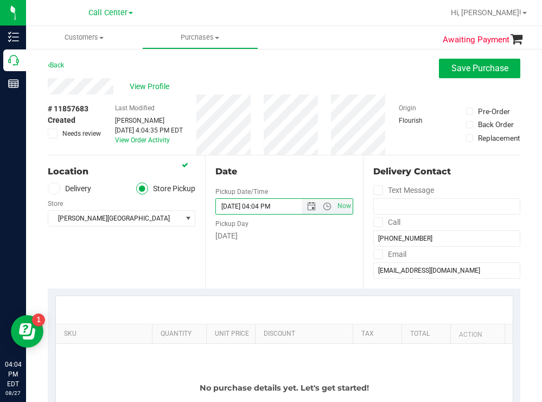
click at [271, 206] on input "08/27/2025 04:04 PM" at bounding box center [268, 206] width 104 height 15
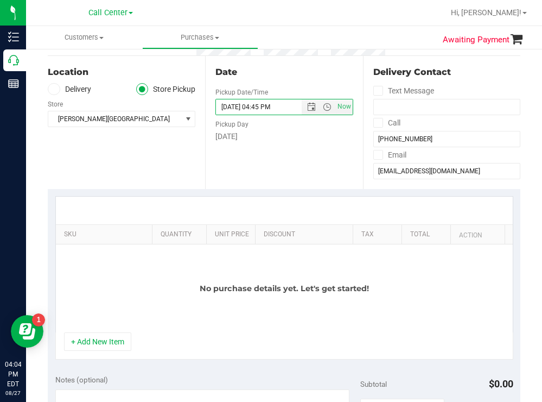
scroll to position [109, 0]
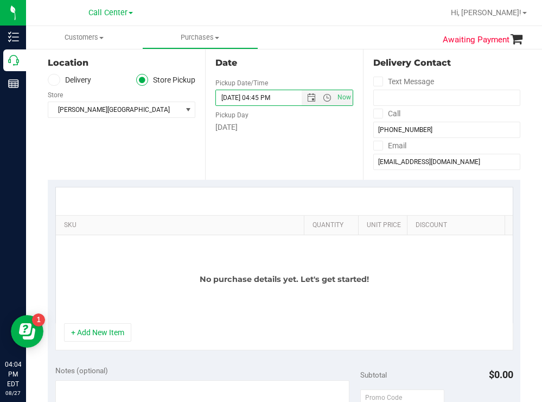
drag, startPoint x: 145, startPoint y: 222, endPoint x: 307, endPoint y: 182, distance: 166.7
click at [307, 182] on div "SKU Quantity Unit Price Discount Tax Total Action No purchase details yet. Let'…" at bounding box center [284, 269] width 473 height 178
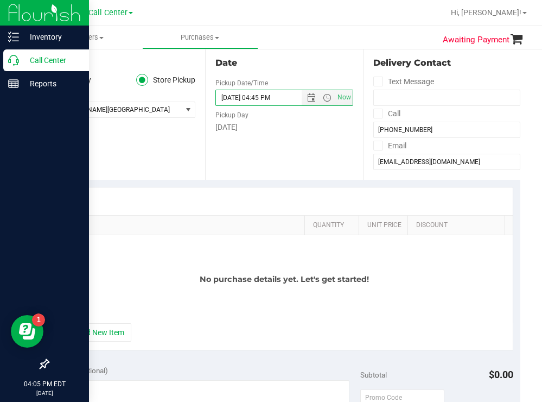
type input "08/27/2025 04:45 PM"
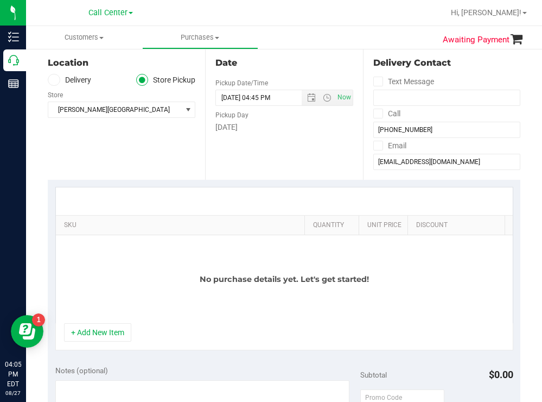
click at [287, 138] on div "Date Pickup Date/Time 08/27/2025 Now 08/27/2025 04:45 PM Now Pickup Day Wednesd…" at bounding box center [283, 113] width 157 height 133
click at [107, 111] on span "[PERSON_NAME][GEOGRAPHIC_DATA]" at bounding box center [114, 109] width 133 height 15
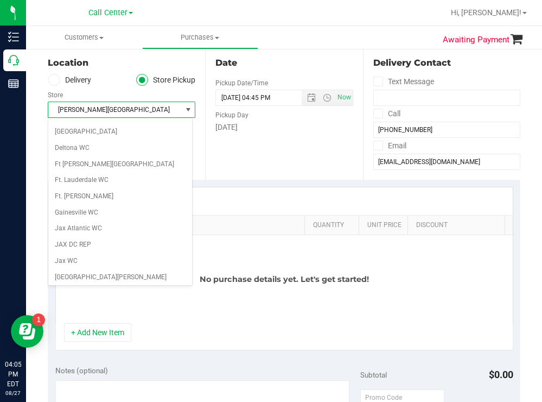
scroll to position [0, 0]
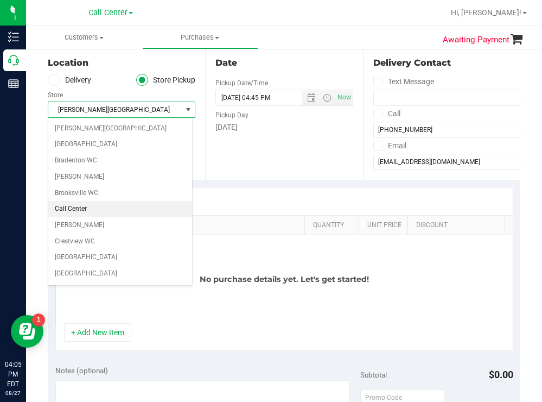
click at [81, 211] on li "Call Center" at bounding box center [120, 209] width 144 height 16
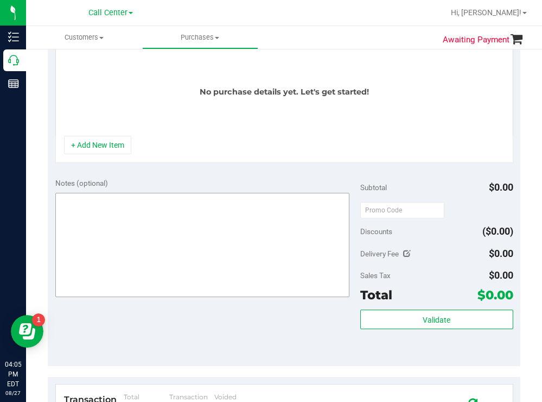
scroll to position [326, 0]
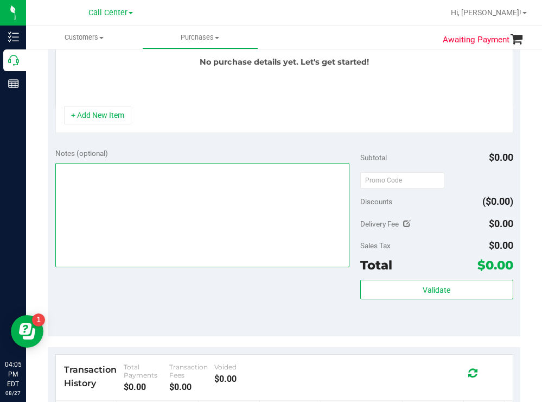
click at [80, 198] on textarea at bounding box center [202, 215] width 295 height 104
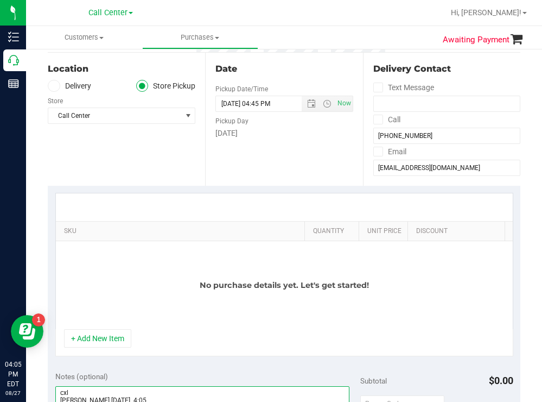
scroll to position [0, 0]
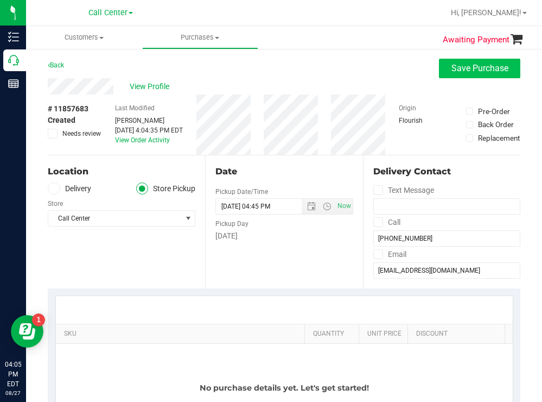
type textarea "cxl todd 8/27 4:05"
click at [463, 71] on span "Save Purchase" at bounding box center [479, 68] width 57 height 10
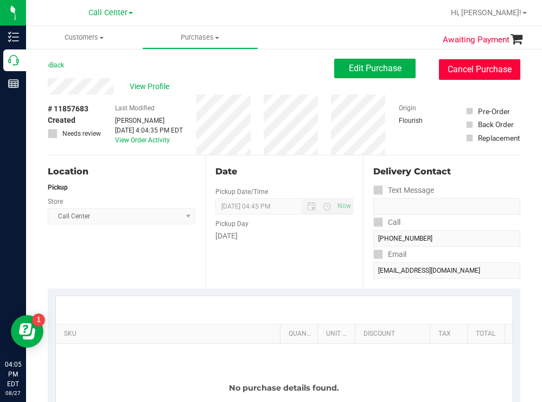
click at [480, 74] on button "Cancel Purchase" at bounding box center [479, 69] width 81 height 21
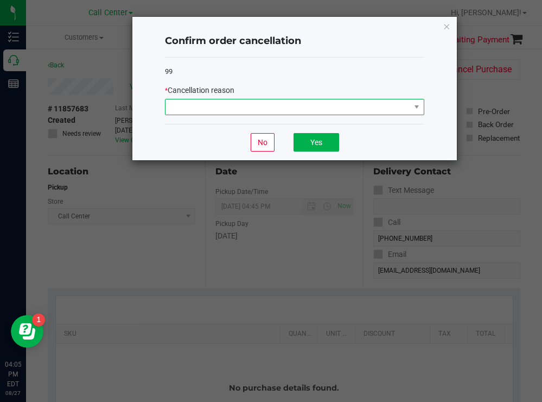
click at [211, 103] on span at bounding box center [287, 106] width 245 height 15
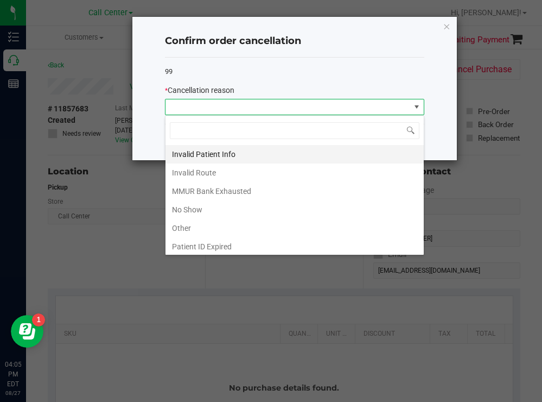
scroll to position [58, 0]
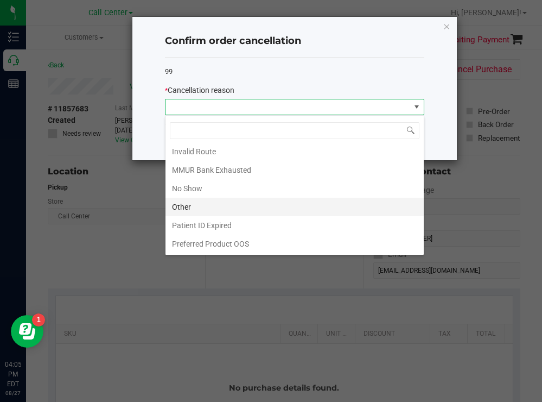
click at [184, 201] on li "Other" at bounding box center [294, 207] width 258 height 18
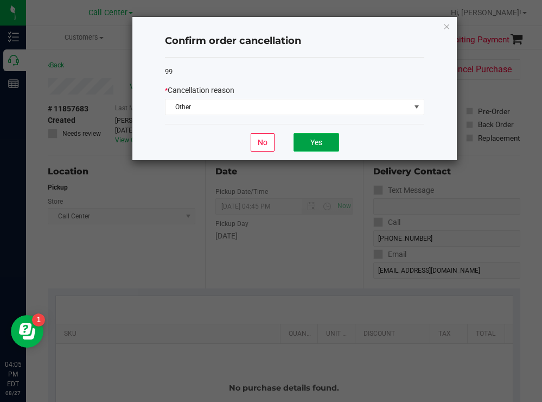
click at [313, 143] on button "Yes" at bounding box center [317, 142] width 46 height 18
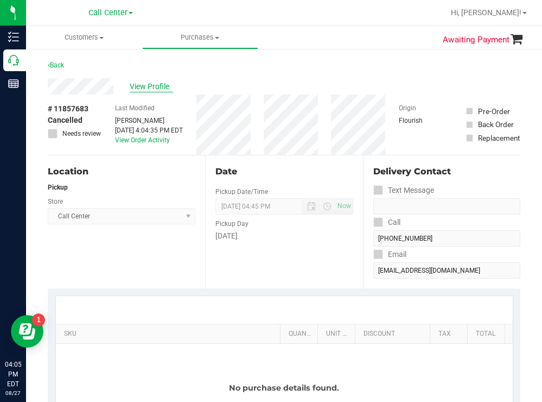
click at [158, 87] on span "View Profile" at bounding box center [151, 86] width 43 height 11
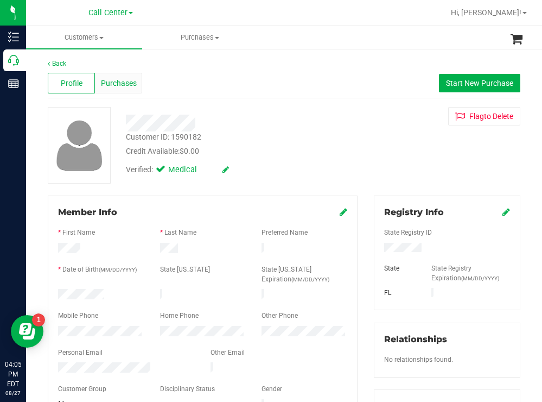
click at [132, 81] on span "Purchases" at bounding box center [119, 83] width 36 height 11
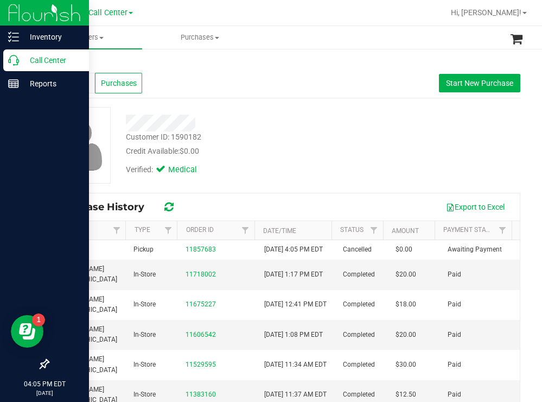
click at [41, 54] on p "Call Center" at bounding box center [51, 60] width 65 height 13
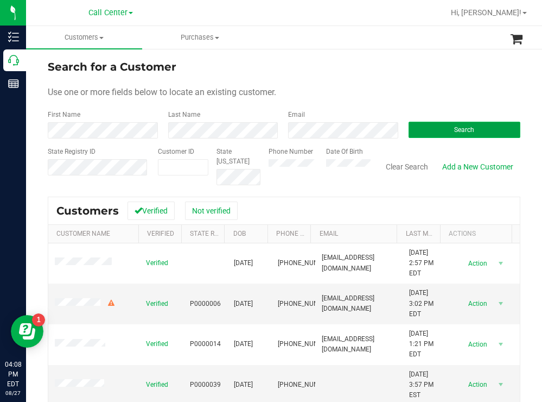
click at [424, 128] on button "Search" at bounding box center [465, 130] width 112 height 16
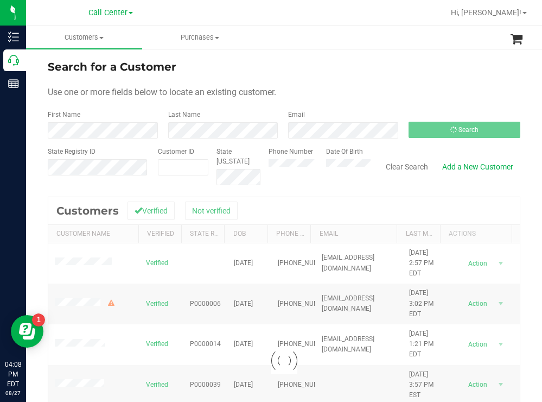
click at [343, 79] on form "Search for a Customer Use one or more fields below to locate an existing custom…" at bounding box center [284, 122] width 473 height 126
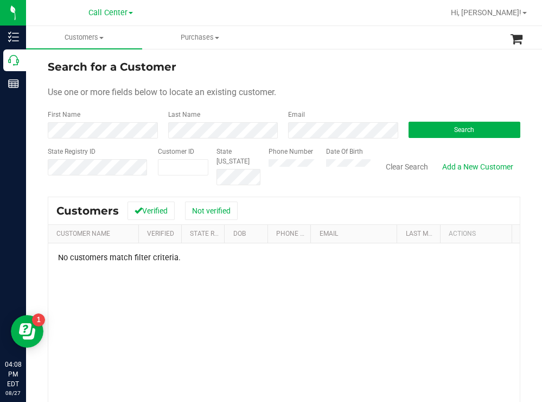
click at [317, 160] on div "Phone Number Date Of Birth" at bounding box center [315, 166] width 110 height 39
click at [421, 122] on button "Search" at bounding box center [465, 130] width 112 height 16
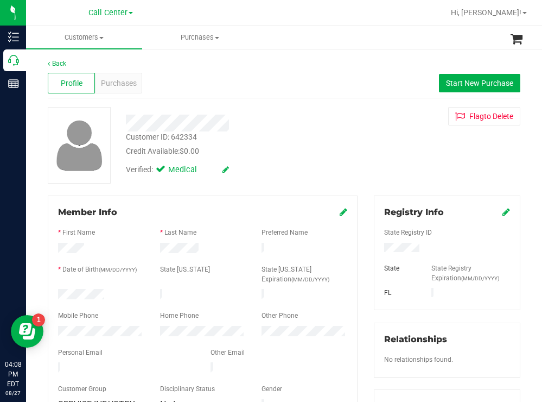
drag, startPoint x: 113, startPoint y: 289, endPoint x: 58, endPoint y: 289, distance: 55.3
click at [56, 289] on div at bounding box center [101, 295] width 102 height 13
drag, startPoint x: 423, startPoint y: 244, endPoint x: 364, endPoint y: 249, distance: 58.8
click at [366, 249] on div "Registry Info State Registry ID State State Registry Expiration (MM/DD/YYYY) FL…" at bounding box center [447, 398] width 163 height 406
click at [320, 131] on div "Customer ID: 642334 Credit Available: $0.00" at bounding box center [240, 144] width 245 height 26
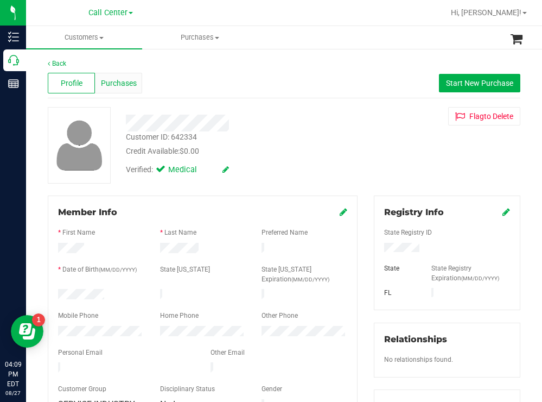
click at [114, 85] on span "Purchases" at bounding box center [119, 83] width 36 height 11
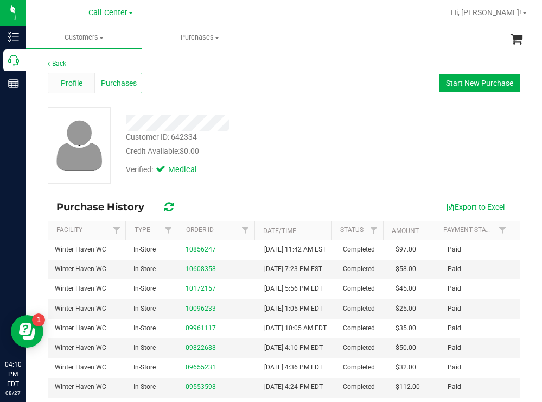
click at [78, 82] on span "Profile" at bounding box center [72, 83] width 22 height 11
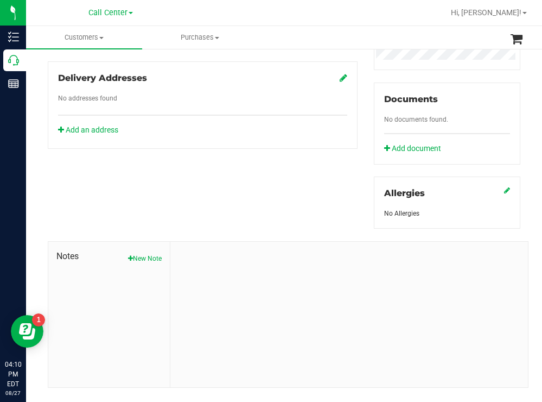
scroll to position [380, 0]
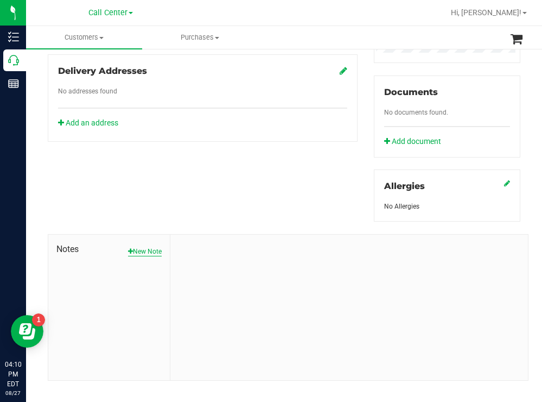
click at [144, 251] on button "New Note" at bounding box center [145, 251] width 34 height 10
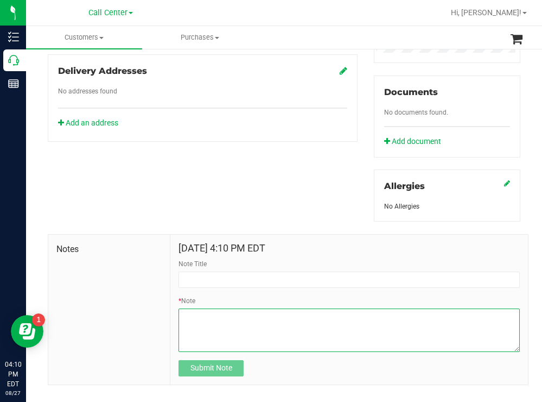
click at [208, 314] on textarea "* Note" at bounding box center [349, 329] width 341 height 43
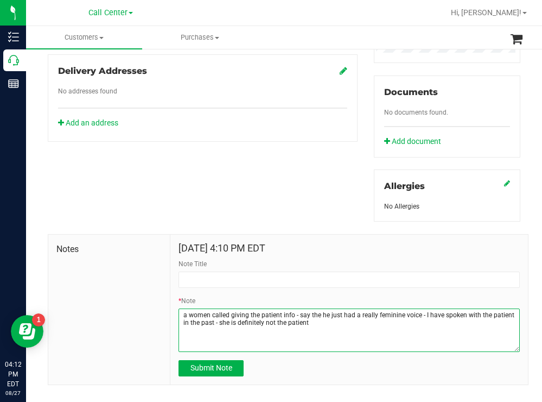
click at [344, 321] on textarea "* Note" at bounding box center [349, 329] width 341 height 43
type textarea "a women called giving the patient info - say the he just had a really feminine …"
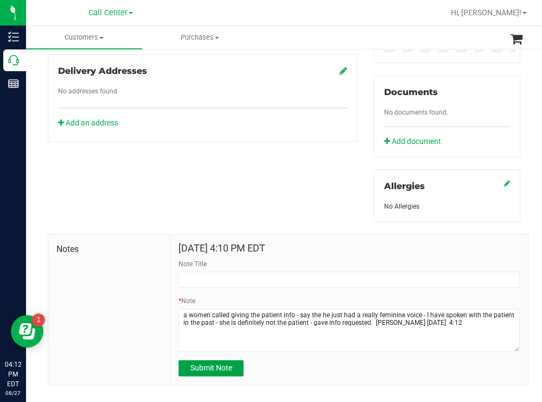
click at [214, 368] on span "Submit Note" at bounding box center [211, 367] width 42 height 9
type input "8/27/2025 16:12 PM EDT"
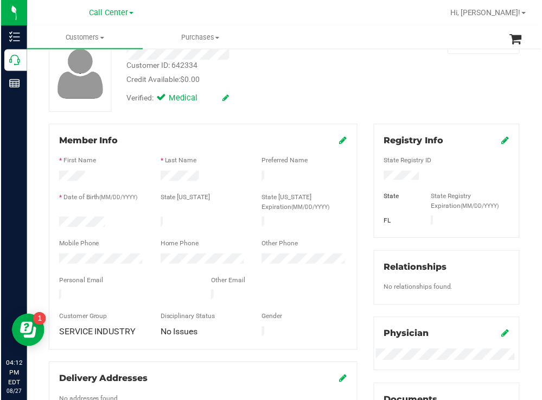
scroll to position [0, 0]
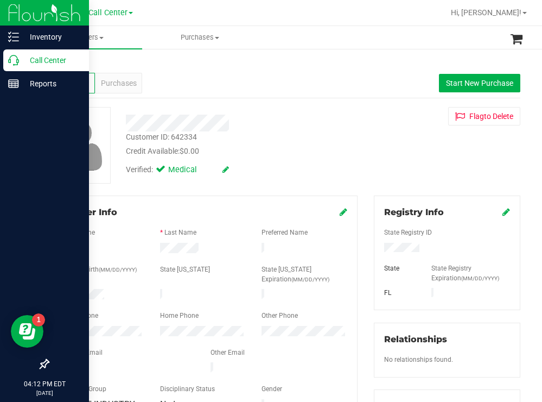
click at [43, 61] on p "Call Center" at bounding box center [51, 60] width 65 height 13
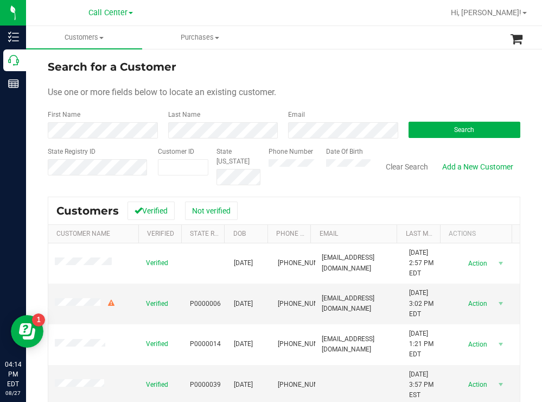
click at [348, 82] on form "Search for a Customer Use one or more fields below to locate an existing custom…" at bounding box center [284, 122] width 473 height 126
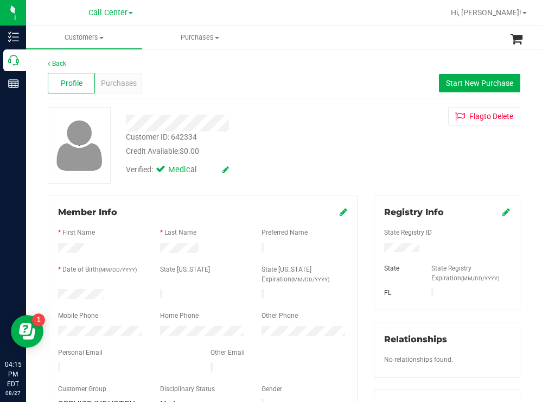
click at [379, 248] on div at bounding box center [447, 249] width 142 height 12
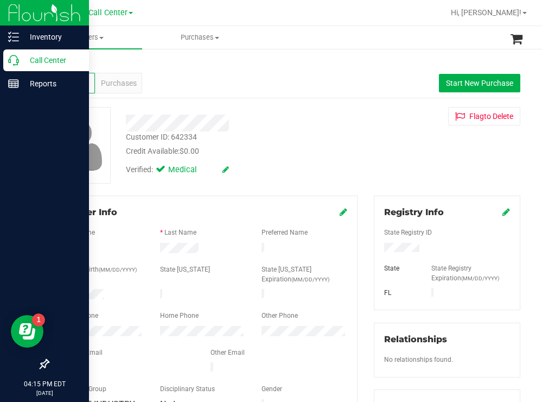
click at [59, 54] on p "Call Center" at bounding box center [51, 60] width 65 height 13
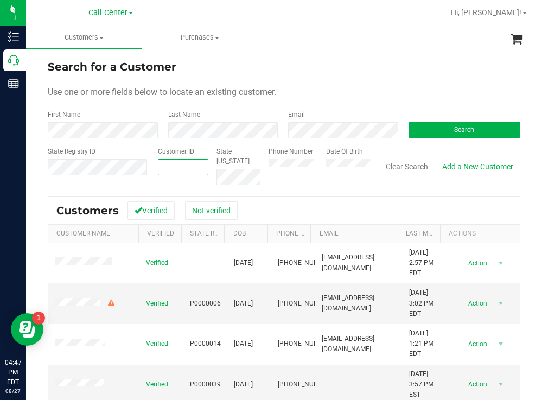
paste input "1619730"
type input "1619730"
click at [436, 129] on button "Search" at bounding box center [465, 130] width 112 height 16
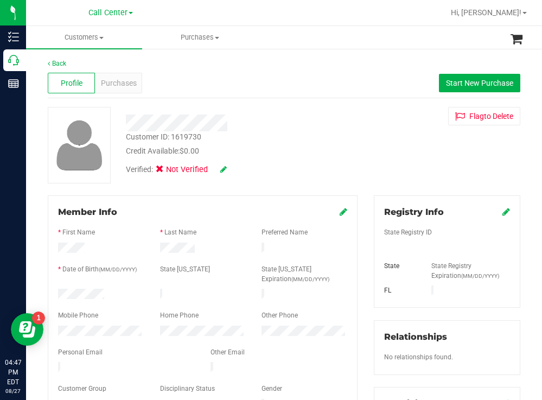
click at [174, 119] on div at bounding box center [240, 122] width 245 height 17
click at [253, 164] on div "Verified: Not Verified" at bounding box center [240, 169] width 245 height 24
drag, startPoint x: 340, startPoint y: 148, endPoint x: 318, endPoint y: 163, distance: 26.2
click at [339, 149] on div "Credit Available: $0.00" at bounding box center [240, 150] width 228 height 11
click at [58, 290] on div at bounding box center [101, 295] width 102 height 13
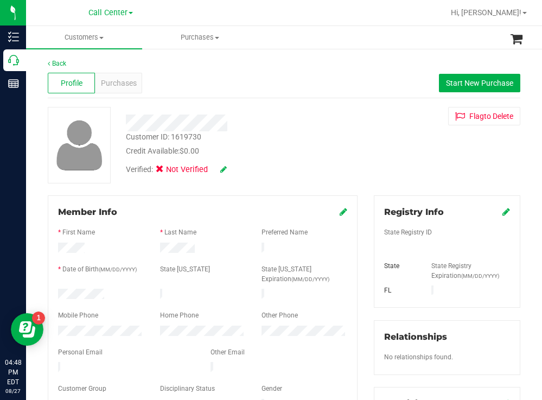
click at [327, 139] on div "Customer ID: 1619730 Credit Available: $0.00" at bounding box center [240, 144] width 245 height 26
click at [283, 155] on div "Credit Available: $0.00" at bounding box center [240, 150] width 228 height 11
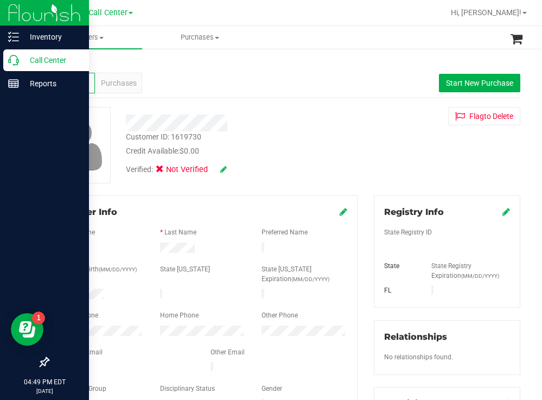
drag, startPoint x: 28, startPoint y: 62, endPoint x: 4, endPoint y: 64, distance: 24.0
click at [28, 62] on p "Call Center" at bounding box center [51, 60] width 65 height 13
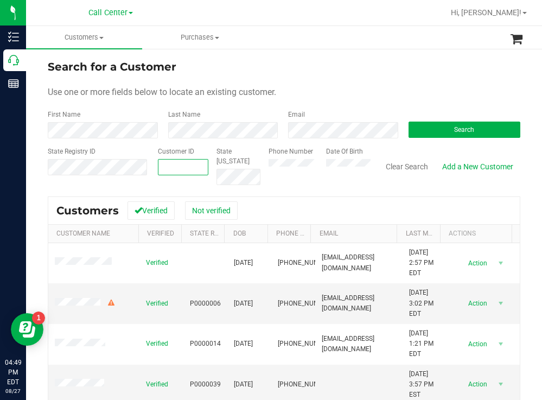
paste input "17379"
type input "17379"
click at [417, 120] on div "Search" at bounding box center [460, 124] width 120 height 29
click at [417, 129] on button "Search" at bounding box center [465, 130] width 112 height 16
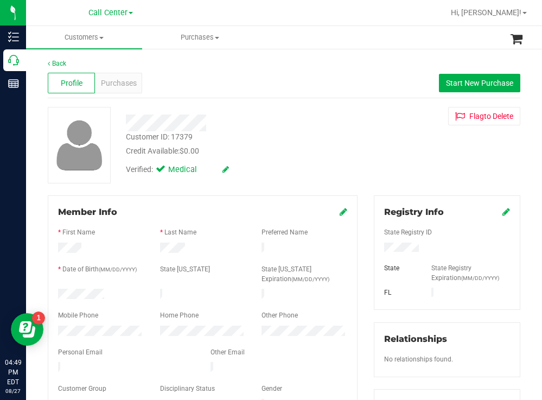
drag, startPoint x: 110, startPoint y: 293, endPoint x: 57, endPoint y: 297, distance: 53.4
click at [57, 297] on div at bounding box center [101, 295] width 102 height 13
drag, startPoint x: 424, startPoint y: 246, endPoint x: 376, endPoint y: 252, distance: 48.7
click at [376, 252] on div at bounding box center [447, 249] width 142 height 12
click at [300, 146] on div "Credit Available: $0.00" at bounding box center [240, 150] width 228 height 11
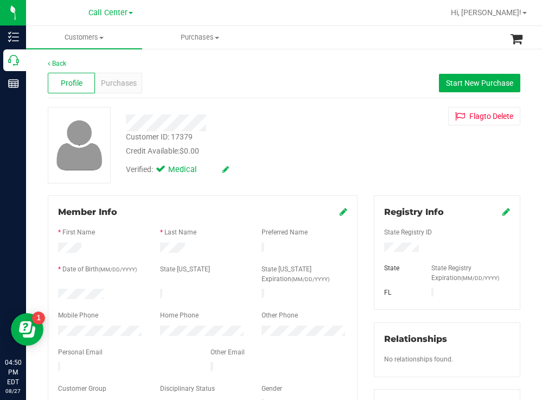
click at [339, 155] on div "Credit Available: $0.00" at bounding box center [240, 150] width 228 height 11
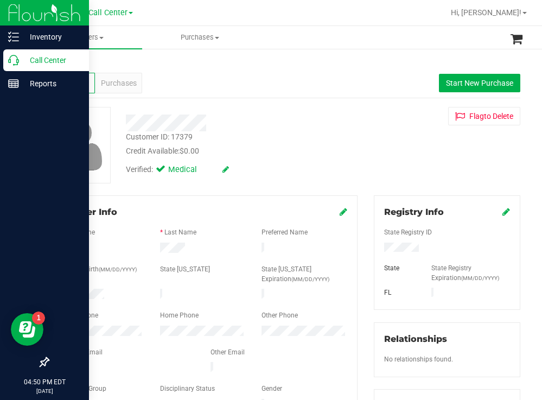
click at [45, 60] on p "Call Center" at bounding box center [51, 60] width 65 height 13
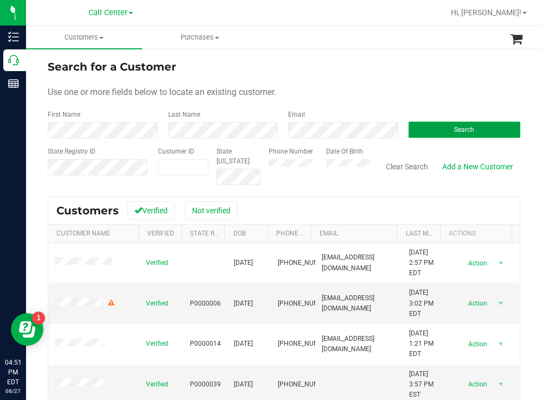
click at [418, 122] on button "Search" at bounding box center [465, 130] width 112 height 16
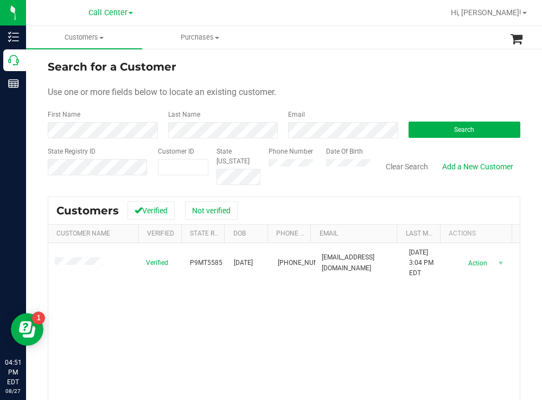
click at [319, 168] on div "Phone Number Date Of Birth" at bounding box center [315, 166] width 110 height 39
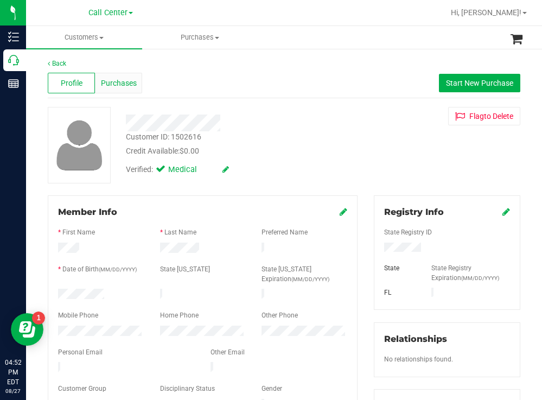
click at [124, 87] on span "Purchases" at bounding box center [119, 83] width 36 height 11
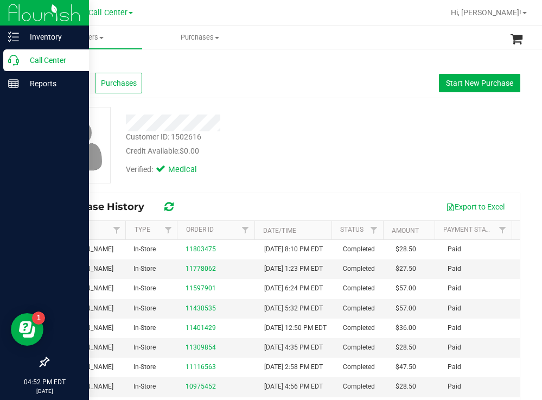
click at [35, 61] on p "Call Center" at bounding box center [51, 60] width 65 height 13
click at [37, 58] on p "Call Center" at bounding box center [51, 60] width 65 height 13
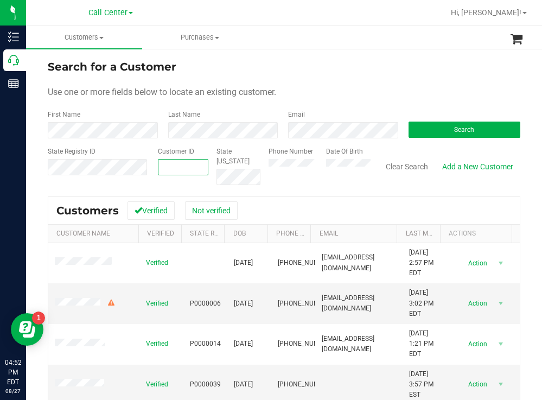
drag, startPoint x: 178, startPoint y: 166, endPoint x: 310, endPoint y: 106, distance: 145.0
click at [317, 101] on form "Search for a Customer Use one or more fields below to locate an existing custom…" at bounding box center [284, 122] width 473 height 126
click at [424, 129] on button "Search" at bounding box center [465, 130] width 112 height 16
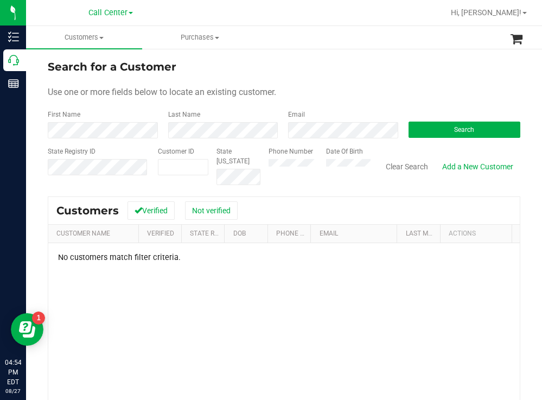
click at [325, 164] on div "Phone Number Date Of Birth" at bounding box center [315, 166] width 110 height 39
paste input "374417"
type input "374417"
click at [432, 126] on button "Search" at bounding box center [465, 130] width 112 height 16
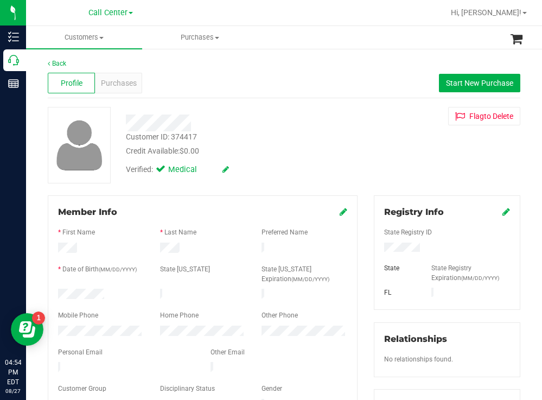
drag, startPoint x: 109, startPoint y: 289, endPoint x: 55, endPoint y: 294, distance: 54.5
click at [55, 294] on div at bounding box center [101, 295] width 102 height 13
drag, startPoint x: 440, startPoint y: 252, endPoint x: 373, endPoint y: 249, distance: 66.8
click at [376, 249] on div at bounding box center [447, 249] width 142 height 12
click at [299, 150] on div "Credit Available: $0.00" at bounding box center [240, 150] width 228 height 11
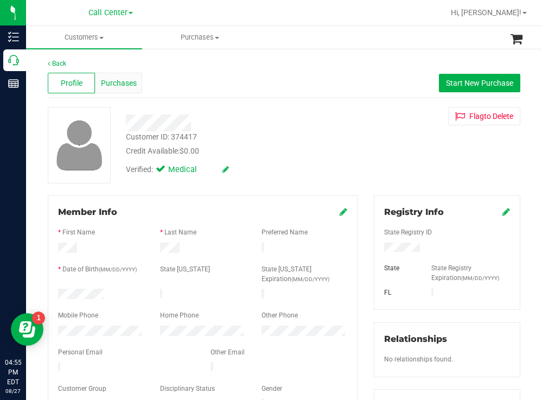
click at [122, 84] on span "Purchases" at bounding box center [119, 83] width 36 height 11
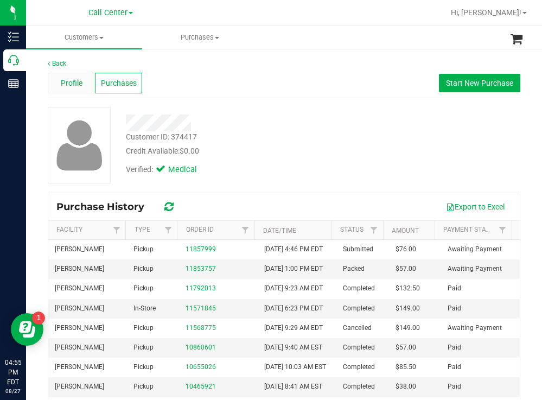
click at [64, 80] on span "Profile" at bounding box center [72, 83] width 22 height 11
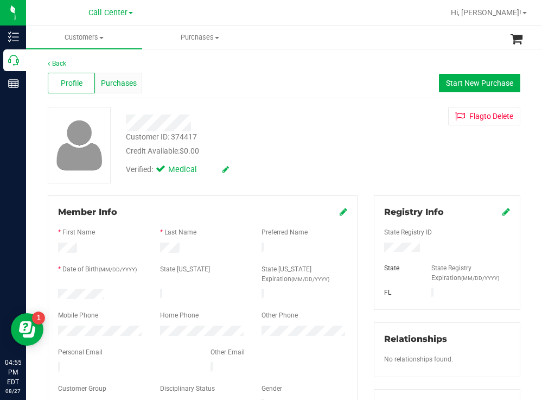
click at [123, 87] on span "Purchases" at bounding box center [119, 83] width 36 height 11
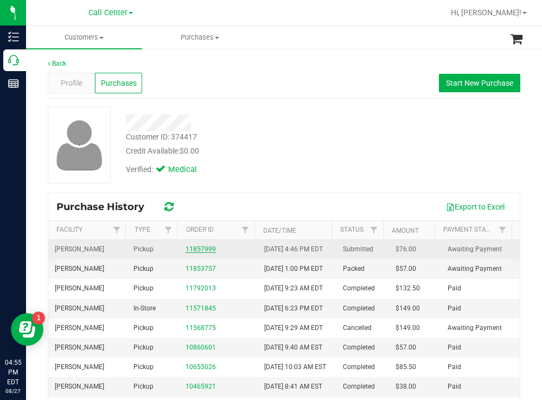
click at [202, 252] on link "11857999" at bounding box center [201, 249] width 30 height 8
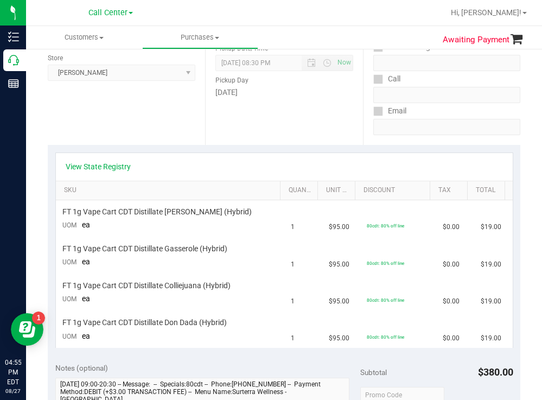
scroll to position [163, 0]
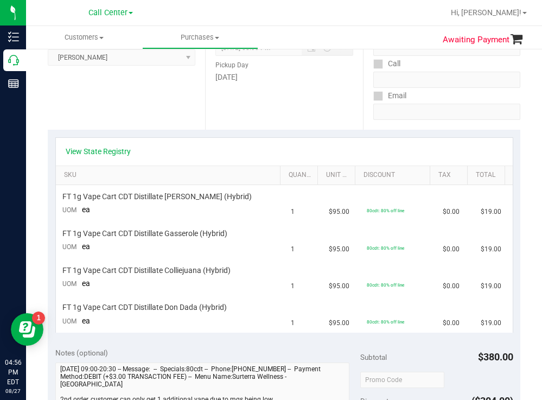
click at [294, 5] on div at bounding box center [319, 12] width 250 height 21
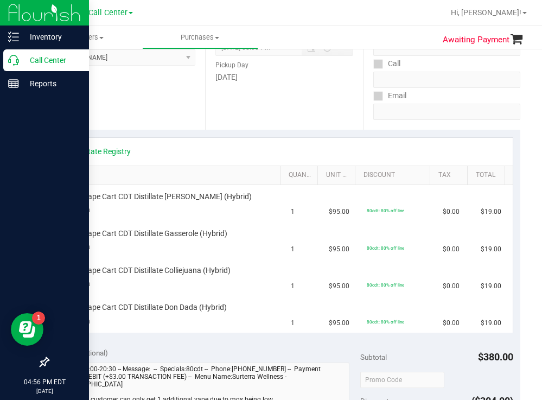
click at [53, 55] on p "Call Center" at bounding box center [51, 60] width 65 height 13
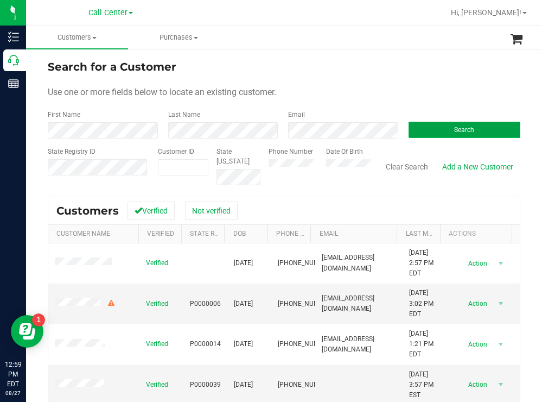
click at [435, 122] on button "Search" at bounding box center [465, 130] width 112 height 16
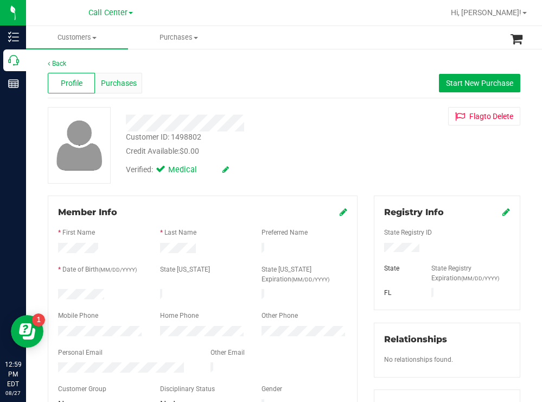
click at [118, 85] on span "Purchases" at bounding box center [119, 83] width 36 height 11
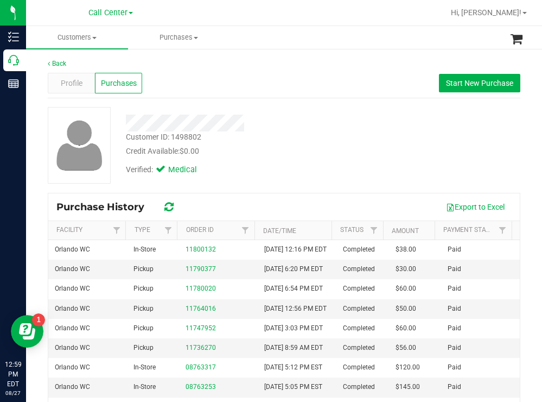
click at [338, 151] on div "Credit Available: $0.00" at bounding box center [240, 150] width 228 height 11
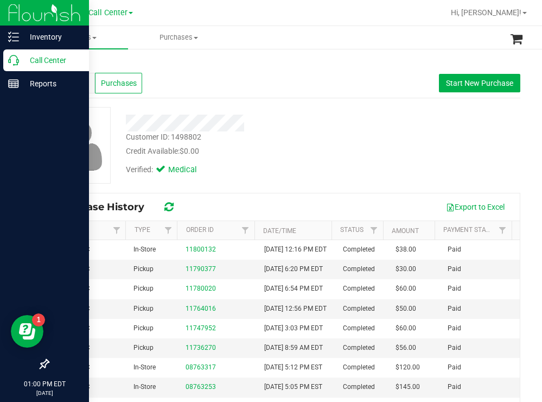
click at [52, 61] on p "Call Center" at bounding box center [51, 60] width 65 height 13
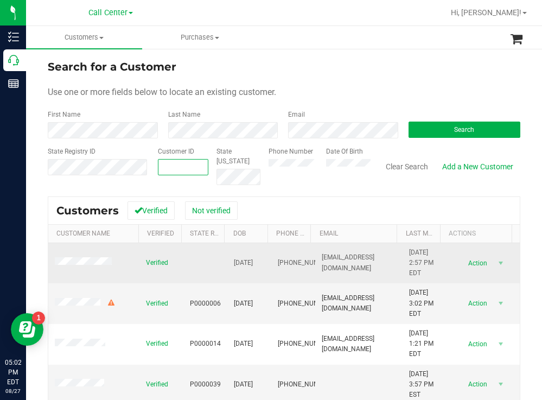
type input "346261"
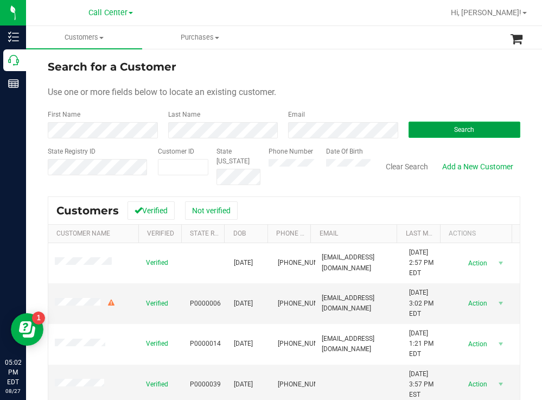
type input "346261"
click at [461, 124] on button "Search" at bounding box center [465, 130] width 112 height 16
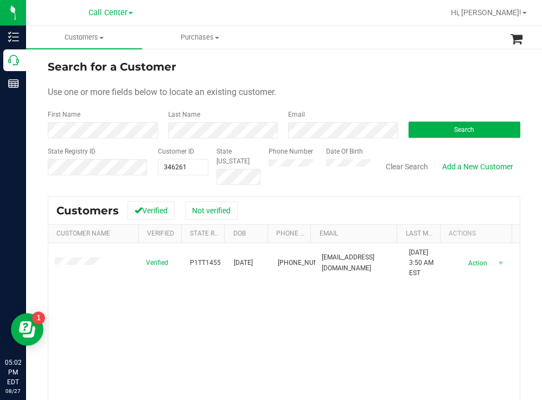
click at [320, 68] on div "Search for a Customer" at bounding box center [284, 67] width 473 height 16
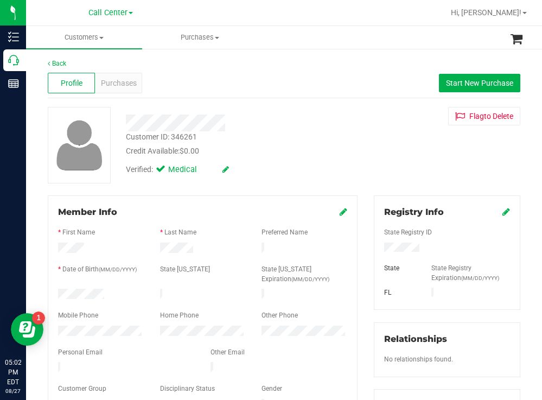
click at [62, 292] on div at bounding box center [101, 295] width 102 height 13
drag, startPoint x: 116, startPoint y: 288, endPoint x: 58, endPoint y: 290, distance: 58.1
click at [58, 290] on div at bounding box center [101, 295] width 102 height 13
drag, startPoint x: 428, startPoint y: 247, endPoint x: 368, endPoint y: 250, distance: 60.3
click at [374, 250] on div "Registry Info State Registry ID State State Registry Expiration (MM/DD/YYYY) [G…" at bounding box center [447, 252] width 147 height 114
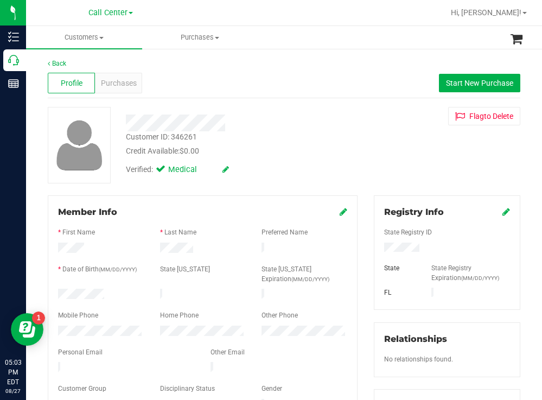
click at [309, 159] on div "Verified: Medical" at bounding box center [240, 169] width 245 height 24
click at [77, 324] on form "Member Info * First Name * Last Name Preferred Name * Date of Birth (MM/DD/YYYY…" at bounding box center [202, 309] width 289 height 206
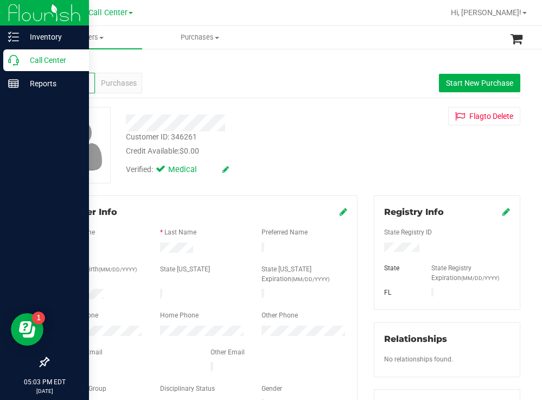
click at [35, 56] on p "Call Center" at bounding box center [51, 60] width 65 height 13
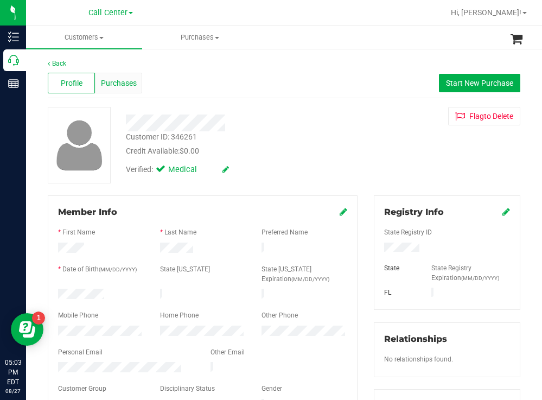
click at [117, 80] on span "Purchases" at bounding box center [119, 83] width 36 height 11
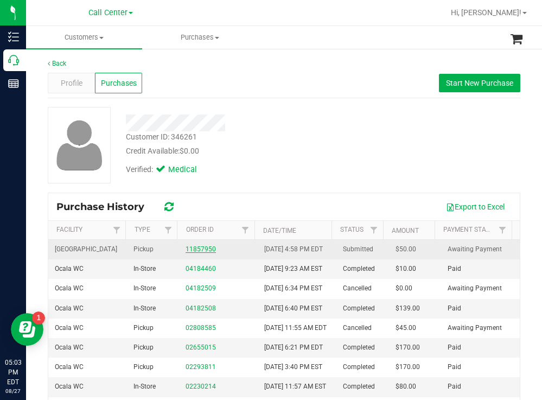
click at [196, 253] on link "11857950" at bounding box center [201, 249] width 30 height 8
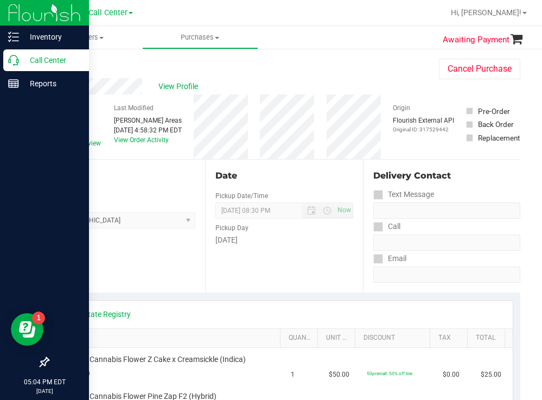
click at [59, 59] on p "Call Center" at bounding box center [51, 60] width 65 height 13
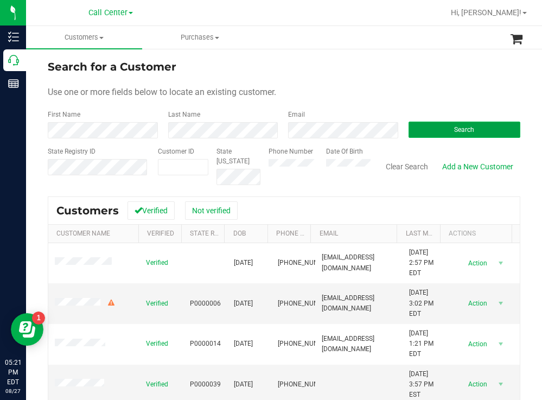
click at [420, 137] on button "Search" at bounding box center [465, 130] width 112 height 16
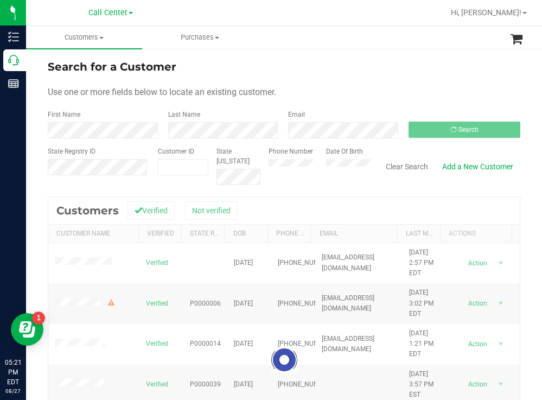
click at [344, 80] on form "Search for a Customer Use one or more fields below to locate an existing custom…" at bounding box center [284, 122] width 473 height 126
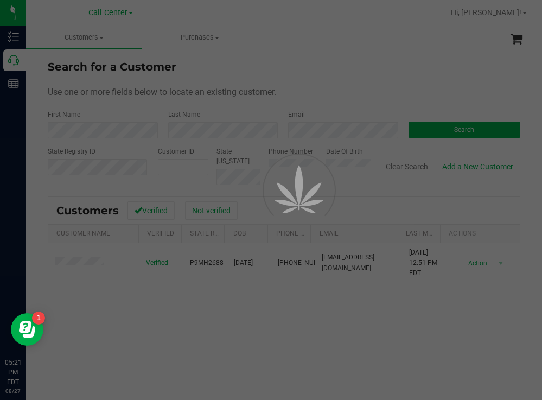
click at [316, 65] on div at bounding box center [271, 200] width 542 height 400
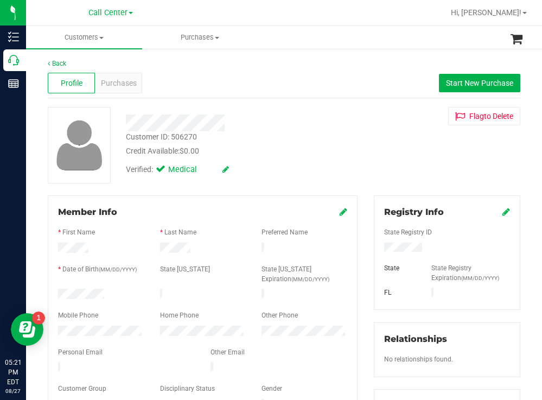
drag, startPoint x: 113, startPoint y: 287, endPoint x: 56, endPoint y: 290, distance: 57.1
click at [54, 289] on div at bounding box center [101, 295] width 102 height 13
drag, startPoint x: 426, startPoint y: 248, endPoint x: 374, endPoint y: 248, distance: 52.1
click at [376, 248] on div at bounding box center [447, 249] width 142 height 12
click at [464, 80] on span "Start New Purchase" at bounding box center [479, 83] width 67 height 9
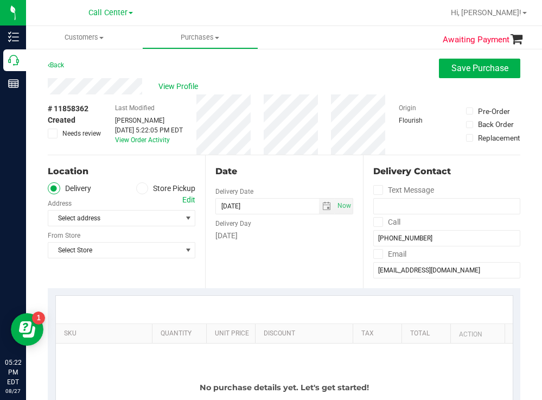
click at [145, 191] on label "Store Pickup" at bounding box center [166, 188] width 60 height 12
click at [0, 0] on input "Store Pickup" at bounding box center [0, 0] width 0 height 0
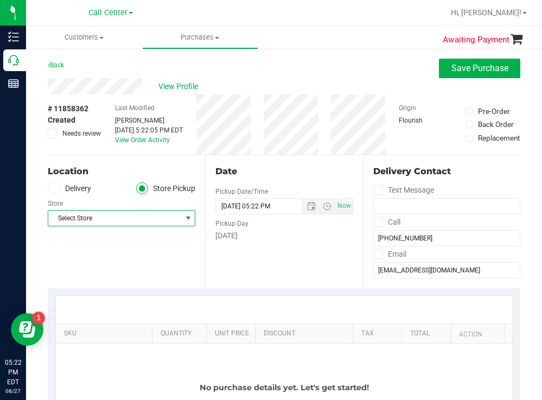
click at [109, 222] on span "Select Store" at bounding box center [114, 218] width 133 height 15
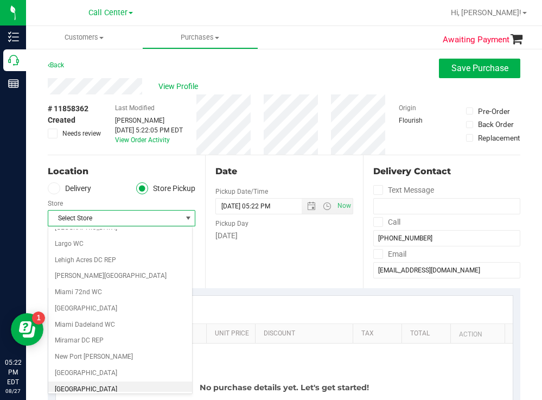
scroll to position [271, 0]
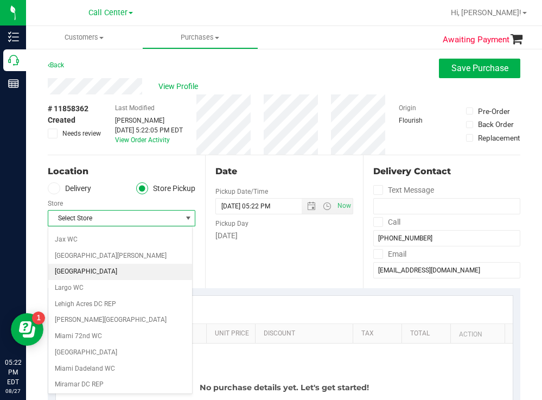
click at [80, 267] on li "[GEOGRAPHIC_DATA]" at bounding box center [120, 272] width 144 height 16
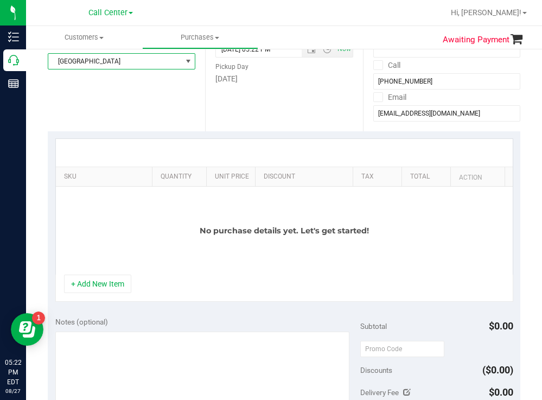
scroll to position [163, 0]
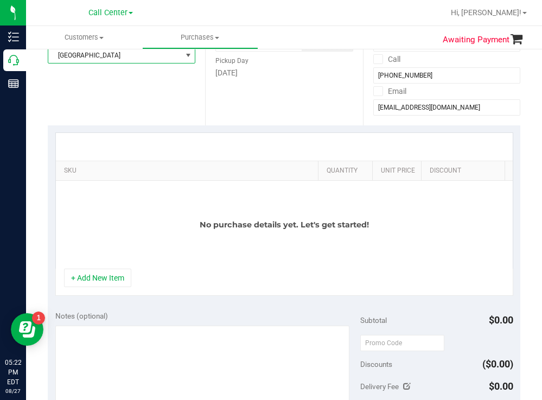
drag, startPoint x: 144, startPoint y: 168, endPoint x: 324, endPoint y: 147, distance: 181.3
click at [324, 147] on div "SKU Quantity Unit Price Discount Tax Total Action No purchase details yet. Let'…" at bounding box center [284, 200] width 458 height 136
click at [94, 287] on button "+ Add New Item" at bounding box center [97, 278] width 67 height 18
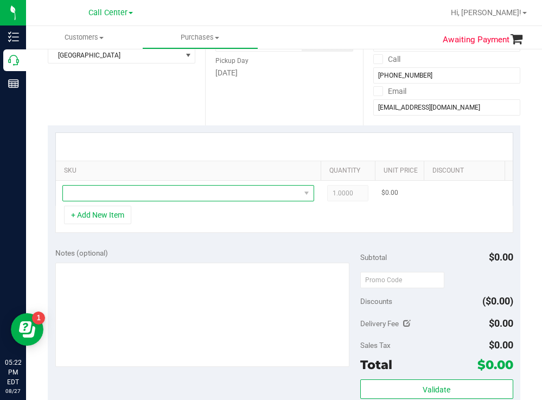
click at [140, 193] on span "NO DATA FOUND" at bounding box center [181, 193] width 237 height 15
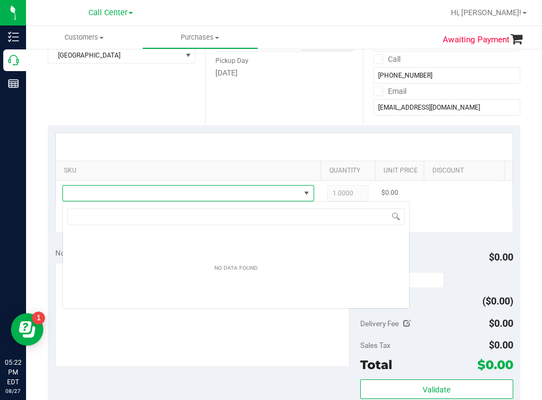
scroll to position [16, 252]
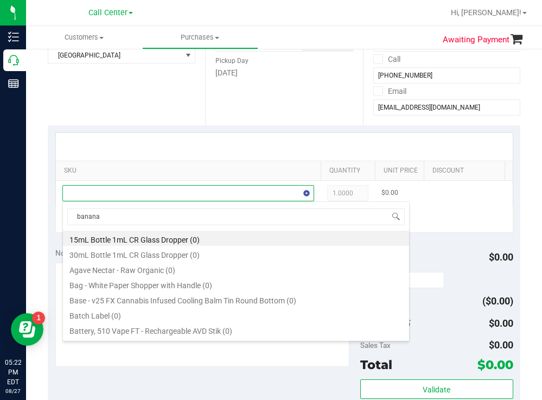
type input "banana d"
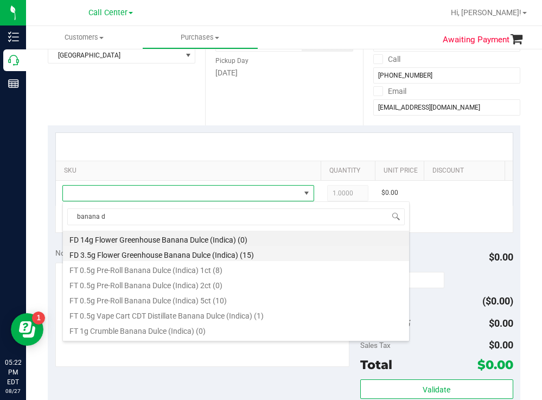
click at [232, 253] on li "FD 3.5g Flower Greenhouse Banana Dulce (Indica) (15)" at bounding box center [236, 253] width 346 height 15
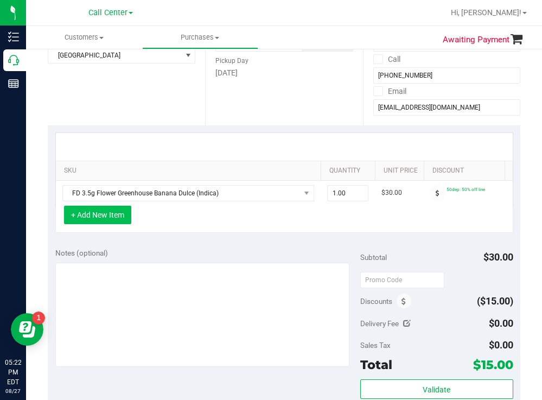
click at [124, 224] on button "+ Add New Item" at bounding box center [97, 215] width 67 height 18
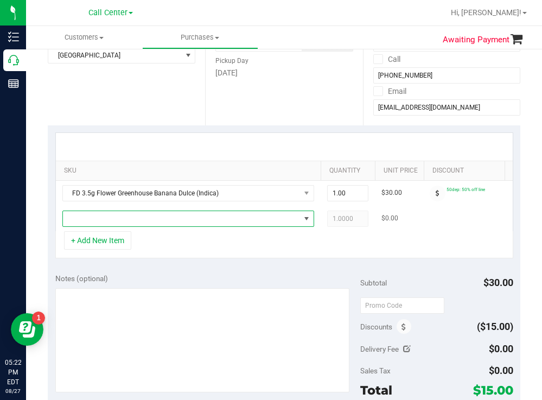
click at [174, 222] on span "NO DATA FOUND" at bounding box center [181, 218] width 237 height 15
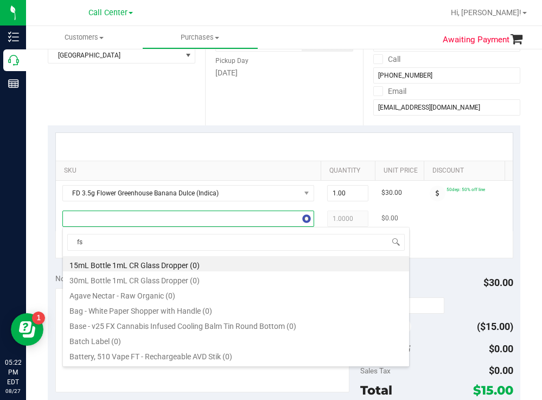
type input "fso"
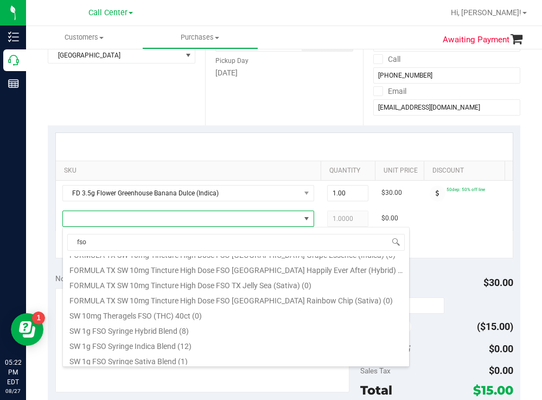
scroll to position [217, 0]
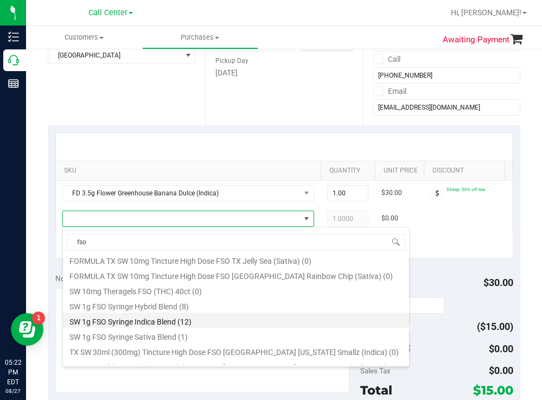
click at [153, 322] on li "SW 1g FSO Syringe Indica Blend (12)" at bounding box center [236, 320] width 346 height 15
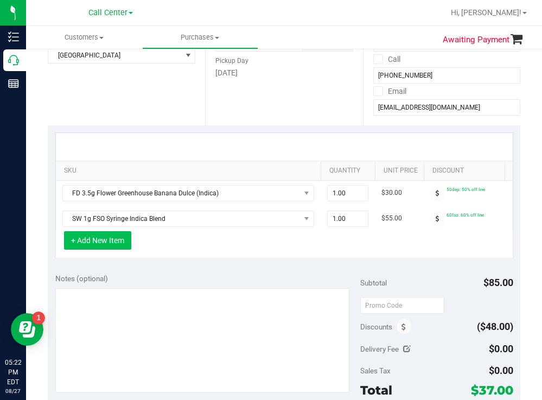
click at [109, 250] on button "+ Add New Item" at bounding box center [97, 240] width 67 height 18
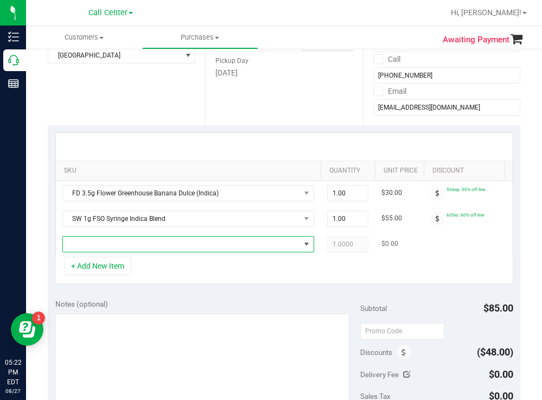
click at [118, 248] on span "NO DATA FOUND" at bounding box center [181, 244] width 237 height 15
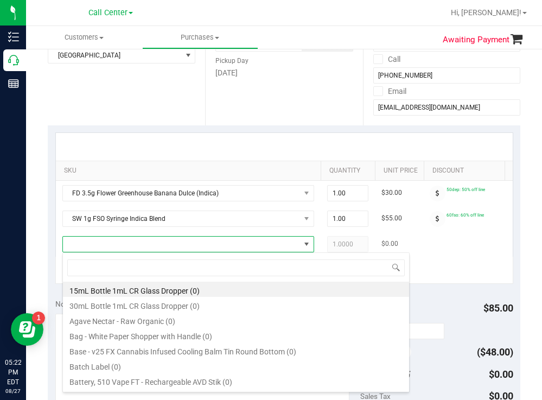
scroll to position [16, 252]
click at [109, 248] on span at bounding box center [181, 244] width 237 height 15
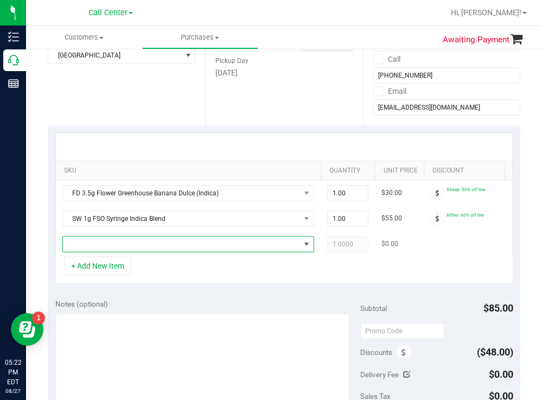
click at [109, 247] on span "NO DATA FOUND" at bounding box center [181, 244] width 237 height 15
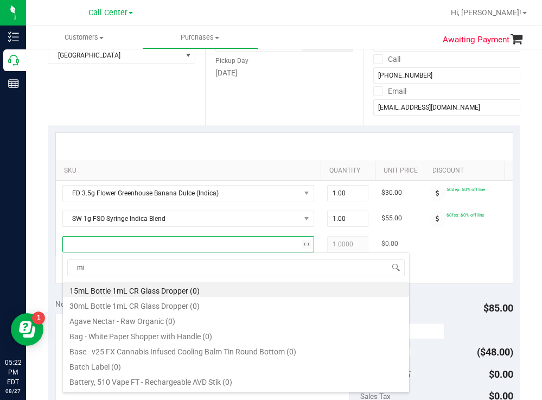
type input "mix"
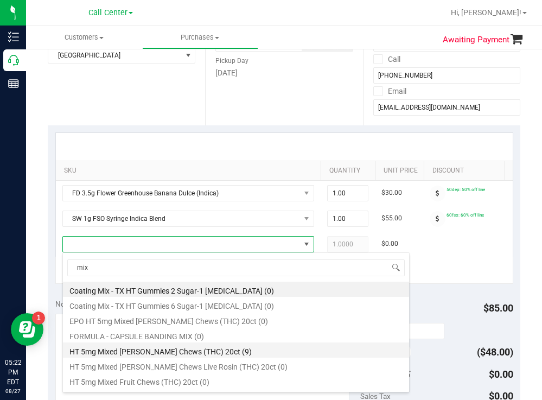
click at [190, 352] on li "HT 5mg Mixed [PERSON_NAME] Chews (THC) 20ct (9)" at bounding box center [236, 349] width 346 height 15
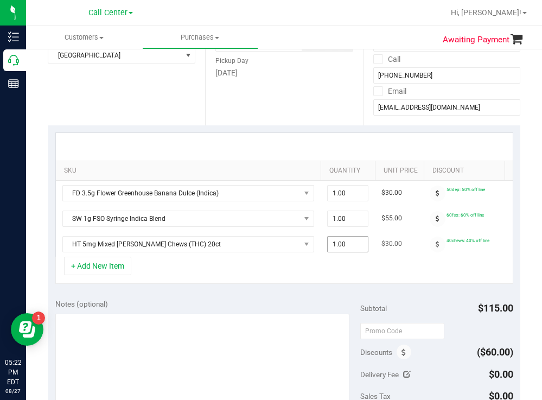
click at [344, 243] on span "1.00 1" at bounding box center [347, 244] width 41 height 16
type input "2"
type input "2.00"
click at [279, 284] on div "+ Add New Item" at bounding box center [284, 270] width 458 height 27
click at [114, 273] on button "+ Add New Item" at bounding box center [97, 266] width 67 height 18
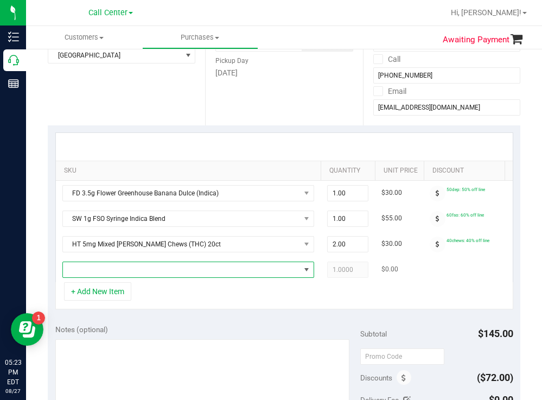
click at [137, 269] on span "NO DATA FOUND" at bounding box center [181, 269] width 237 height 15
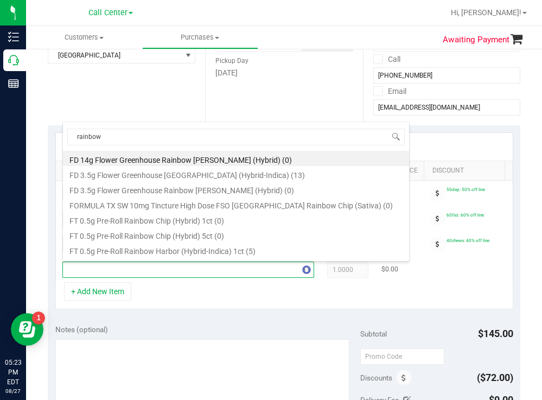
type input "rainbow h"
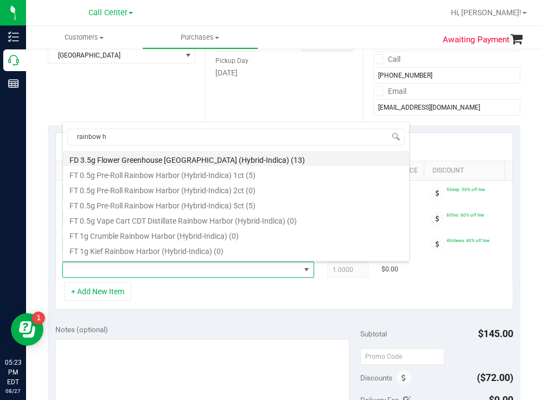
click at [234, 161] on li "FD 3.5g Flower Greenhouse [GEOGRAPHIC_DATA] (Hybrid-Indica) (13)" at bounding box center [236, 158] width 346 height 15
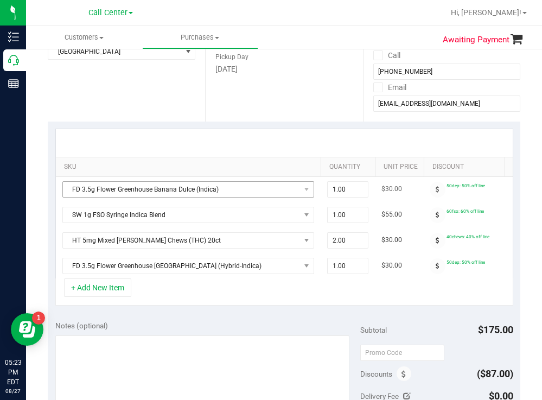
scroll to position [271, 0]
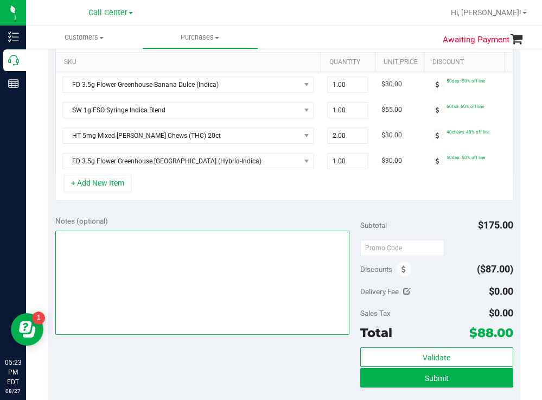
click at [135, 267] on textarea at bounding box center [202, 283] width 295 height 104
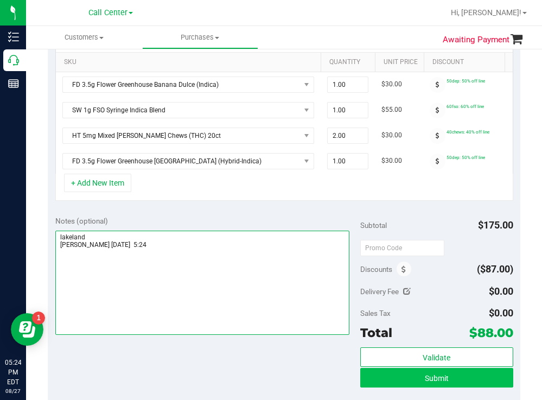
type textarea "lakeland [PERSON_NAME] [DATE] 5:24"
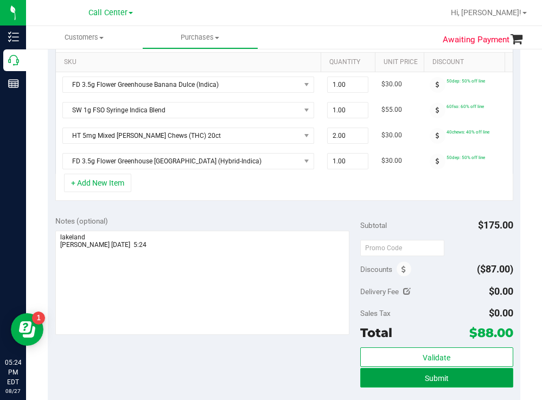
click at [383, 386] on button "Submit" at bounding box center [436, 378] width 152 height 20
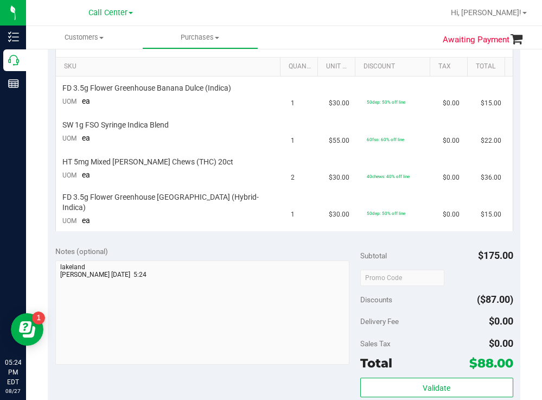
drag, startPoint x: 258, startPoint y: 9, endPoint x: 231, endPoint y: 0, distance: 28.7
click at [258, 9] on div at bounding box center [319, 12] width 250 height 21
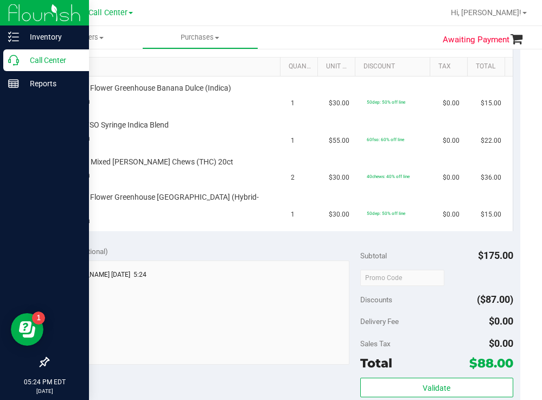
click at [36, 64] on p "Call Center" at bounding box center [51, 60] width 65 height 13
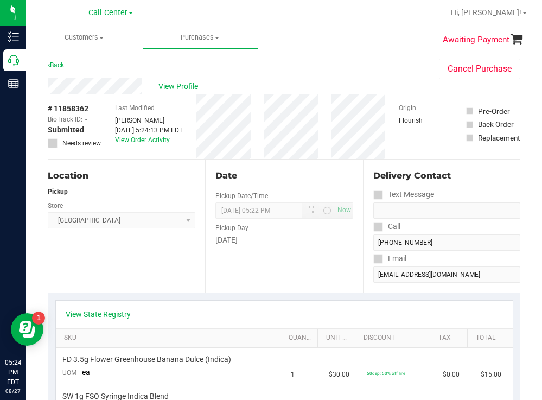
click at [188, 87] on span "View Profile" at bounding box center [179, 86] width 43 height 11
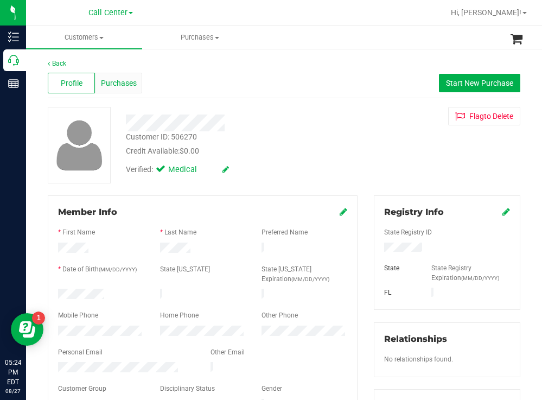
click at [126, 88] on span "Purchases" at bounding box center [119, 83] width 36 height 11
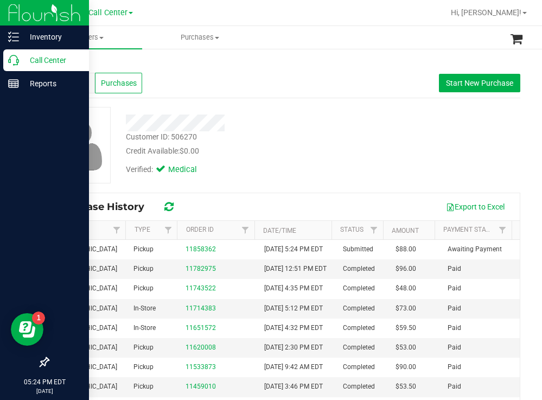
click at [54, 54] on p "Call Center" at bounding box center [51, 60] width 65 height 13
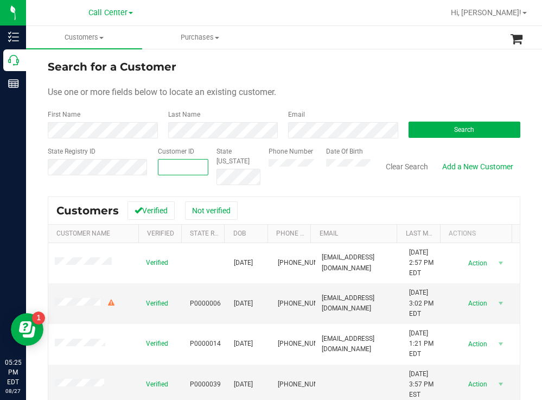
paste input "1489314"
type input "1489314"
click at [454, 128] on span "Search" at bounding box center [464, 130] width 20 height 8
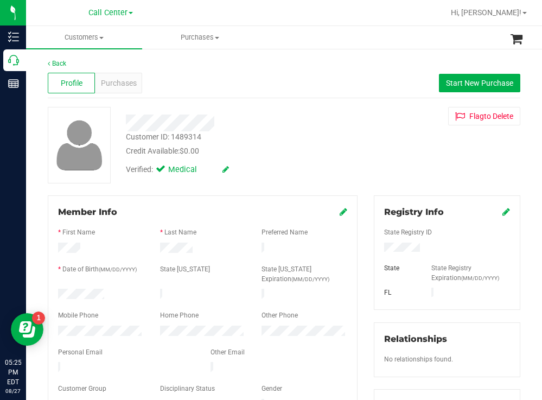
drag, startPoint x: 116, startPoint y: 285, endPoint x: 112, endPoint y: 291, distance: 7.1
click at [112, 291] on form "Member Info * First Name * Last Name Preferred Name * Date of Birth (MM/DD/YYYY…" at bounding box center [202, 309] width 289 height 206
copy form
drag, startPoint x: 419, startPoint y: 250, endPoint x: 377, endPoint y: 245, distance: 42.7
click at [377, 245] on div at bounding box center [447, 249] width 142 height 12
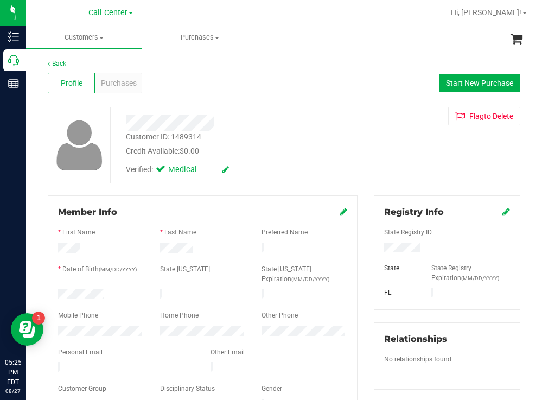
click at [273, 150] on div "Credit Available: $0.00" at bounding box center [240, 150] width 228 height 11
click at [124, 78] on span "Purchases" at bounding box center [119, 83] width 36 height 11
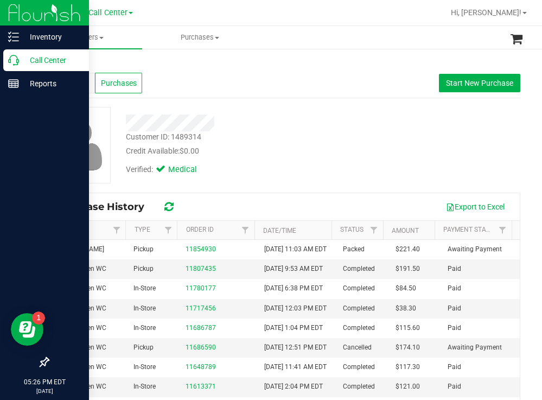
click at [65, 59] on p "Call Center" at bounding box center [51, 60] width 65 height 13
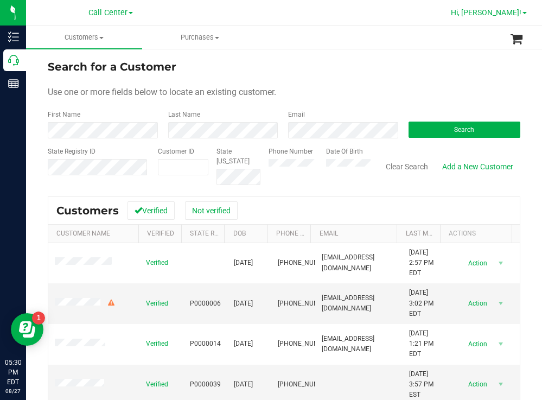
click at [515, 15] on span "Hi, [PERSON_NAME]!" at bounding box center [486, 12] width 71 height 9
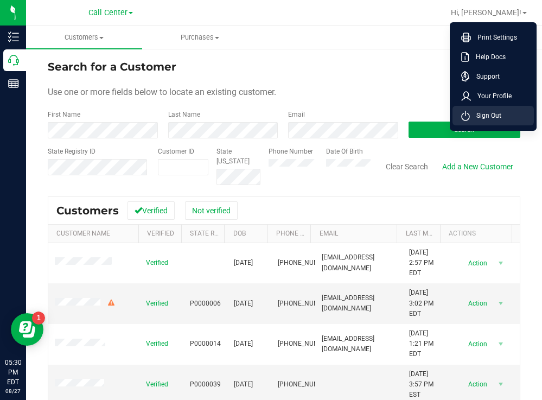
click at [498, 114] on span "Sign Out" at bounding box center [485, 115] width 31 height 11
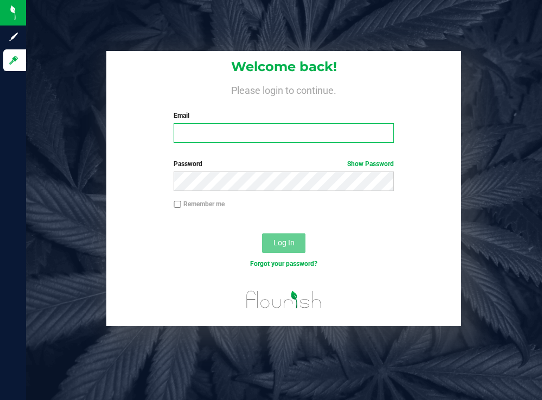
type input "[EMAIL_ADDRESS][DOMAIN_NAME]"
